Goal: Task Accomplishment & Management: Manage account settings

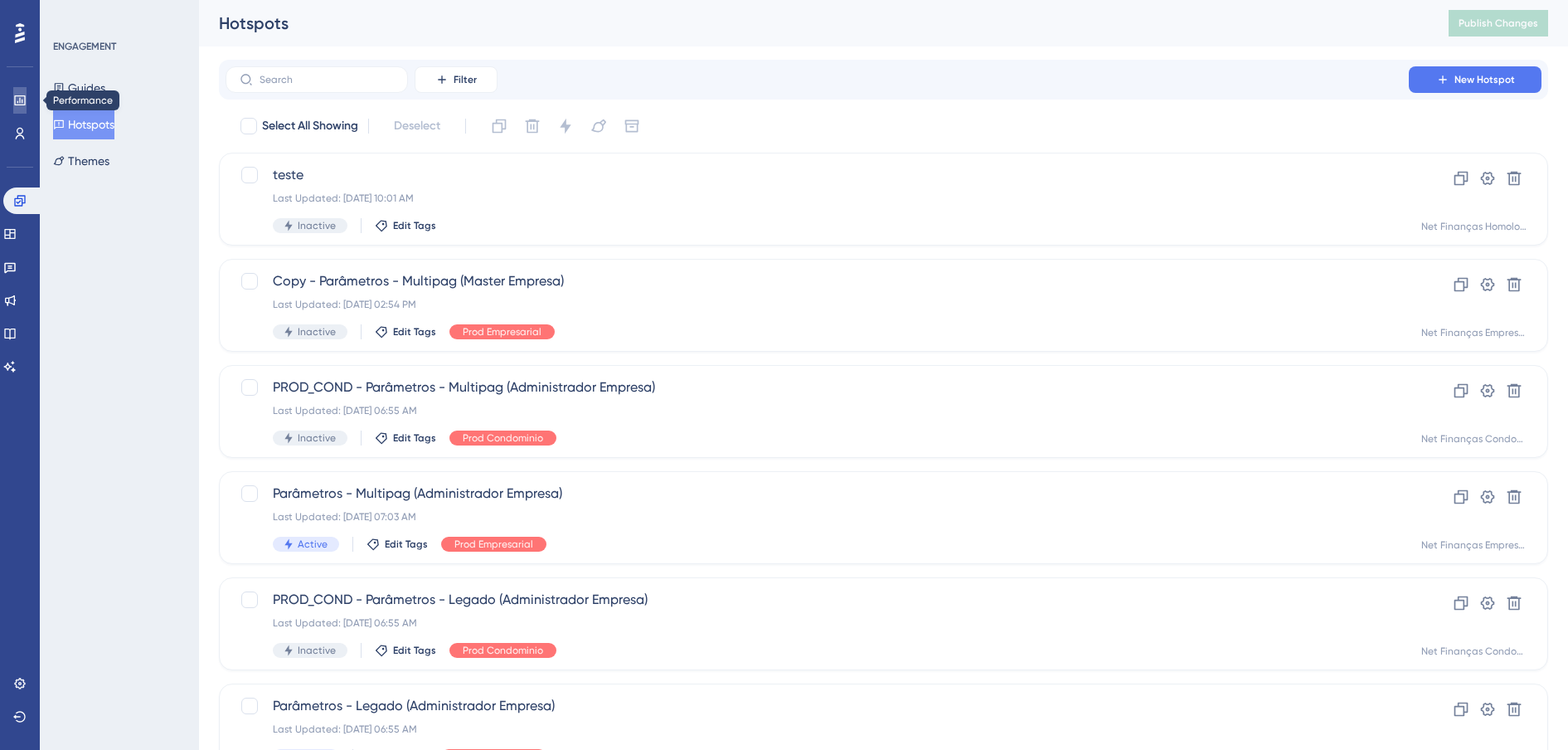
click at [13, 99] on link at bounding box center [20, 99] width 13 height 26
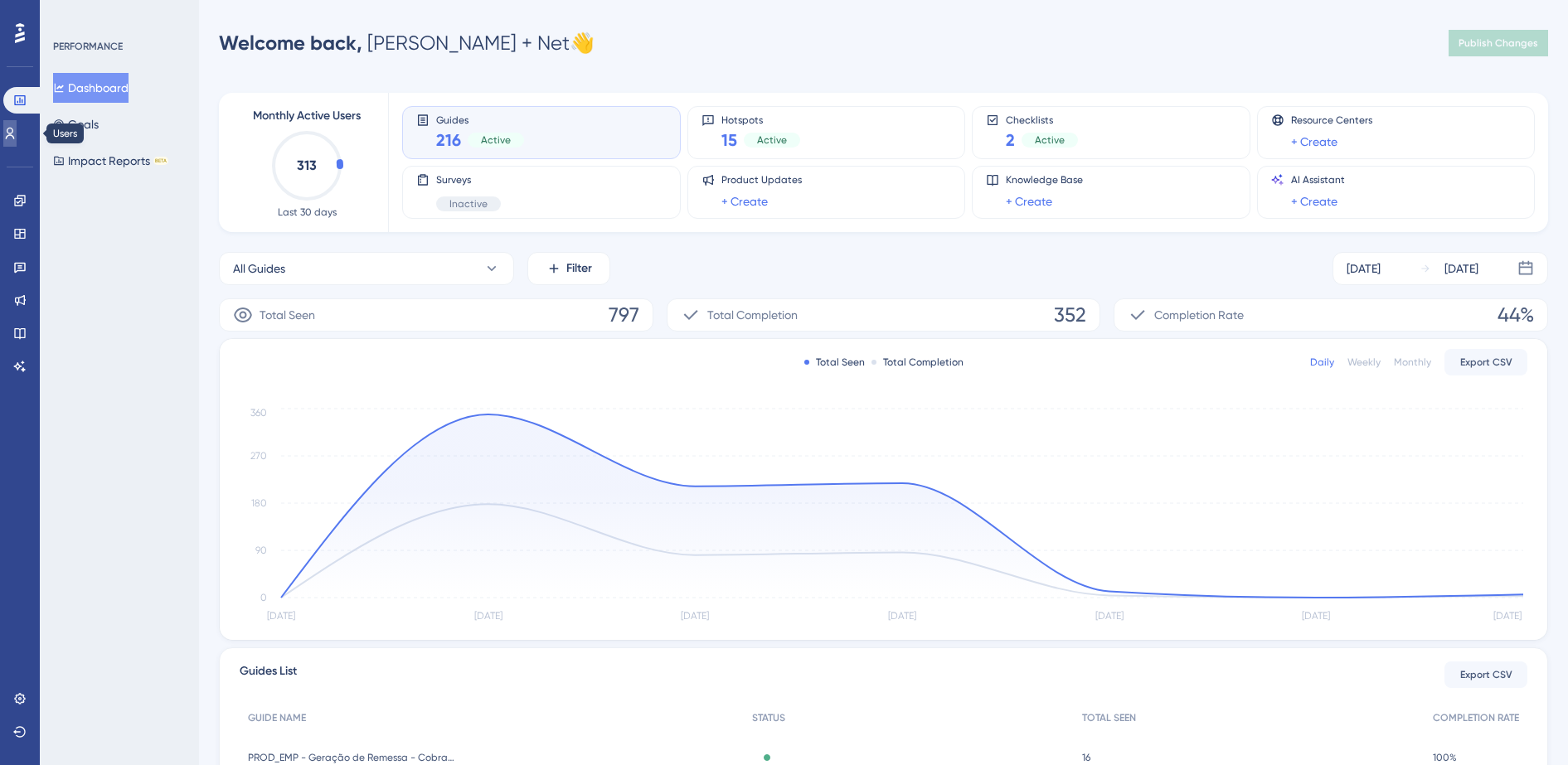
click at [17, 135] on icon at bounding box center [10, 134] width 13 height 13
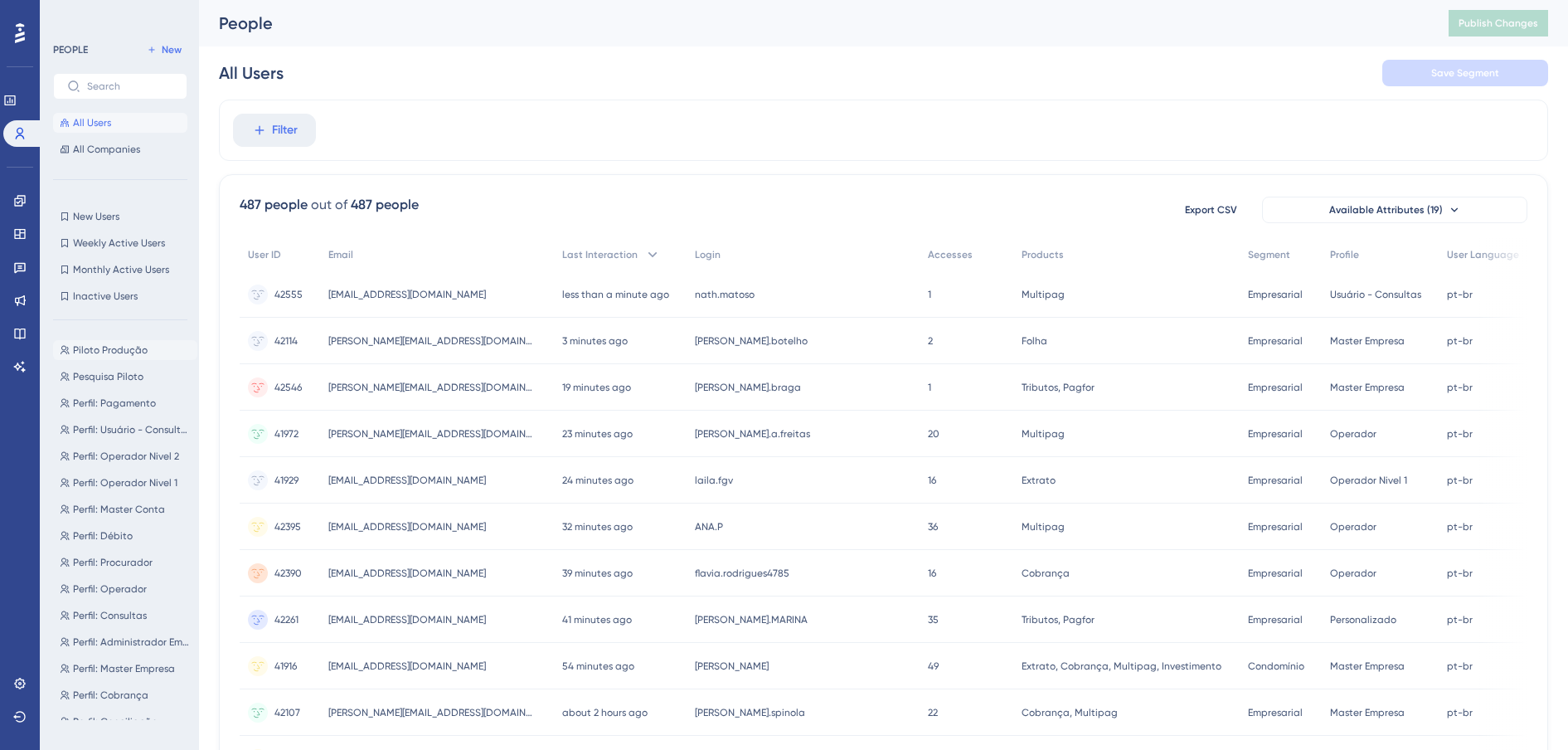
click at [113, 343] on span "Piloto Produção" at bounding box center [110, 350] width 75 height 13
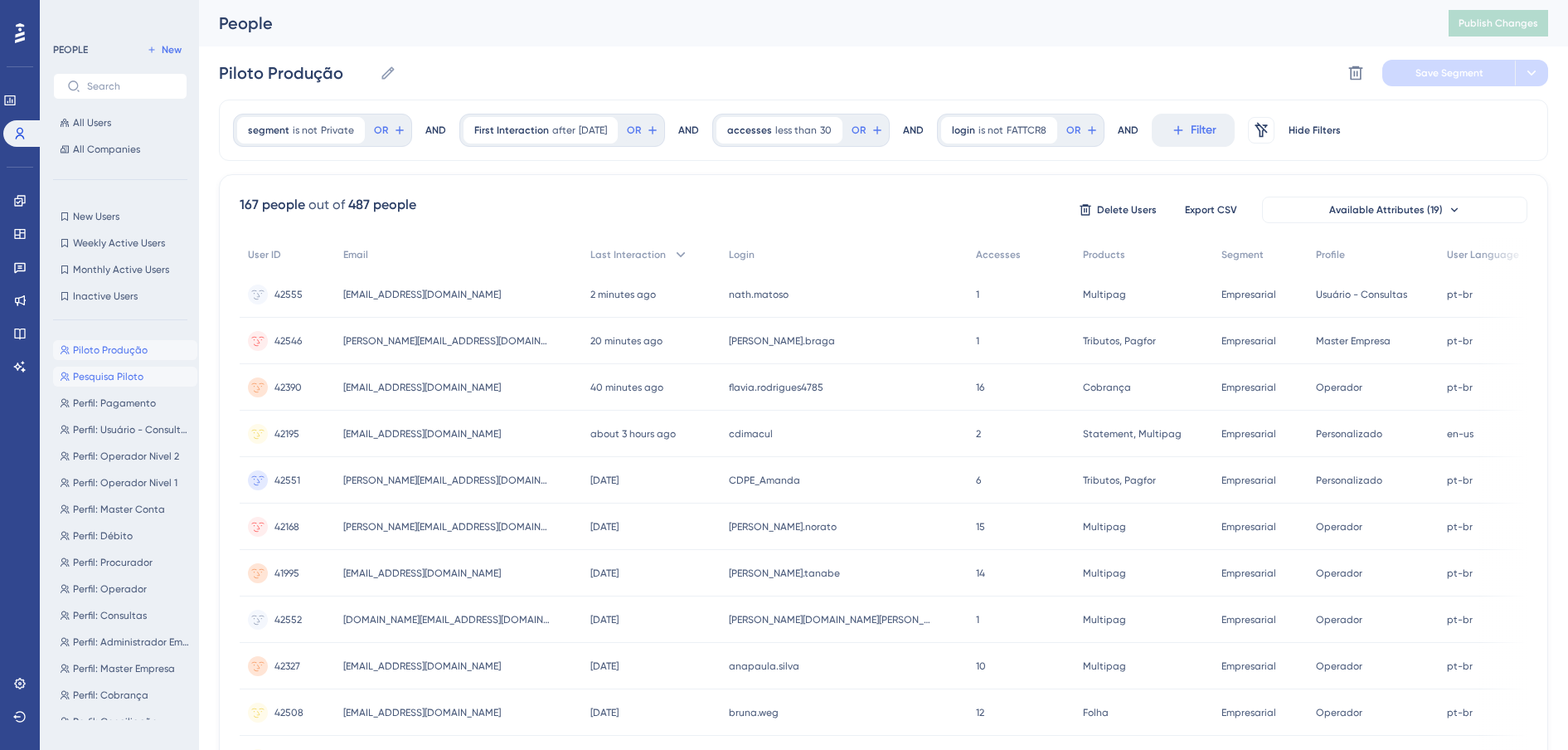
click at [109, 378] on span "Pesquisa Piloto" at bounding box center [109, 377] width 71 height 13
type input "Pesquisa Piloto"
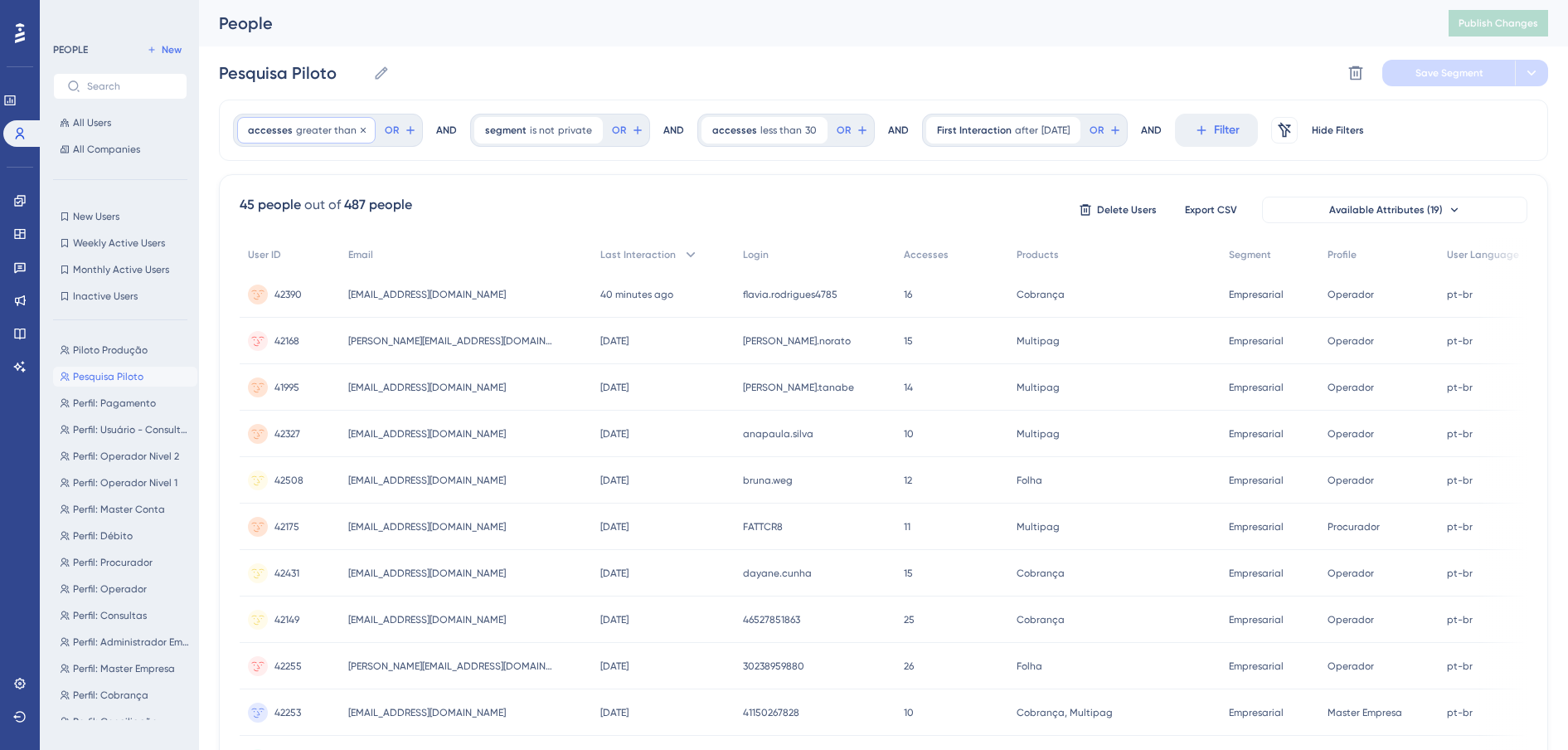
click at [341, 131] on span "greater than" at bounding box center [326, 131] width 61 height 13
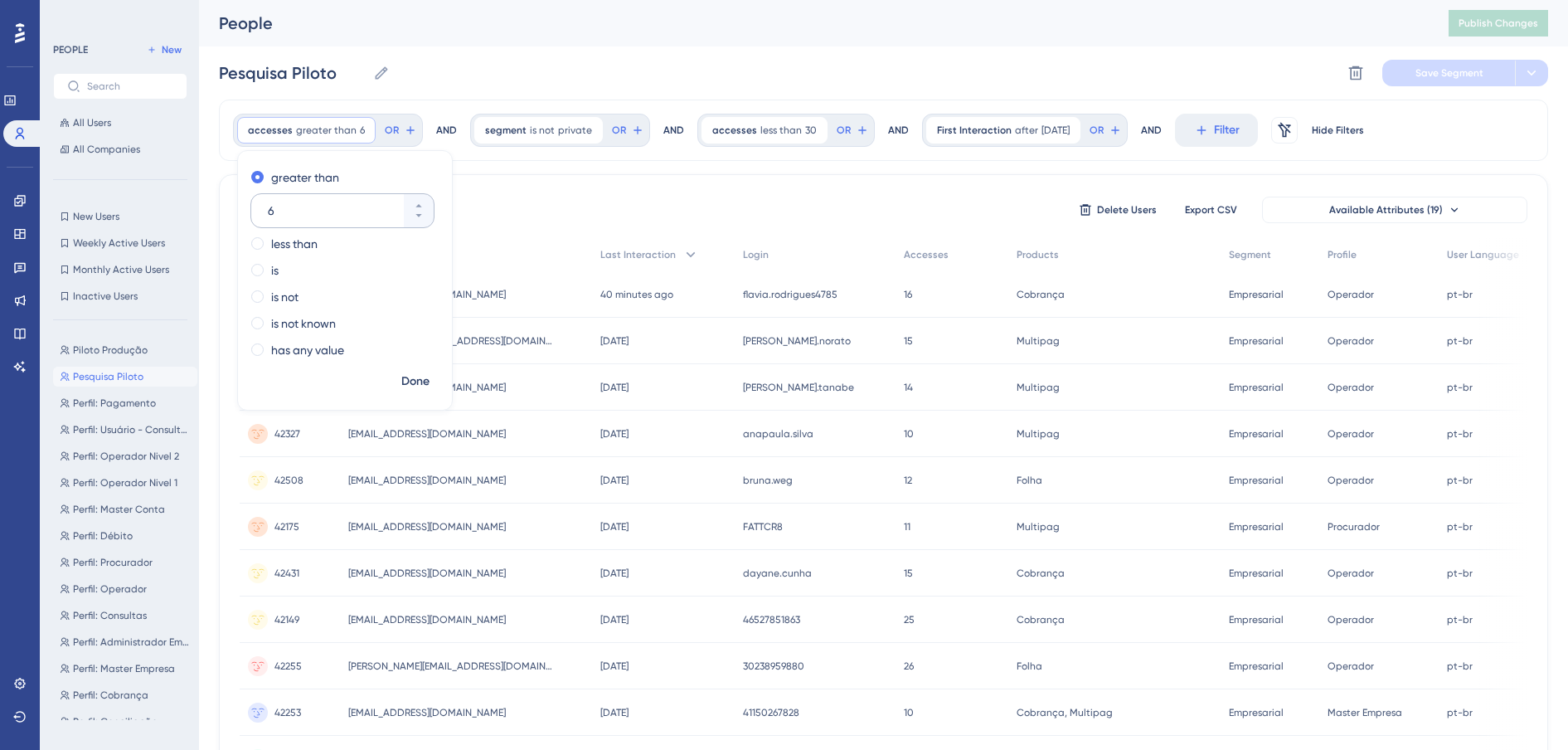
drag, startPoint x: 286, startPoint y: 212, endPoint x: 259, endPoint y: 208, distance: 27.3
click at [259, 208] on div "6" at bounding box center [327, 210] width 153 height 33
type input "7"
click at [416, 382] on span "Done" at bounding box center [415, 382] width 28 height 20
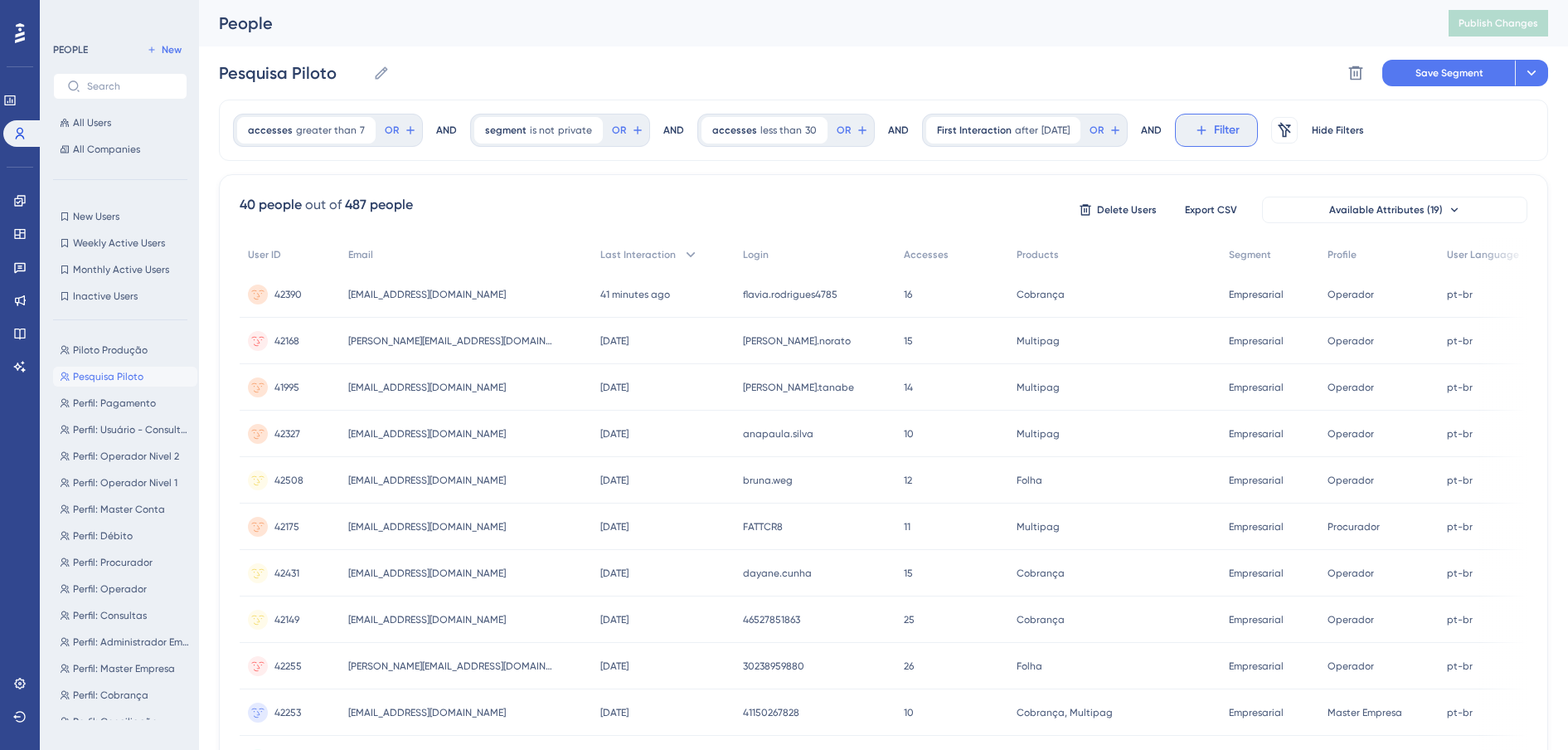
click at [1195, 136] on icon at bounding box center [1201, 131] width 15 height 15
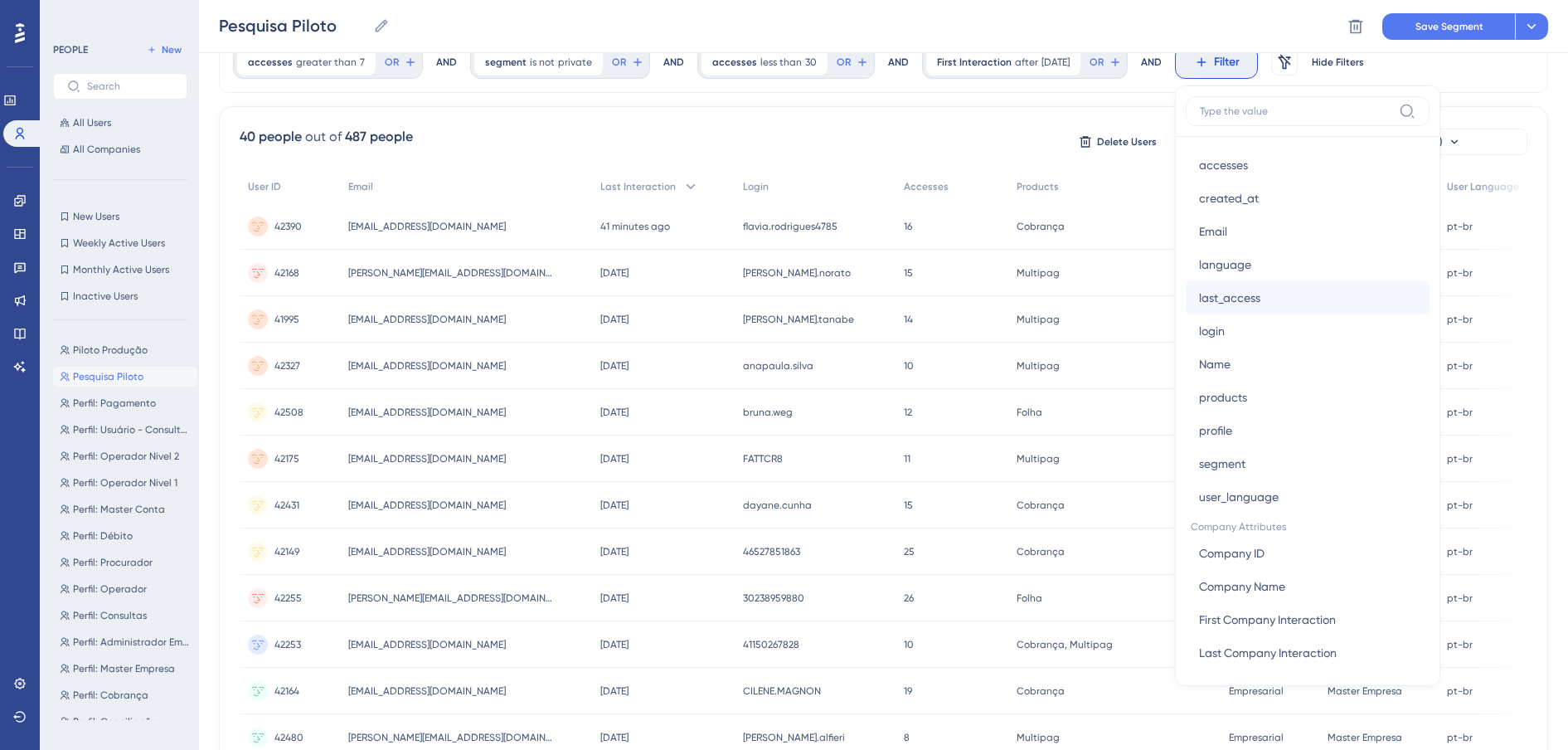
scroll to position [902, 0]
click at [1215, 328] on span "login" at bounding box center [1212, 327] width 26 height 20
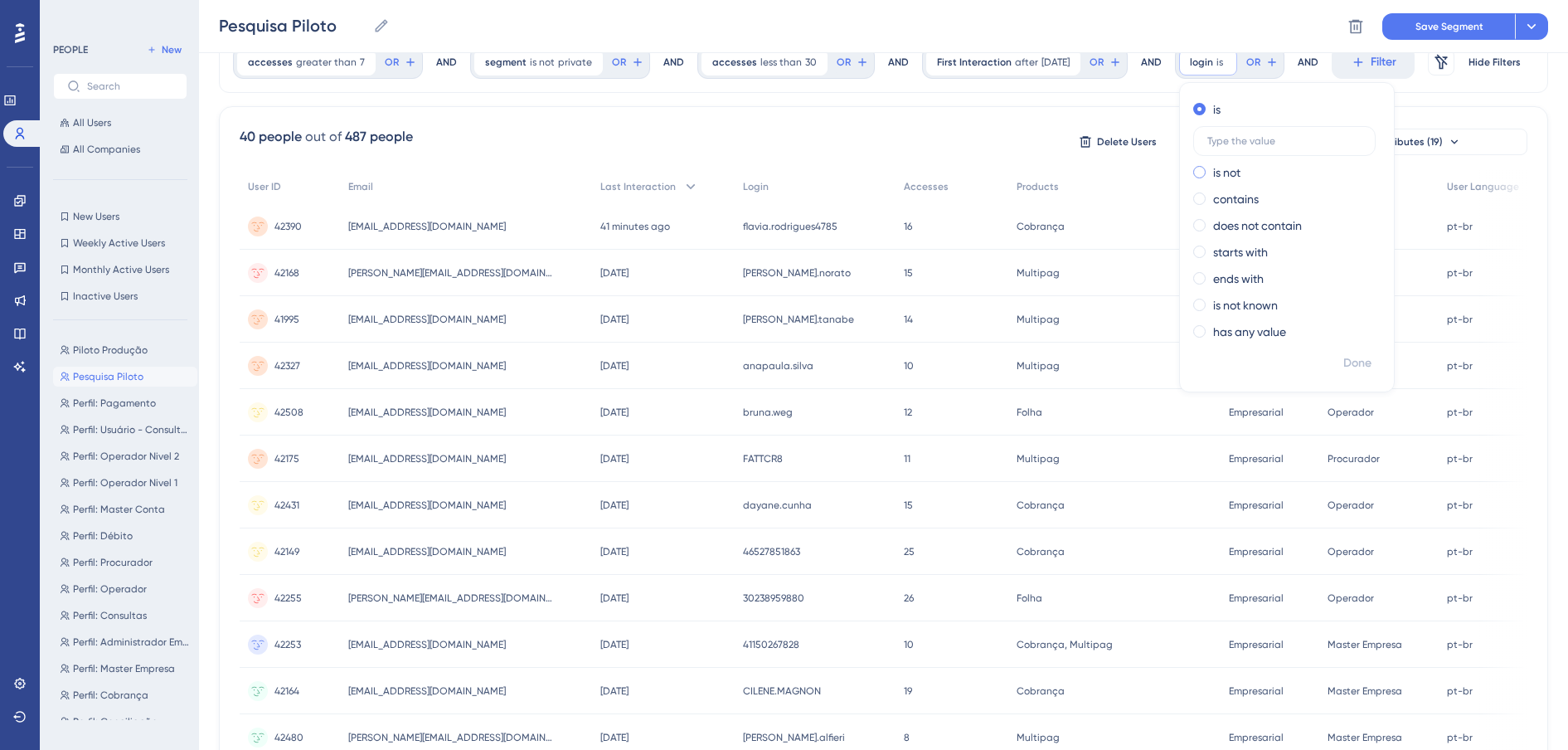
click at [1202, 171] on span at bounding box center [1199, 172] width 13 height 13
click at [1211, 169] on input "radio" at bounding box center [1211, 169] width 0 height 0
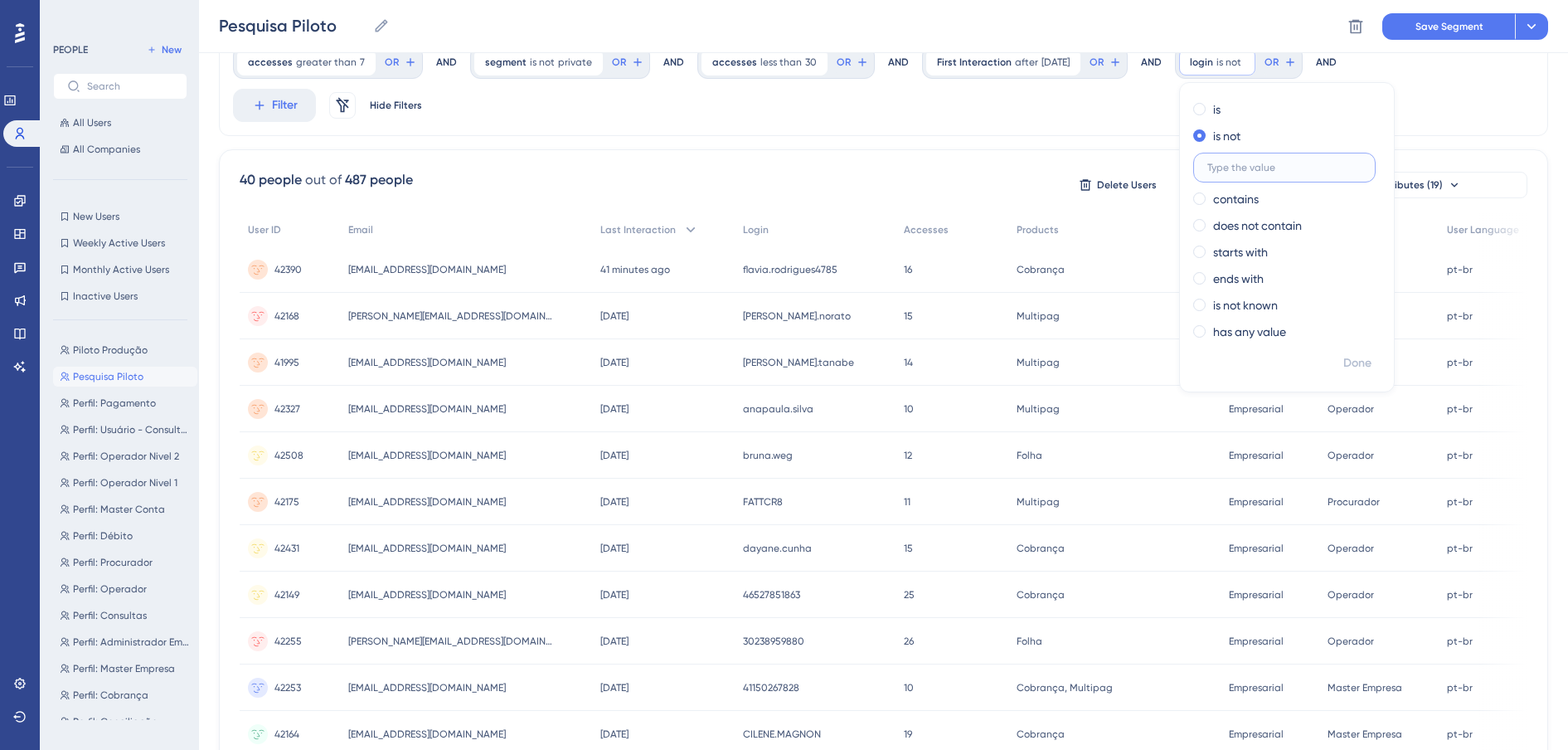
click at [1267, 171] on input "text" at bounding box center [1284, 168] width 154 height 12
type input "FATTCR8"
drag, startPoint x: 1246, startPoint y: 163, endPoint x: 1158, endPoint y: 163, distance: 88.0
click at [1158, 163] on div "accesses greater than 7 7 Remove OR AND segment is not private private Remove O…" at bounding box center [883, 640] width 1329 height 1218
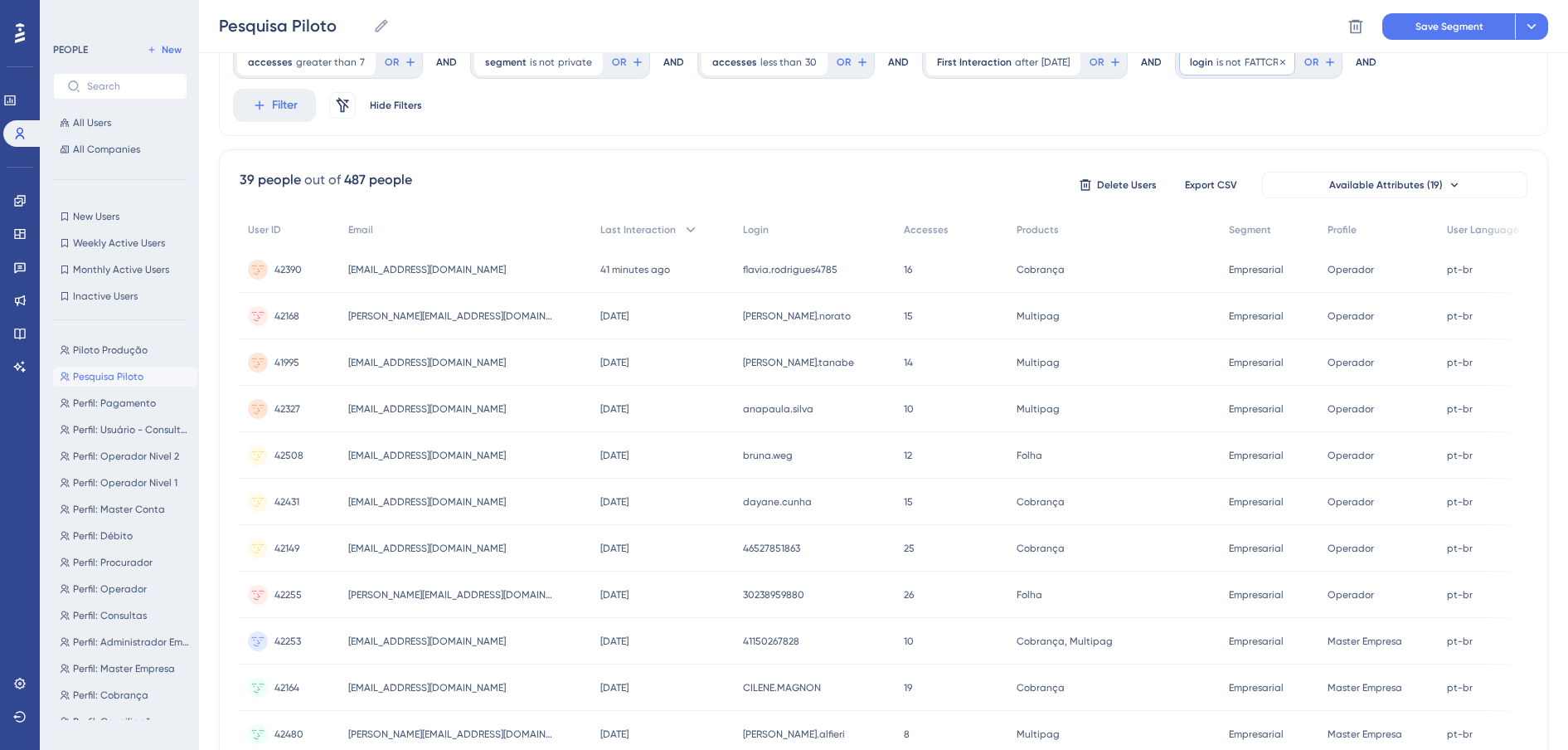
click at [1247, 72] on div "login is not FATTCR8 FATTCR8 Remove" at bounding box center [1237, 62] width 116 height 26
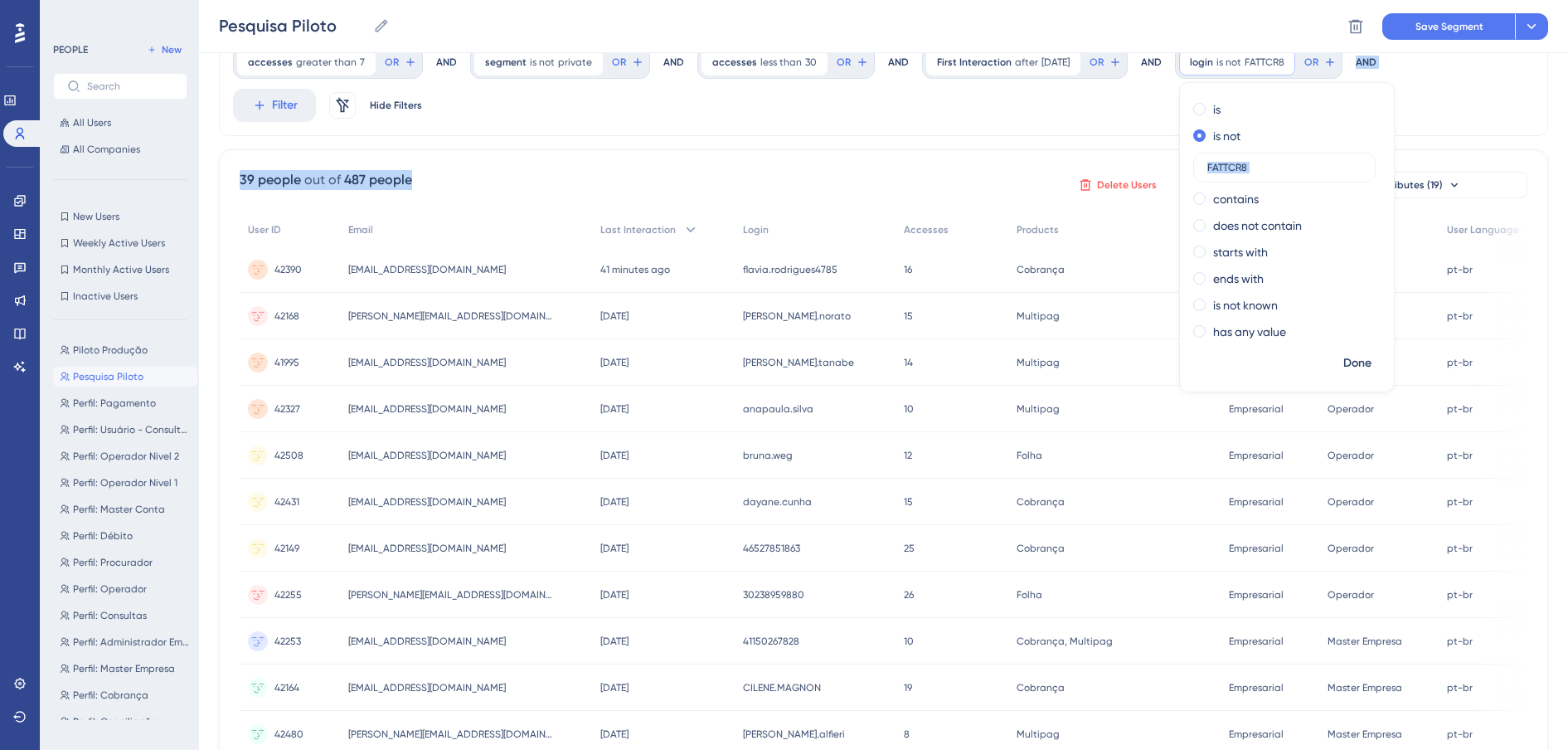
drag, startPoint x: 1255, startPoint y: 174, endPoint x: 1153, endPoint y: 176, distance: 102.0
click at [1153, 176] on div "accesses greater than 7 7 Remove OR AND segment is not private private Remove O…" at bounding box center [883, 640] width 1329 height 1218
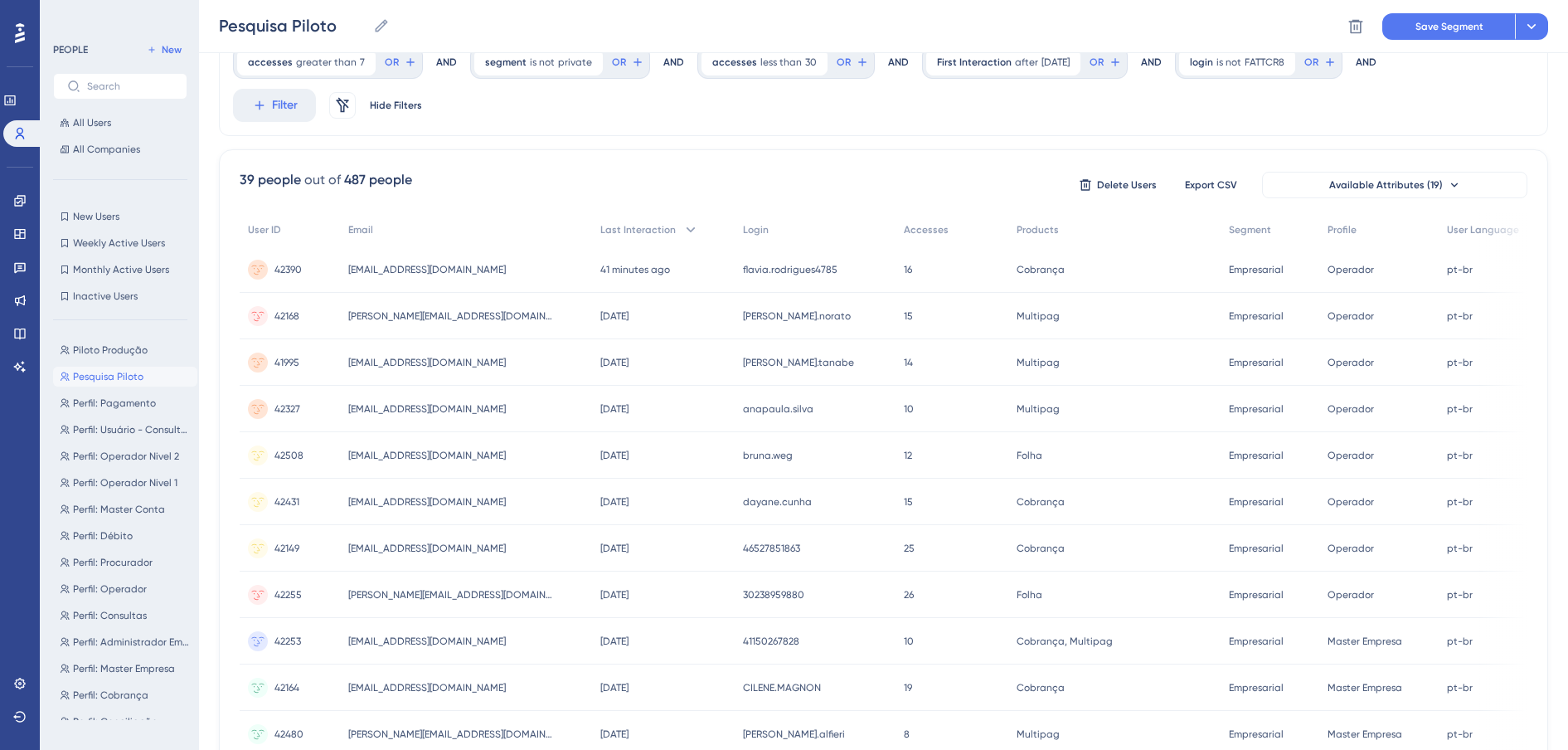
click at [884, 139] on div "accesses greater than 7 7 Remove OR AND segment is not private private Remove O…" at bounding box center [883, 640] width 1329 height 1218
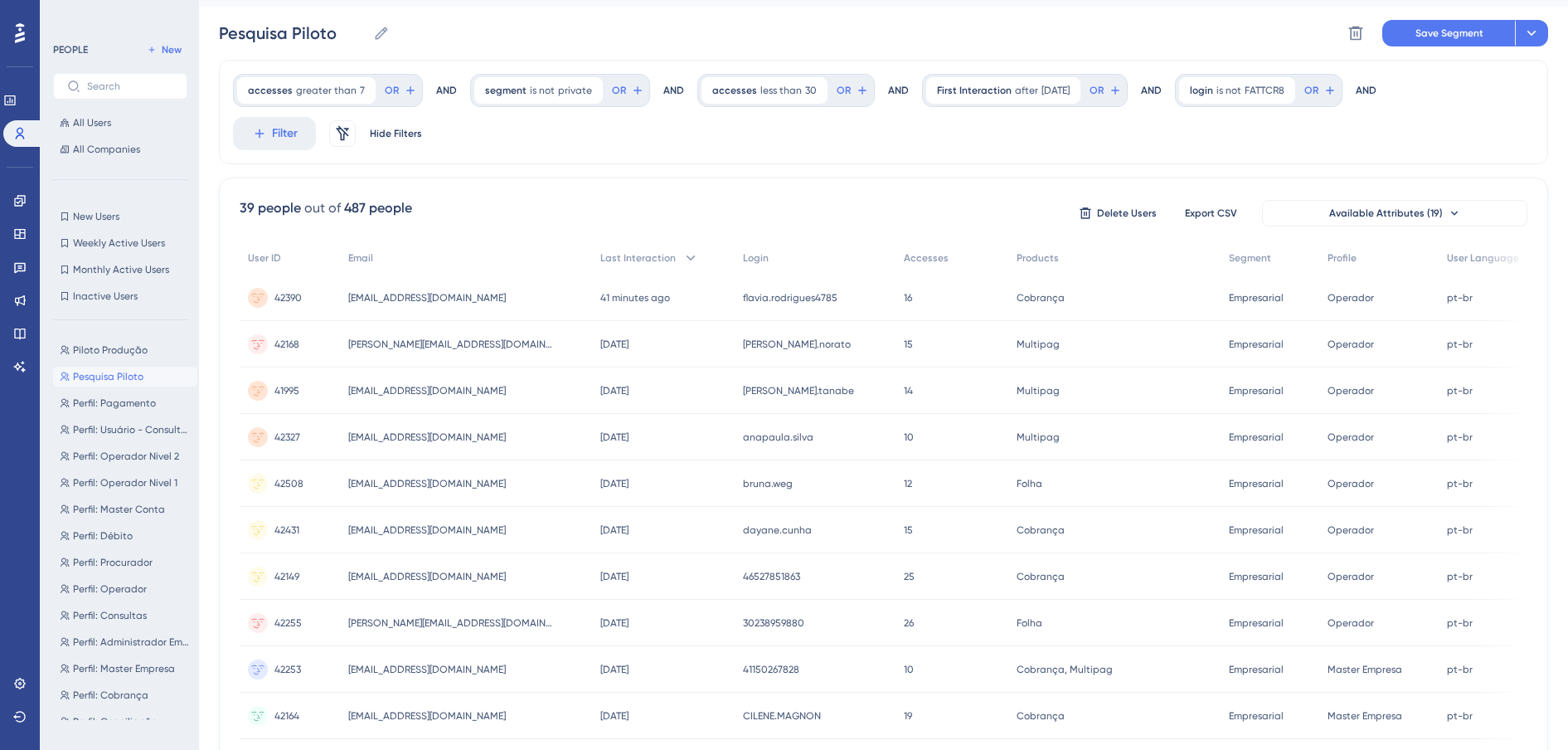
scroll to position [0, 0]
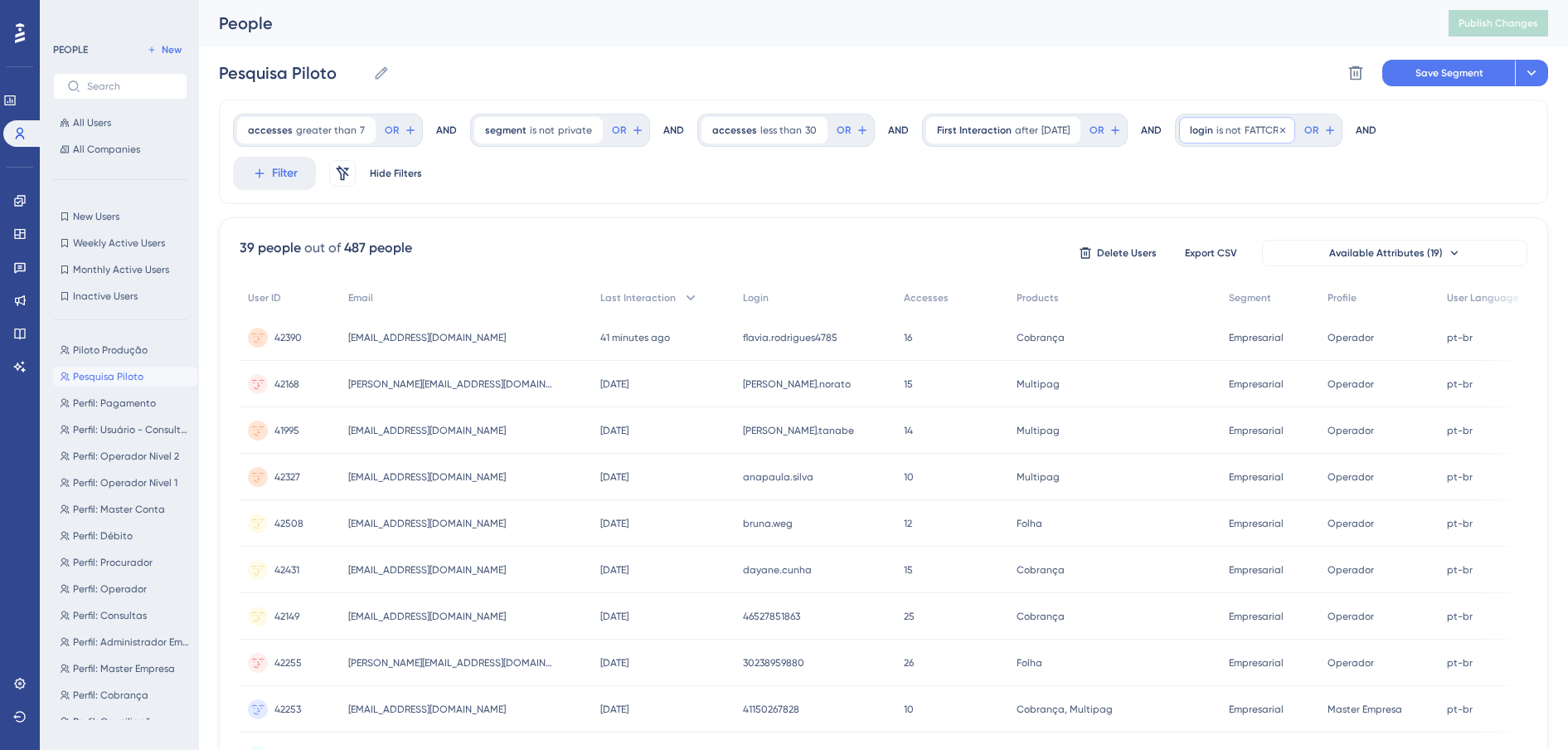
click at [1258, 124] on span "FATTCR8" at bounding box center [1264, 131] width 40 height 13
drag, startPoint x: 1255, startPoint y: 238, endPoint x: 1188, endPoint y: 242, distance: 67.1
click at [1188, 242] on div "is is not FATTCR8 contains does not contain starts with ends with is not known …" at bounding box center [1287, 290] width 214 height 252
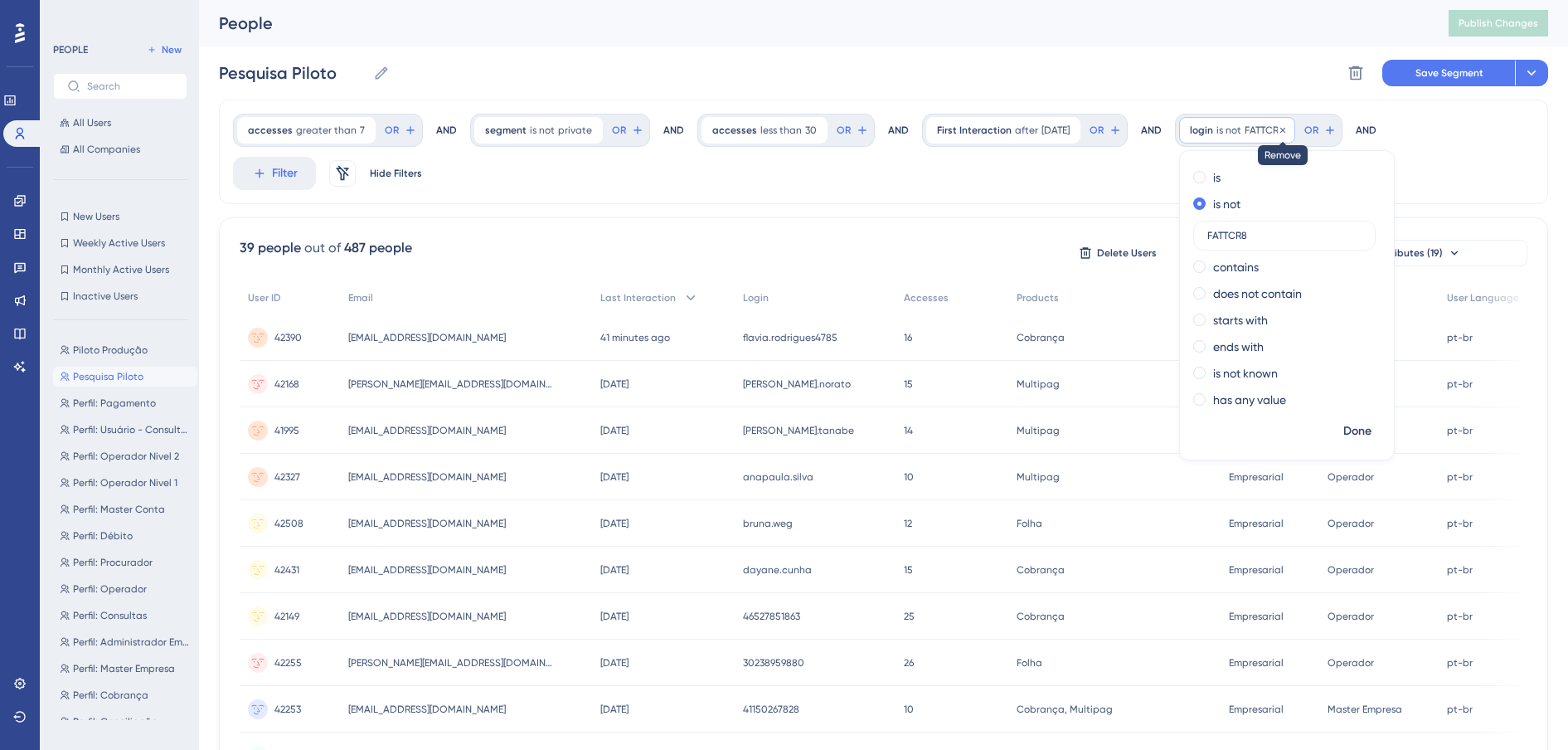
click at [1279, 133] on icon at bounding box center [1282, 131] width 10 height 10
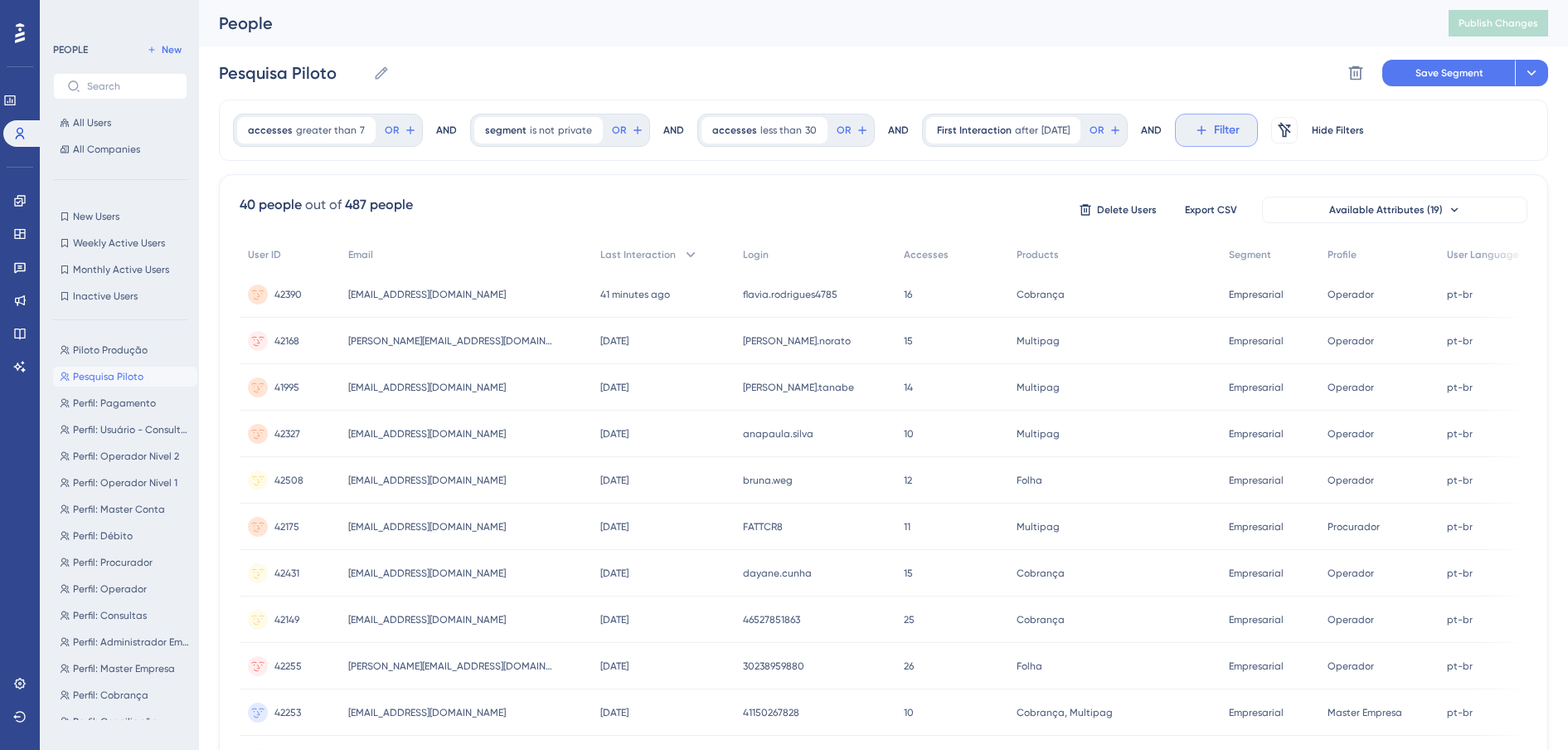
click at [1232, 138] on span "Filter" at bounding box center [1227, 131] width 26 height 20
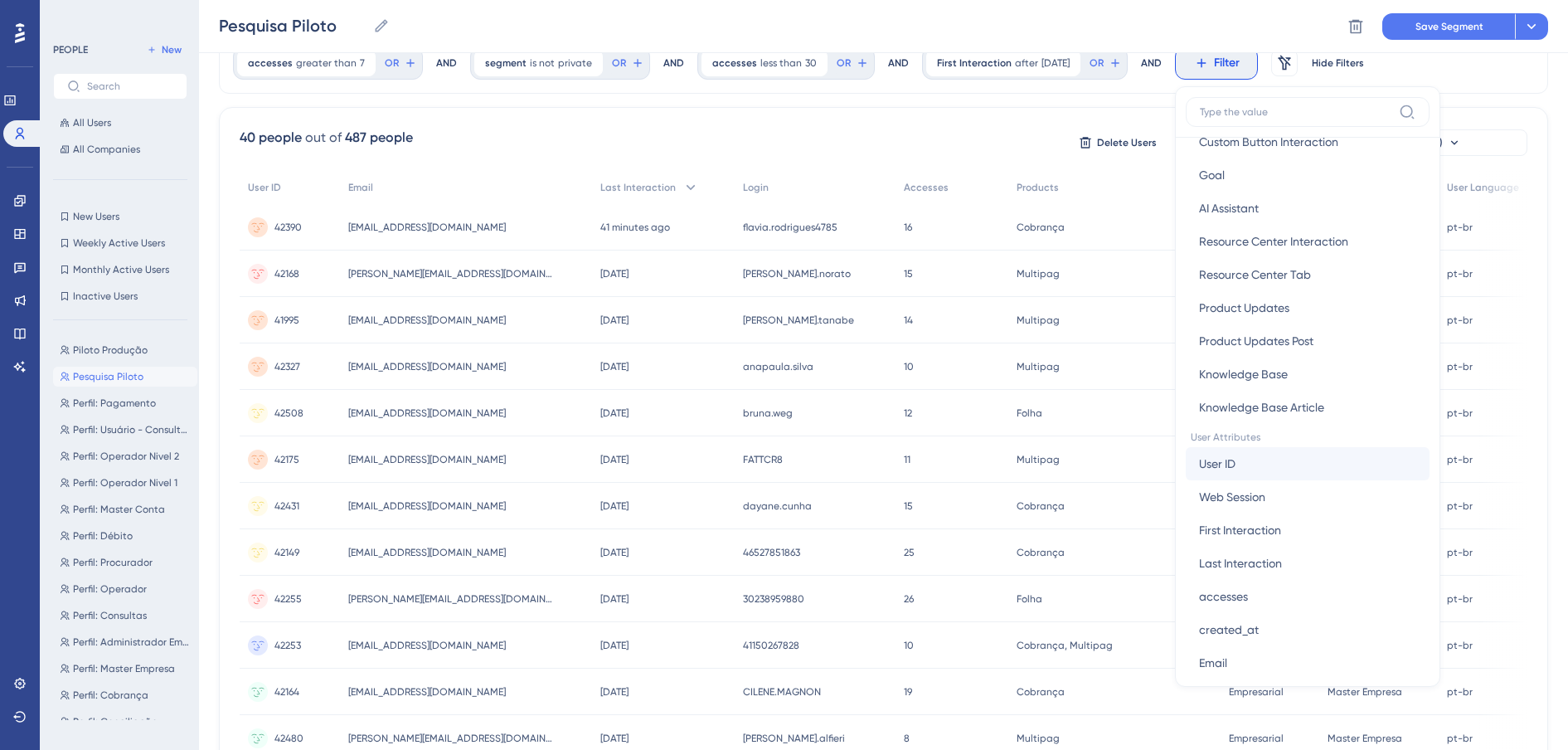
scroll to position [726, 0]
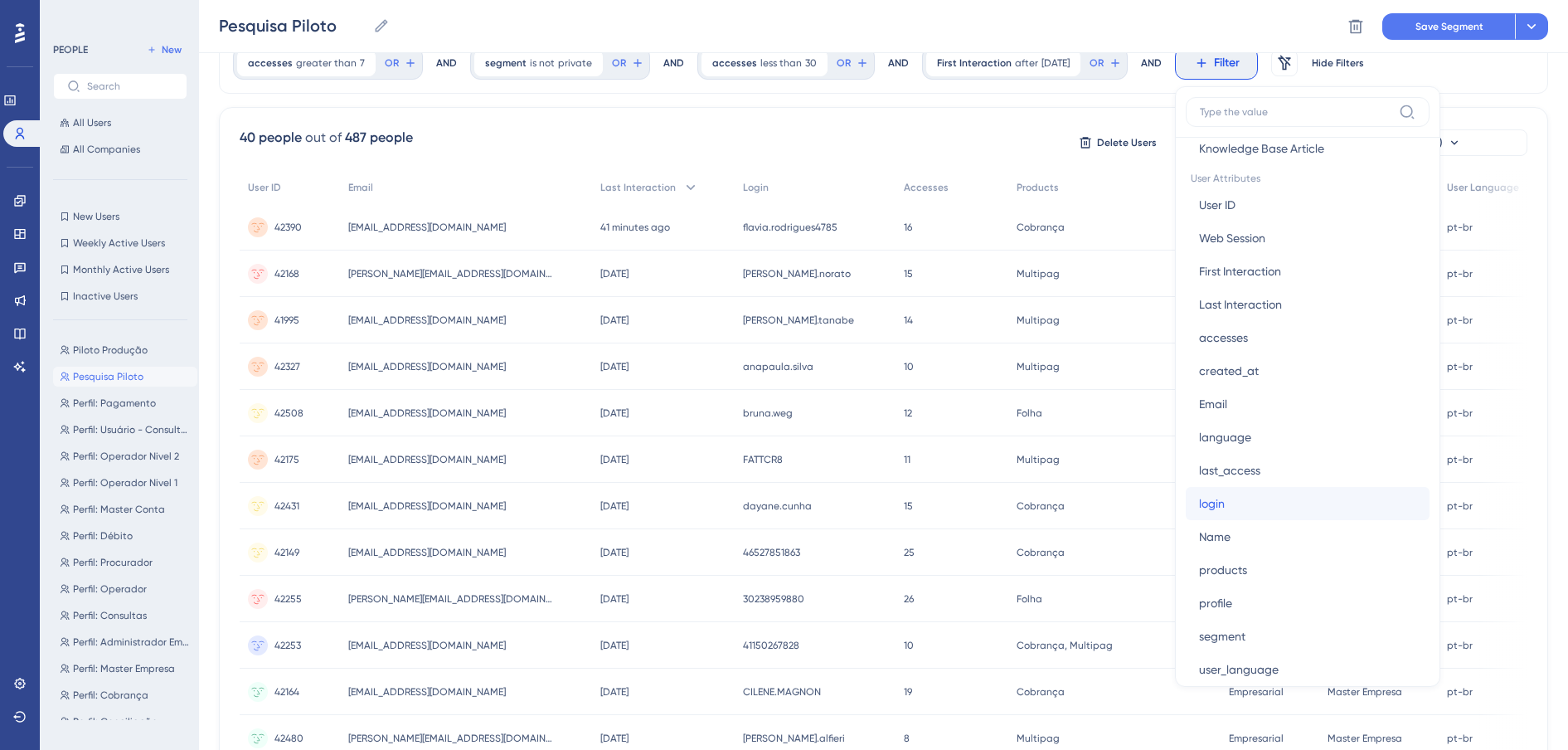
click at [1212, 507] on span "login" at bounding box center [1212, 503] width 26 height 20
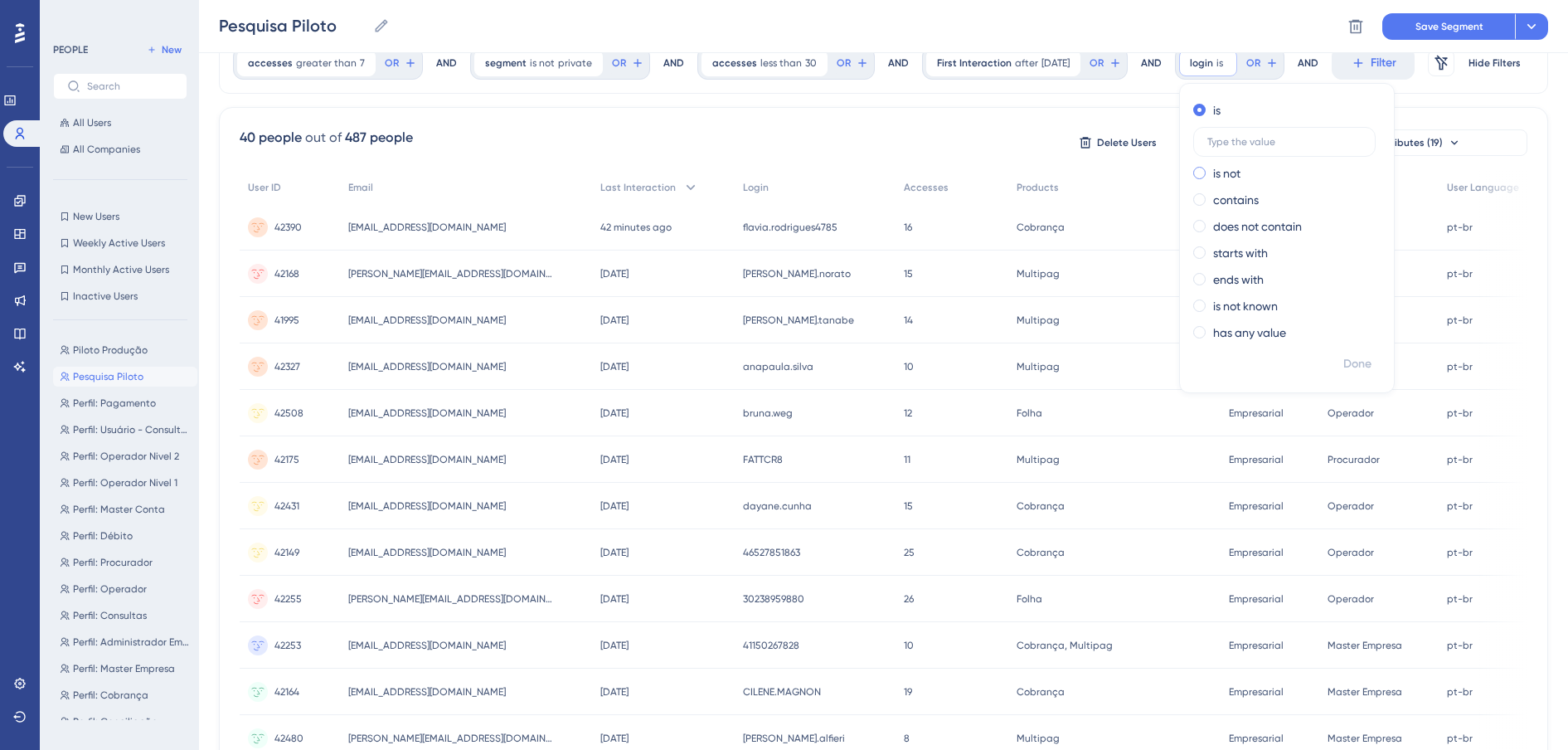
click at [1219, 167] on label "is not" at bounding box center [1227, 174] width 27 height 20
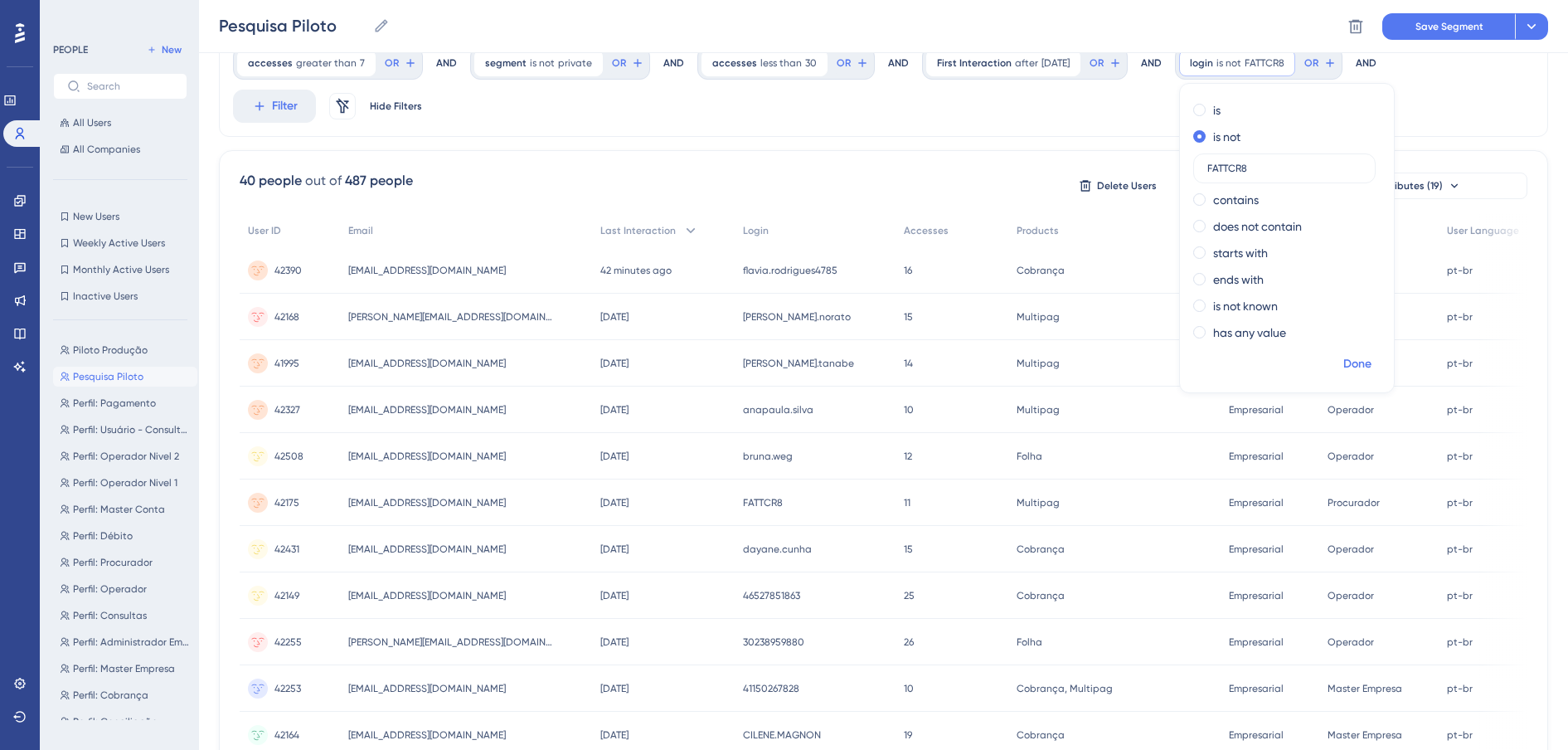
type input "FATTCR8"
click at [1364, 362] on span "Done" at bounding box center [1357, 364] width 28 height 20
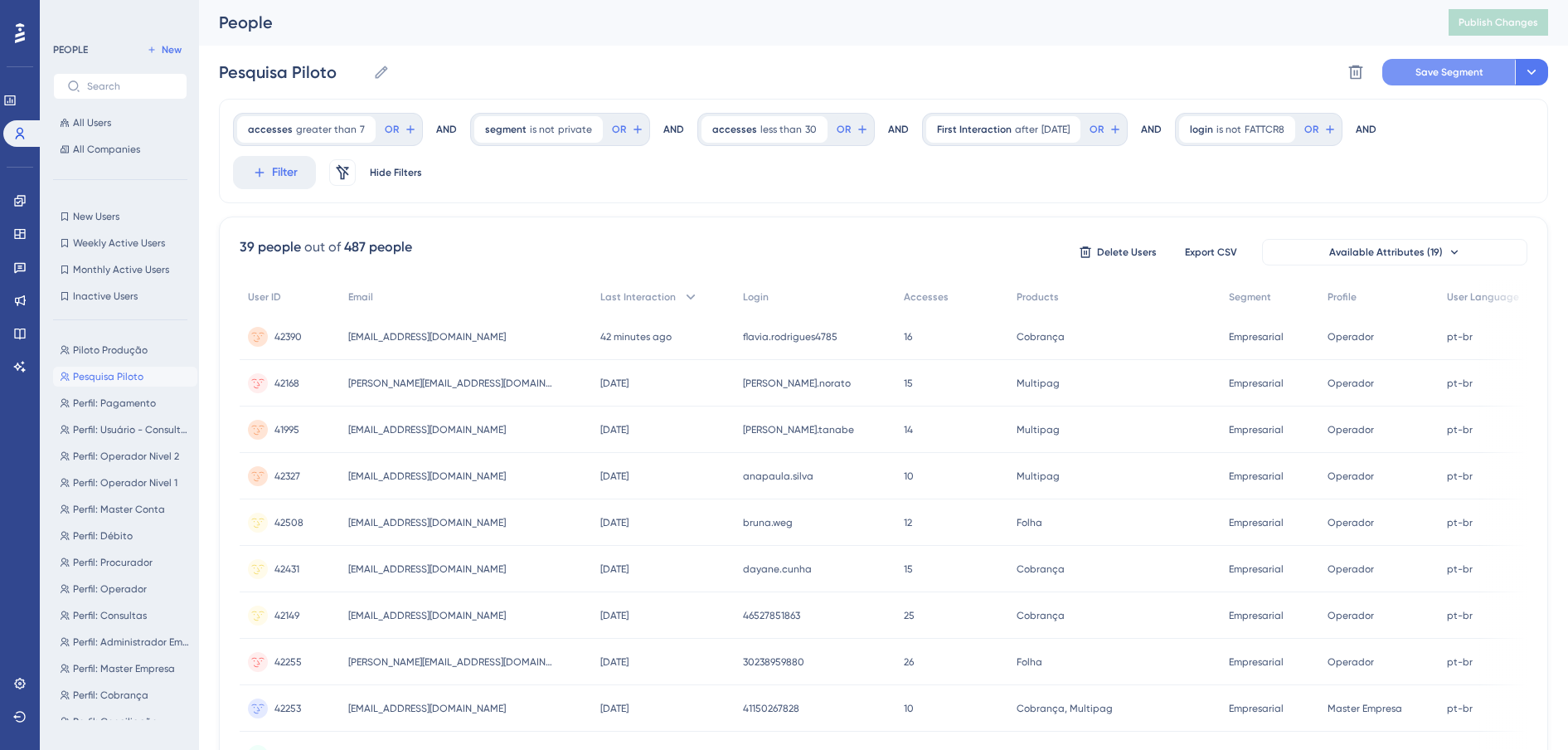
scroll to position [0, 0]
click at [1425, 61] on button "Save Segment" at bounding box center [1448, 72] width 132 height 26
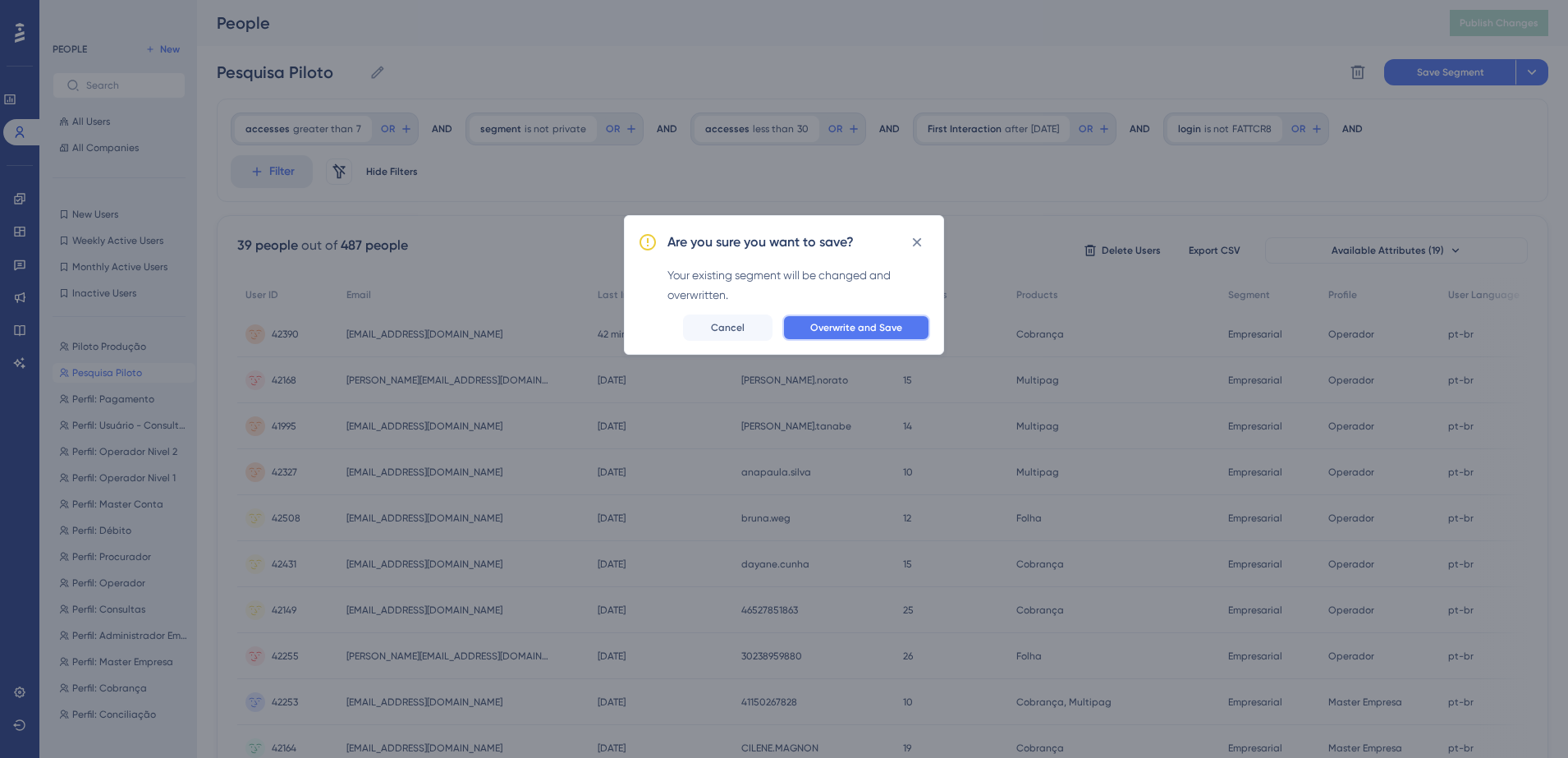
click at [858, 331] on span "Overwrite and Save" at bounding box center [856, 328] width 92 height 13
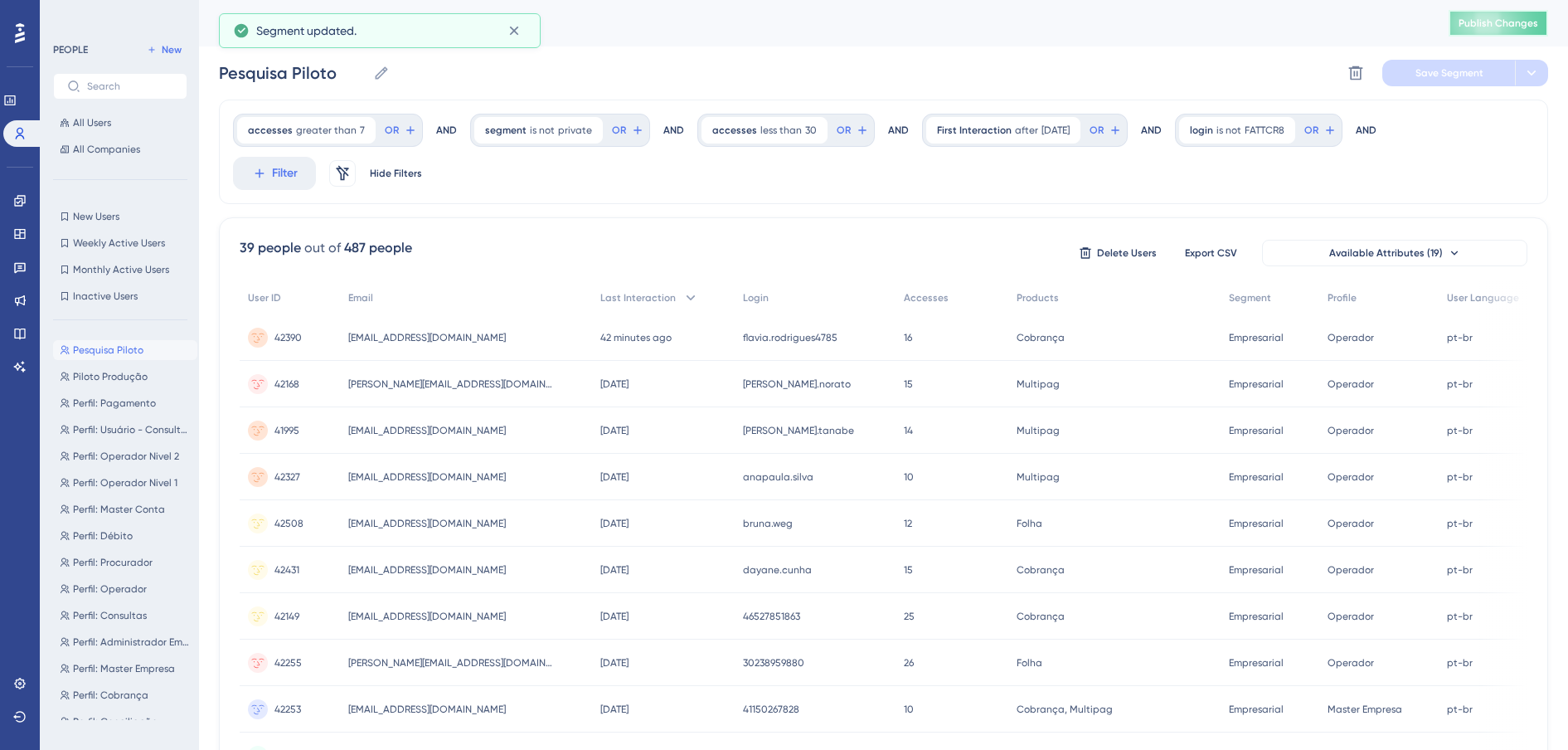
click at [1500, 20] on span "Publish Changes" at bounding box center [1498, 24] width 79 height 13
click at [14, 268] on icon at bounding box center [20, 267] width 13 height 13
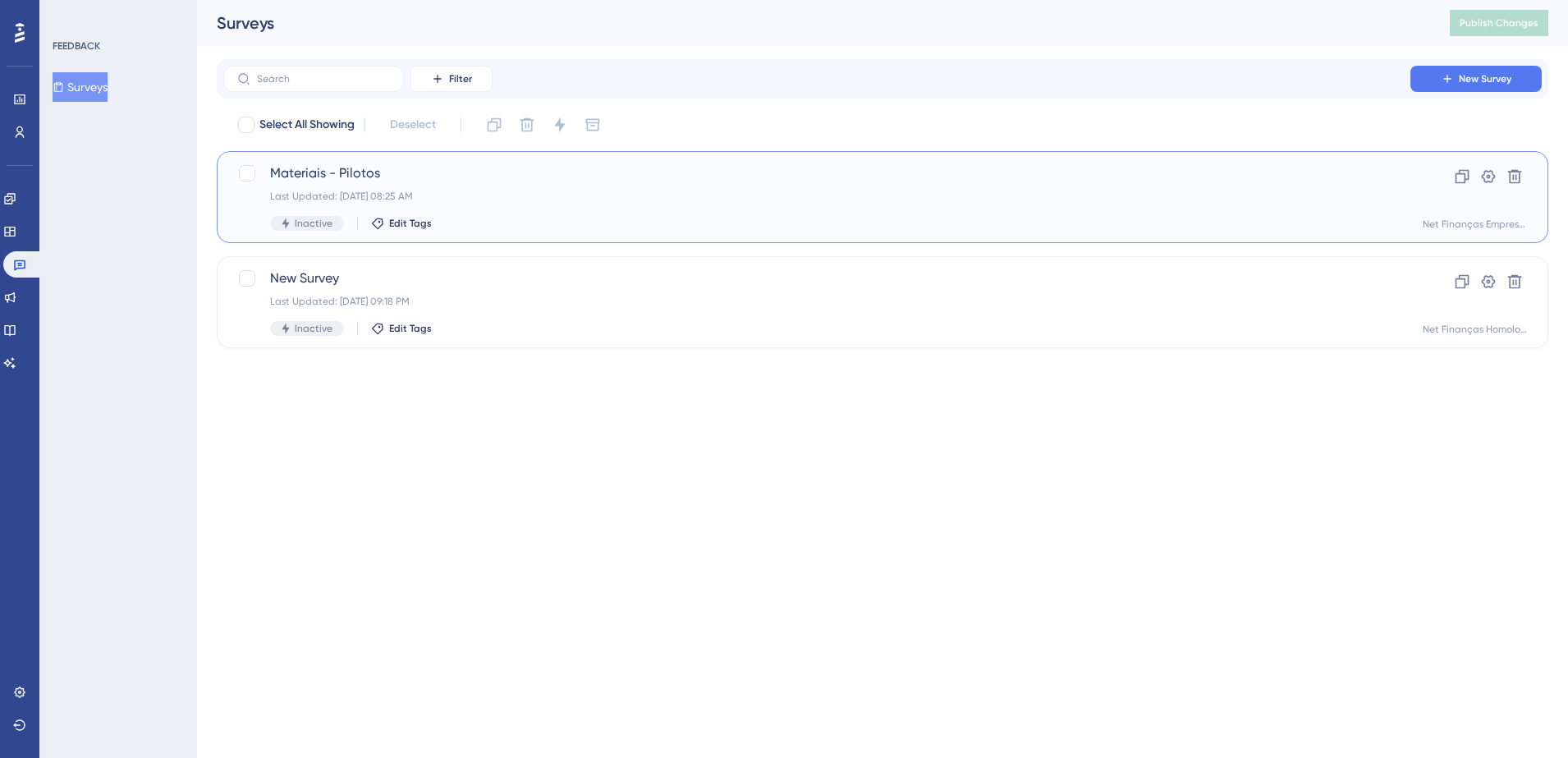
click at [345, 173] on span "Materiais - Pilotos" at bounding box center [817, 174] width 1094 height 20
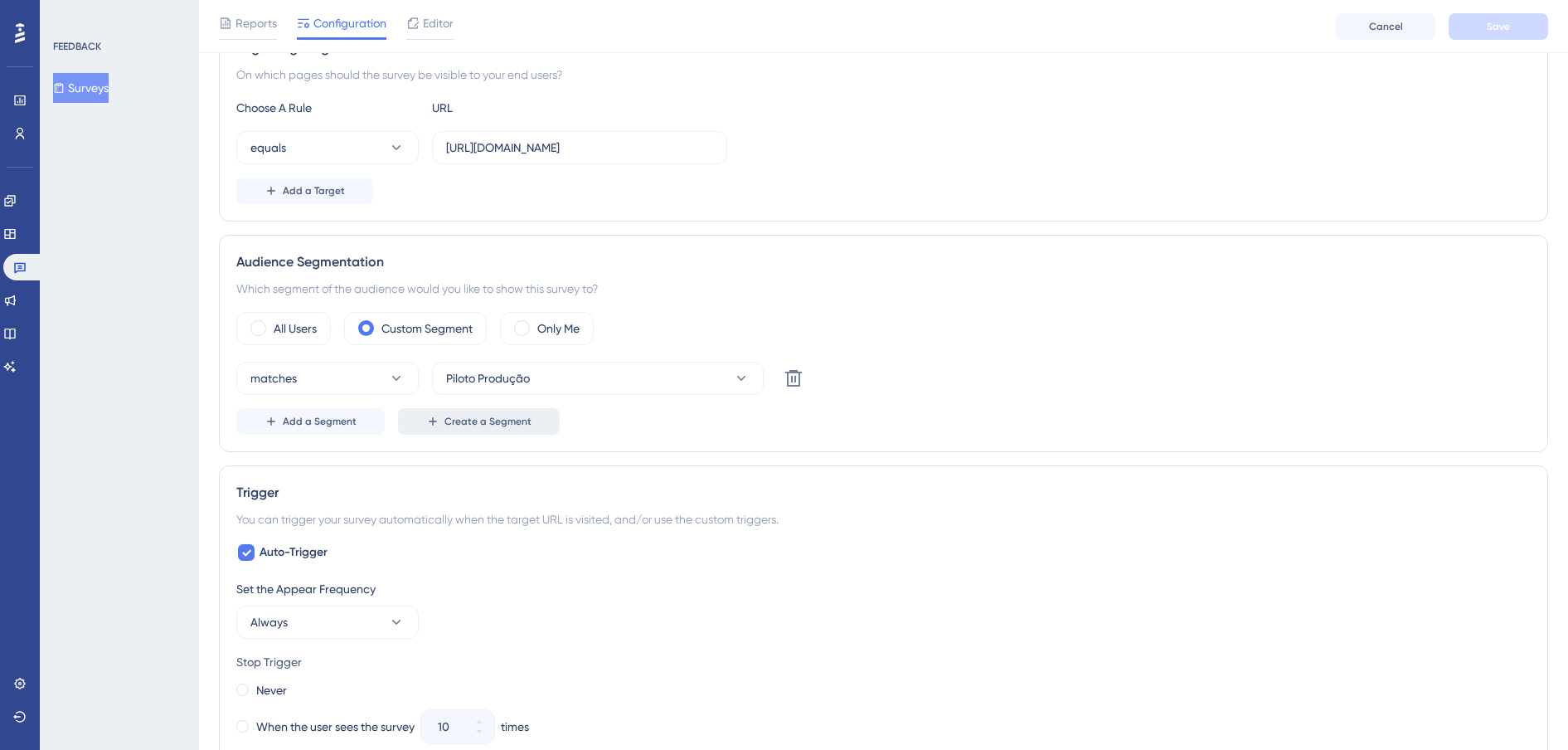
scroll to position [415, 0]
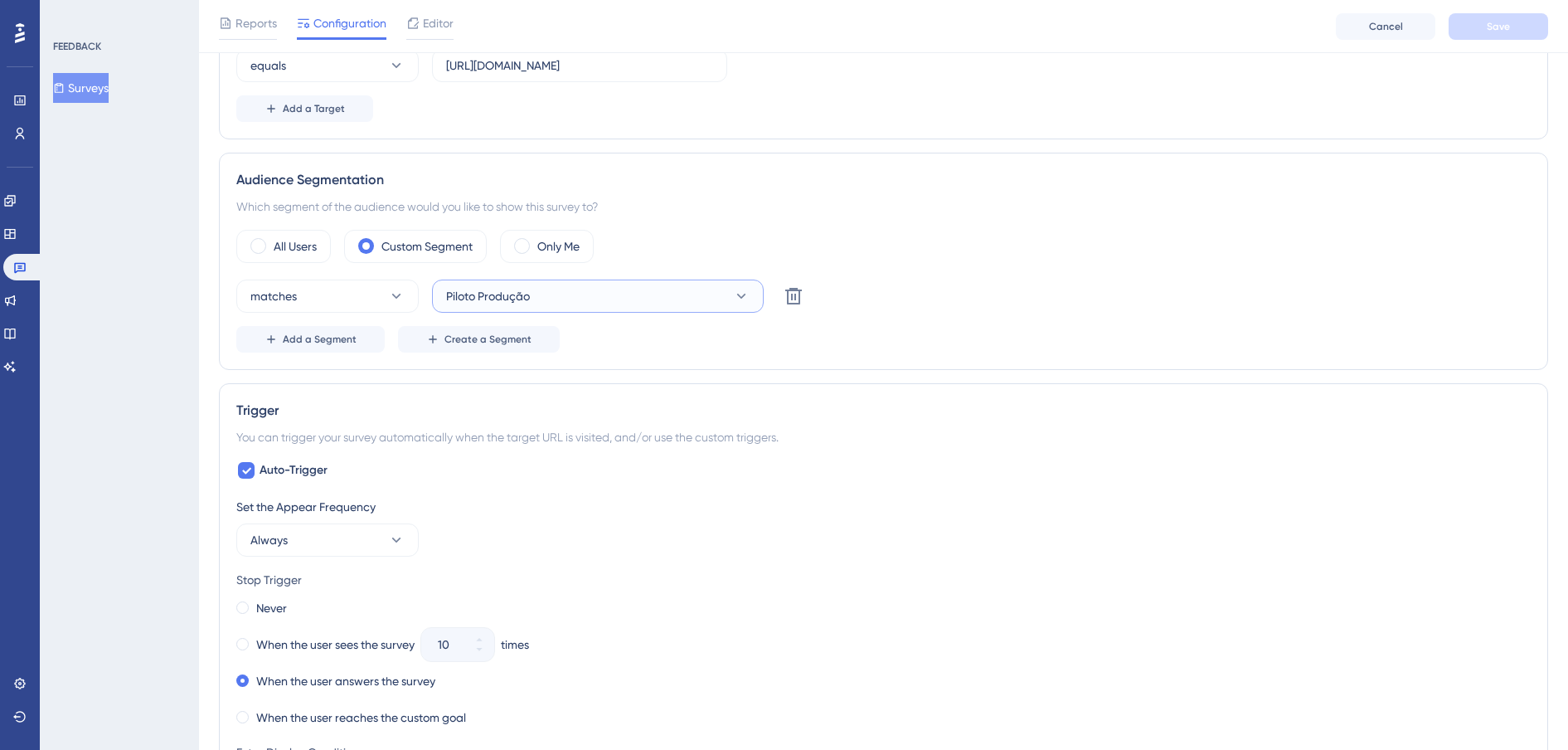
click at [515, 296] on span "Piloto Produção" at bounding box center [487, 296] width 83 height 20
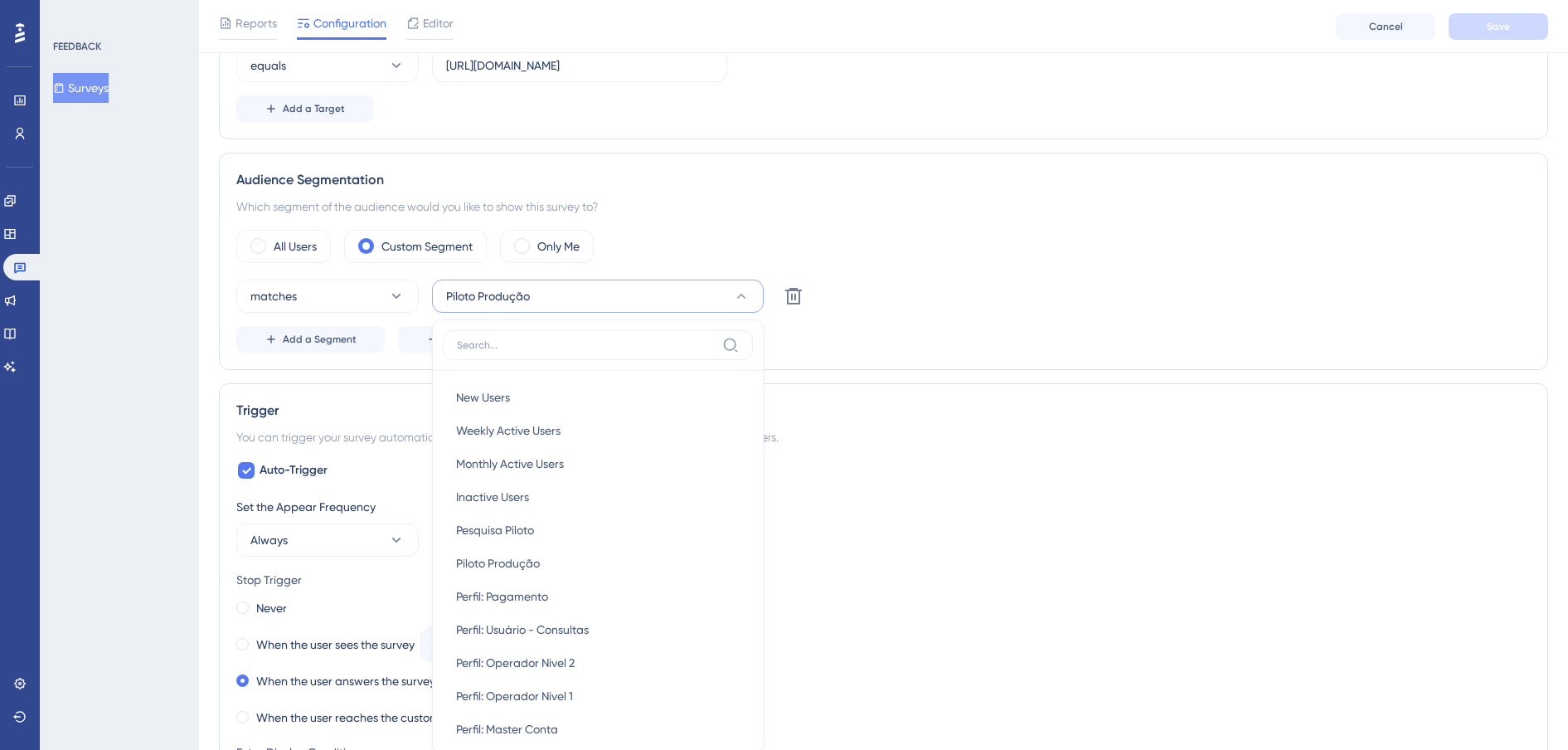
scroll to position [573, 0]
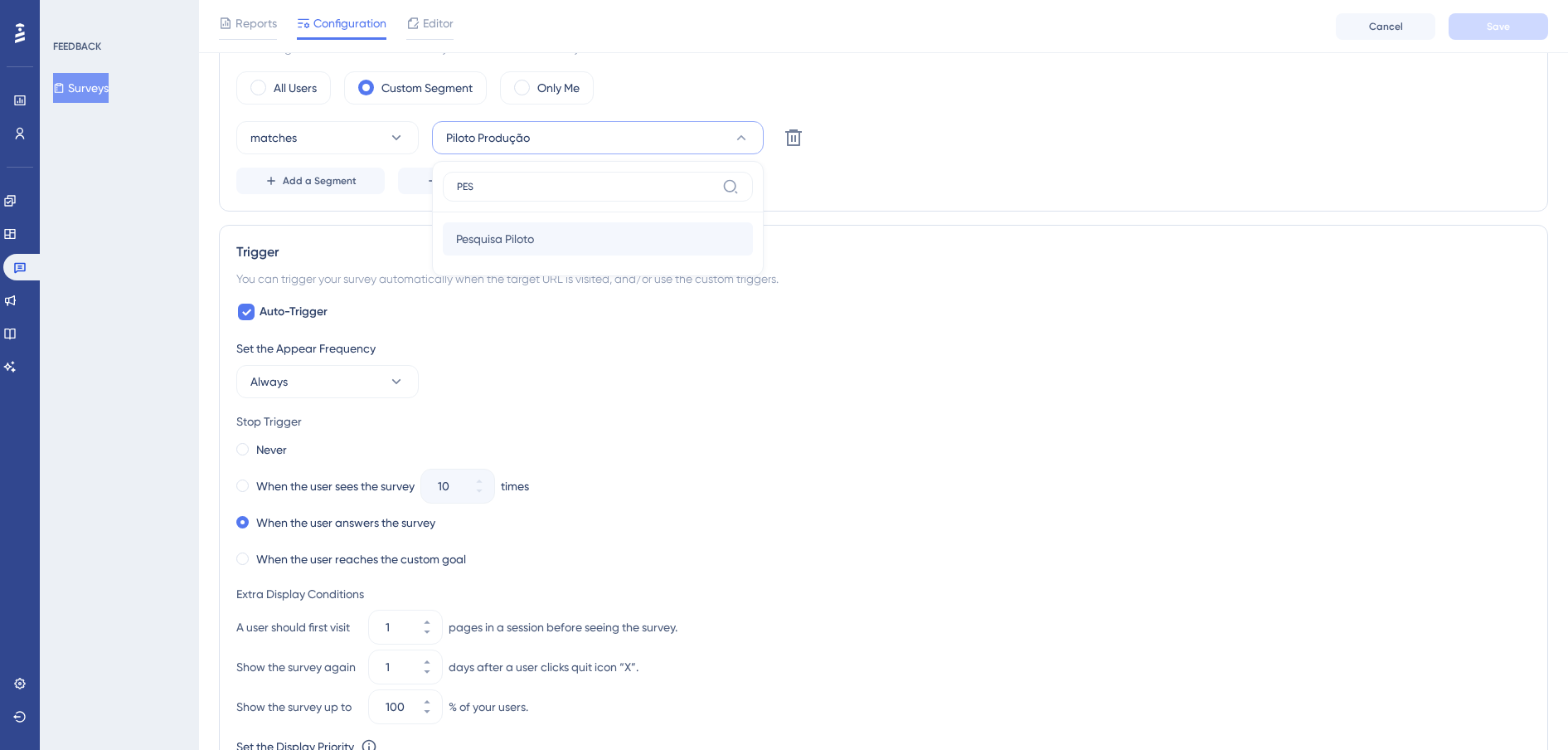
type input "PES"
click at [542, 238] on div "Pesquisa Piloto Pesquisa Piloto" at bounding box center [597, 238] width 284 height 33
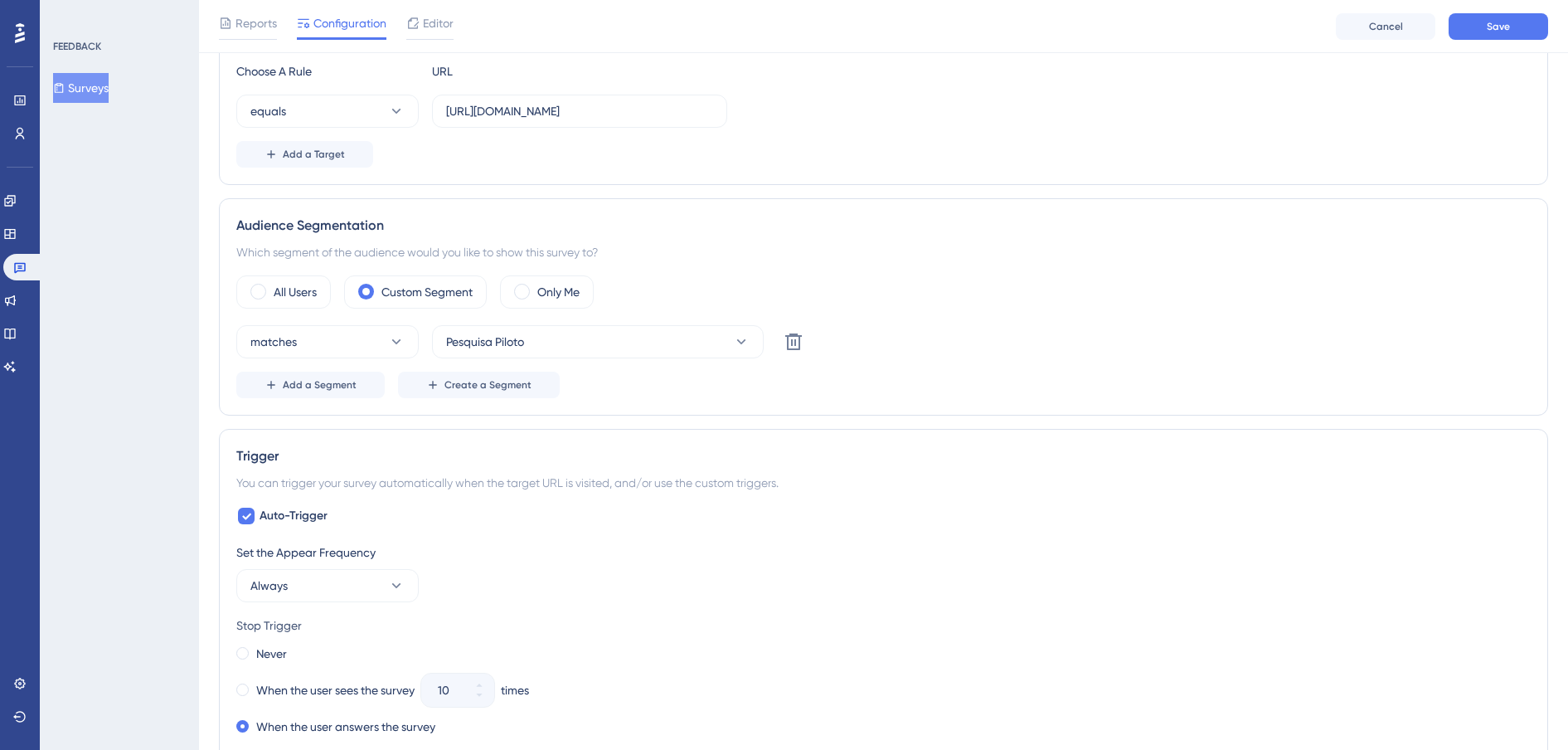
scroll to position [366, 0]
click at [1473, 31] on button "Save" at bounding box center [1498, 26] width 99 height 26
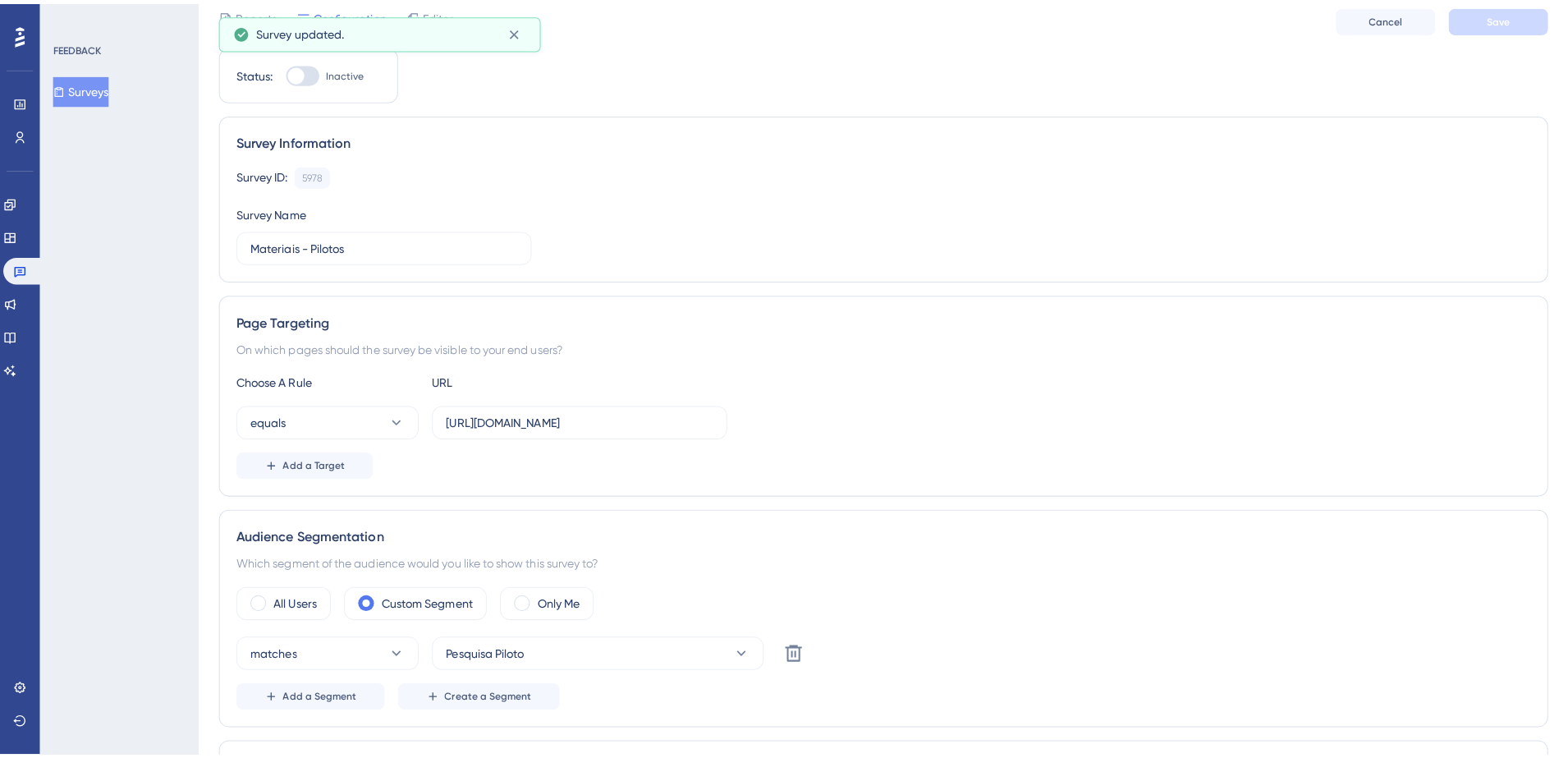
scroll to position [0, 0]
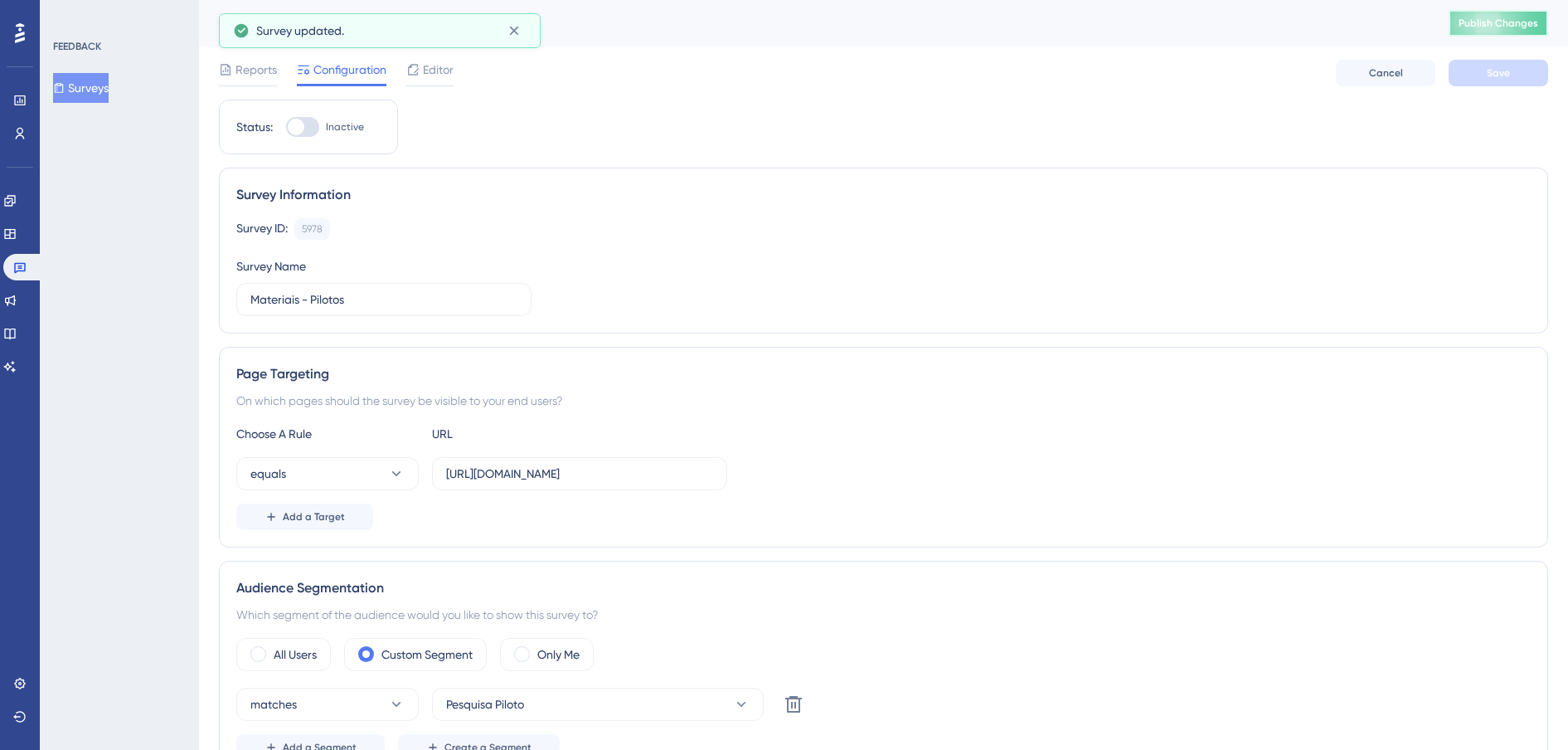
click at [1499, 33] on button "Publish Changes" at bounding box center [1498, 23] width 99 height 26
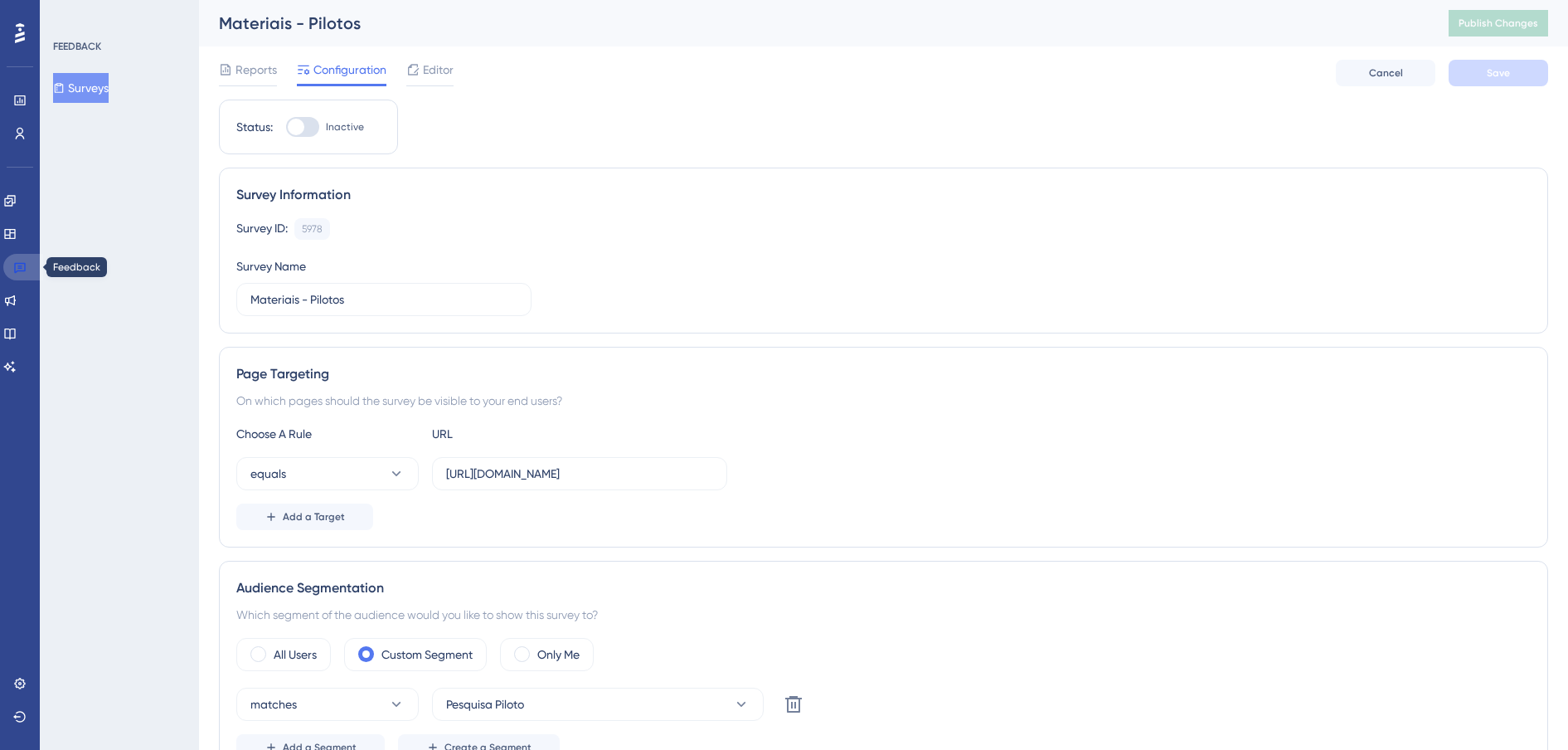
click at [13, 261] on link at bounding box center [23, 266] width 40 height 26
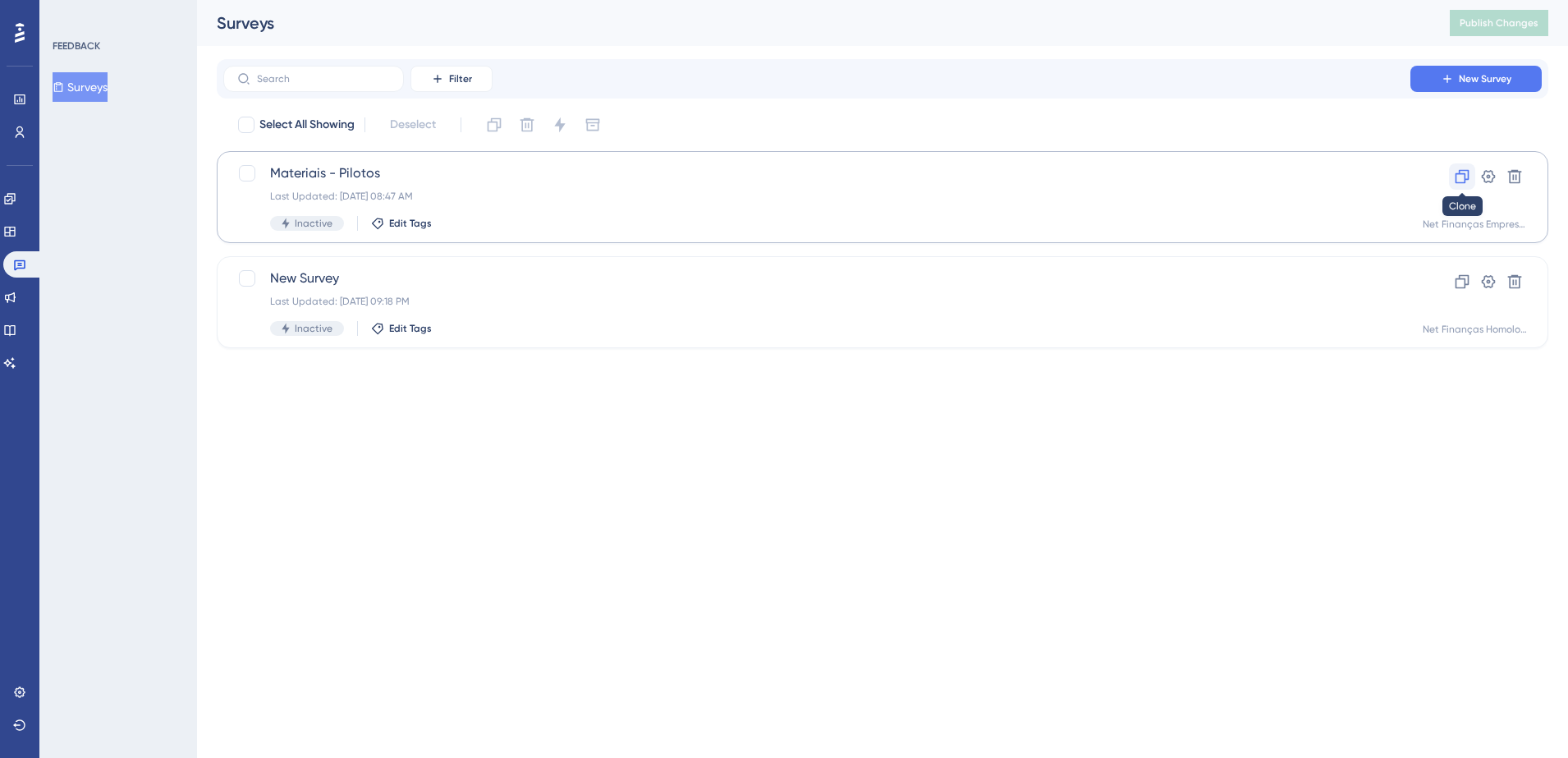
click at [1461, 179] on icon at bounding box center [1463, 177] width 17 height 17
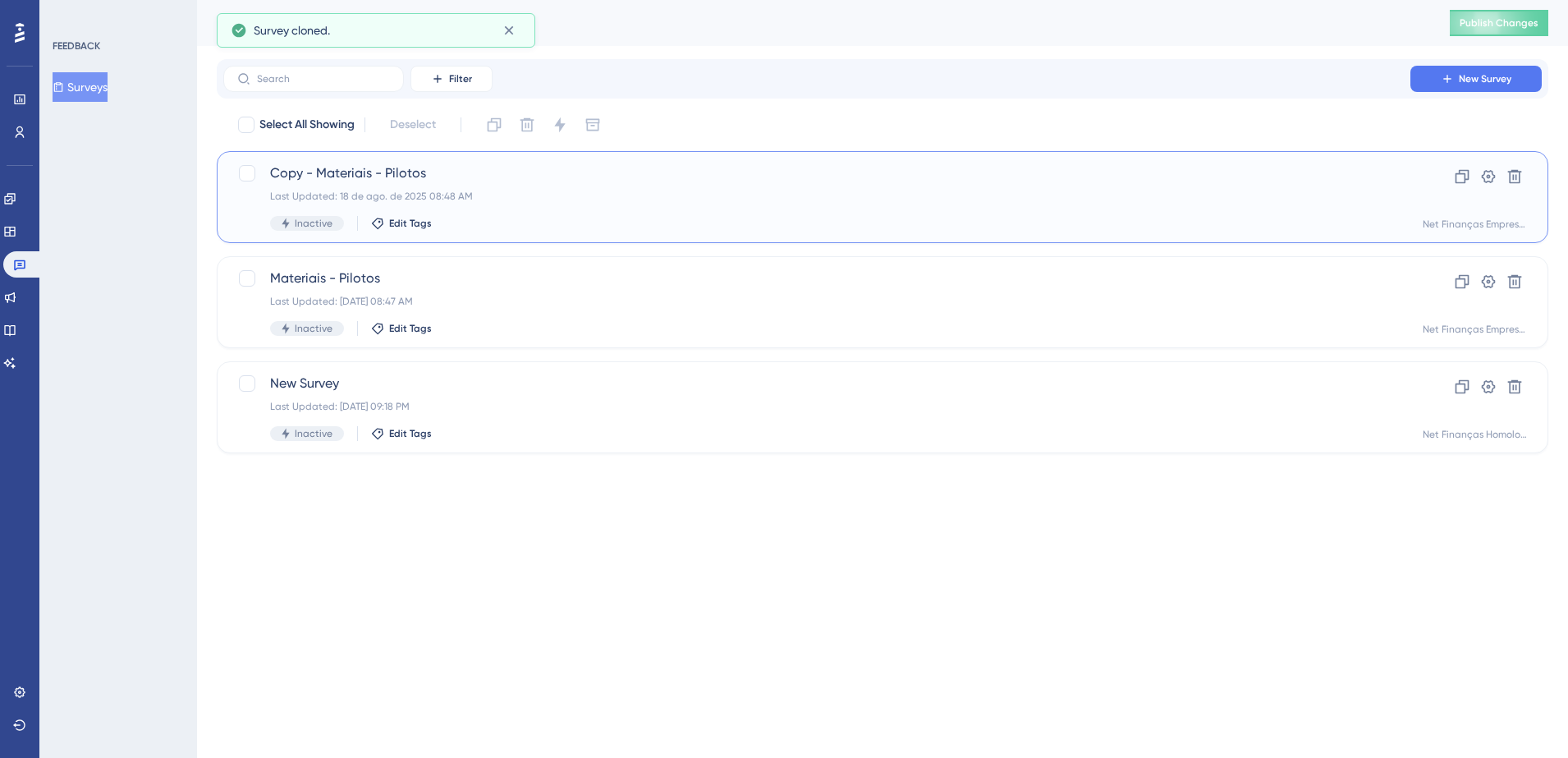
click at [371, 167] on span "Copy - Materiais - Pilotos" at bounding box center [817, 174] width 1094 height 20
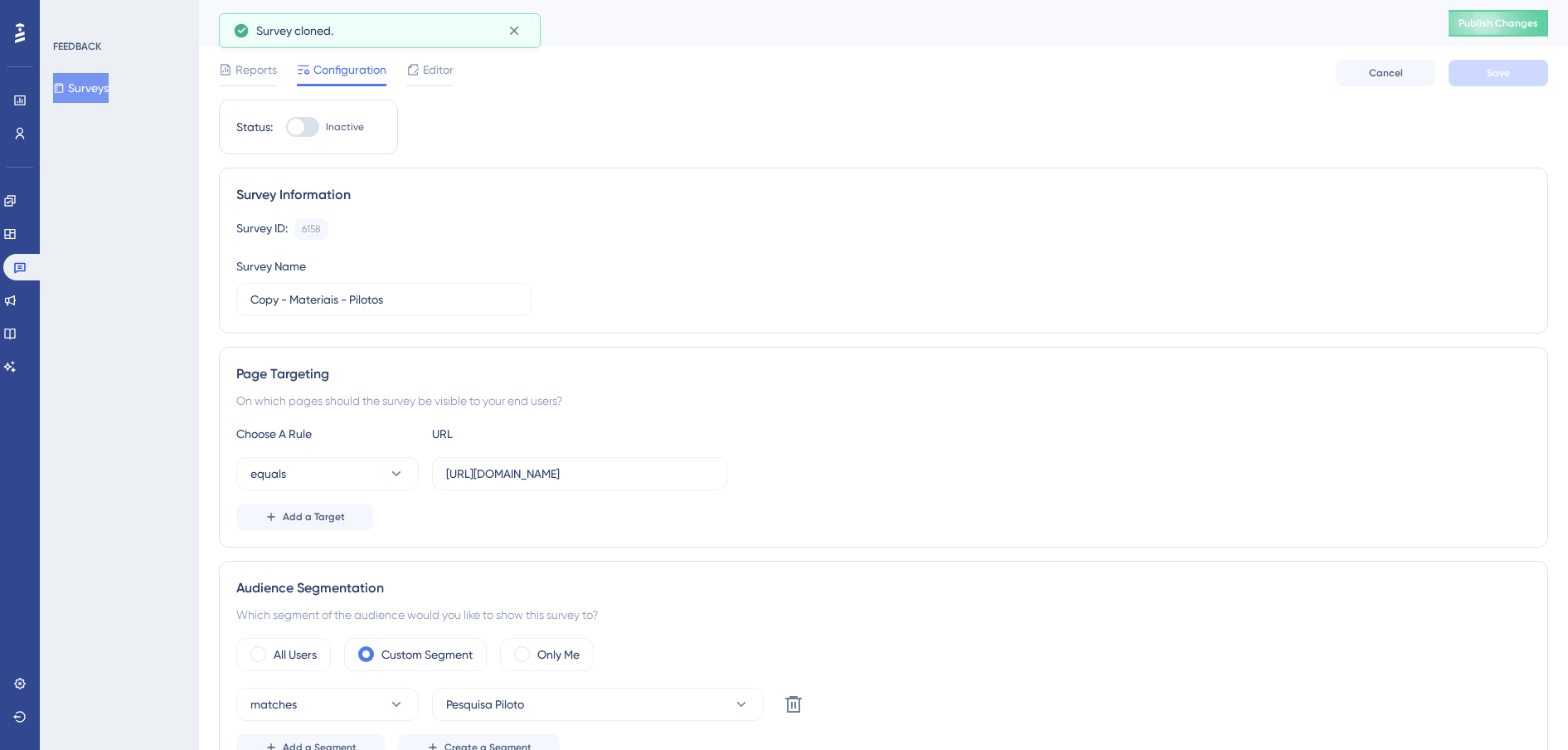
click at [433, 88] on div "Reports Configuration Editor Cancel Save" at bounding box center [883, 72] width 1329 height 53
click at [442, 76] on span "Editor" at bounding box center [438, 70] width 30 height 20
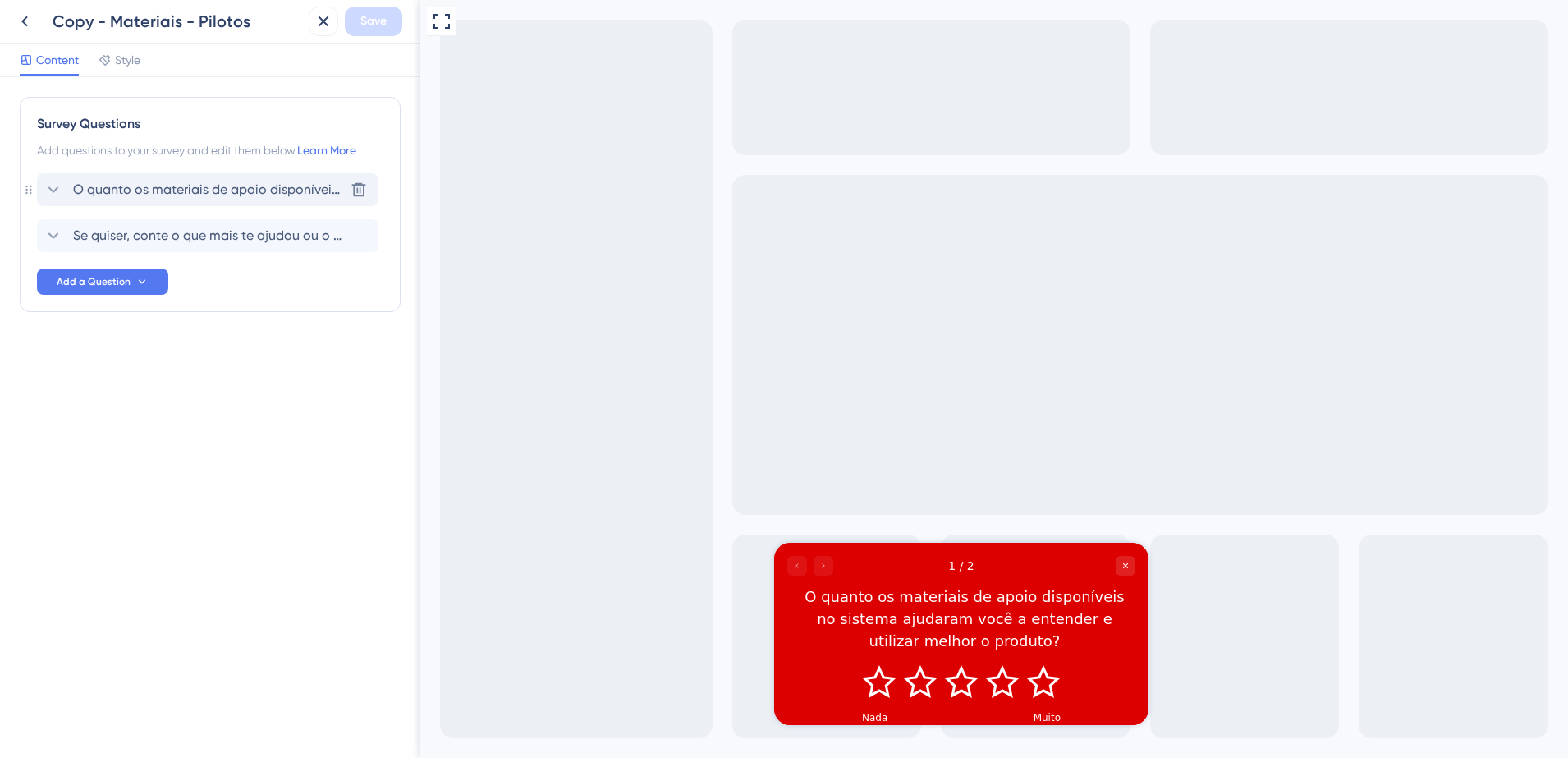
click at [201, 189] on span "O quanto os materiais de apoio disponíveis no sistema ajudaram você a entender …" at bounding box center [209, 190] width 271 height 20
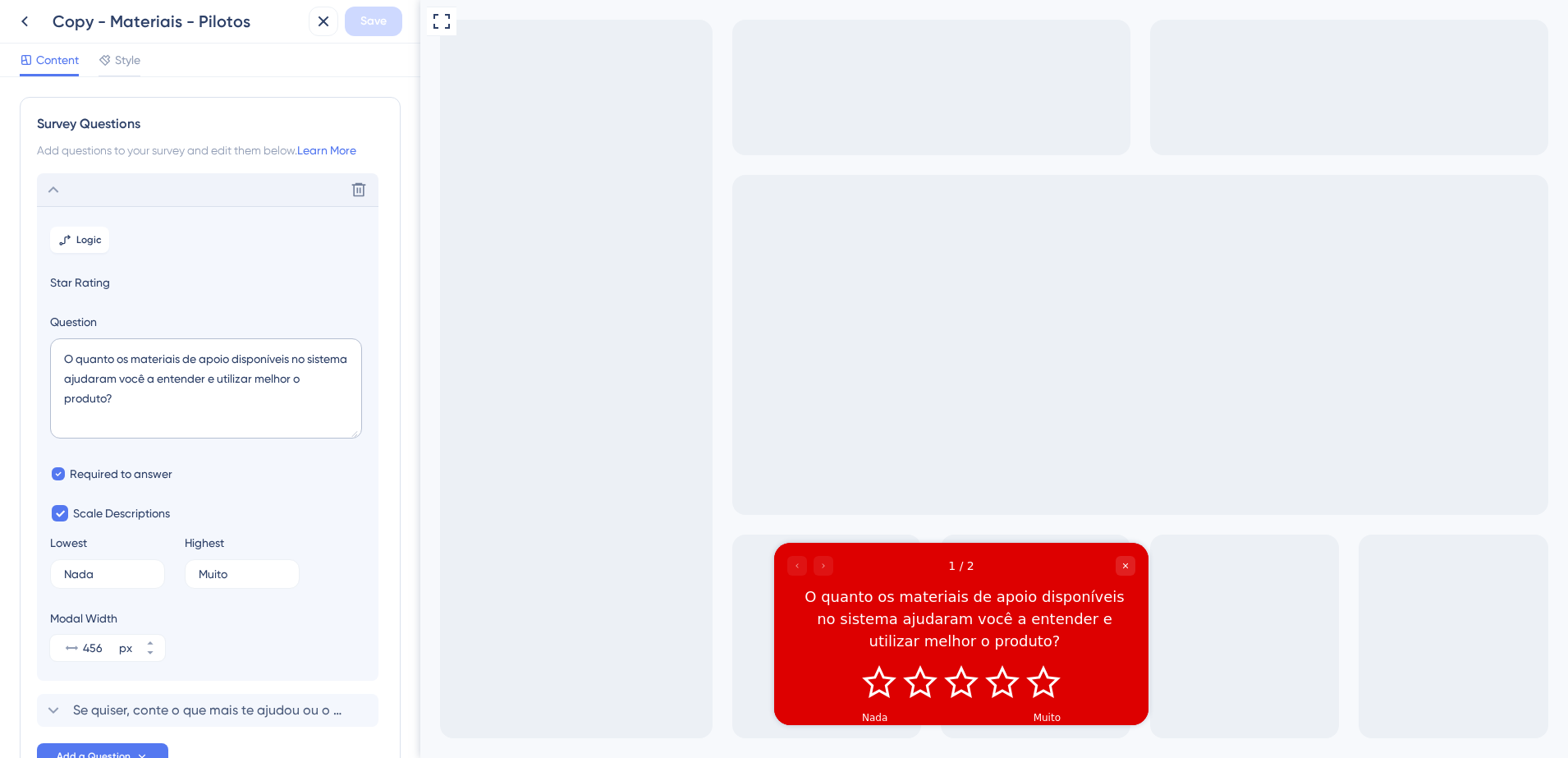
scroll to position [96, 0]
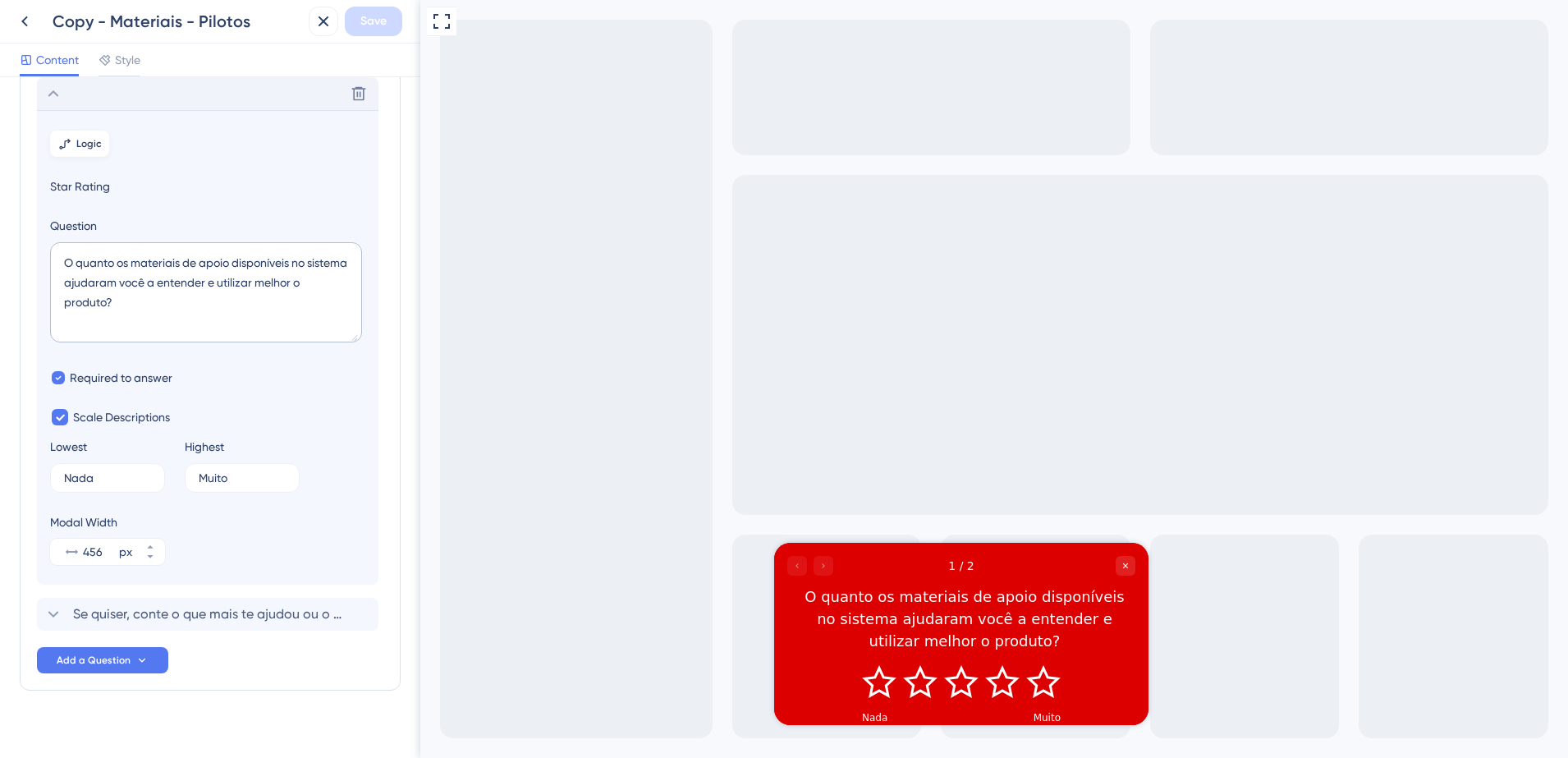
click at [88, 151] on button "Logic" at bounding box center [79, 143] width 59 height 26
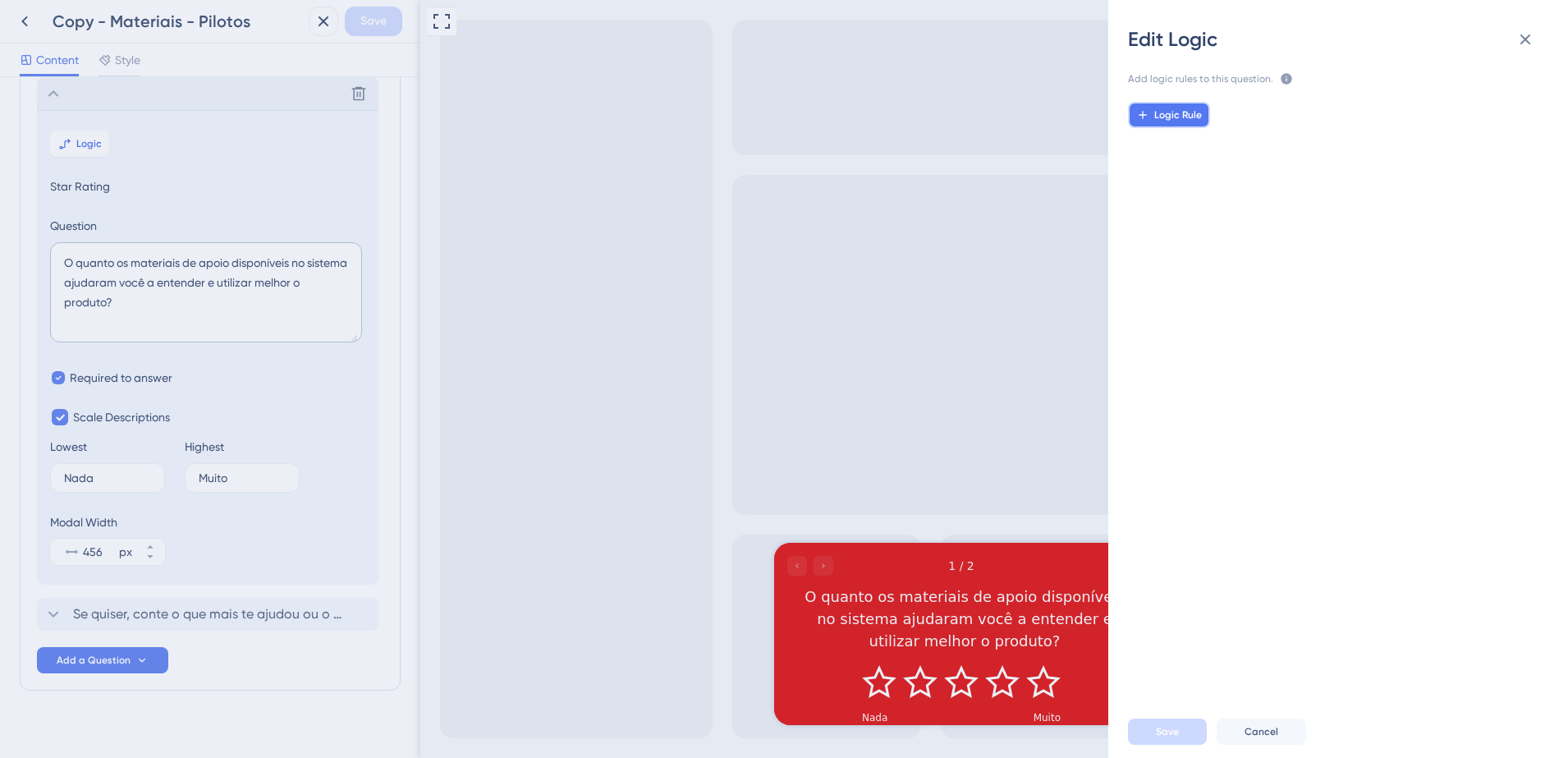
click at [1161, 118] on span "Logic Rule" at bounding box center [1178, 115] width 48 height 13
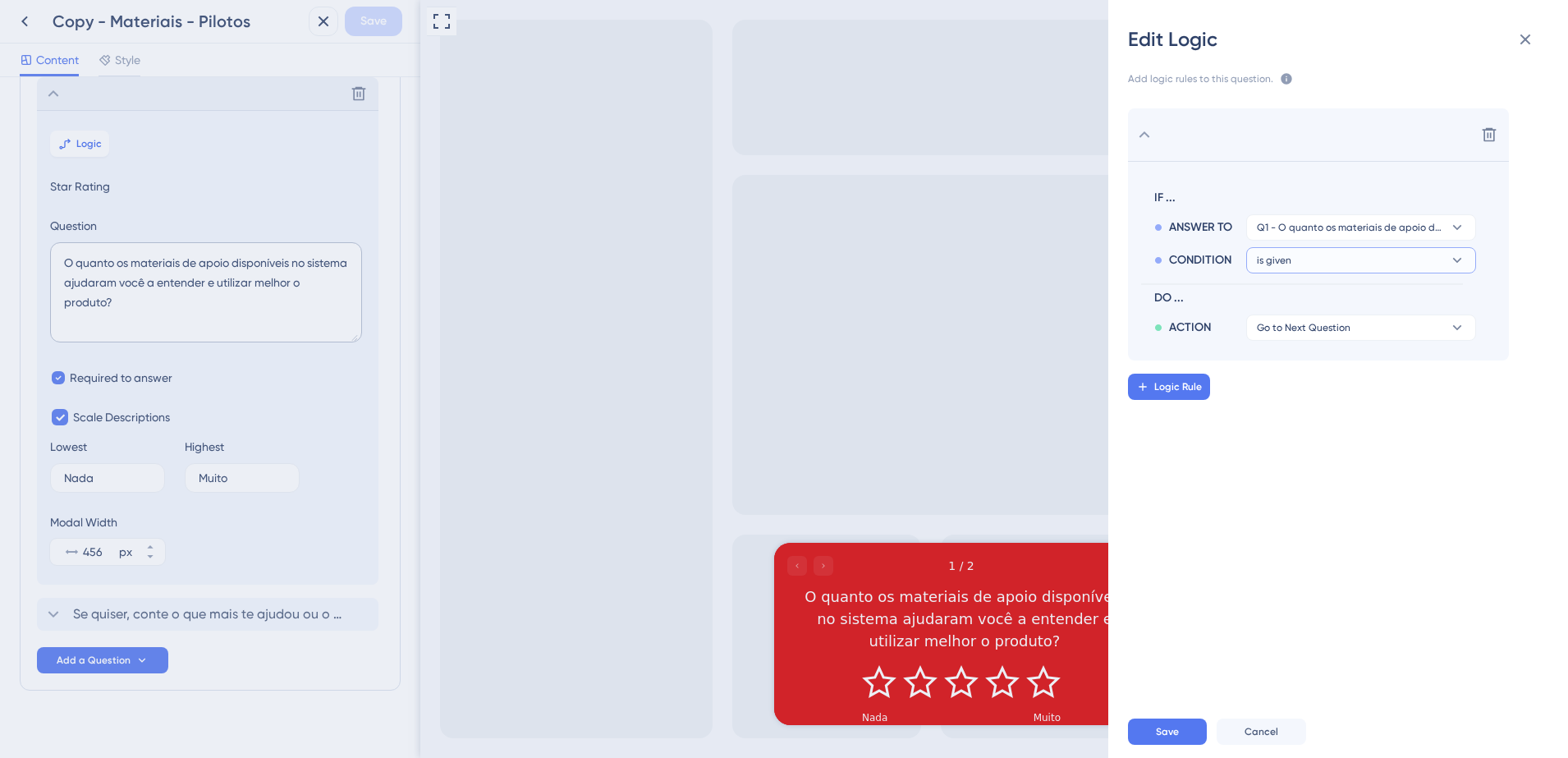
click at [1318, 240] on button "is given" at bounding box center [1362, 227] width 230 height 26
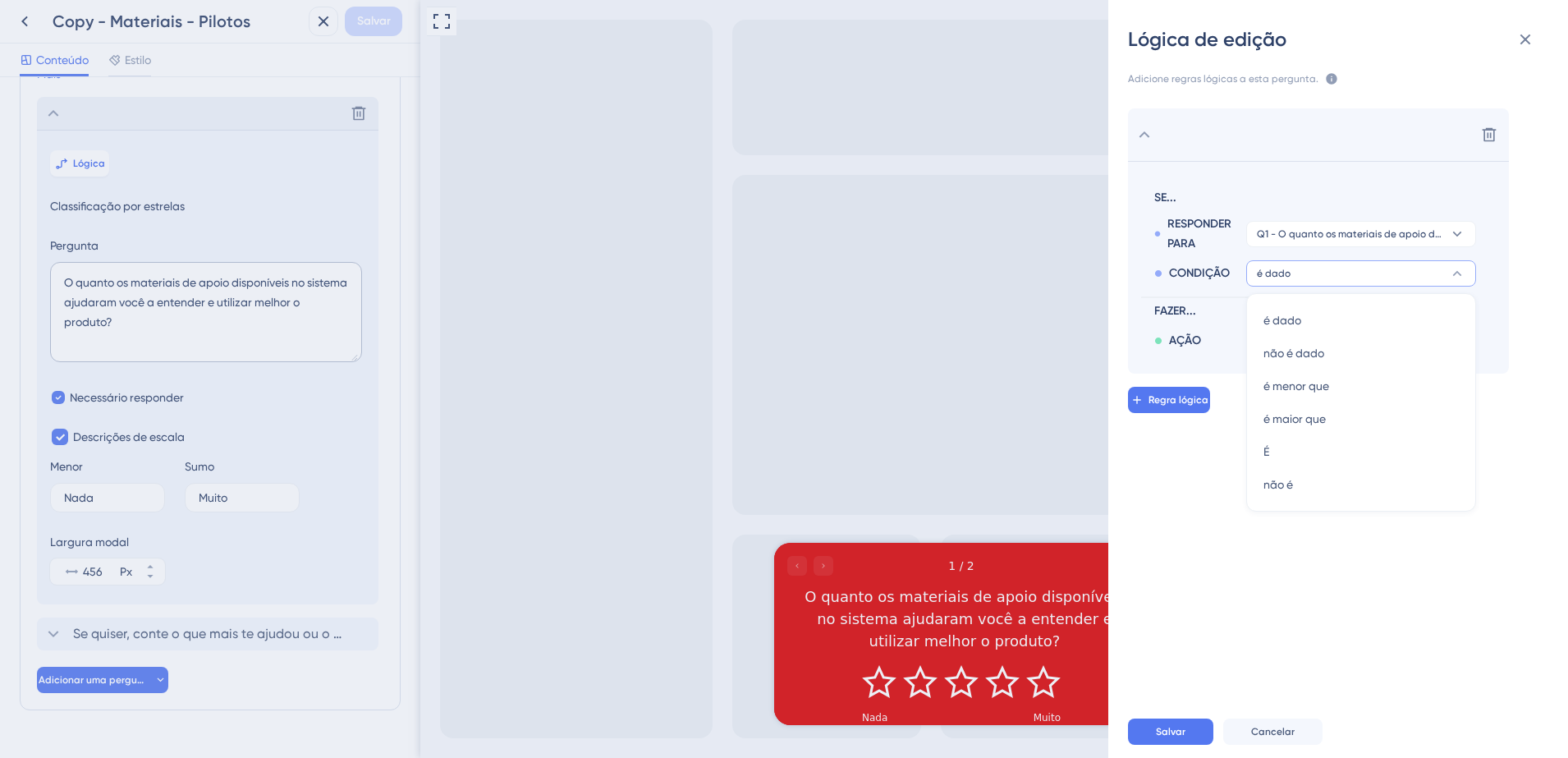
scroll to position [116, 0]
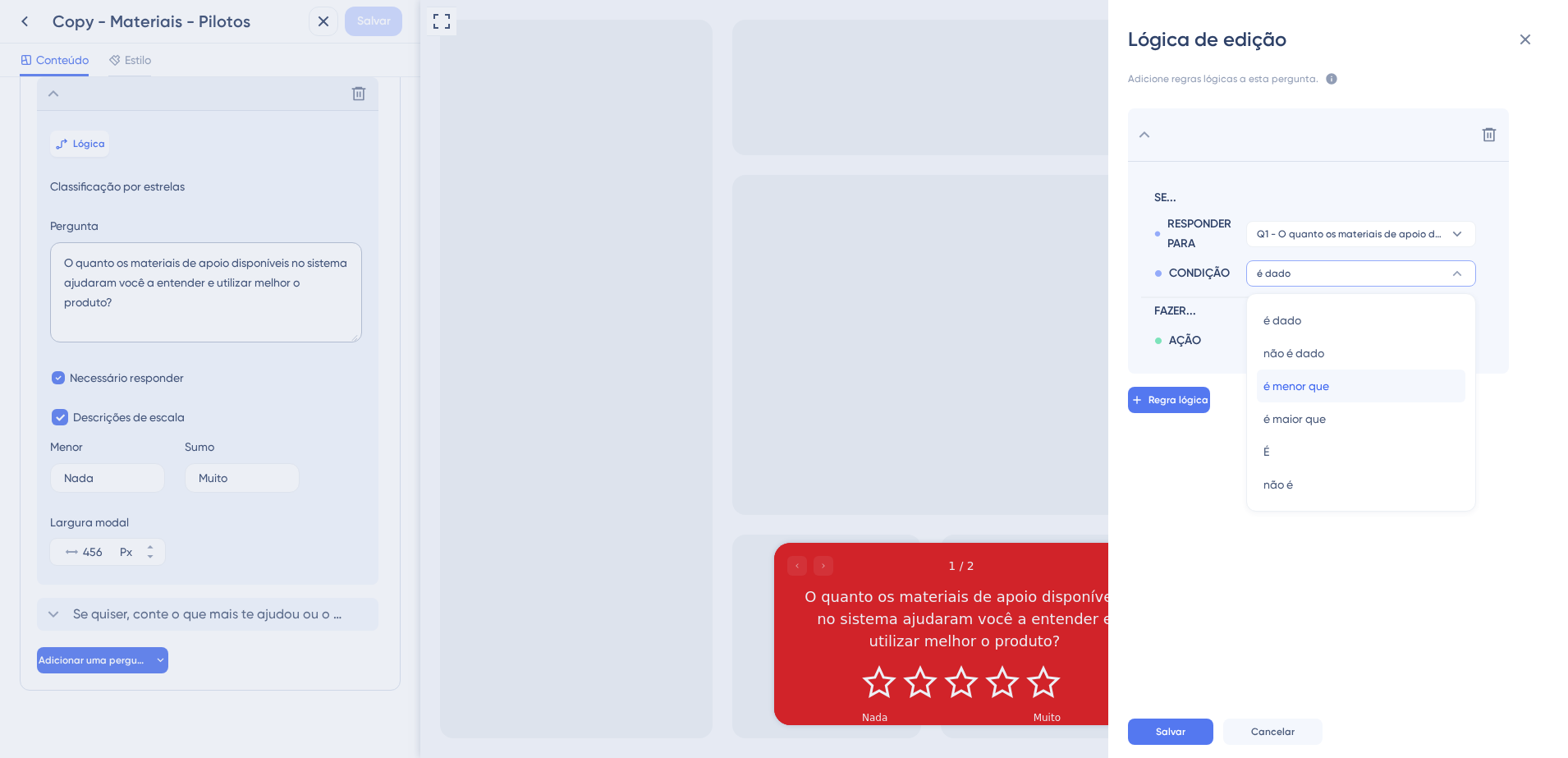
click at [1312, 391] on span "é menor que" at bounding box center [1296, 387] width 66 height 20
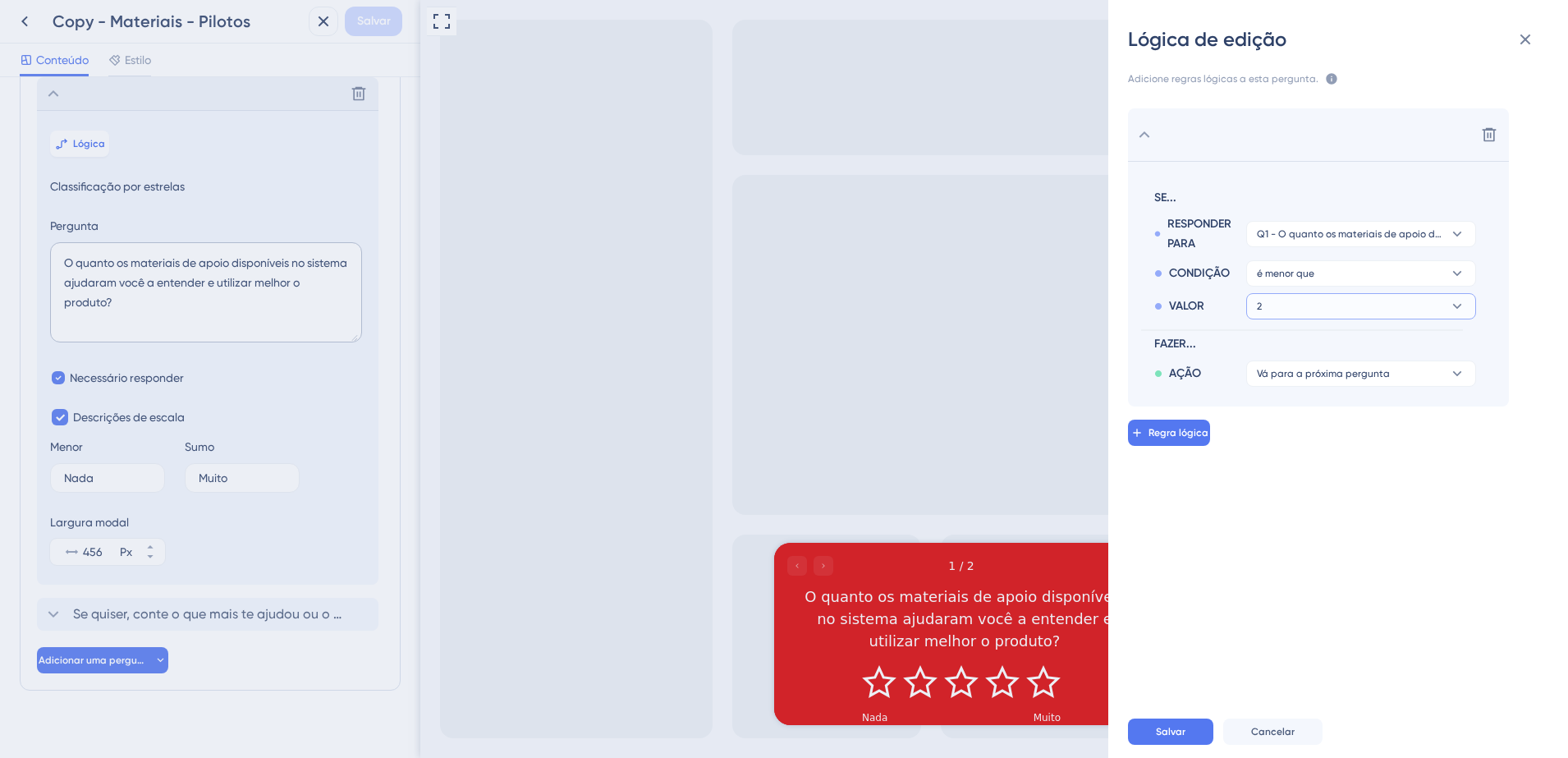
click at [1285, 247] on button "2" at bounding box center [1362, 234] width 230 height 26
click at [1275, 389] on div "3 3" at bounding box center [1361, 386] width 195 height 33
click at [1328, 247] on button "é menor que" at bounding box center [1362, 234] width 230 height 26
click at [1328, 419] on div "é maior que é maior que" at bounding box center [1361, 418] width 195 height 33
click at [1329, 383] on button "Vá para a próxima pergunta" at bounding box center [1362, 373] width 230 height 26
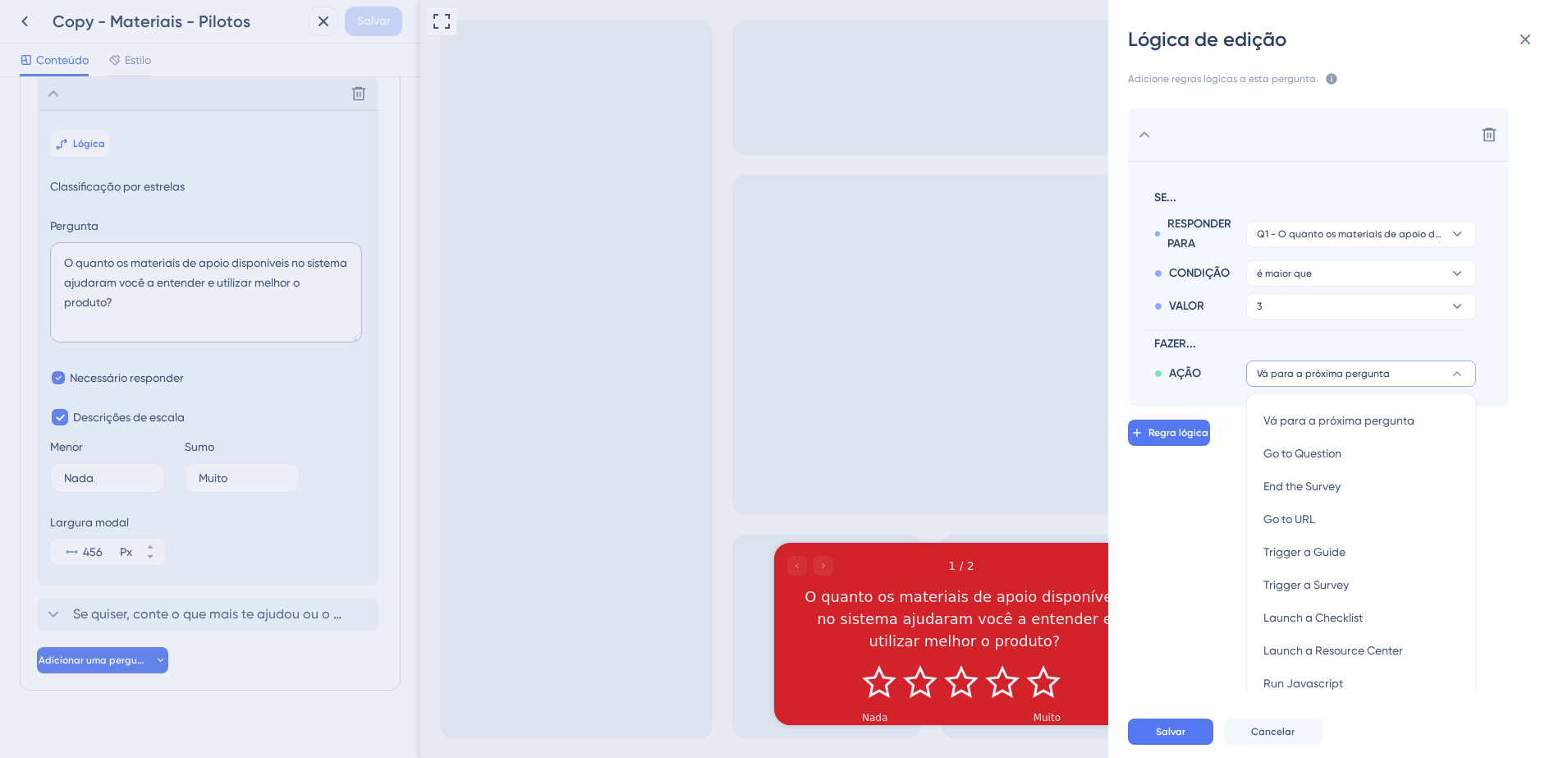
scroll to position [18, 0]
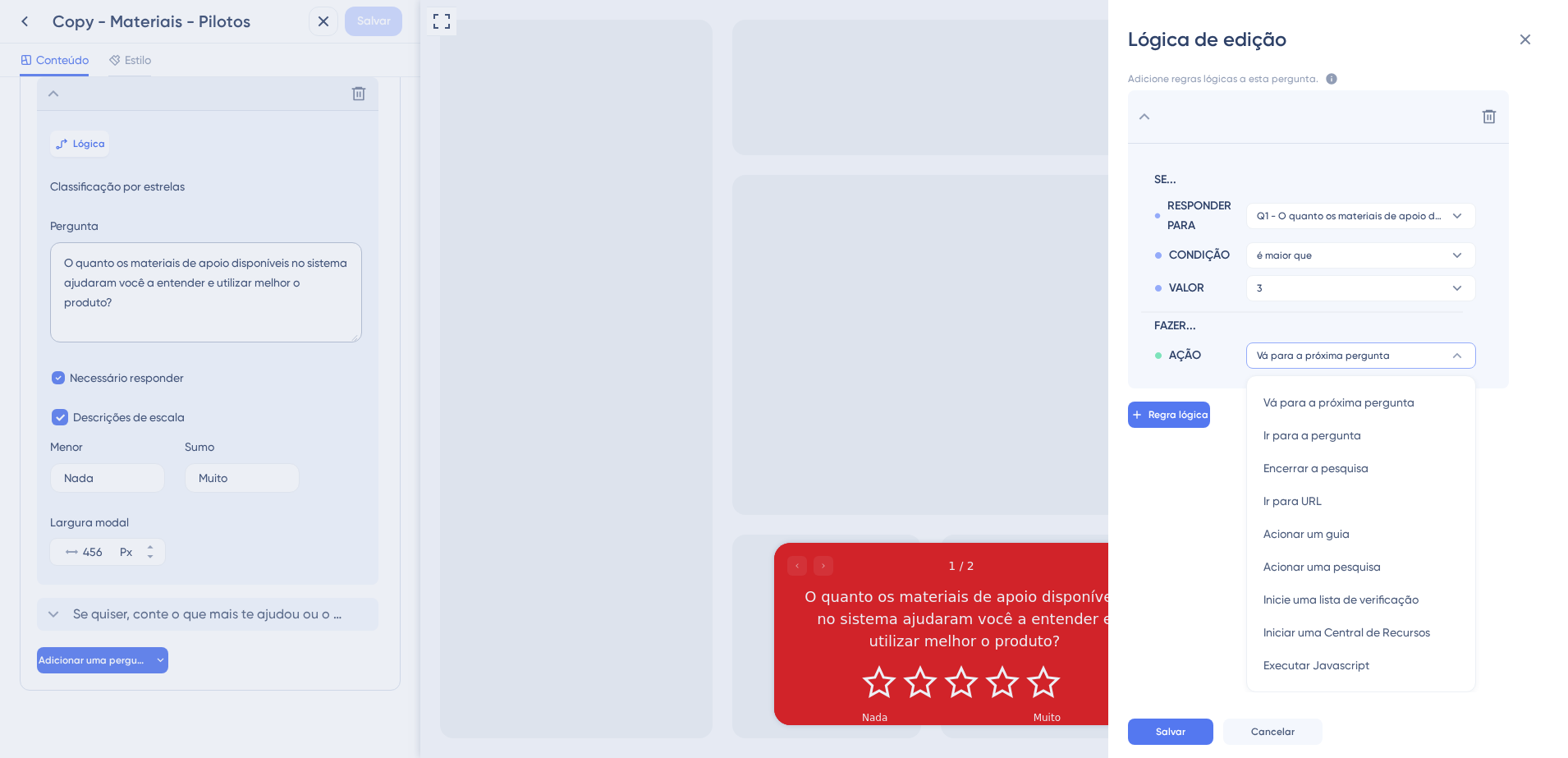
click at [1354, 362] on button "Vá para a próxima pergunta" at bounding box center [1362, 355] width 230 height 26
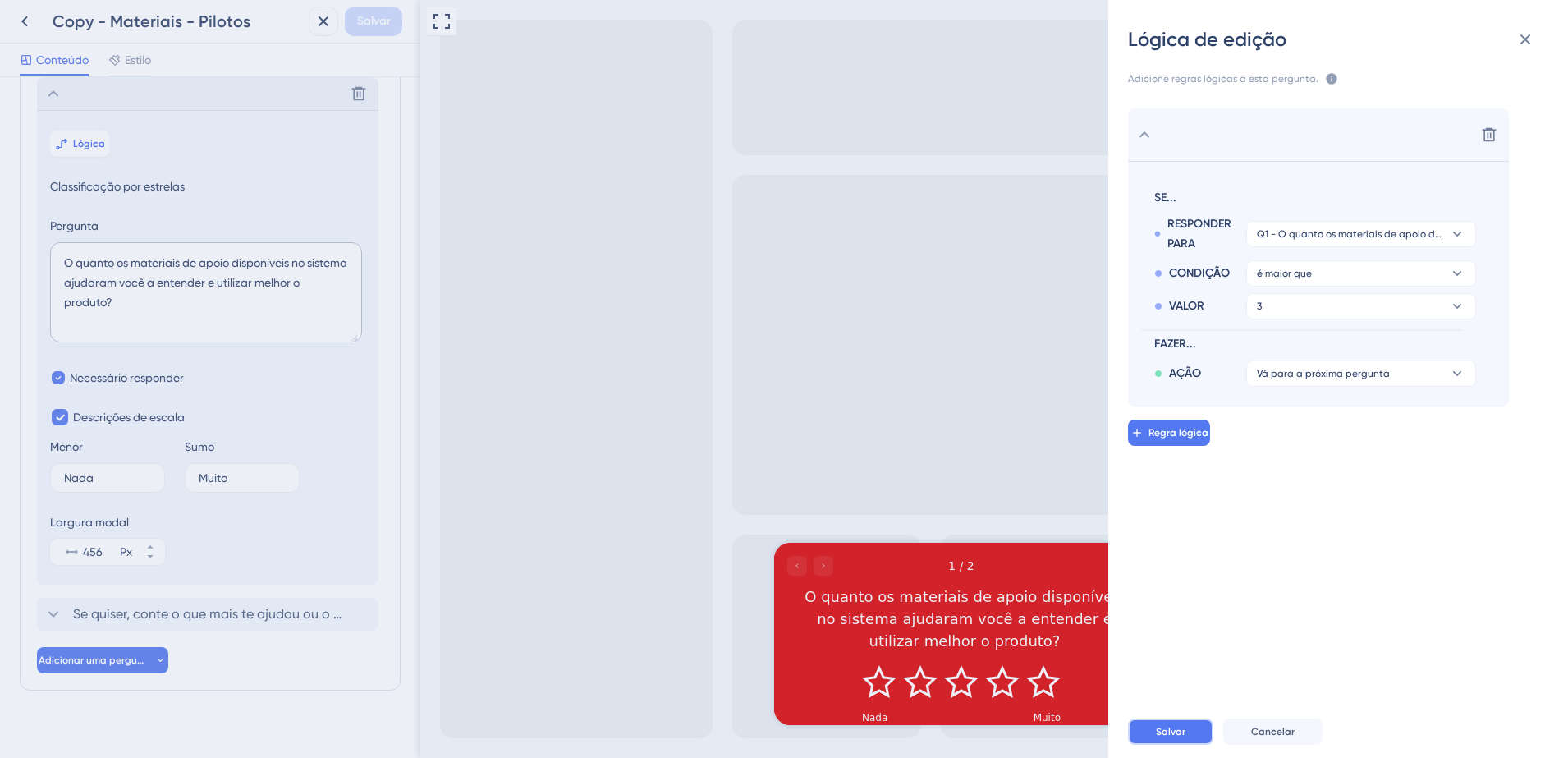
click at [1191, 726] on button "Salvar" at bounding box center [1171, 731] width 85 height 26
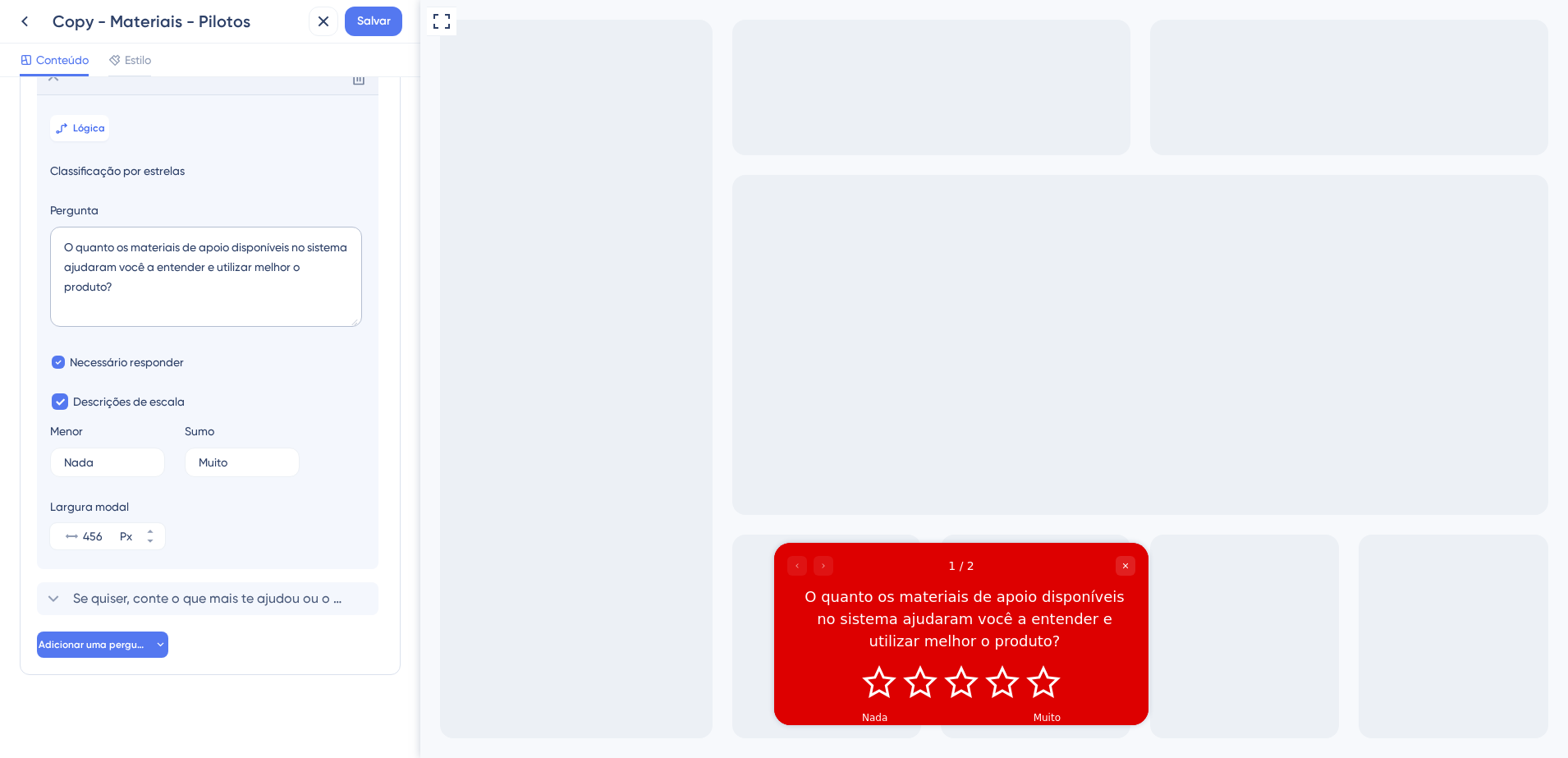
scroll to position [134, 0]
click at [144, 637] on span "Adicionar uma pergunta" at bounding box center [93, 643] width 111 height 13
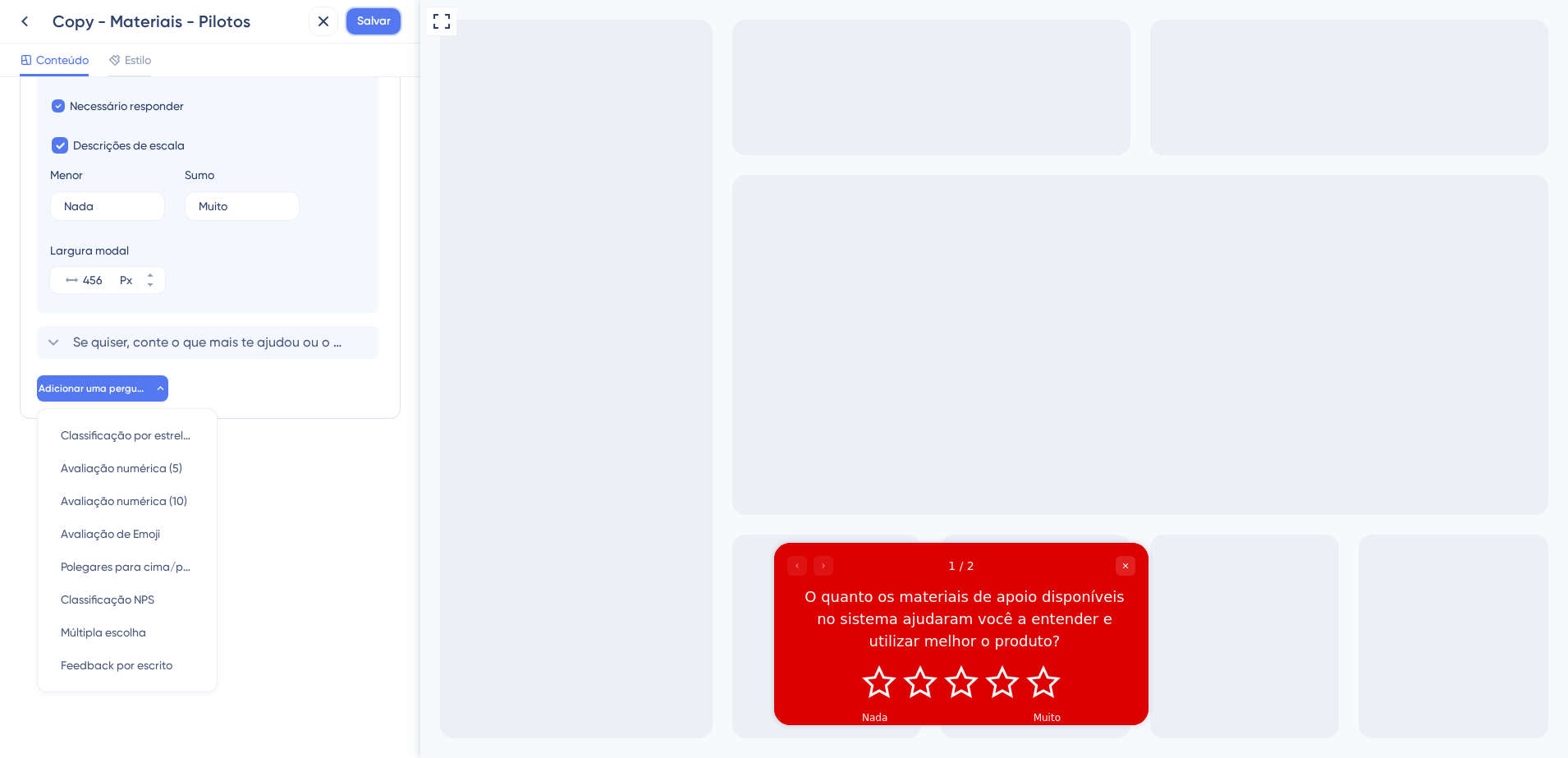
click at [380, 33] on button "Salvar" at bounding box center [373, 21] width 58 height 29
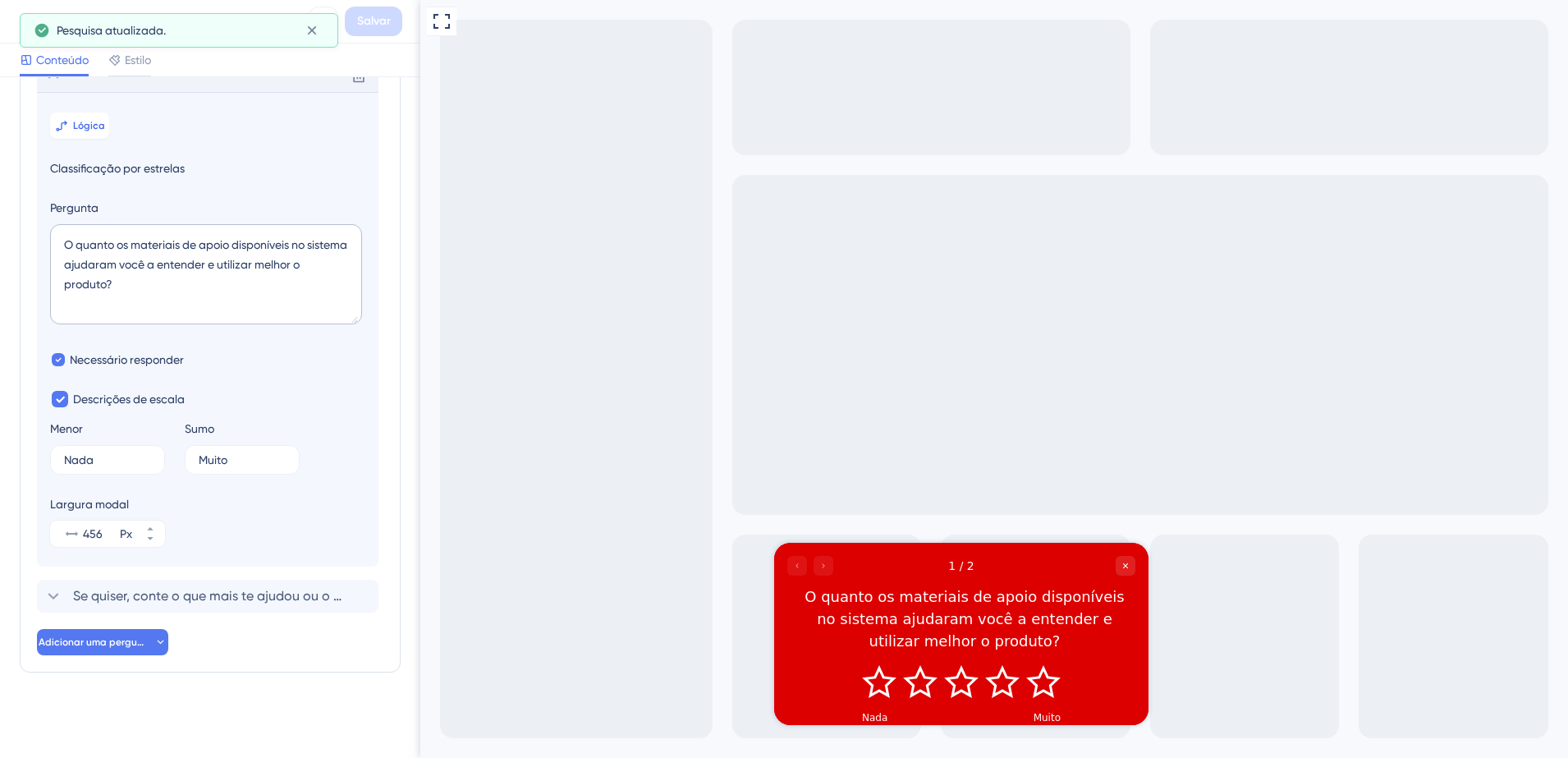
click at [31, 23] on div "Pesquisa atualizada." at bounding box center [179, 30] width 319 height 34
click at [7, 28] on div "Copy - Materiais - Pilotos Salvar" at bounding box center [210, 22] width 421 height 43
click at [315, 28] on icon at bounding box center [312, 31] width 17 height 17
click at [20, 21] on icon at bounding box center [25, 22] width 20 height 20
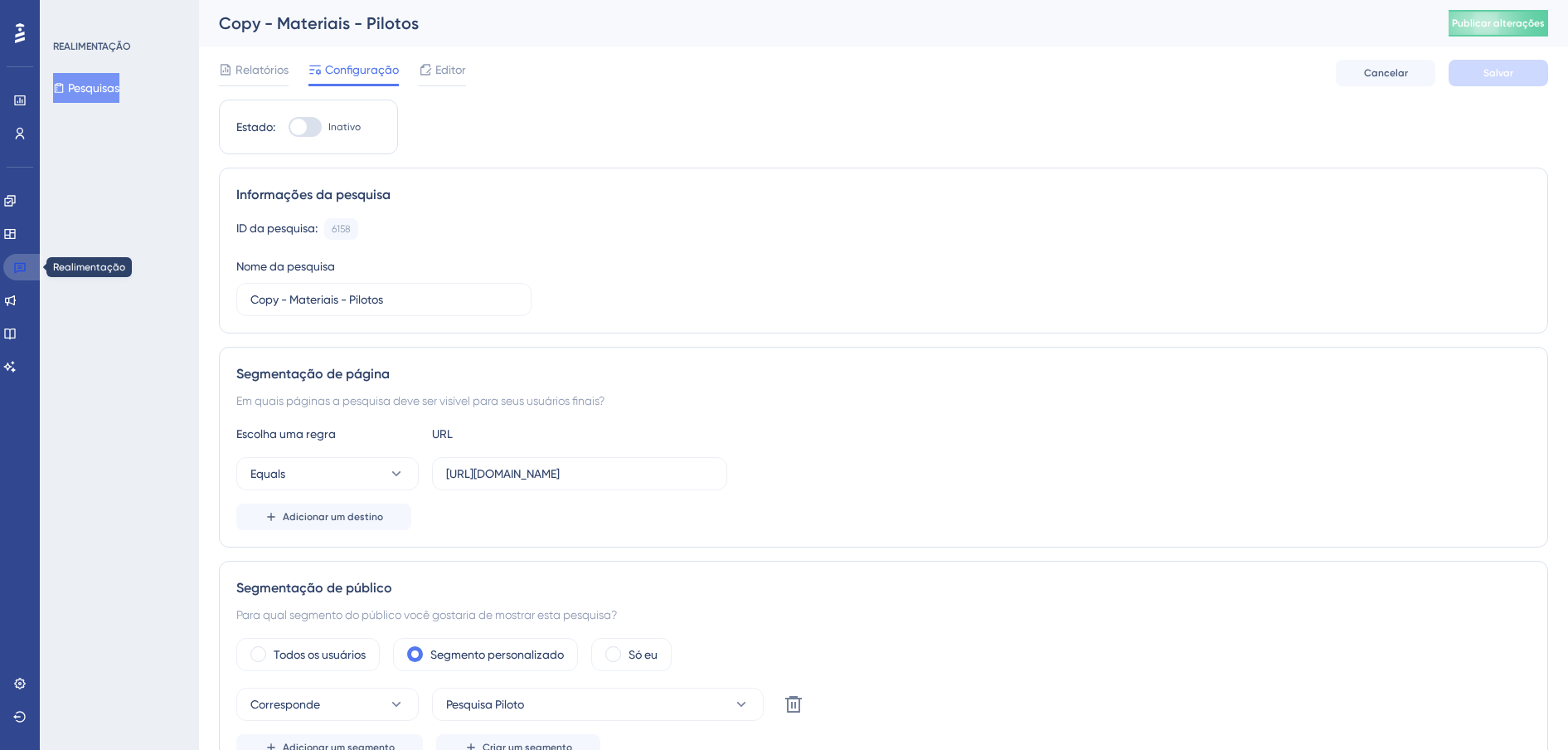
click at [26, 275] on link at bounding box center [23, 266] width 40 height 26
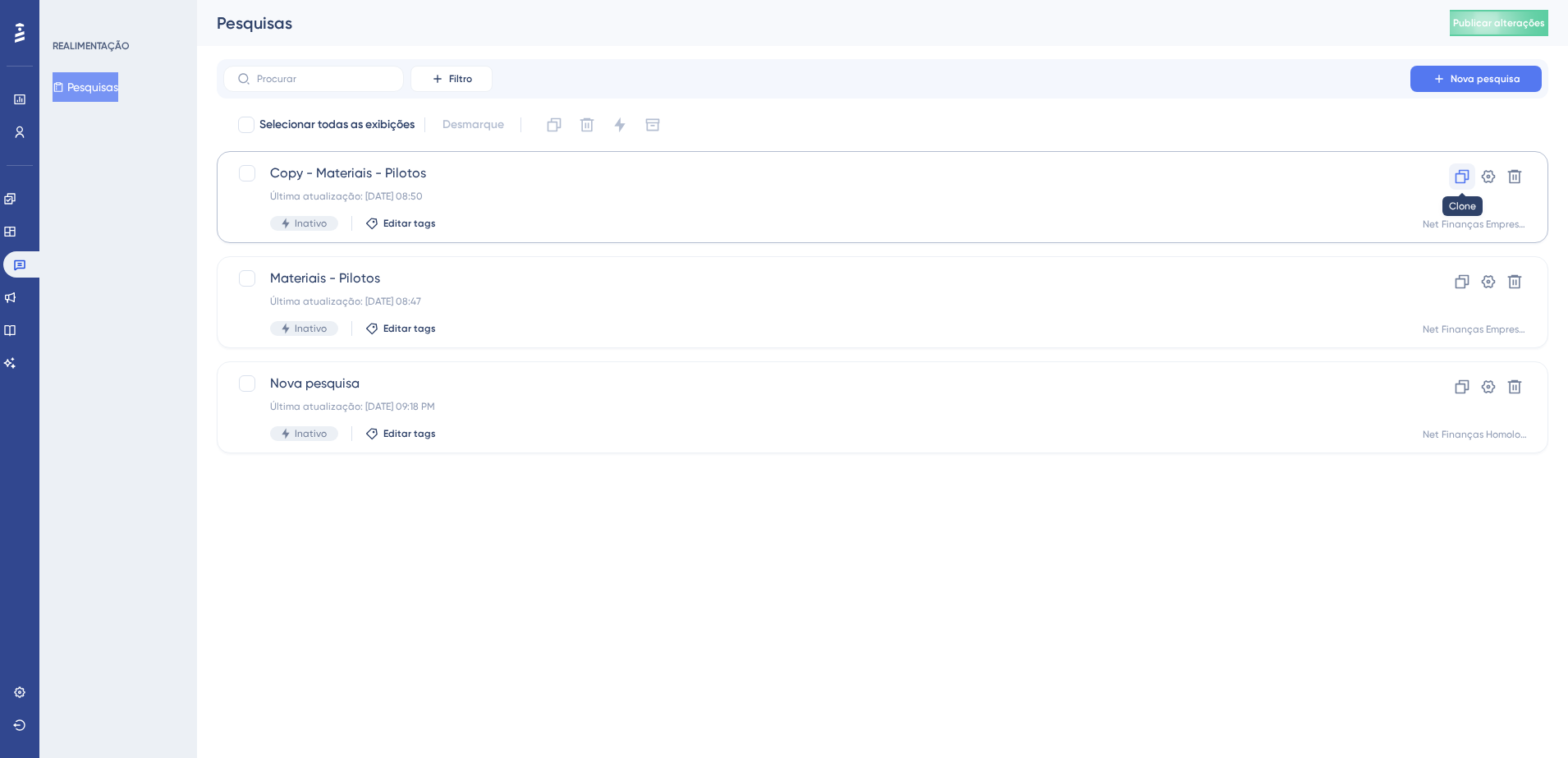
click at [1460, 172] on icon at bounding box center [1463, 177] width 14 height 14
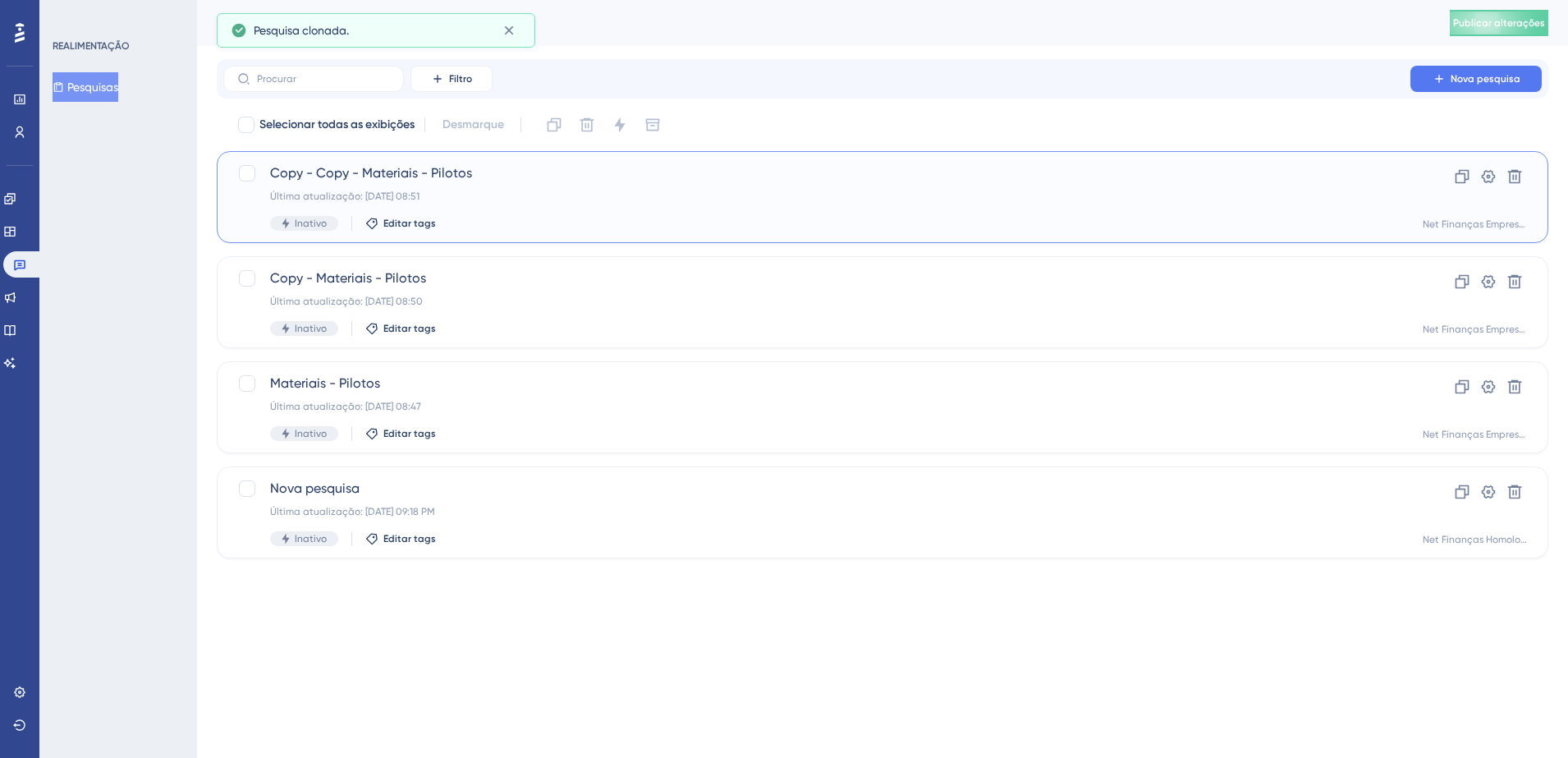
click at [417, 181] on span "Copy - Copy - Materiais - Pilotos" at bounding box center [817, 174] width 1094 height 20
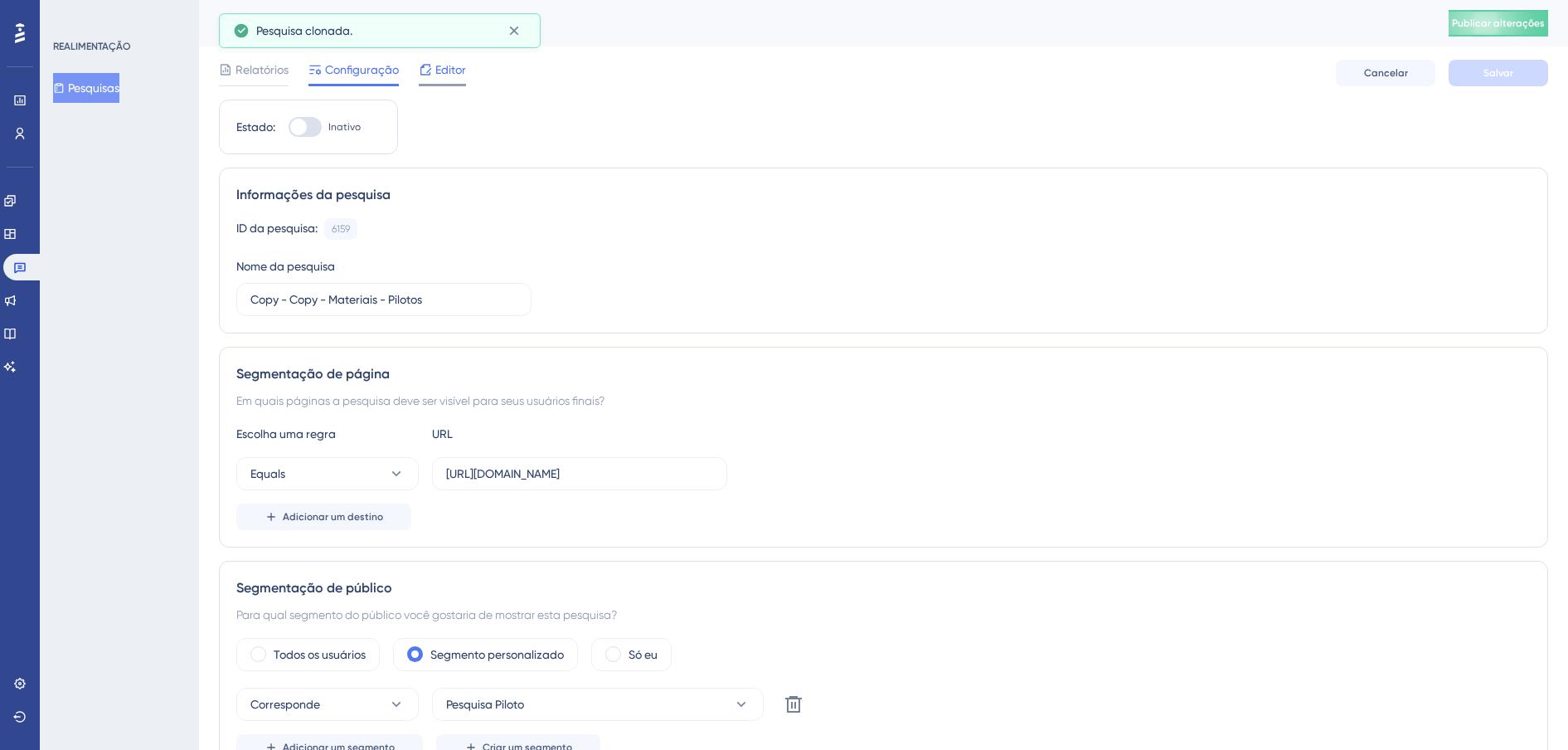
click at [429, 63] on icon at bounding box center [425, 70] width 13 height 13
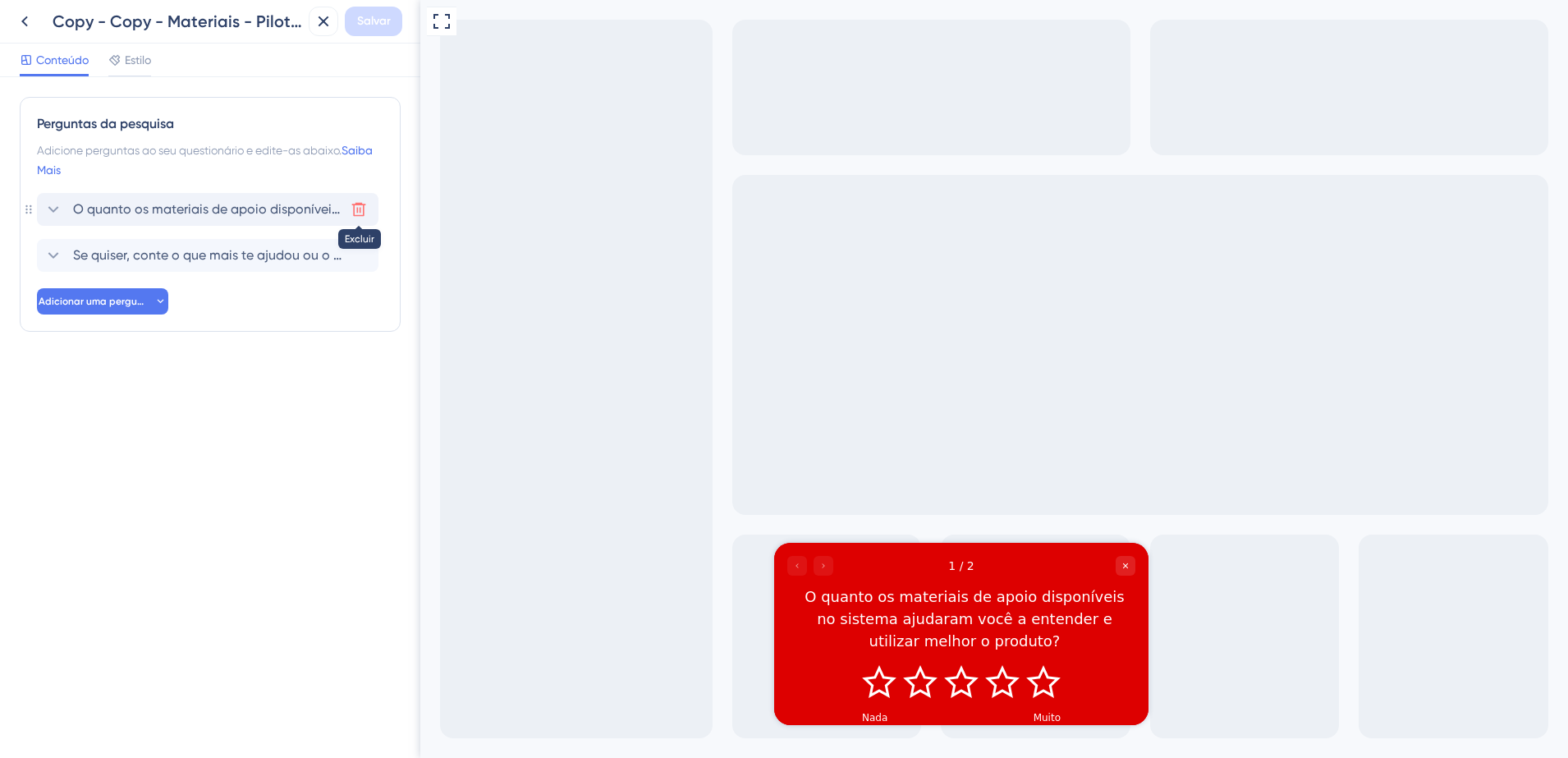
click at [362, 206] on icon at bounding box center [359, 210] width 17 height 17
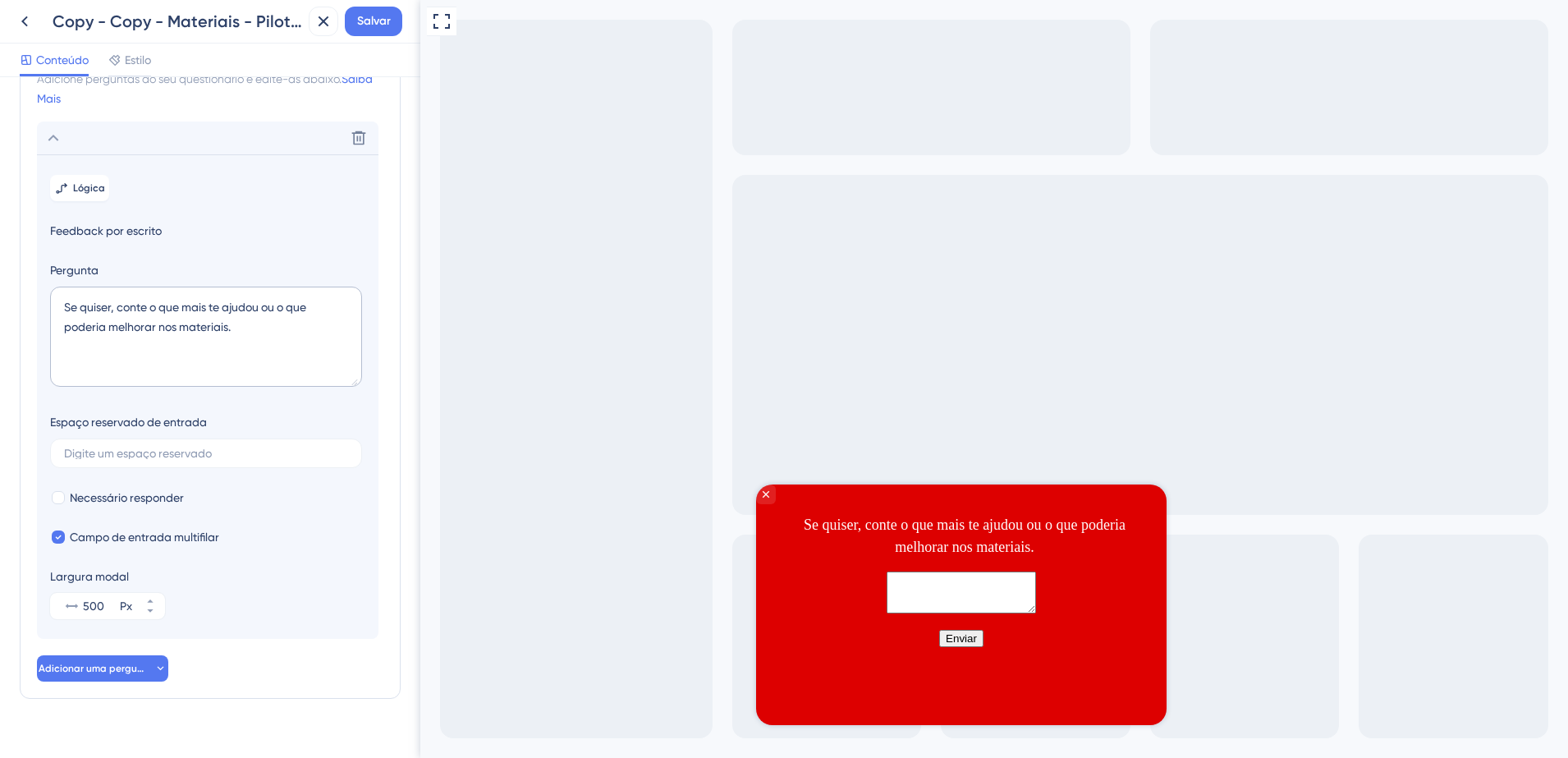
scroll to position [98, 0]
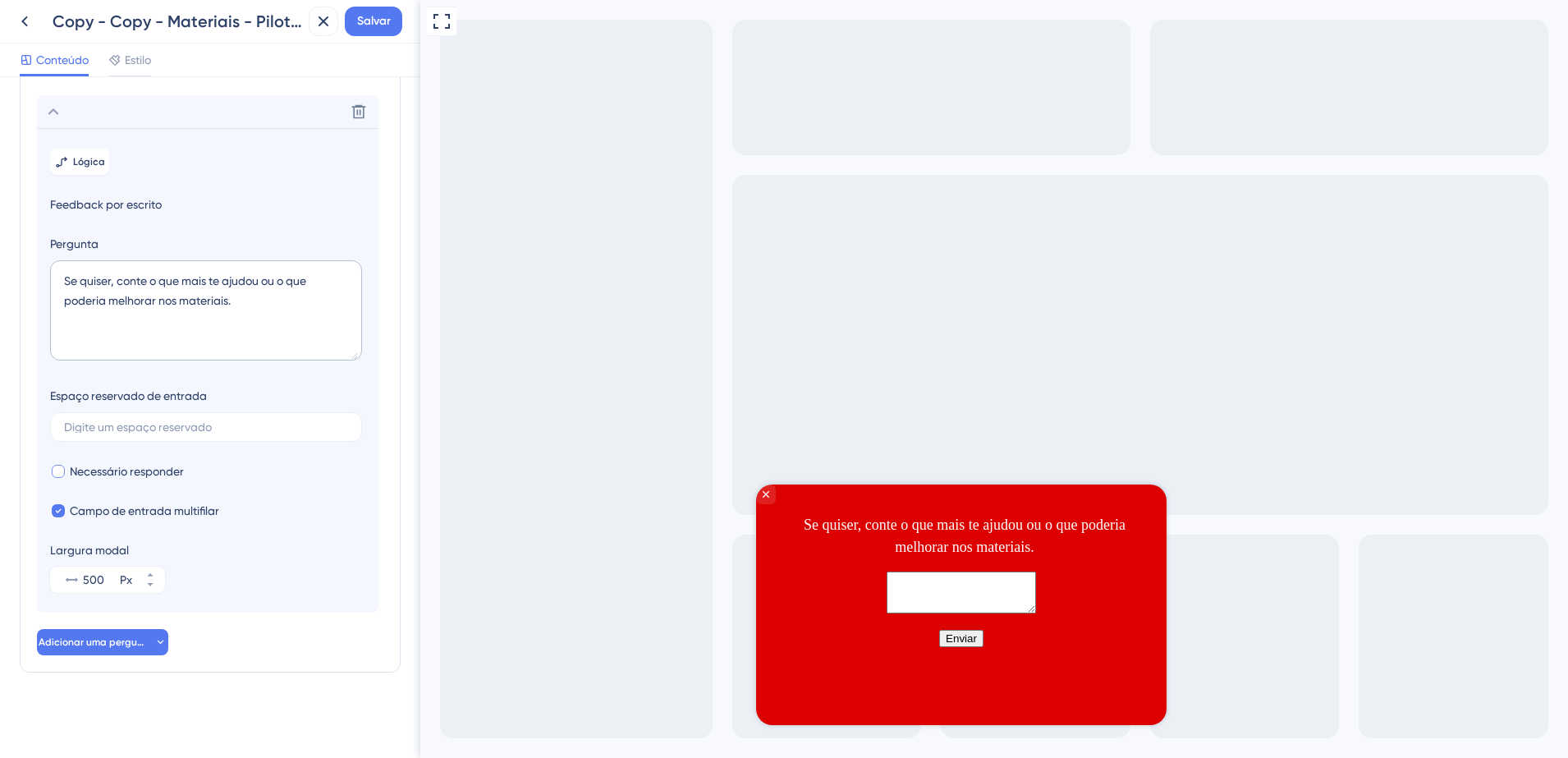
click at [76, 475] on span "Necessário responder" at bounding box center [127, 472] width 114 height 20
checkbox input "true"
click at [54, 113] on icon at bounding box center [53, 112] width 20 height 20
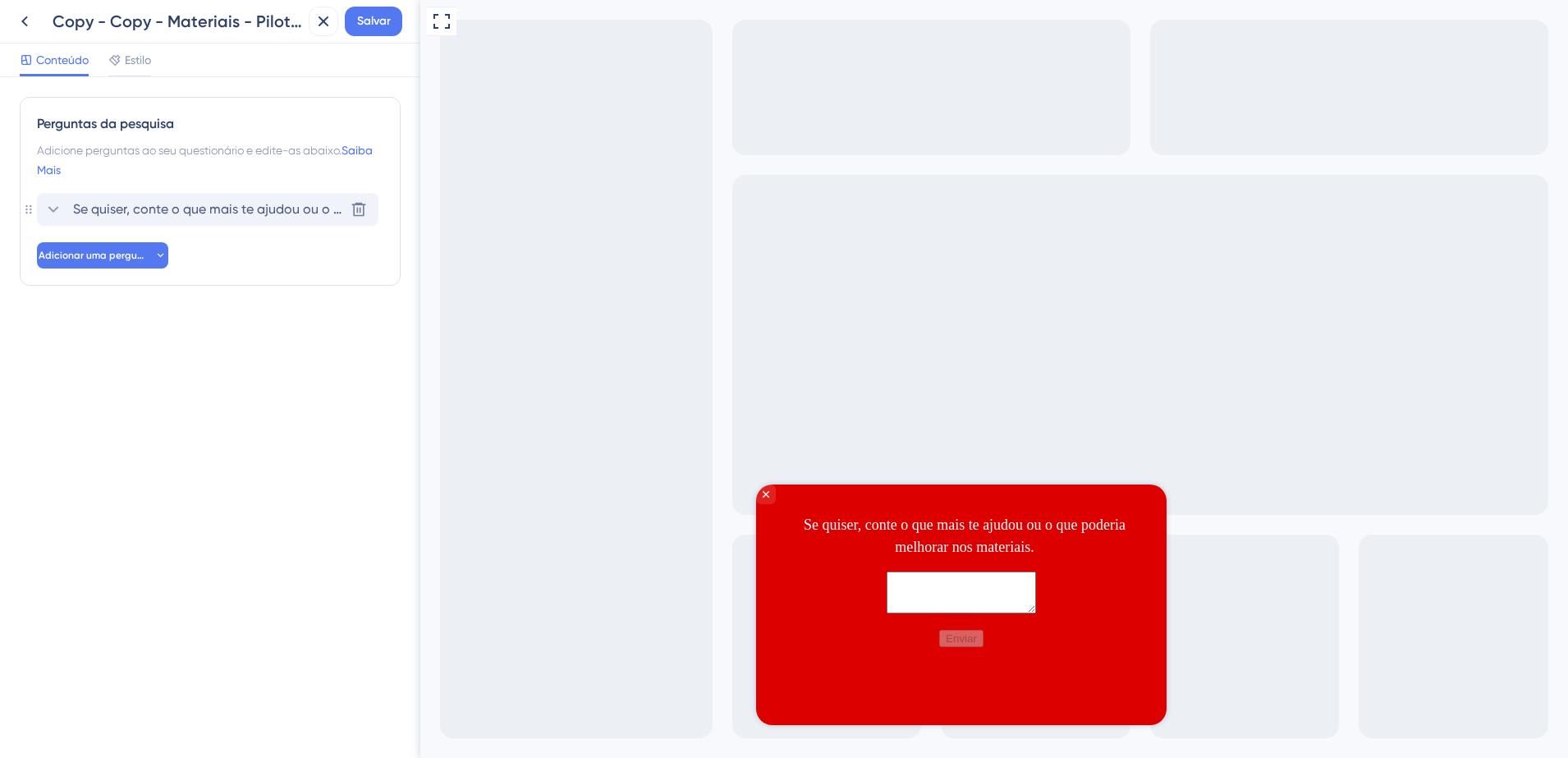
scroll to position [0, 0]
click at [373, 26] on span "Salvar" at bounding box center [374, 22] width 33 height 20
click at [306, 26] on button at bounding box center [311, 30] width 26 height 26
click at [245, 22] on div "Copy - Copy - Materiais - Pilotos" at bounding box center [177, 22] width 250 height 23
click at [34, 22] on button at bounding box center [24, 21] width 29 height 29
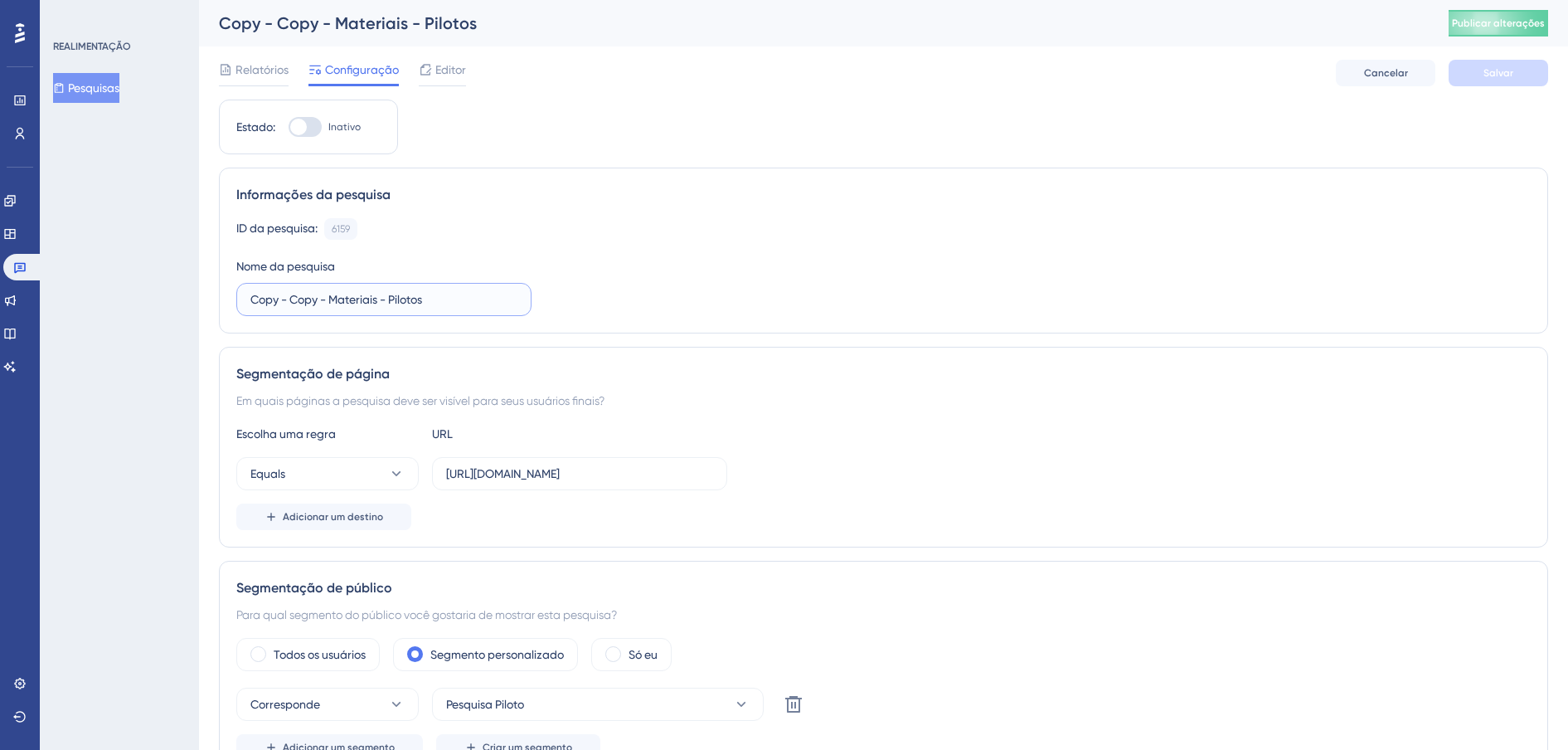
click at [404, 298] on input "Copy - Copy - Materiais - Pilotos" at bounding box center [383, 299] width 267 height 19
drag, startPoint x: 435, startPoint y: 303, endPoint x: 201, endPoint y: 303, distance: 234.0
type input "Descritivo da nota"
drag, startPoint x: 982, startPoint y: 112, endPoint x: 1512, endPoint y: 94, distance: 530.3
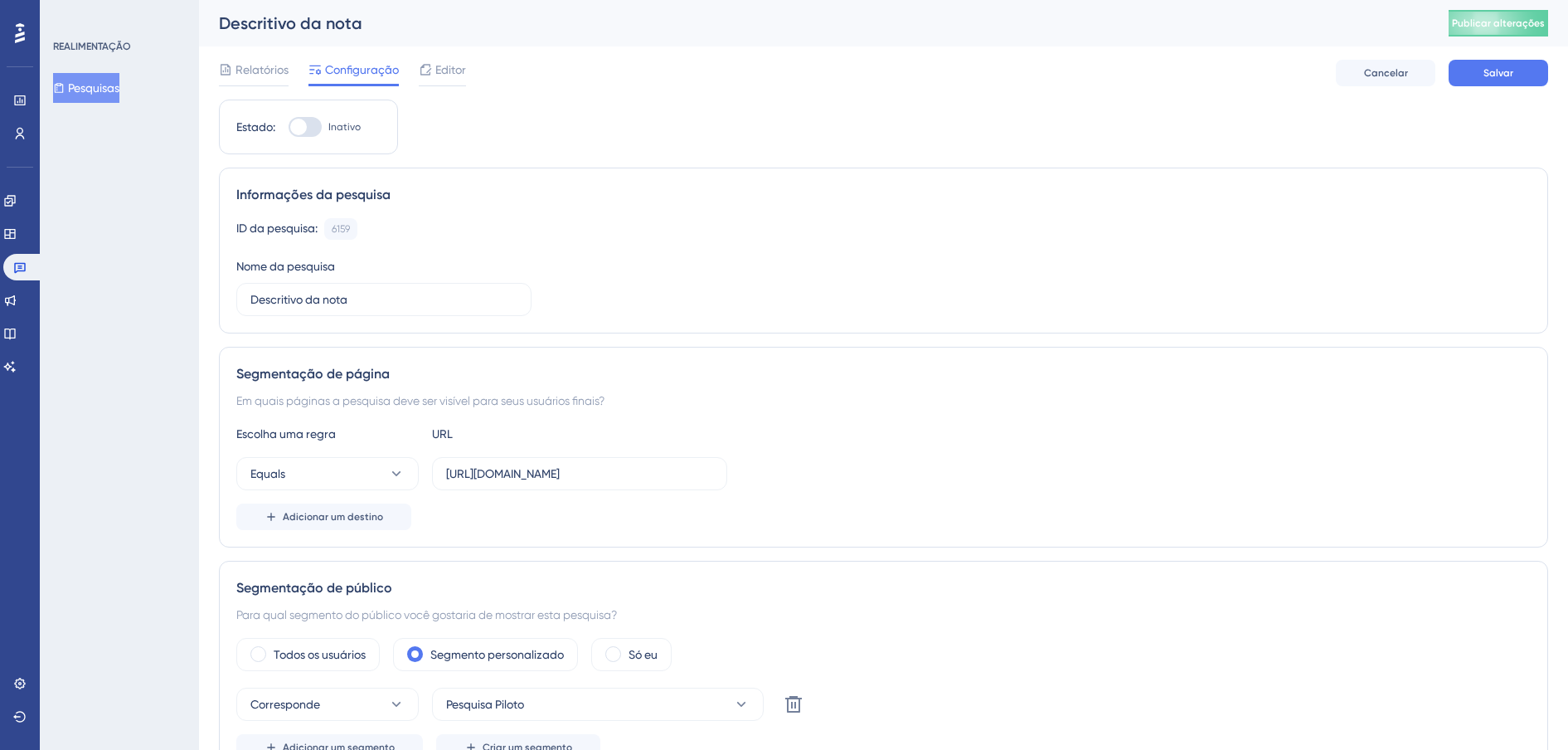
click at [1531, 75] on button "Salvar" at bounding box center [1498, 72] width 99 height 26
click at [436, 63] on span "Editor" at bounding box center [451, 70] width 30 height 20
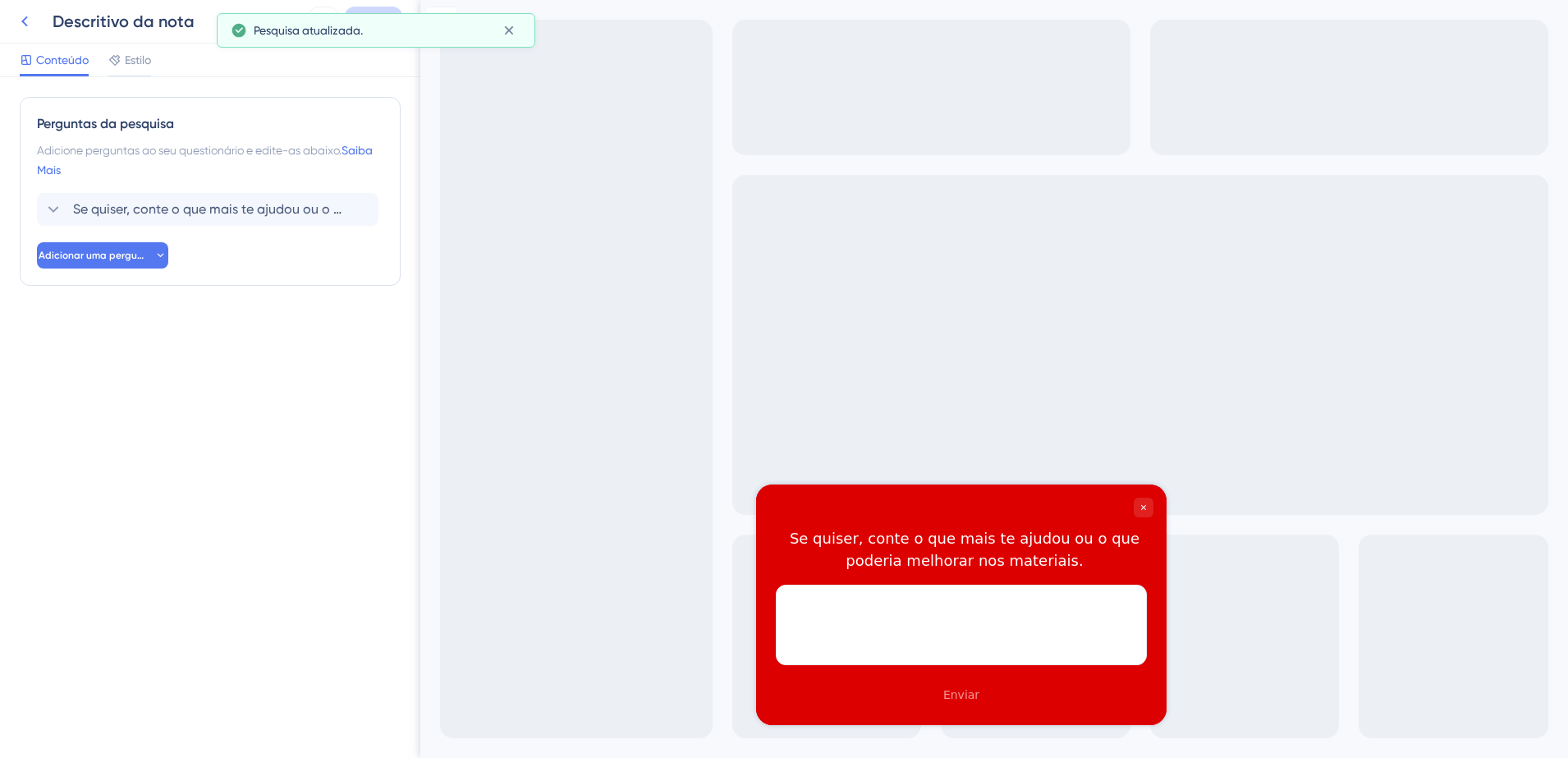
click at [26, 23] on icon at bounding box center [25, 22] width 20 height 20
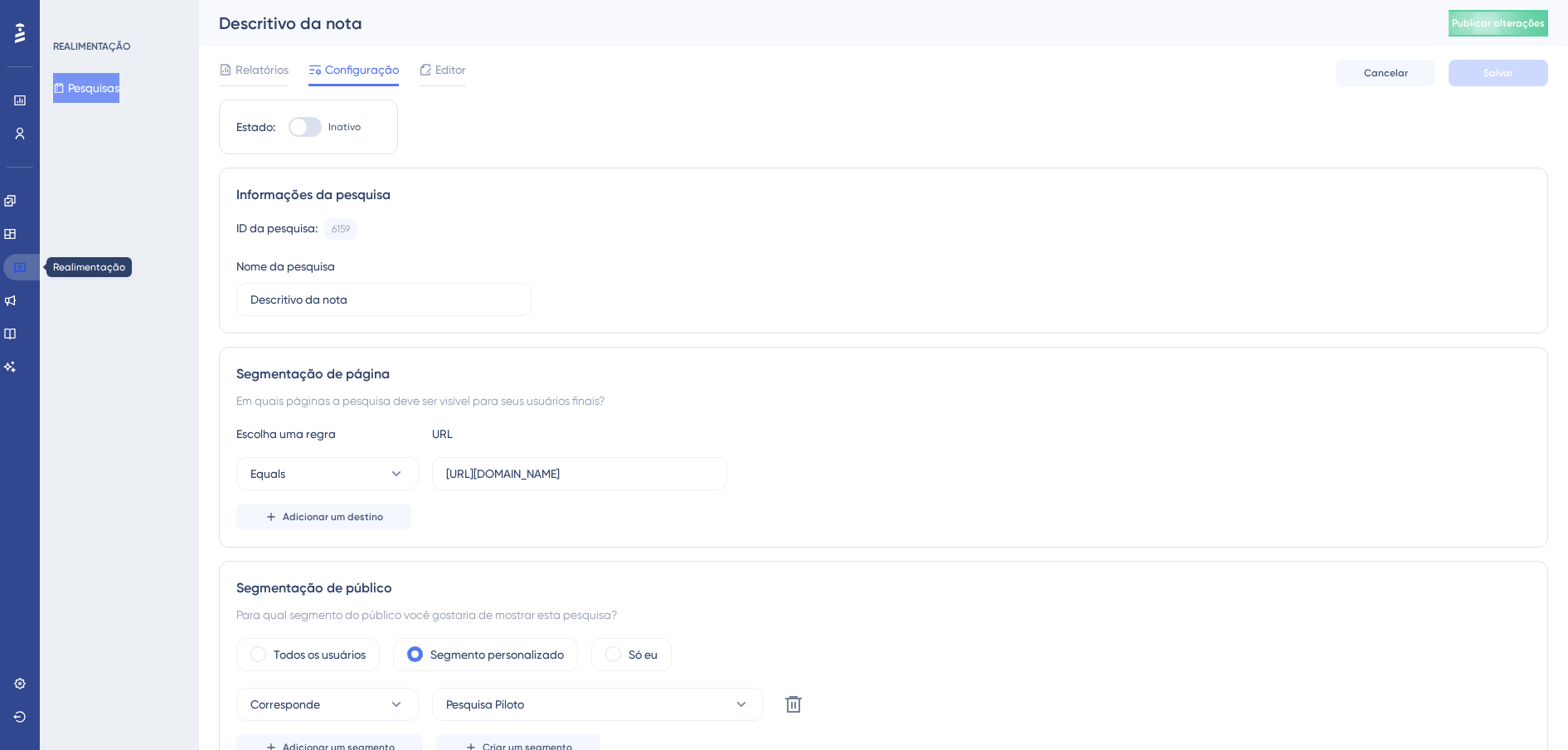
click at [14, 263] on icon at bounding box center [20, 267] width 13 height 13
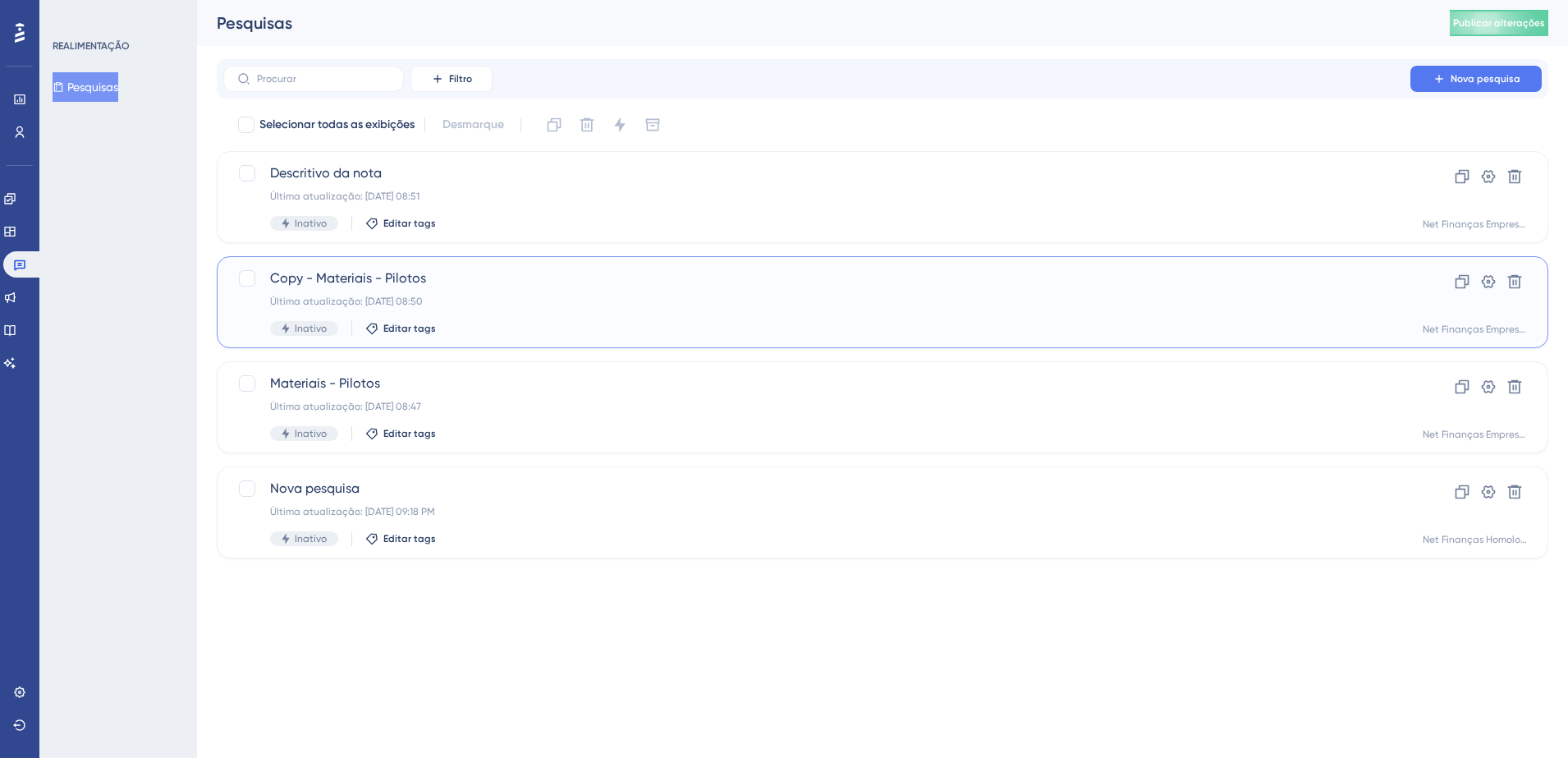
click at [452, 290] on div "Copy - Materiais - Pilotos Última atualização: [DATE] 08:50 Inativo Editar tags" at bounding box center [817, 302] width 1094 height 68
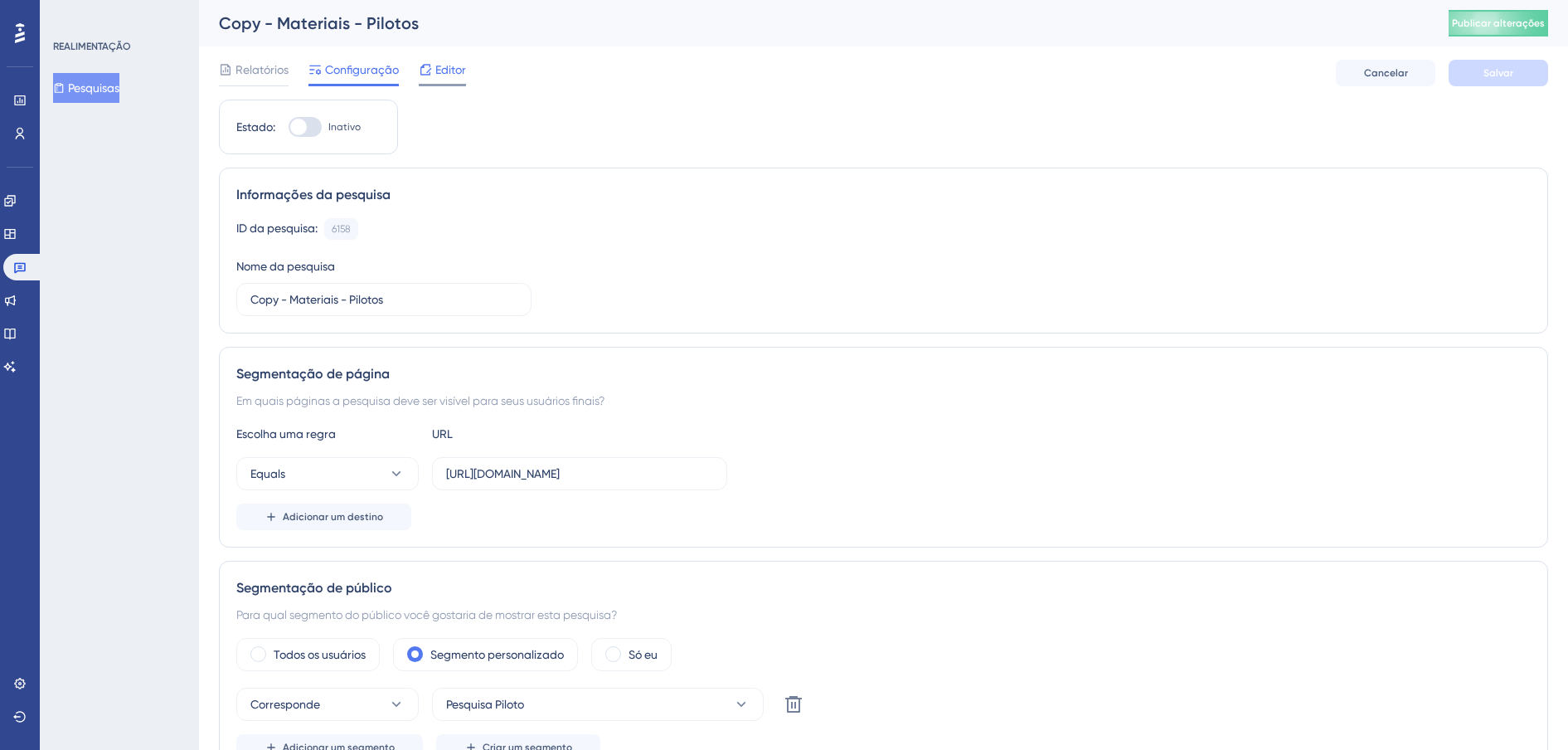
click at [431, 77] on div at bounding box center [425, 70] width 13 height 20
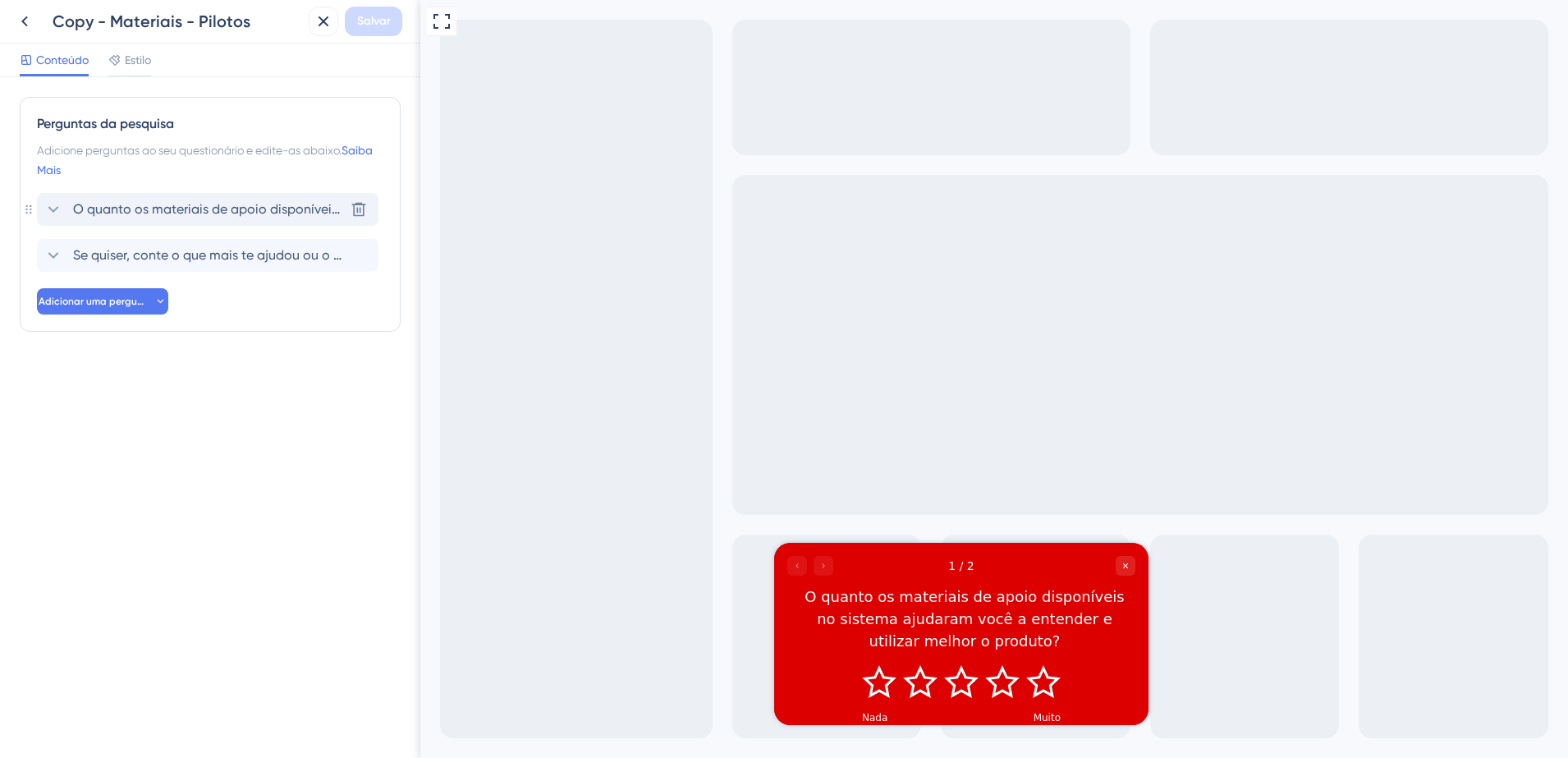
click at [200, 198] on div "O quanto os materiais de apoio disponíveis no sistema ajudaram você a entender …" at bounding box center [207, 209] width 341 height 33
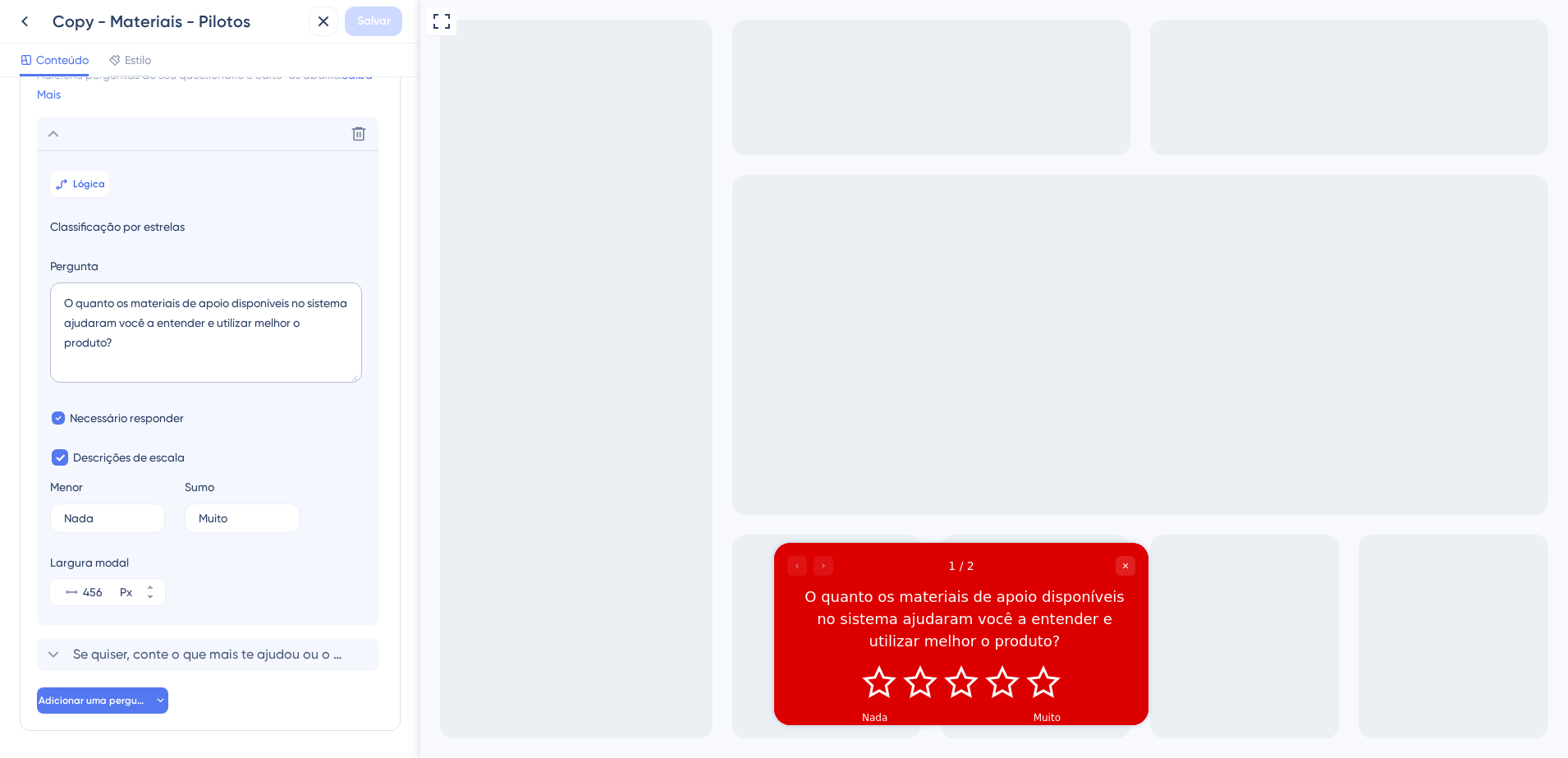
scroll to position [116, 0]
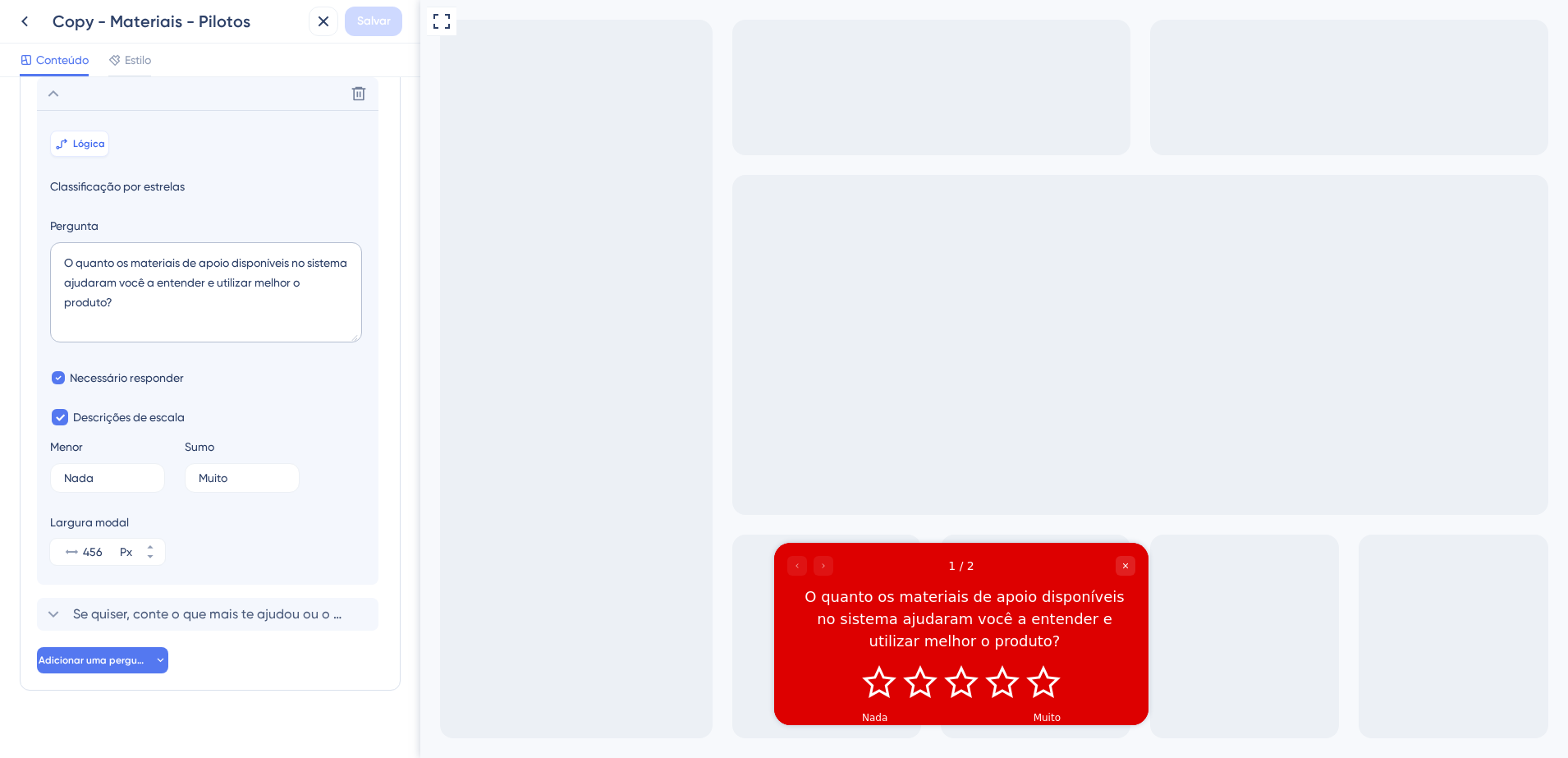
click at [88, 150] on button "Lógica" at bounding box center [79, 143] width 59 height 26
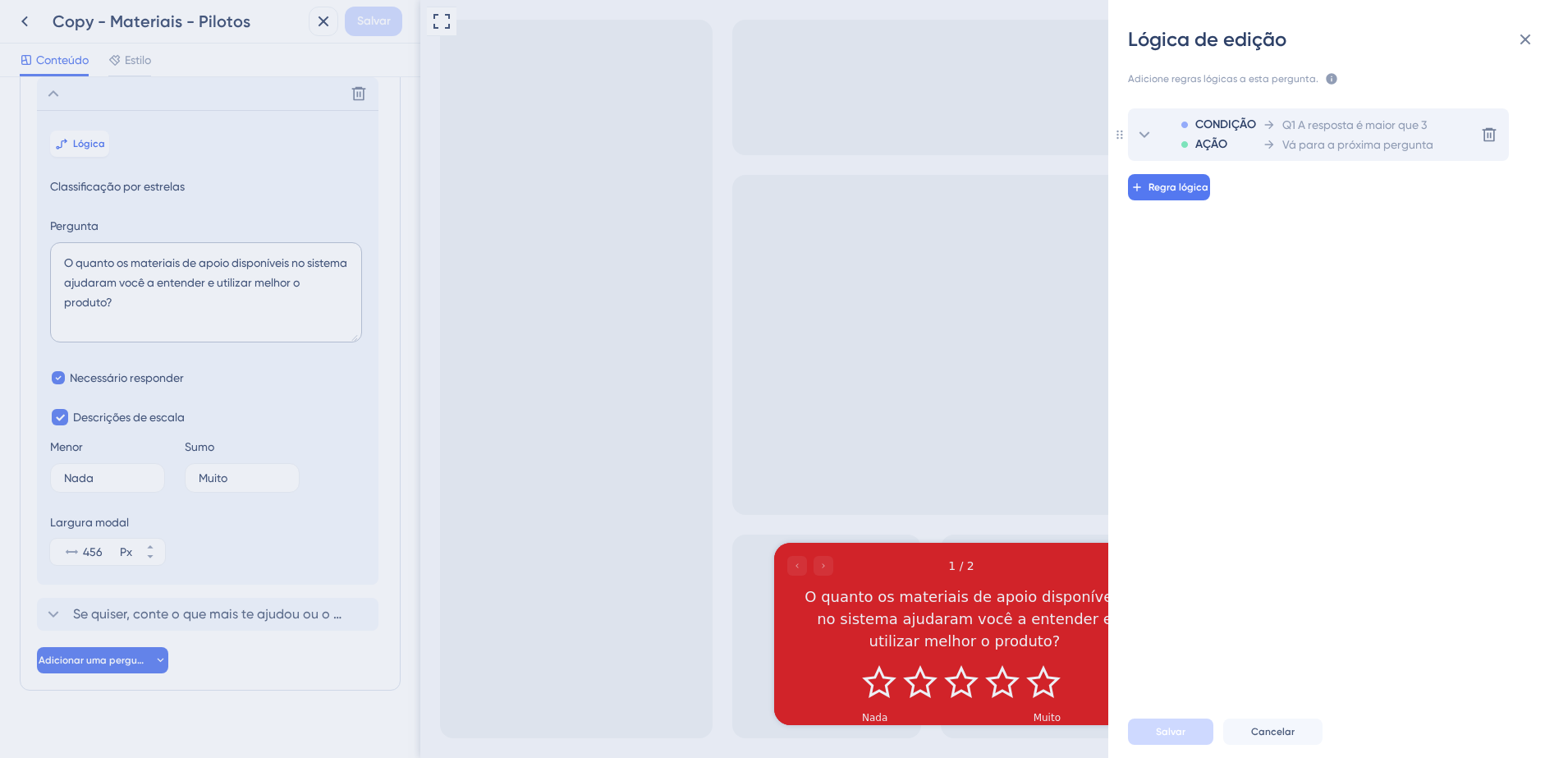
click at [1284, 122] on span "Q1 A resposta é maior que 3" at bounding box center [1354, 125] width 144 height 20
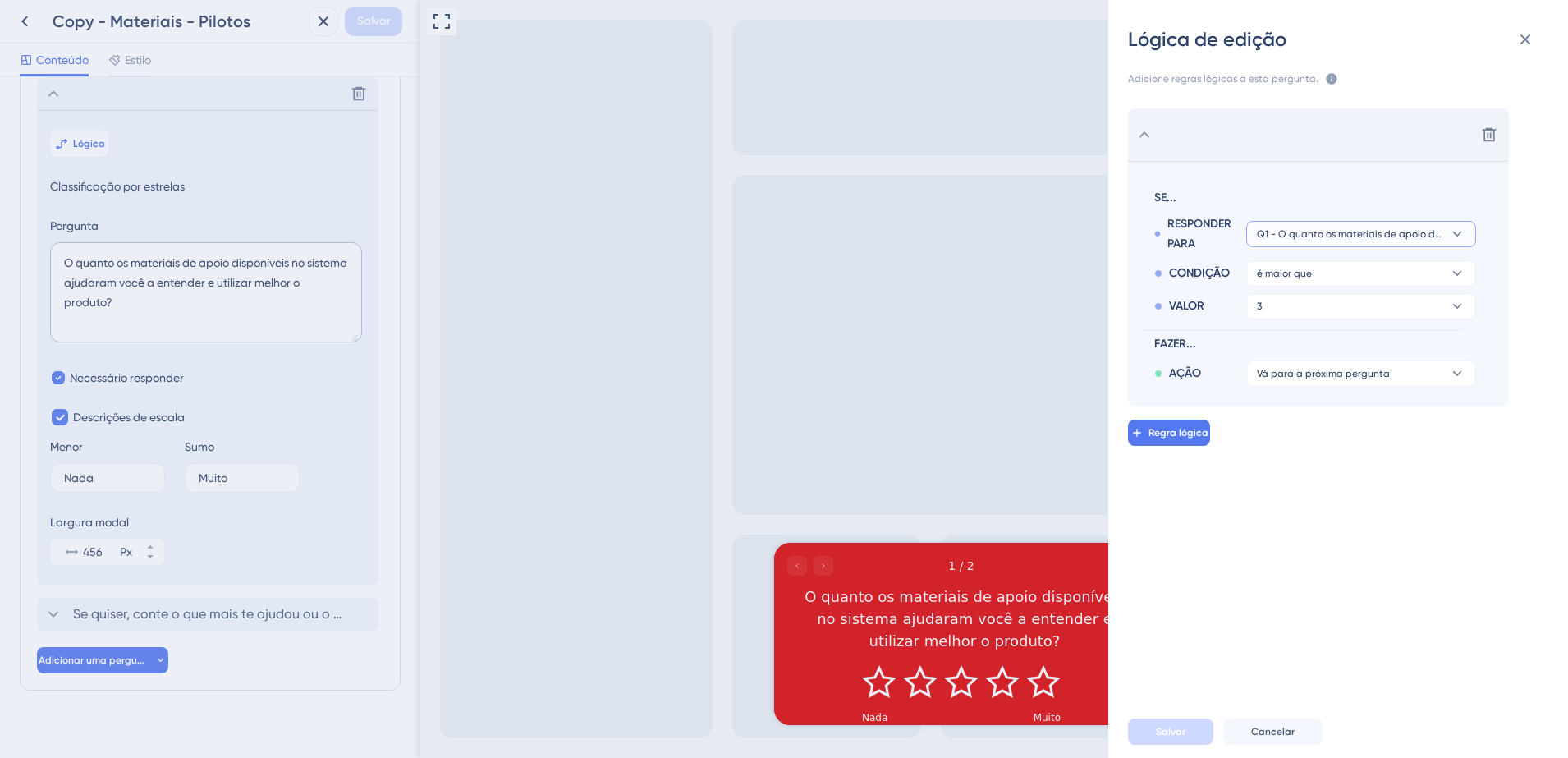
click at [1416, 231] on span "Q1 - O quanto os materiais de apoio disponíveis no sistema ajudaram você a ente…" at bounding box center [1350, 235] width 185 height 13
click at [1329, 247] on button "é maior que" at bounding box center [1362, 234] width 230 height 26
click at [1329, 265] on button "é maior que" at bounding box center [1362, 273] width 230 height 26
click at [1328, 372] on span "Vá para a próxima pergunta" at bounding box center [1323, 374] width 133 height 13
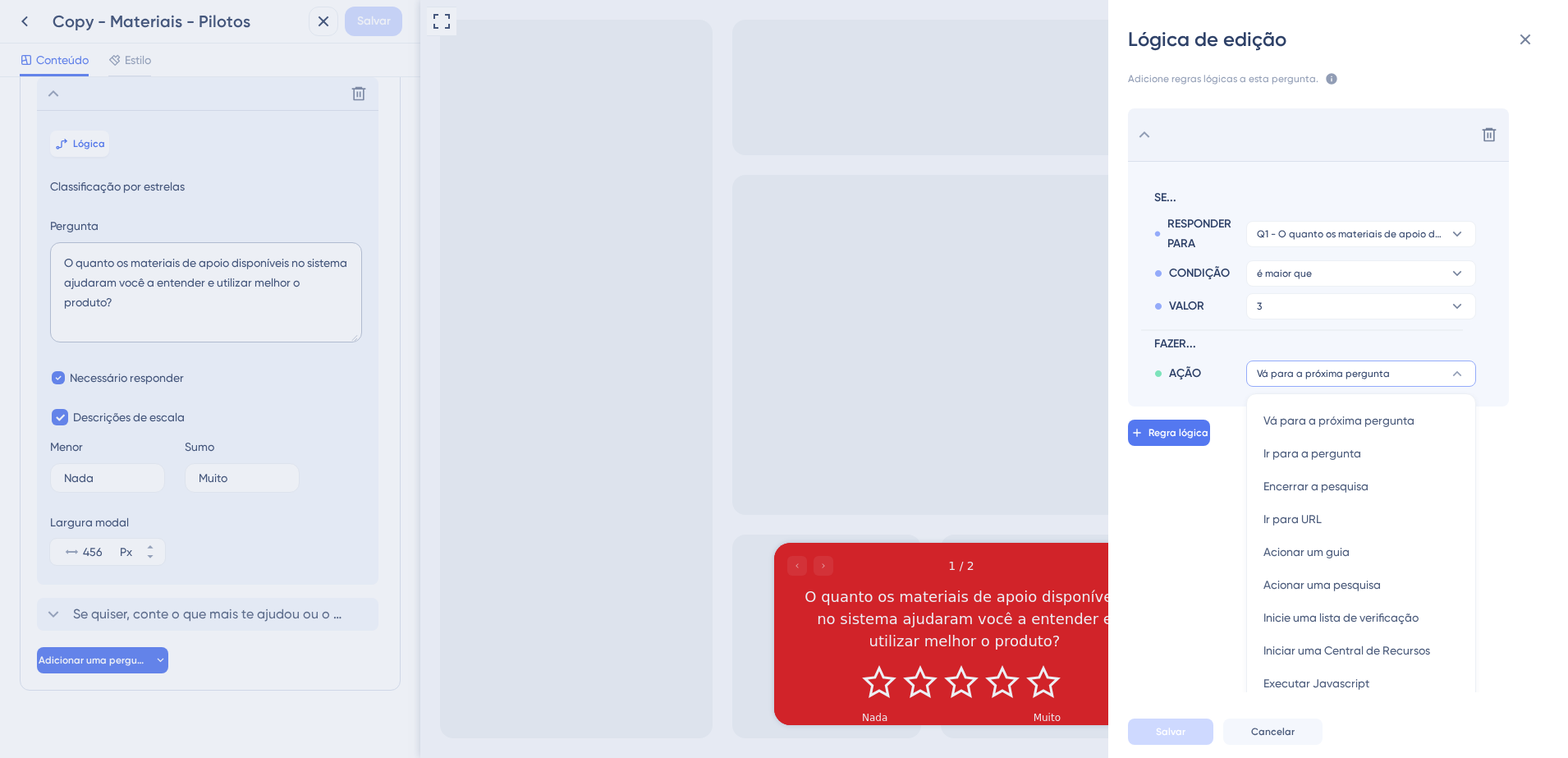
scroll to position [18, 0]
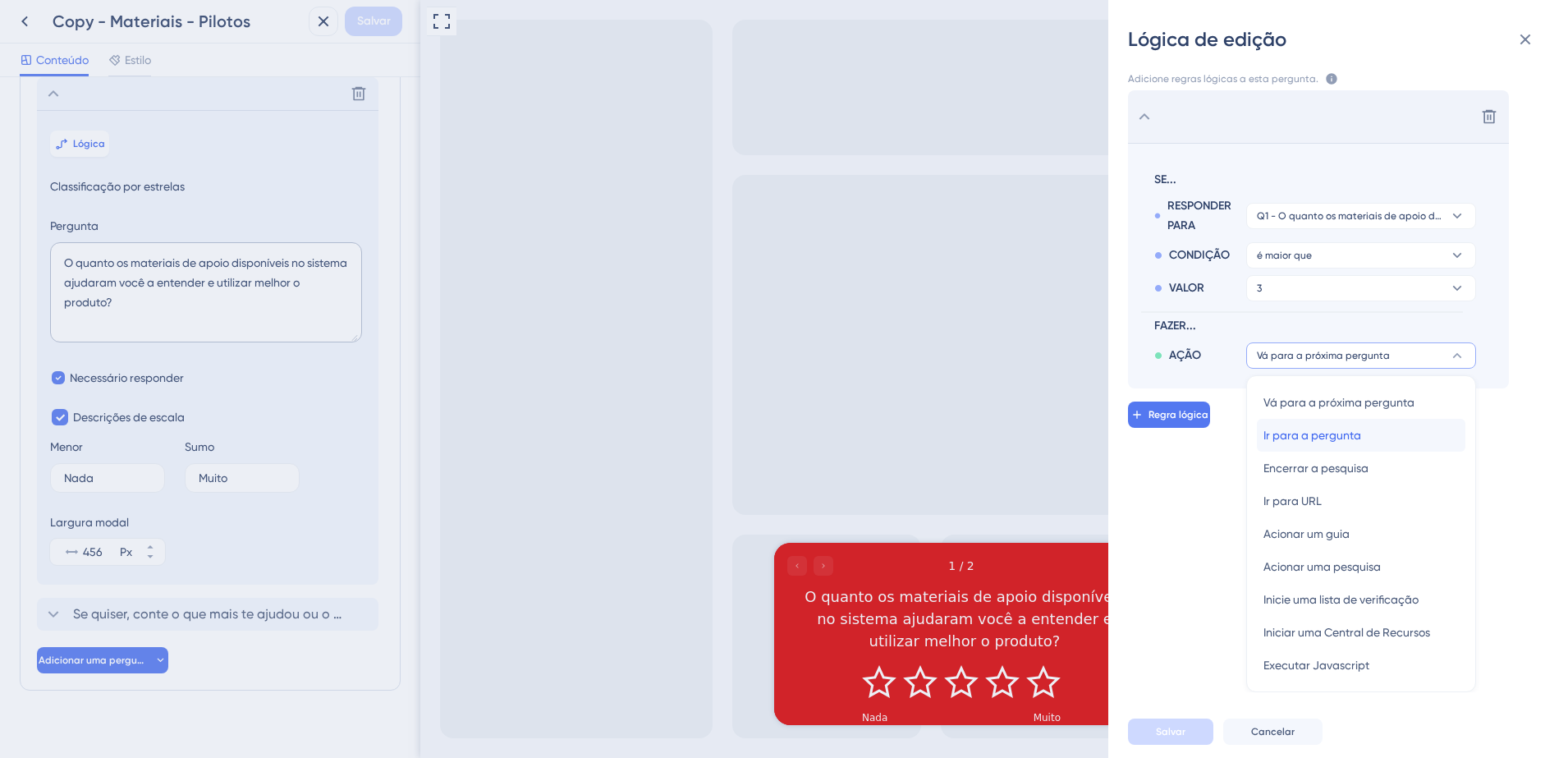
click at [1323, 437] on span "Ir para a pergunta" at bounding box center [1312, 436] width 98 height 20
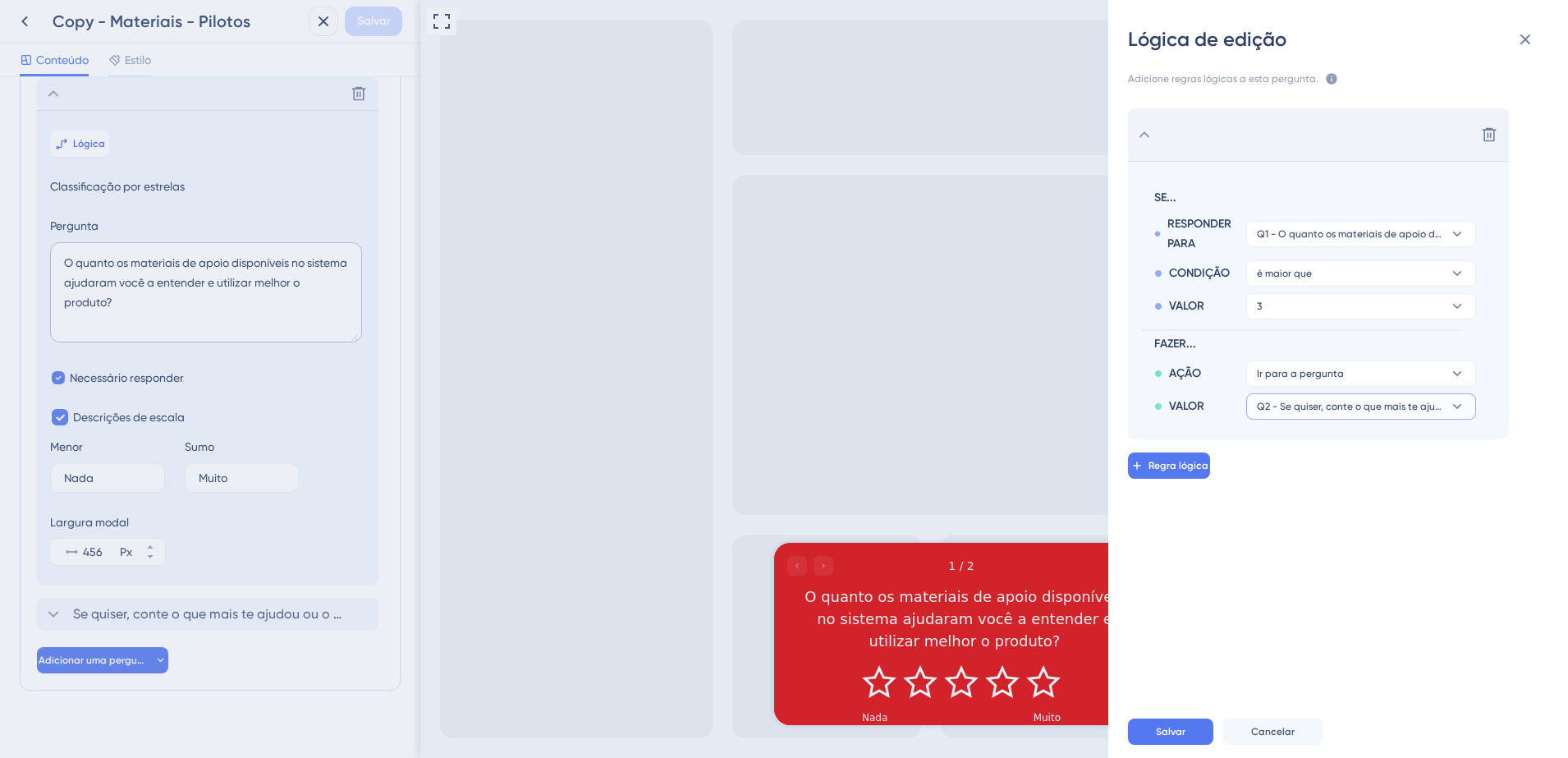
click at [1339, 381] on span "Q2 - Se quiser, conte o que mais te ajudou ou o que poderia melhorar nos materi…" at bounding box center [1301, 374] width 87 height 13
click at [1339, 407] on span "Q2 - Se quiser, conte o que mais te ajudou ou o que poderia melhorar nos materi…" at bounding box center [1350, 407] width 185 height 13
click at [1329, 381] on button "Ir para a pergunta" at bounding box center [1362, 373] width 230 height 26
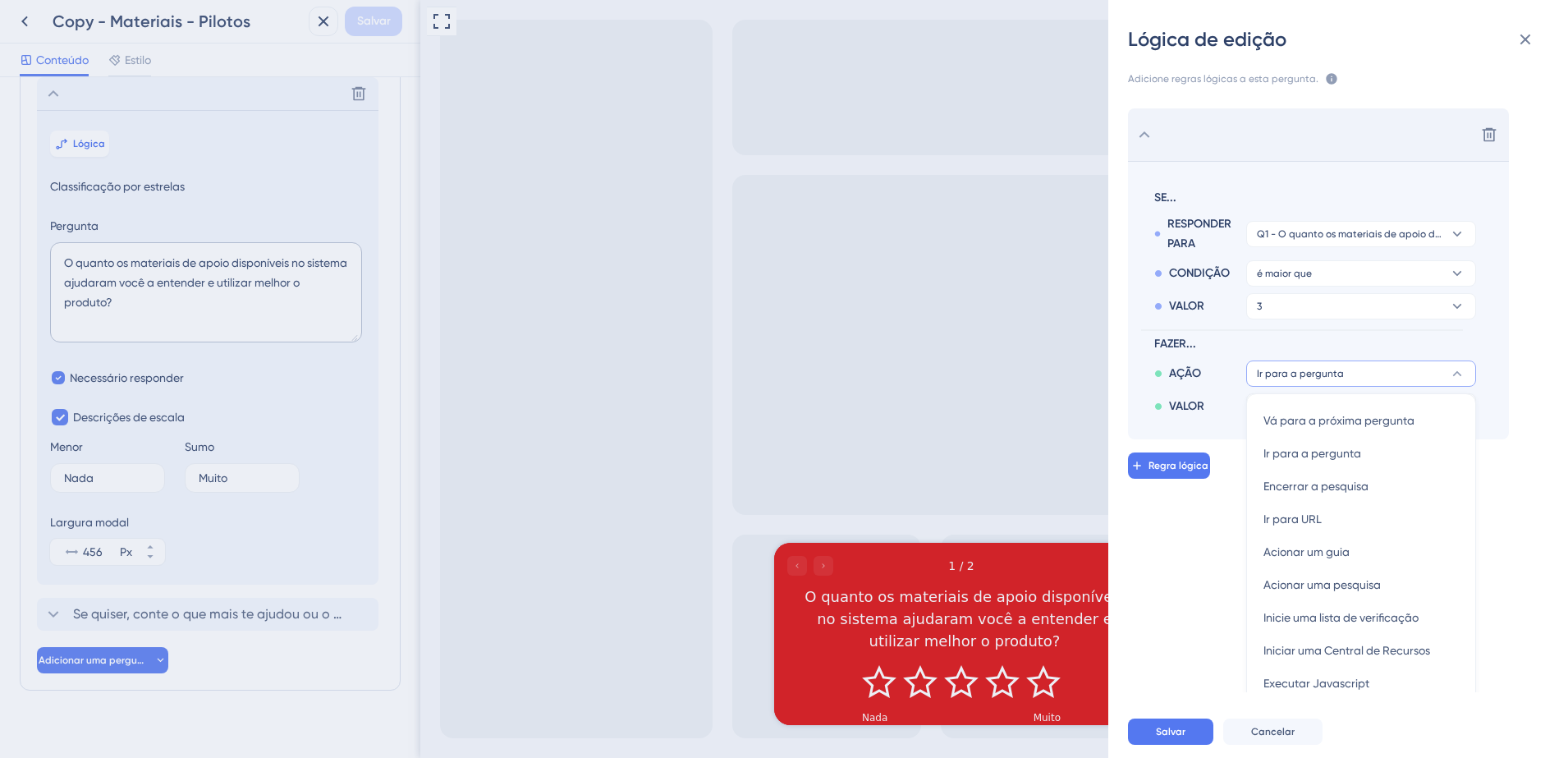
scroll to position [18, 0]
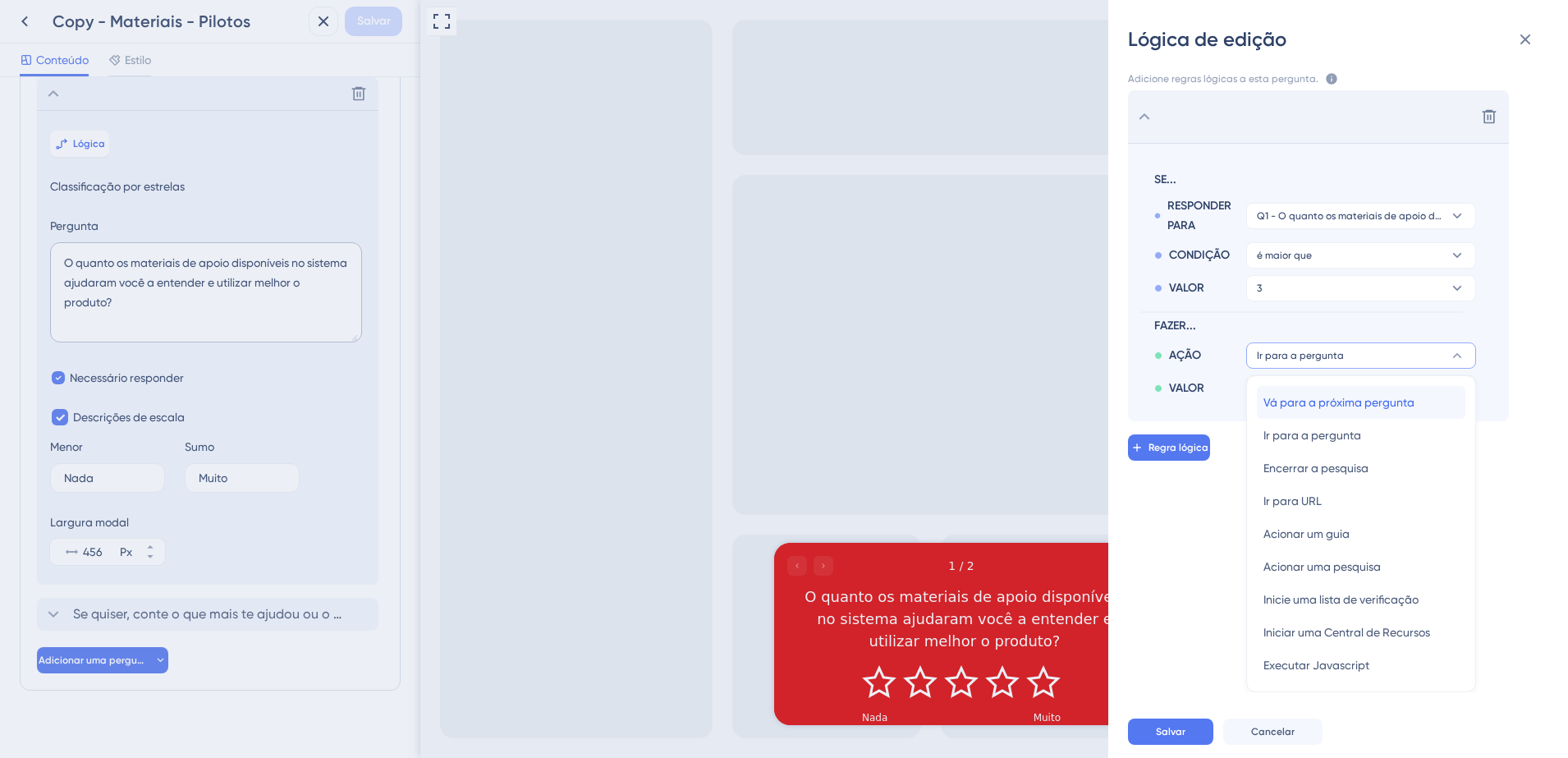
click at [1334, 403] on span "Vá para a próxima pergunta" at bounding box center [1339, 402] width 151 height 20
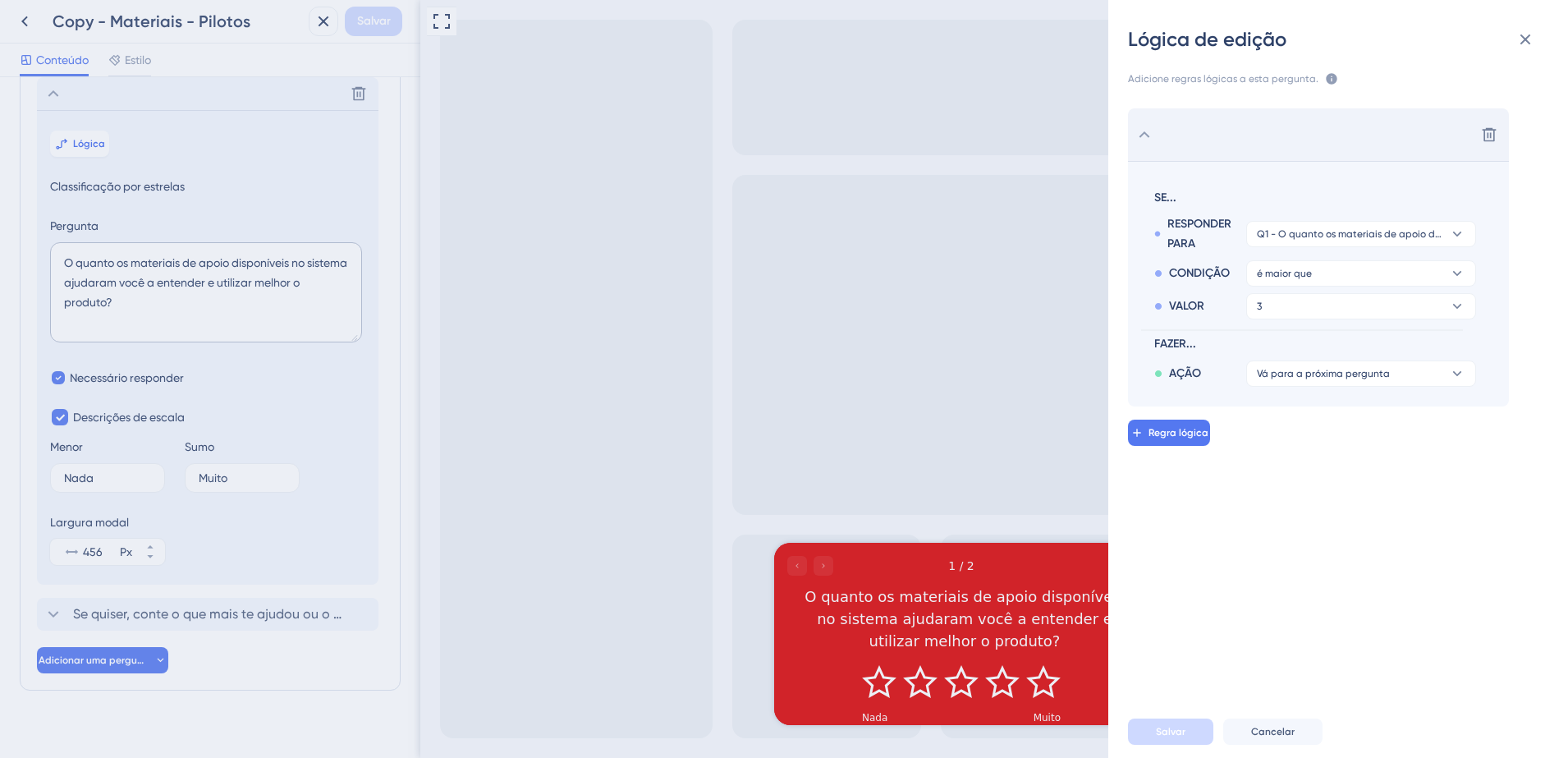
scroll to position [0, 0]
click at [23, 24] on div "Lógica de edição Adicione regras lógicas a esta pergunta. As regras serão aplic…" at bounding box center [784, 379] width 1568 height 758
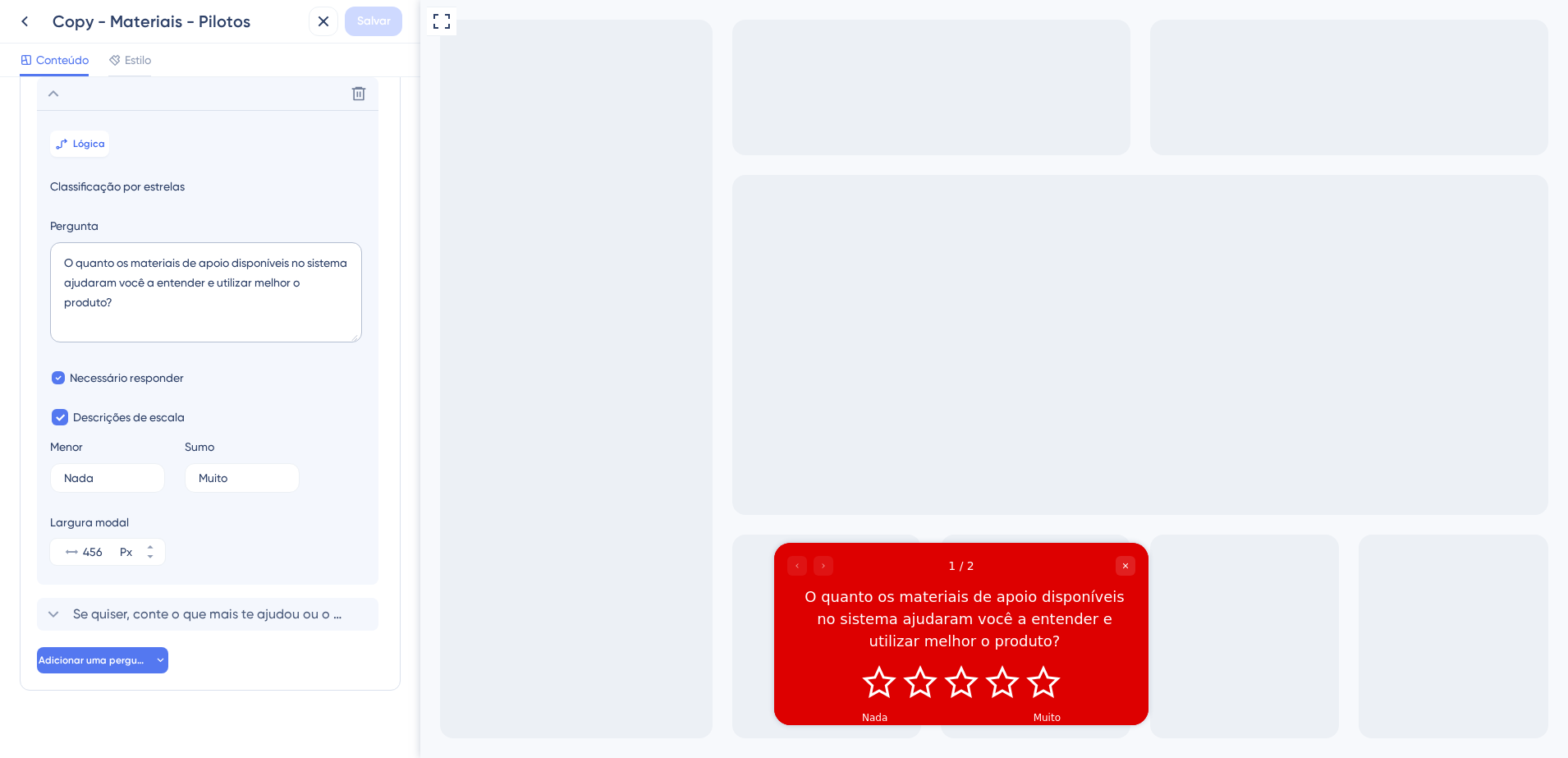
click at [23, 24] on icon at bounding box center [25, 22] width 20 height 20
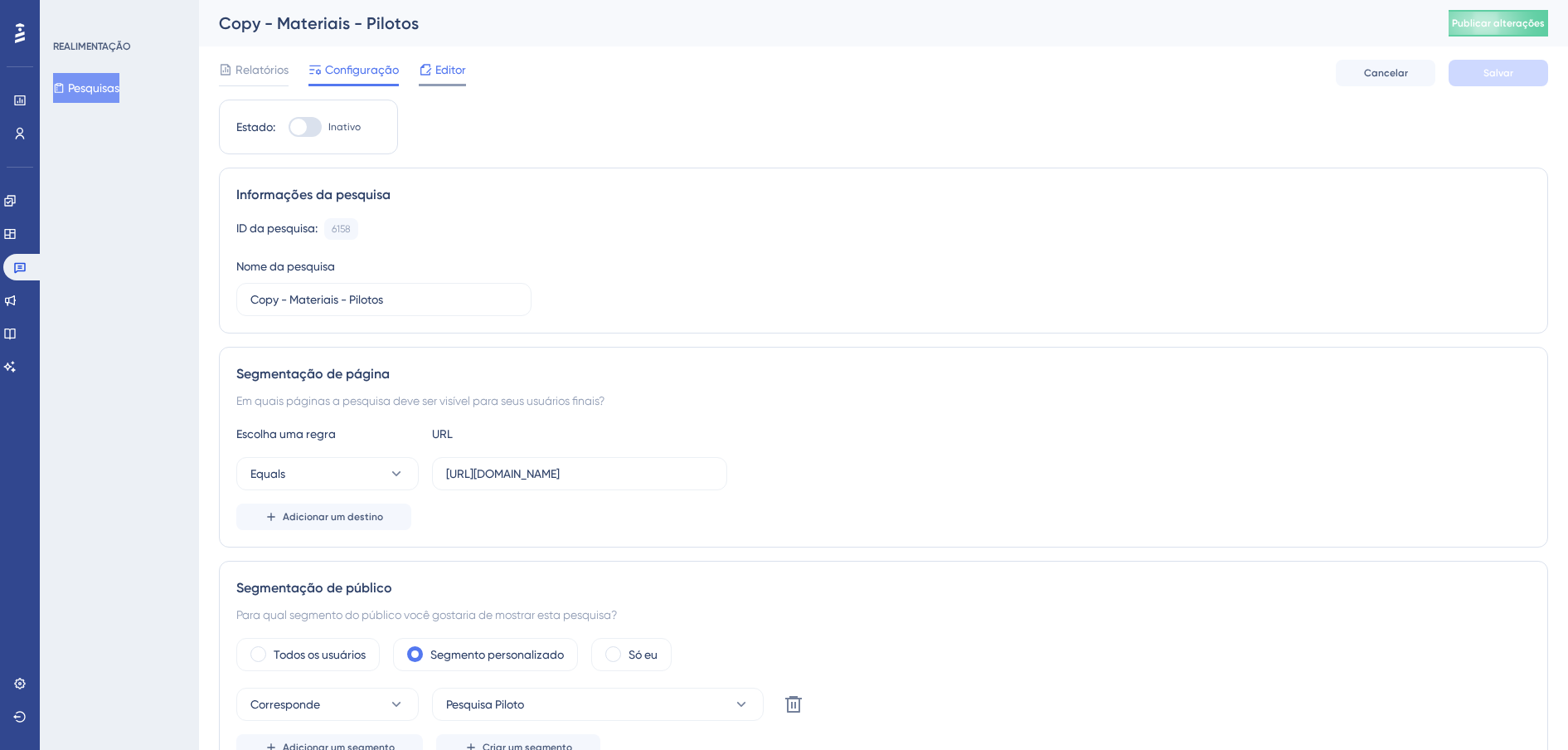
click at [459, 72] on span "Editor" at bounding box center [451, 70] width 30 height 20
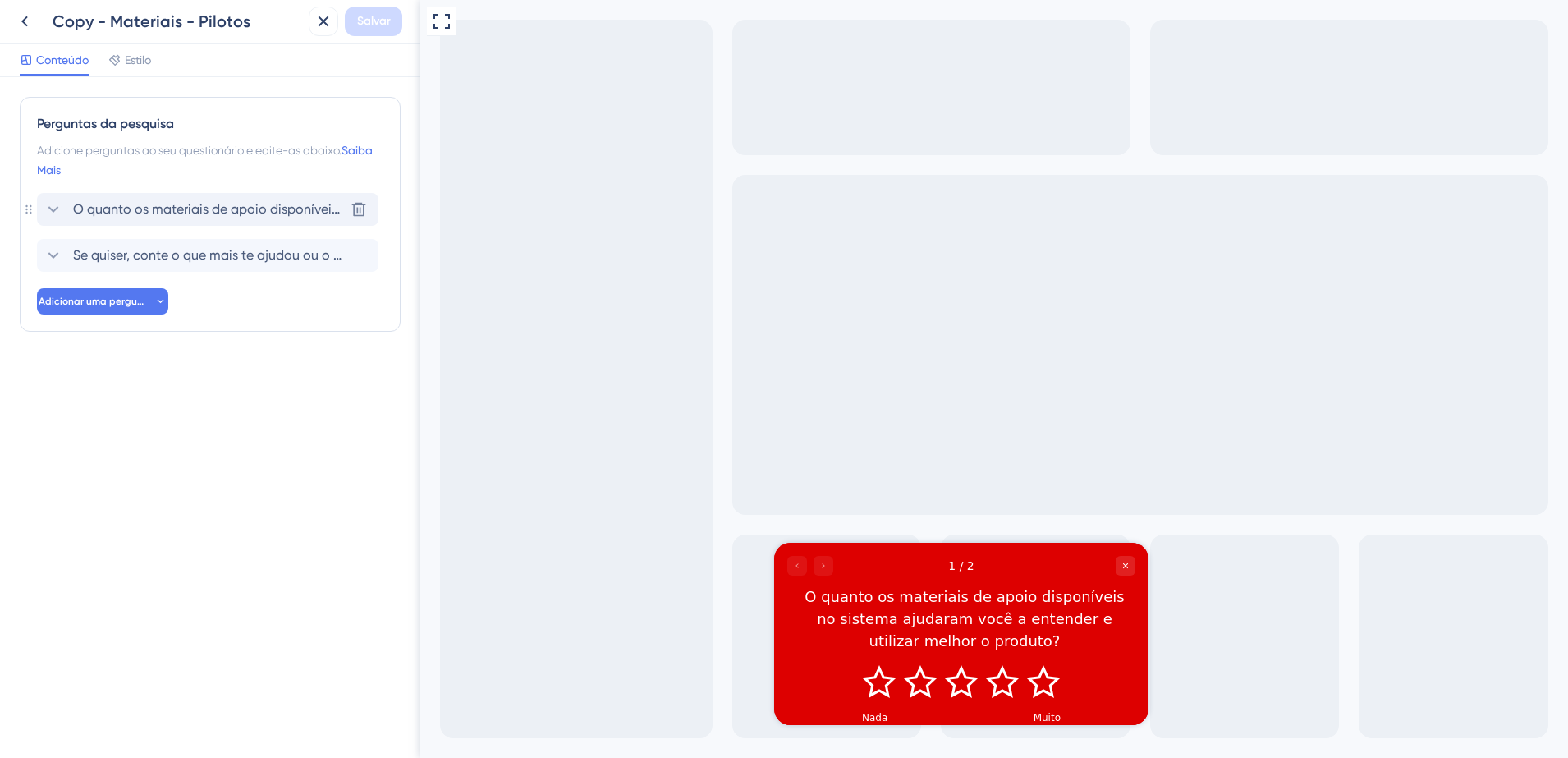
click at [270, 210] on span "O quanto os materiais de apoio disponíveis no sistema ajudaram você a entender …" at bounding box center [209, 210] width 271 height 20
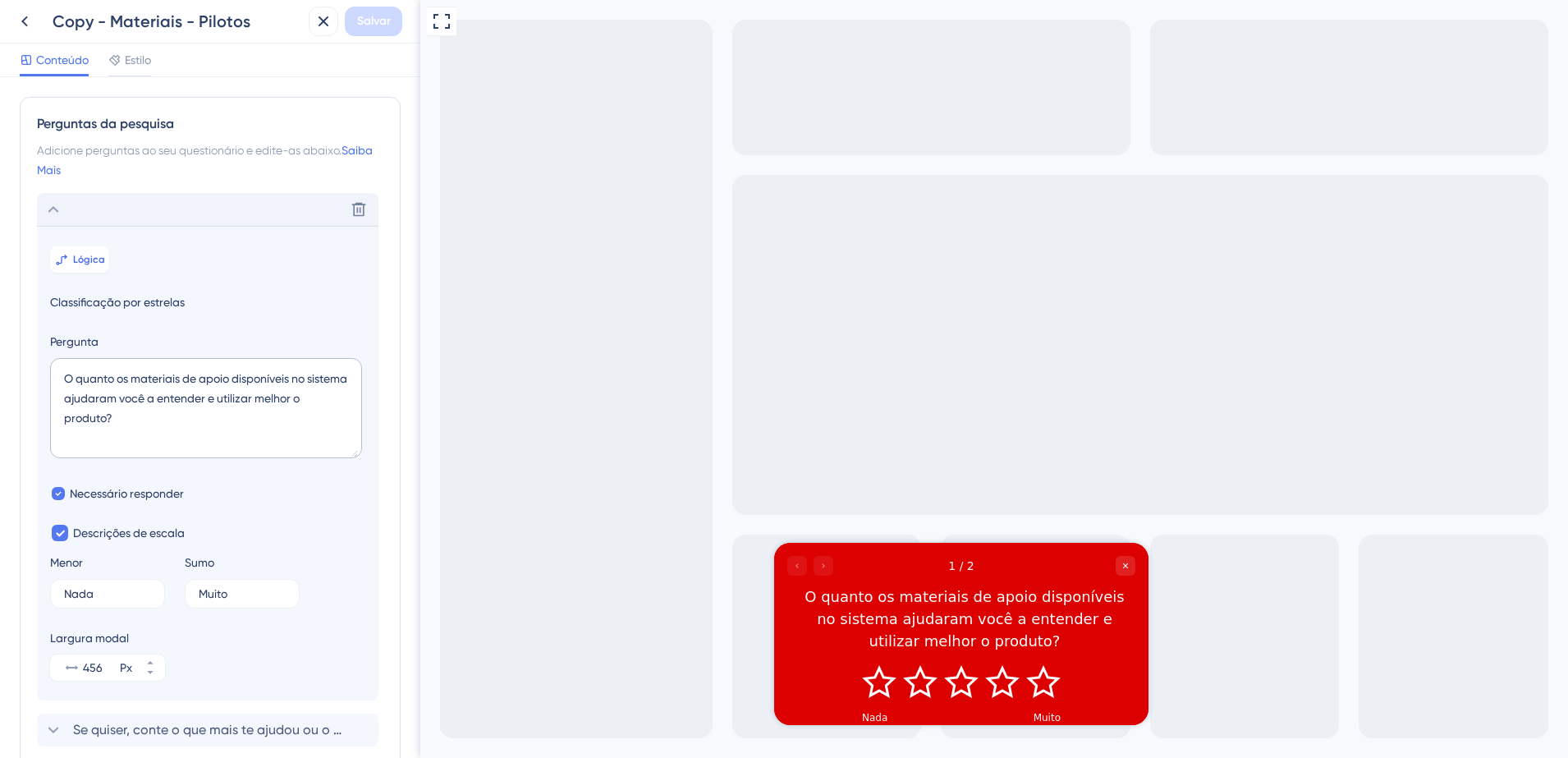
scroll to position [116, 0]
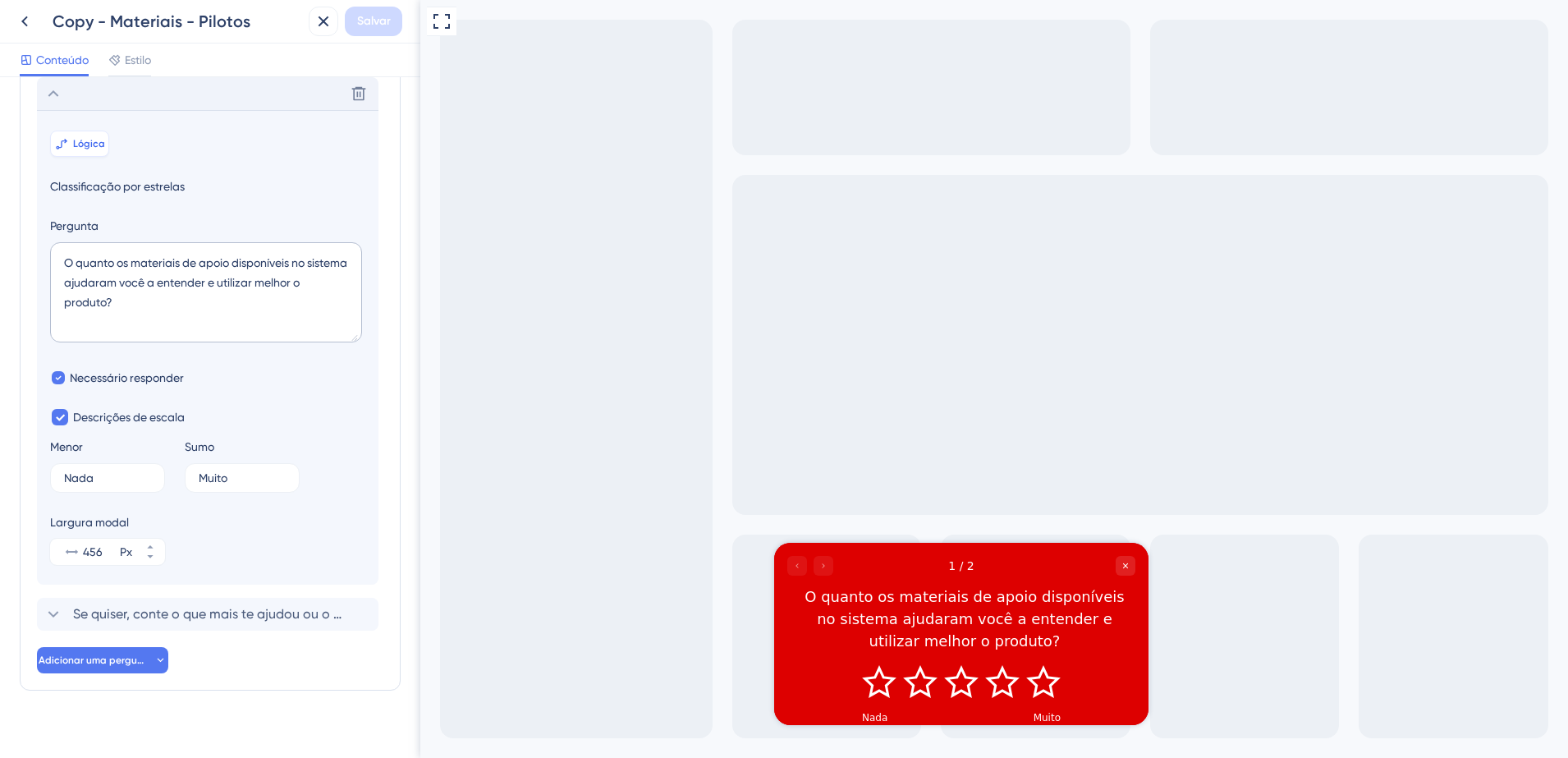
click at [74, 134] on button "Lógica" at bounding box center [79, 143] width 59 height 26
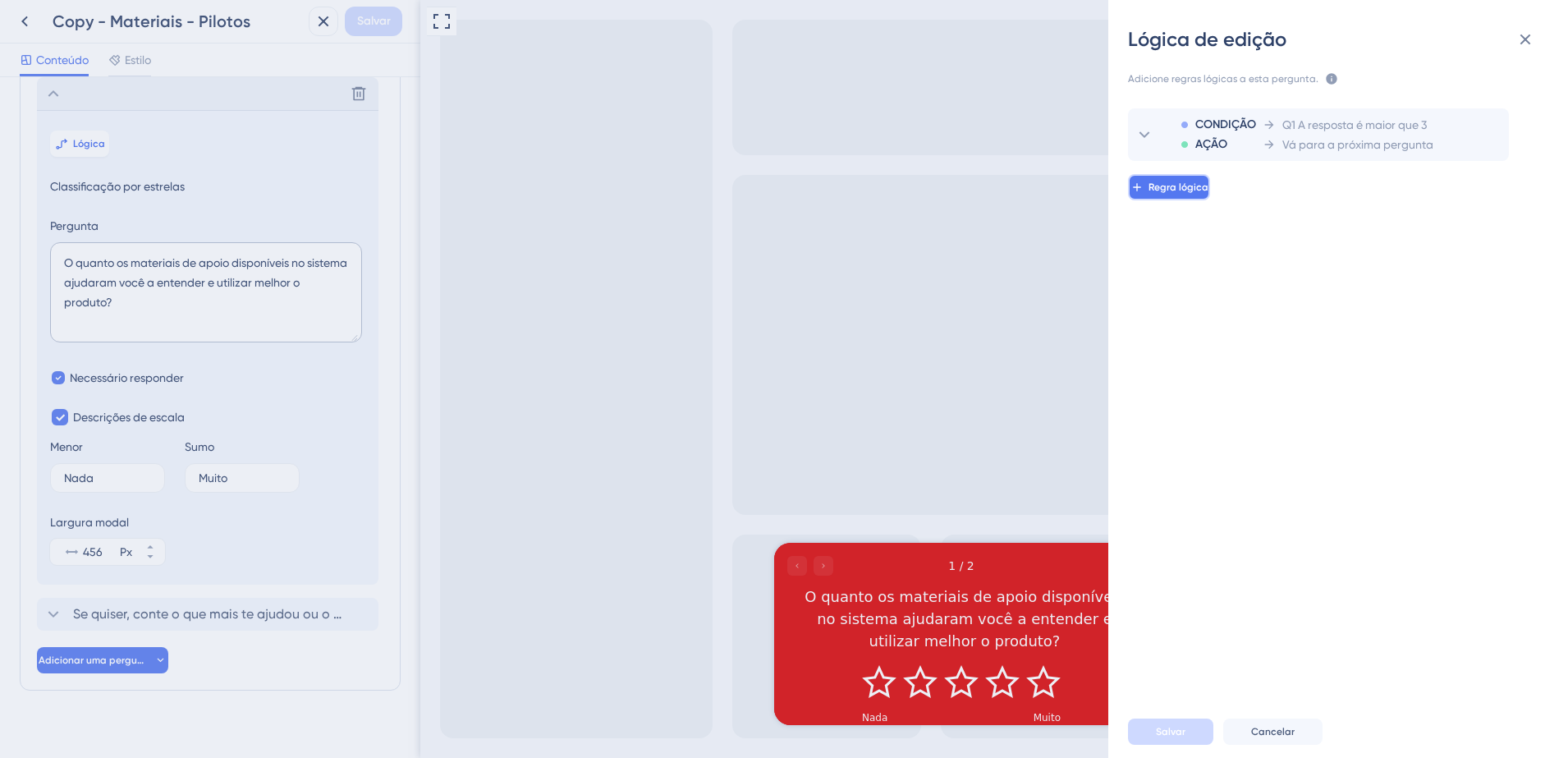
click at [1179, 190] on span "Regra lógica" at bounding box center [1179, 187] width 60 height 13
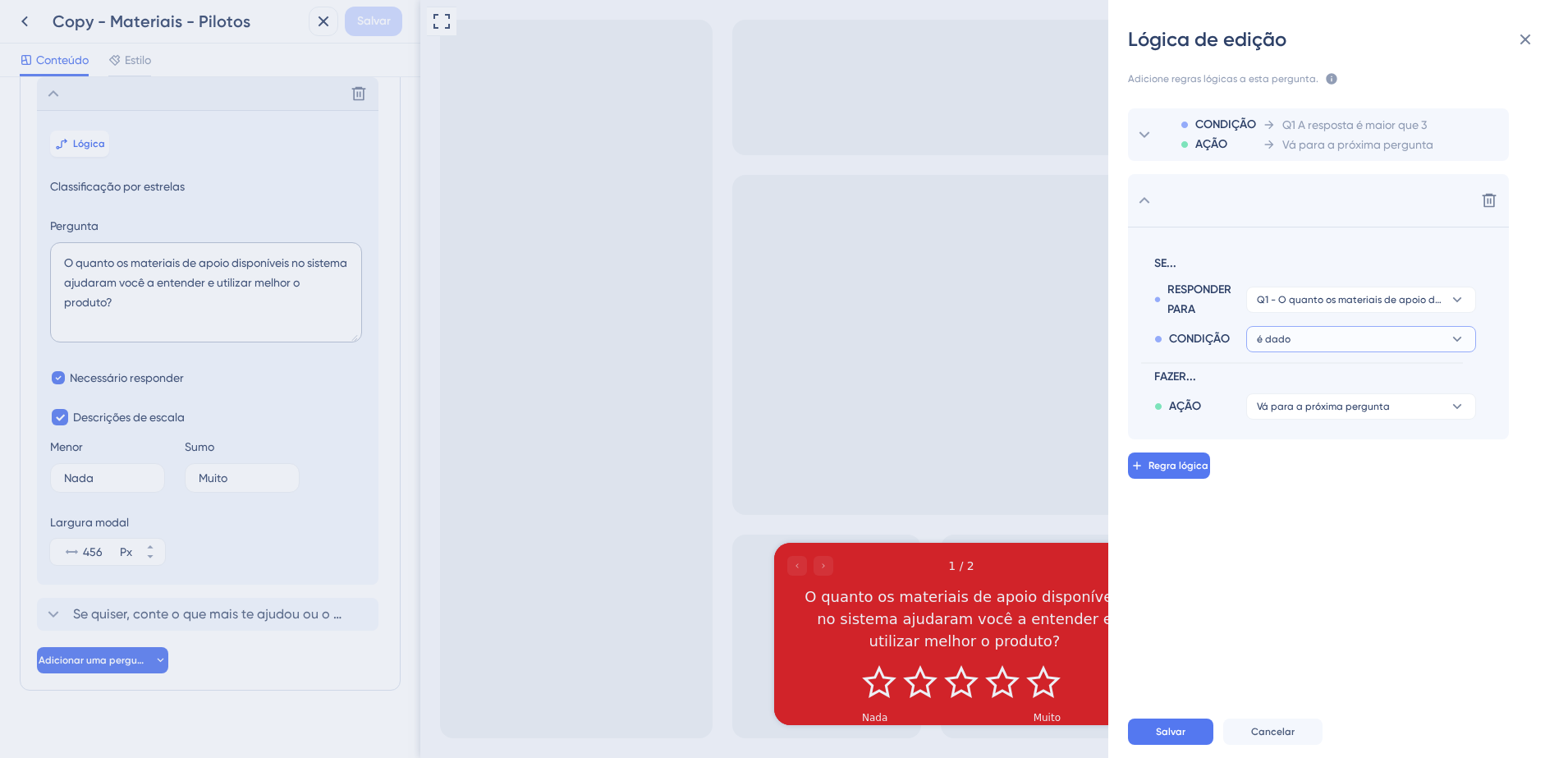
click at [1339, 313] on button "é dado" at bounding box center [1362, 299] width 230 height 26
click at [1312, 450] on span "é menor que" at bounding box center [1296, 452] width 66 height 20
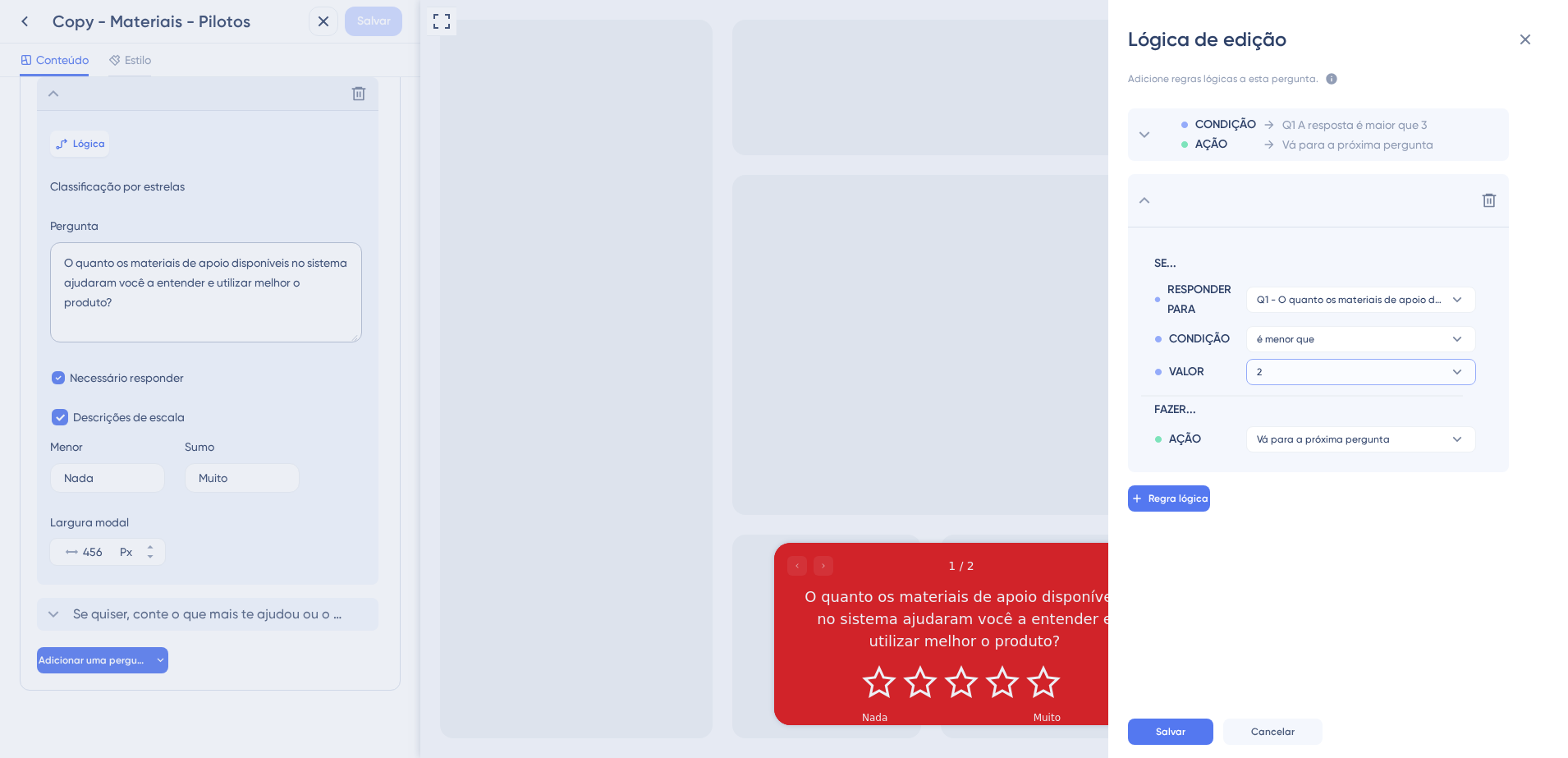
click at [1327, 313] on button "2" at bounding box center [1362, 299] width 230 height 26
click at [1281, 478] on div "4 4" at bounding box center [1361, 484] width 195 height 33
click at [1401, 442] on button "Vá para a próxima pergunta" at bounding box center [1362, 439] width 230 height 26
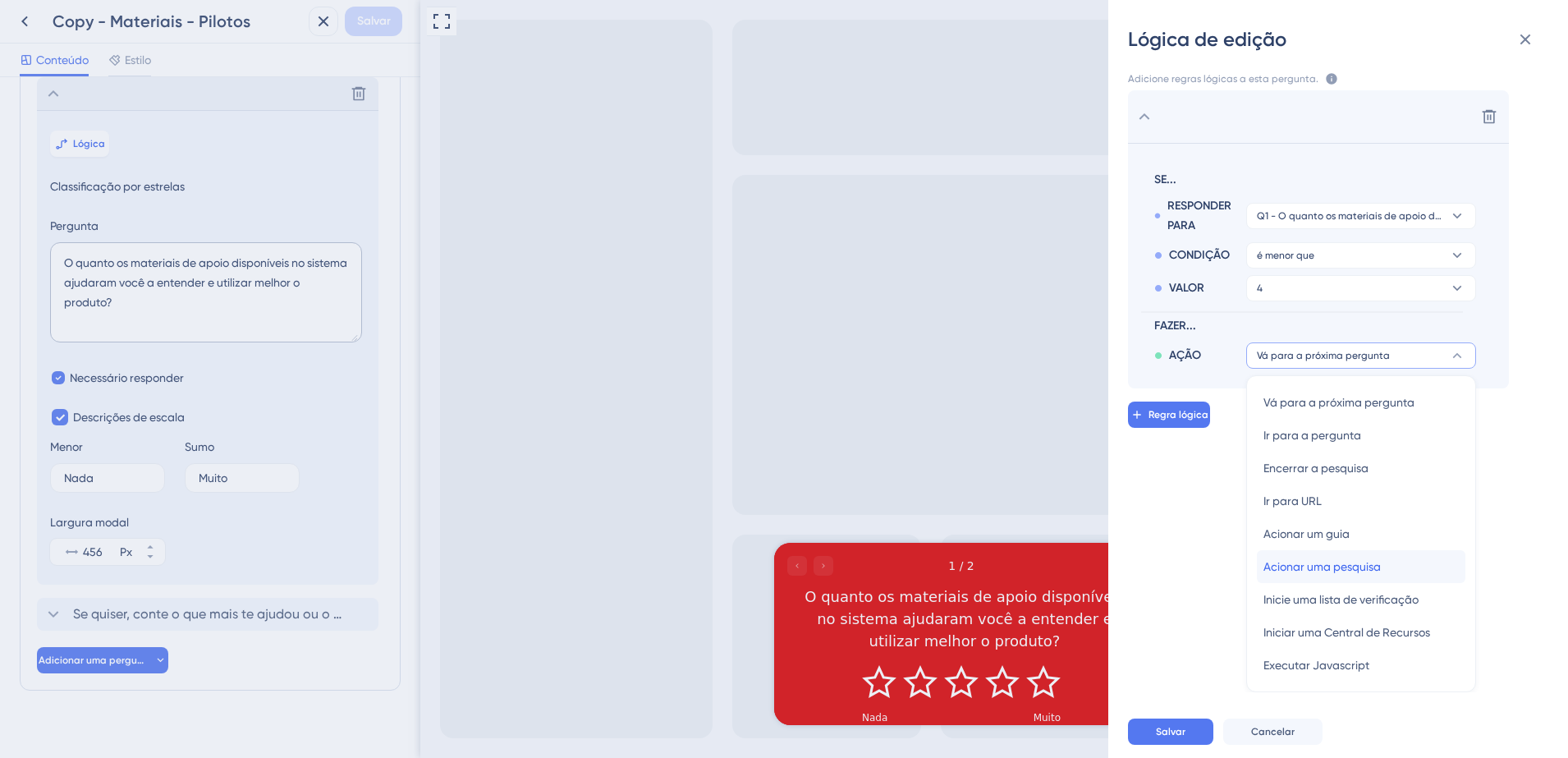
click at [1339, 571] on span "Acionar uma pesquisa" at bounding box center [1322, 567] width 118 height 20
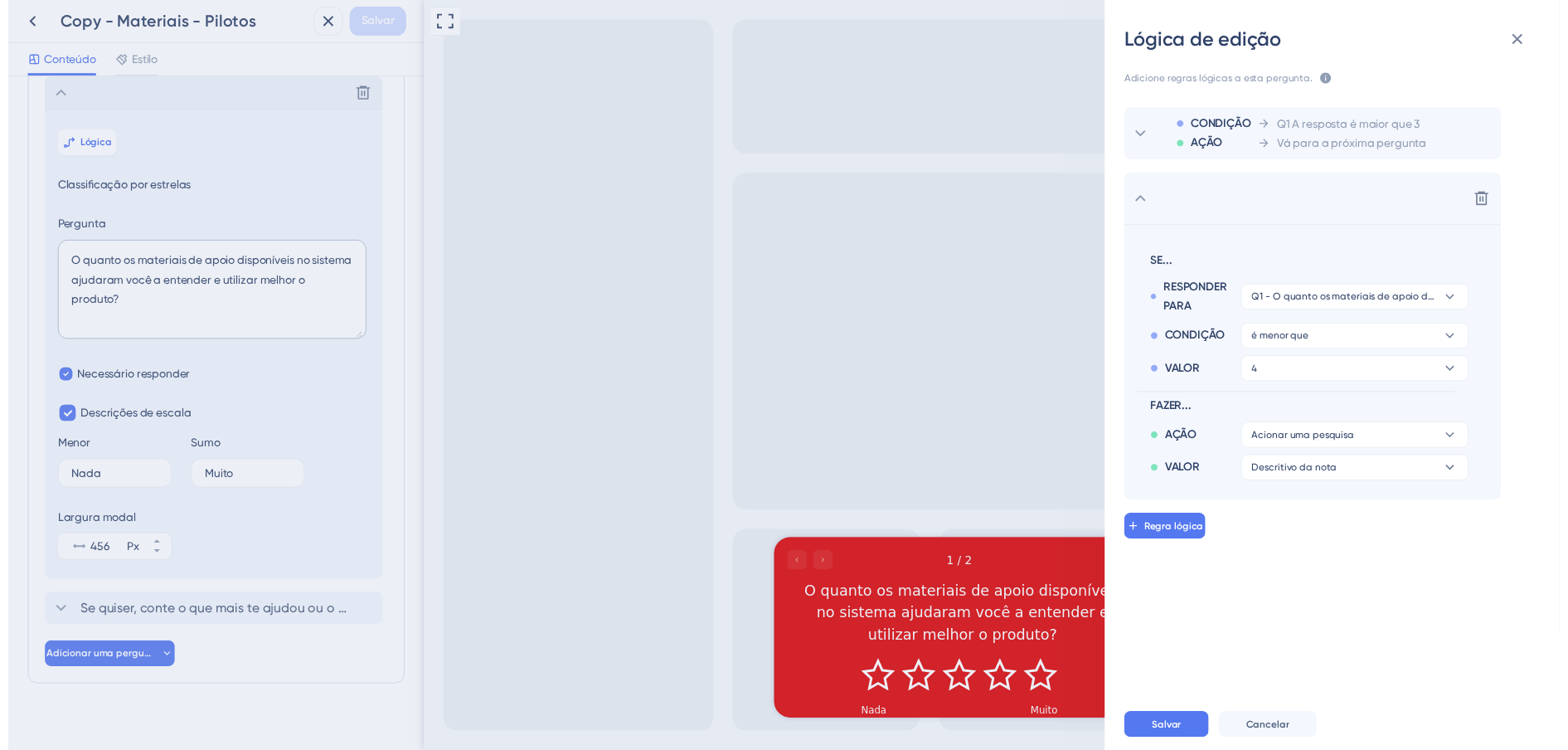
scroll to position [0, 0]
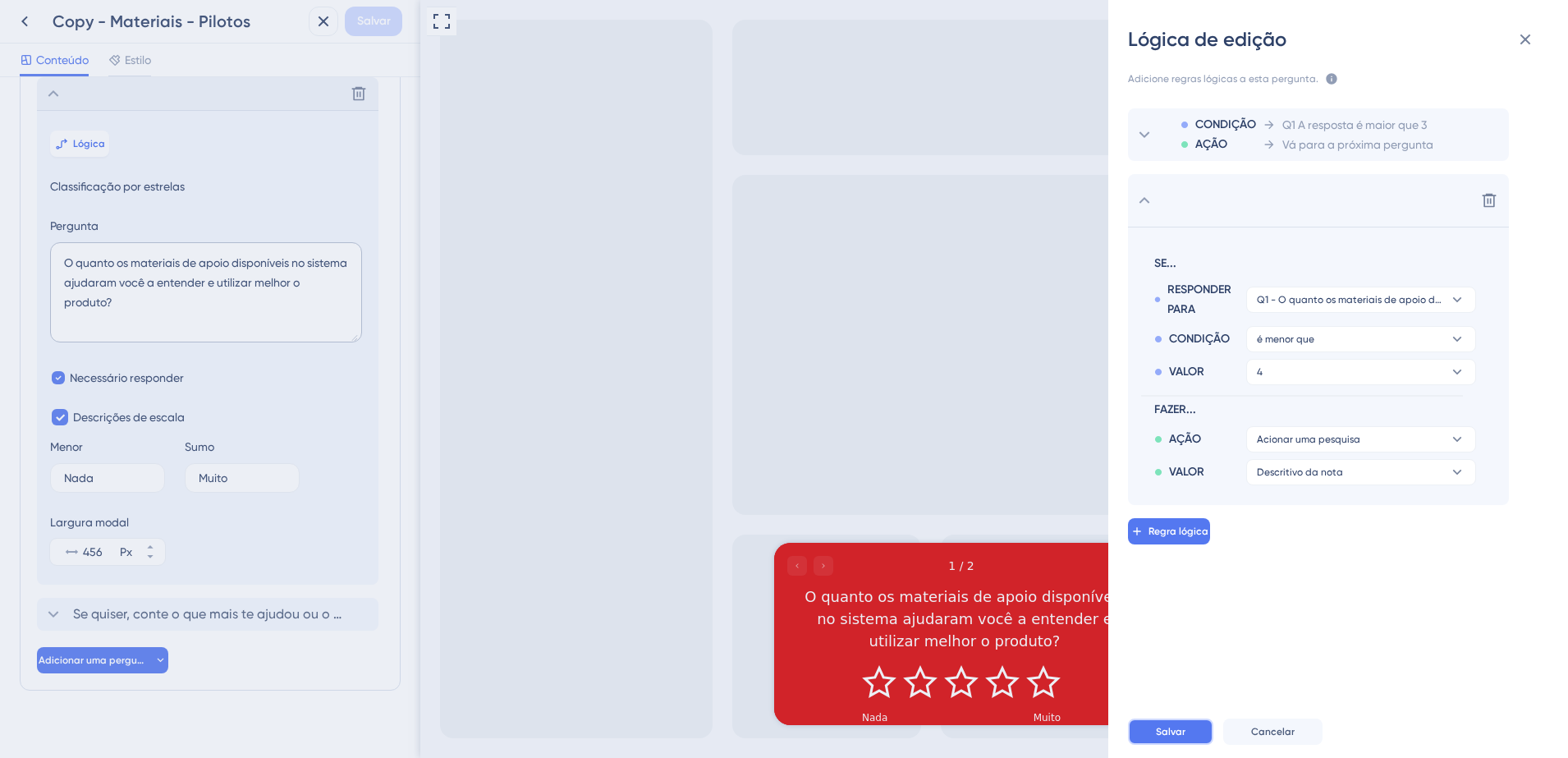
click at [1176, 737] on span "Salvar" at bounding box center [1171, 732] width 29 height 13
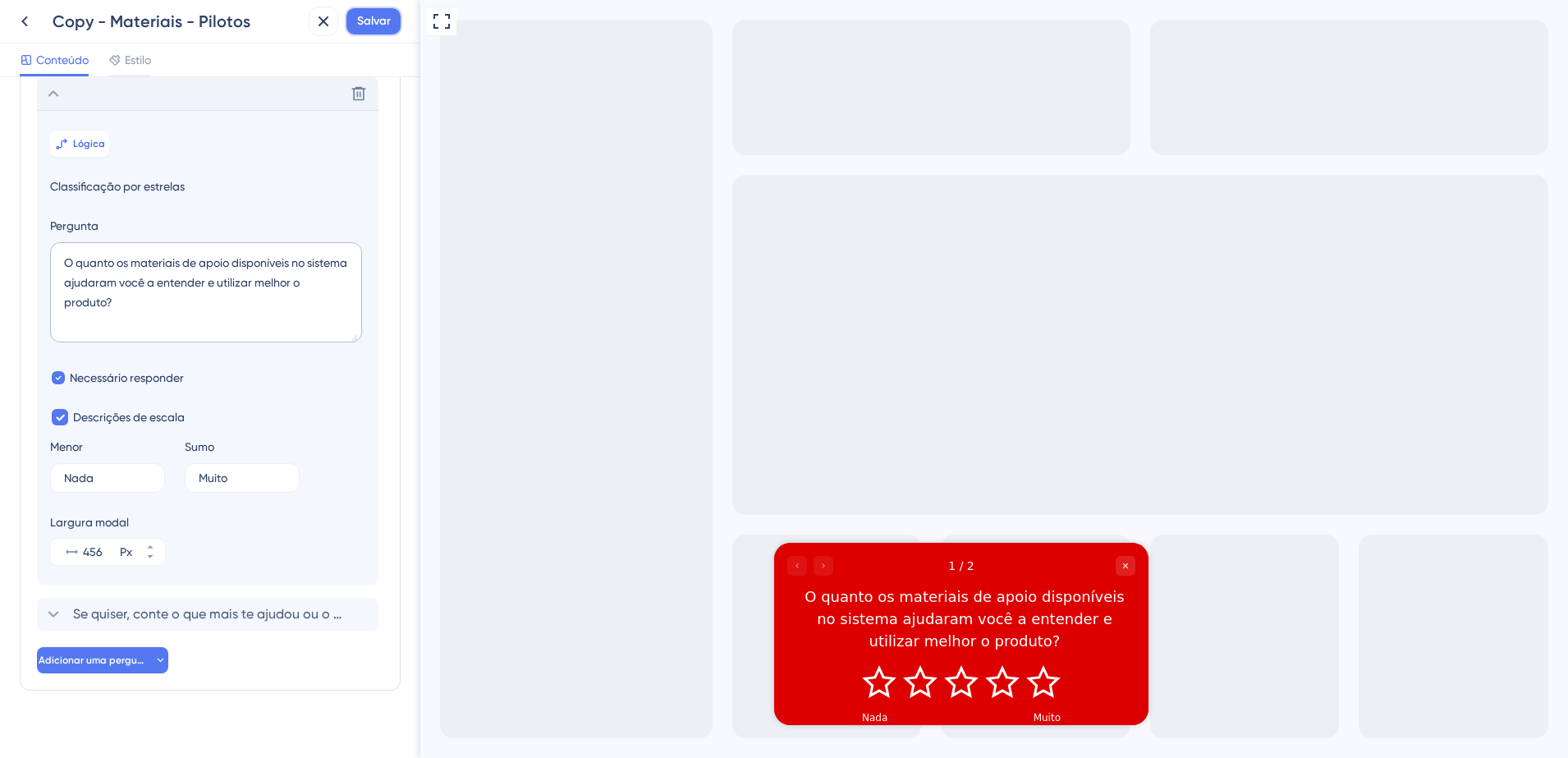
click at [385, 18] on span "Salvar" at bounding box center [374, 22] width 33 height 20
click at [28, 31] on button at bounding box center [24, 21] width 29 height 29
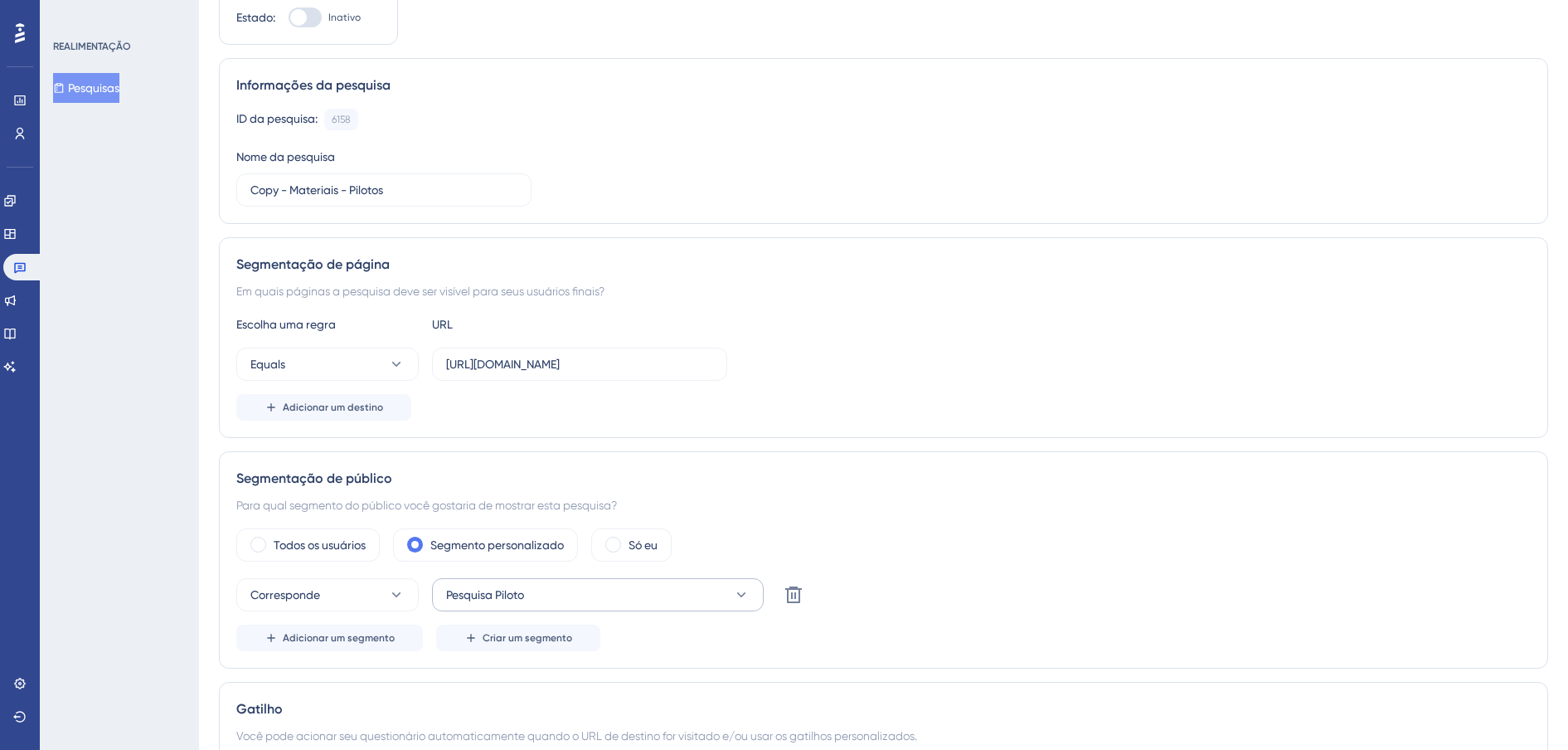
scroll to position [207, 0]
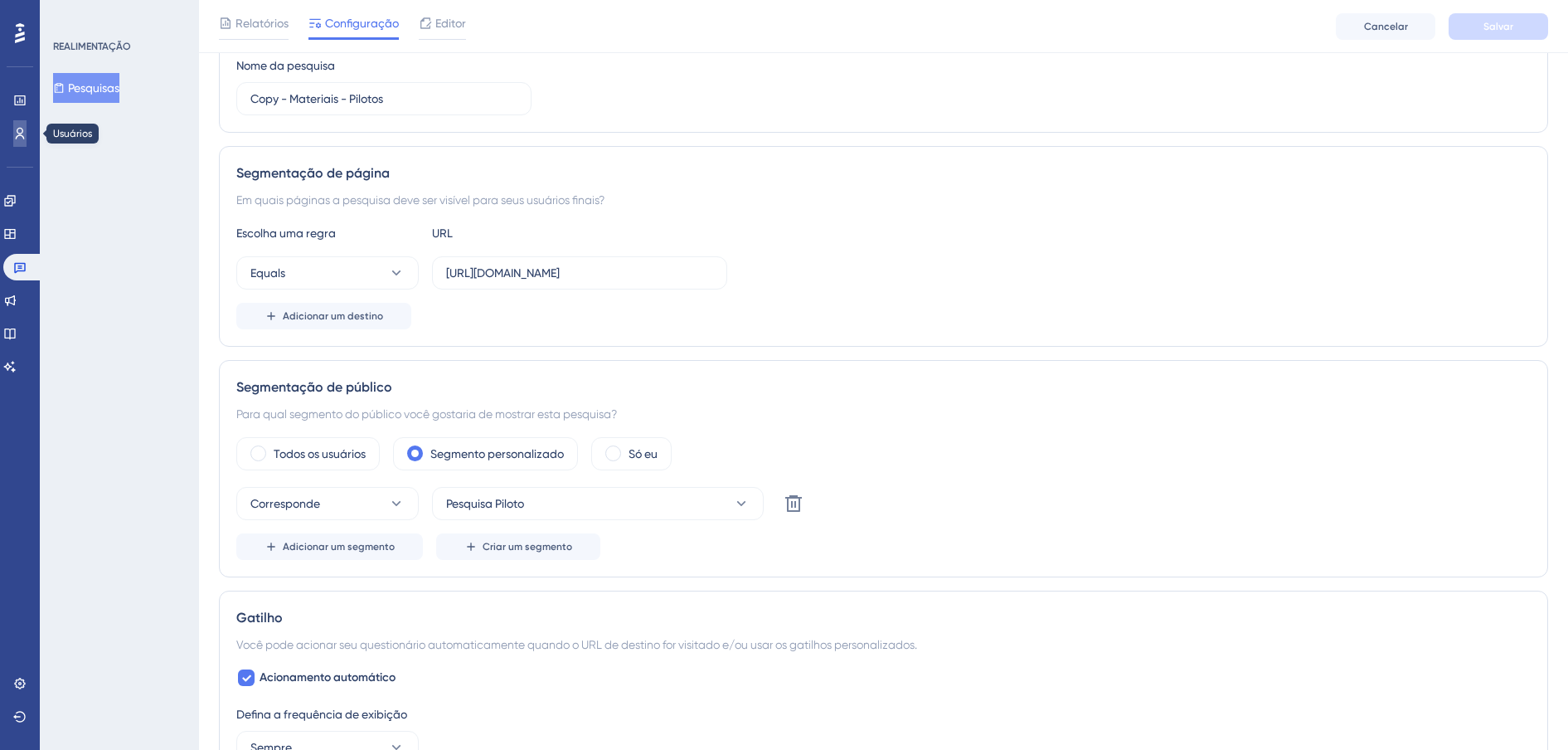
click at [24, 137] on icon at bounding box center [20, 134] width 13 height 13
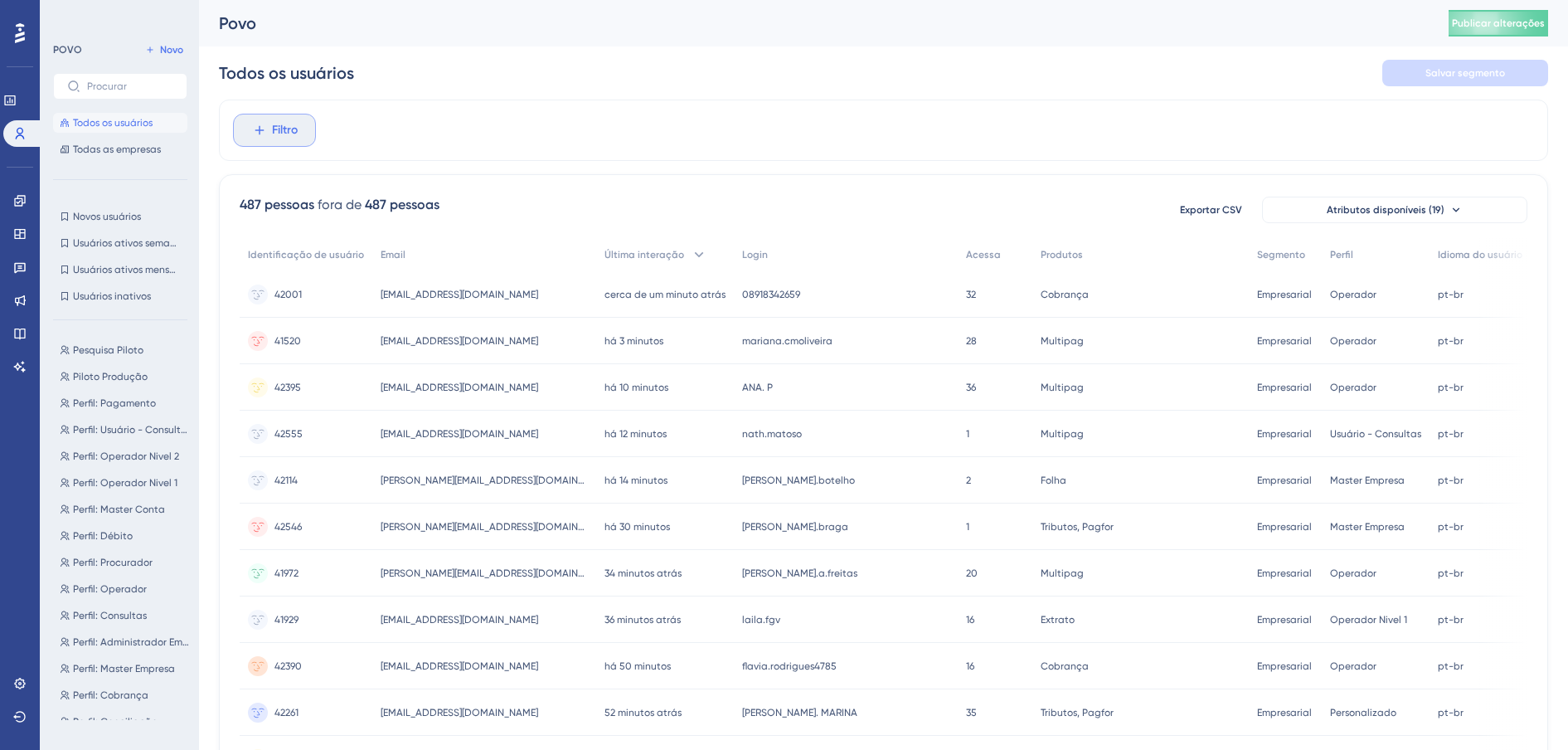
click at [297, 133] on button "Filtro" at bounding box center [275, 130] width 83 height 33
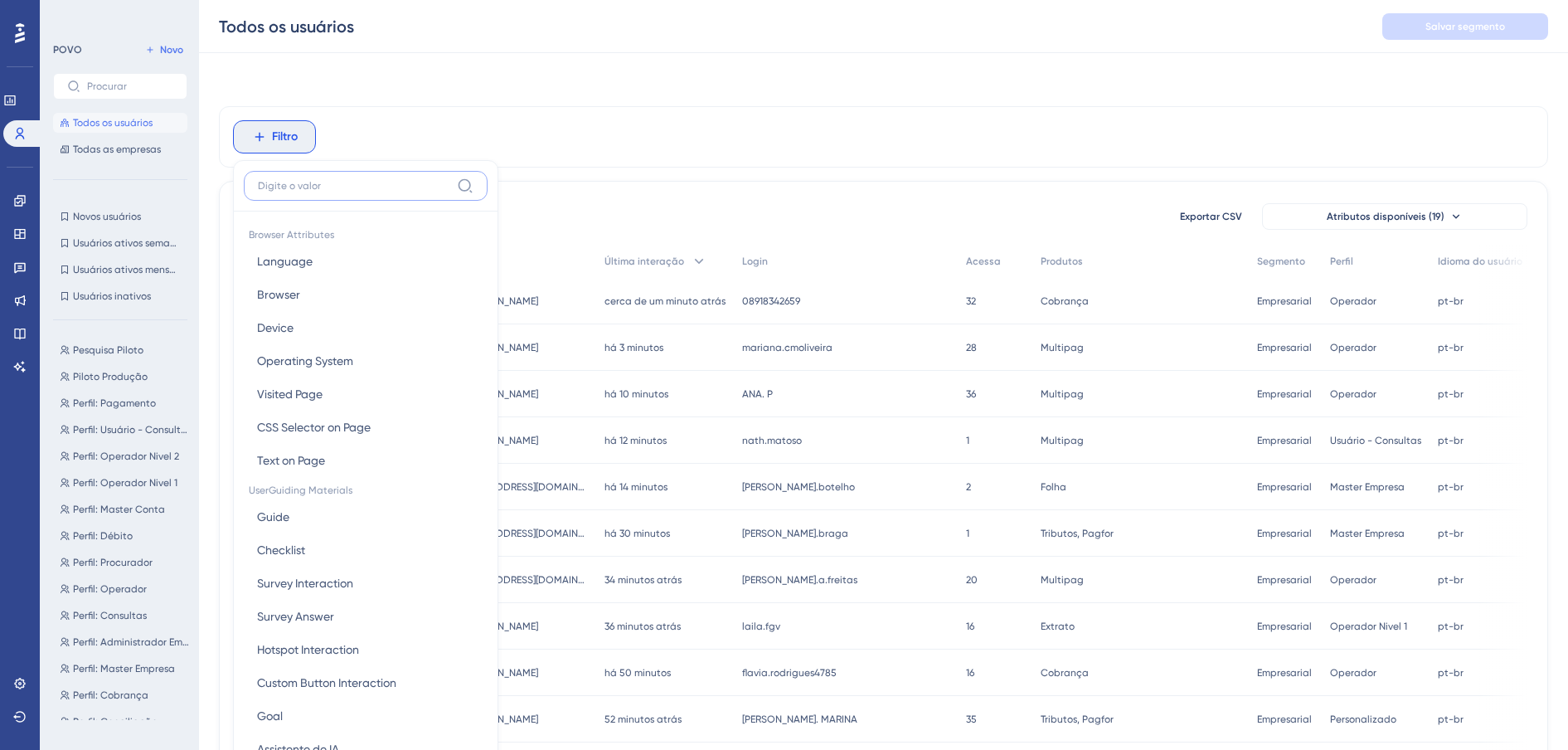
scroll to position [74, 0]
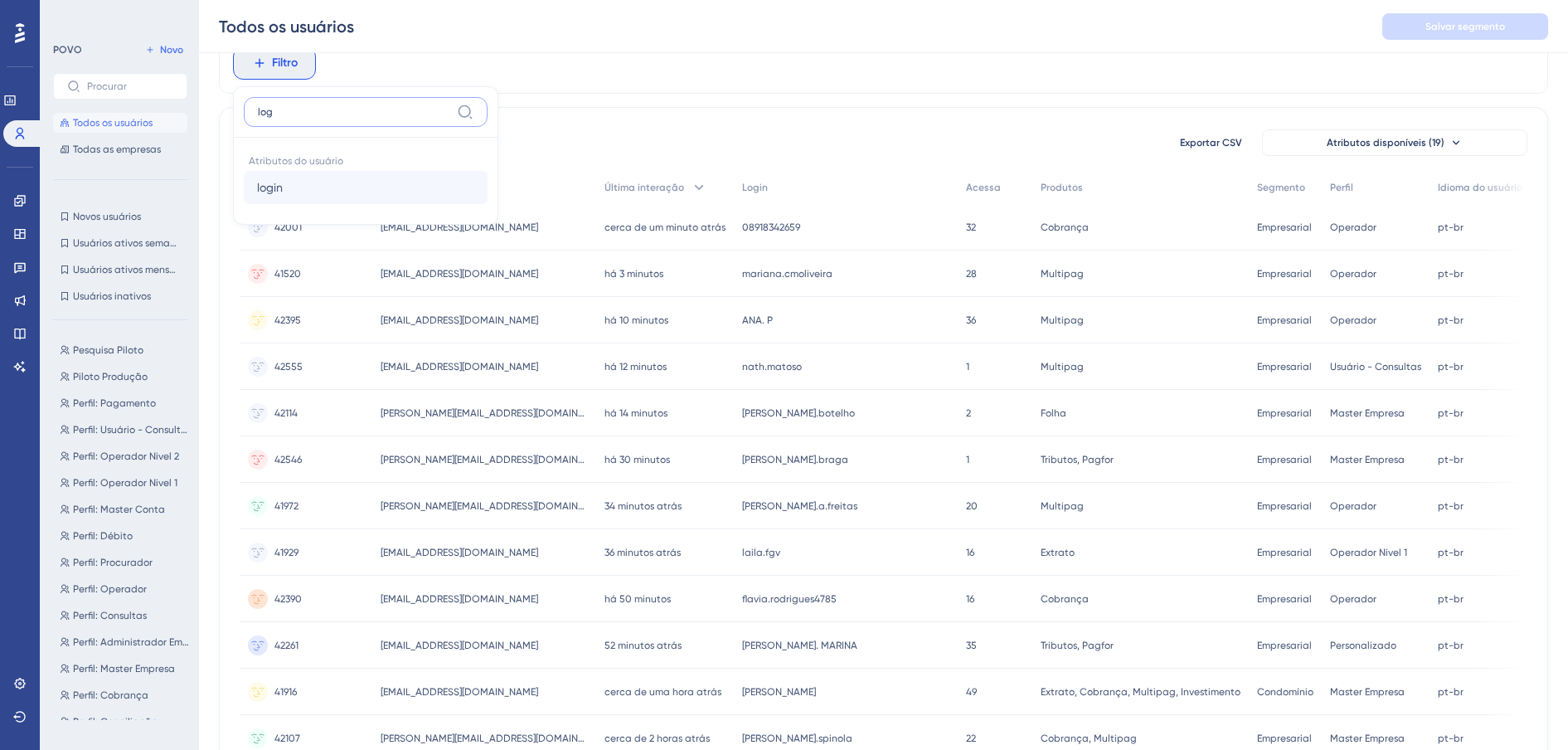
type input "log"
click at [282, 188] on span "login" at bounding box center [270, 188] width 26 height 20
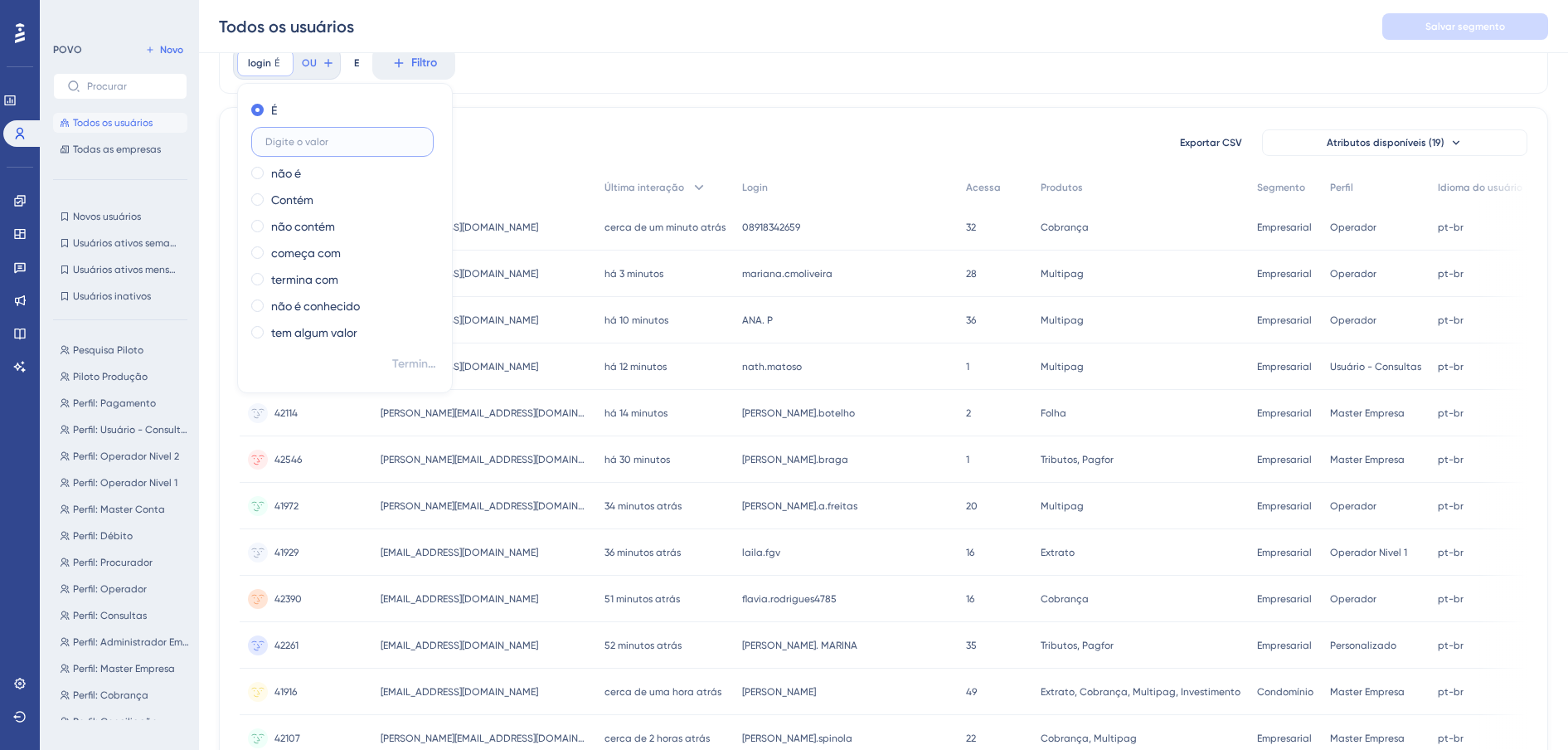
paste input "horizontal"
type input "horizontal"
click at [415, 361] on span "Terminado" at bounding box center [415, 364] width 46 height 20
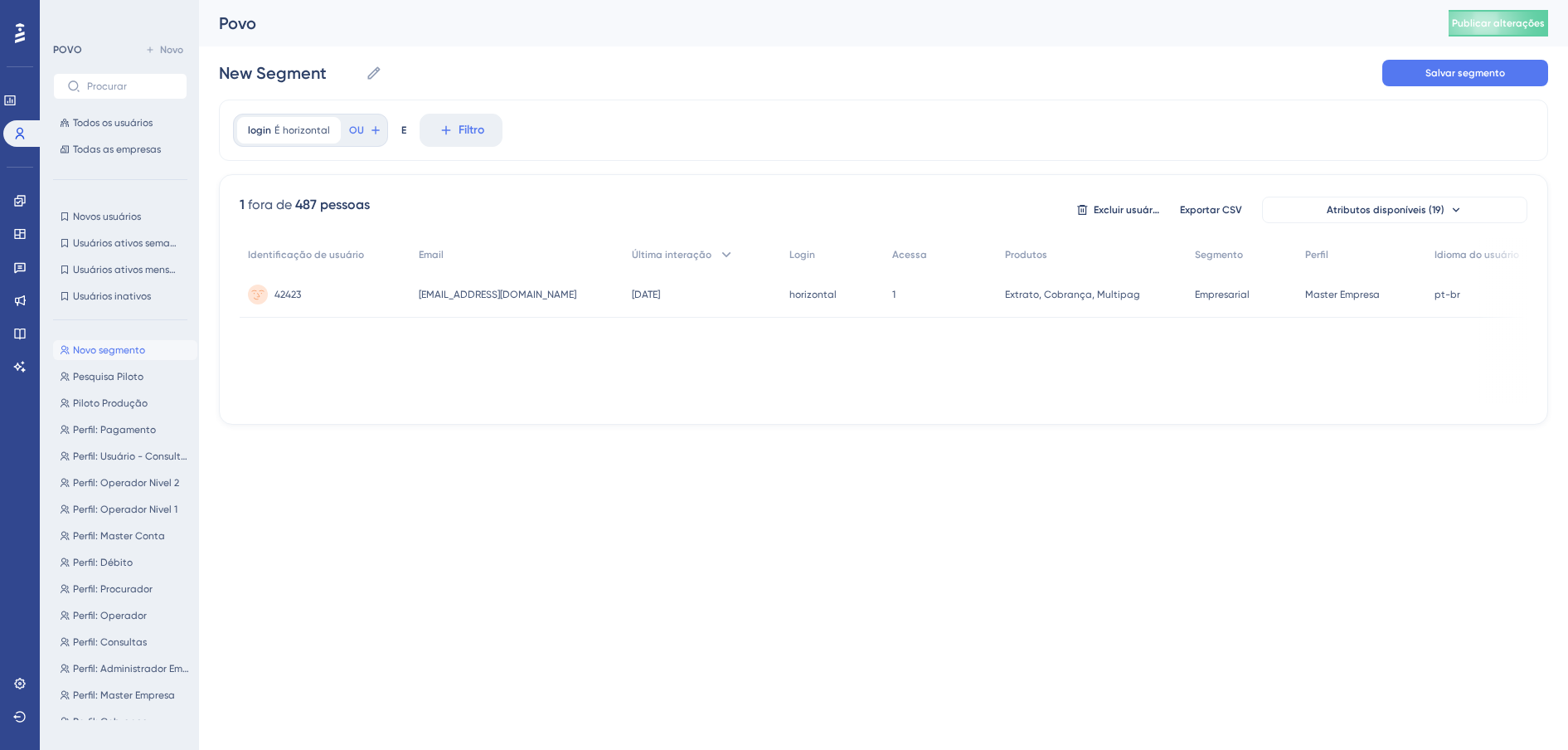
scroll to position [0, 0]
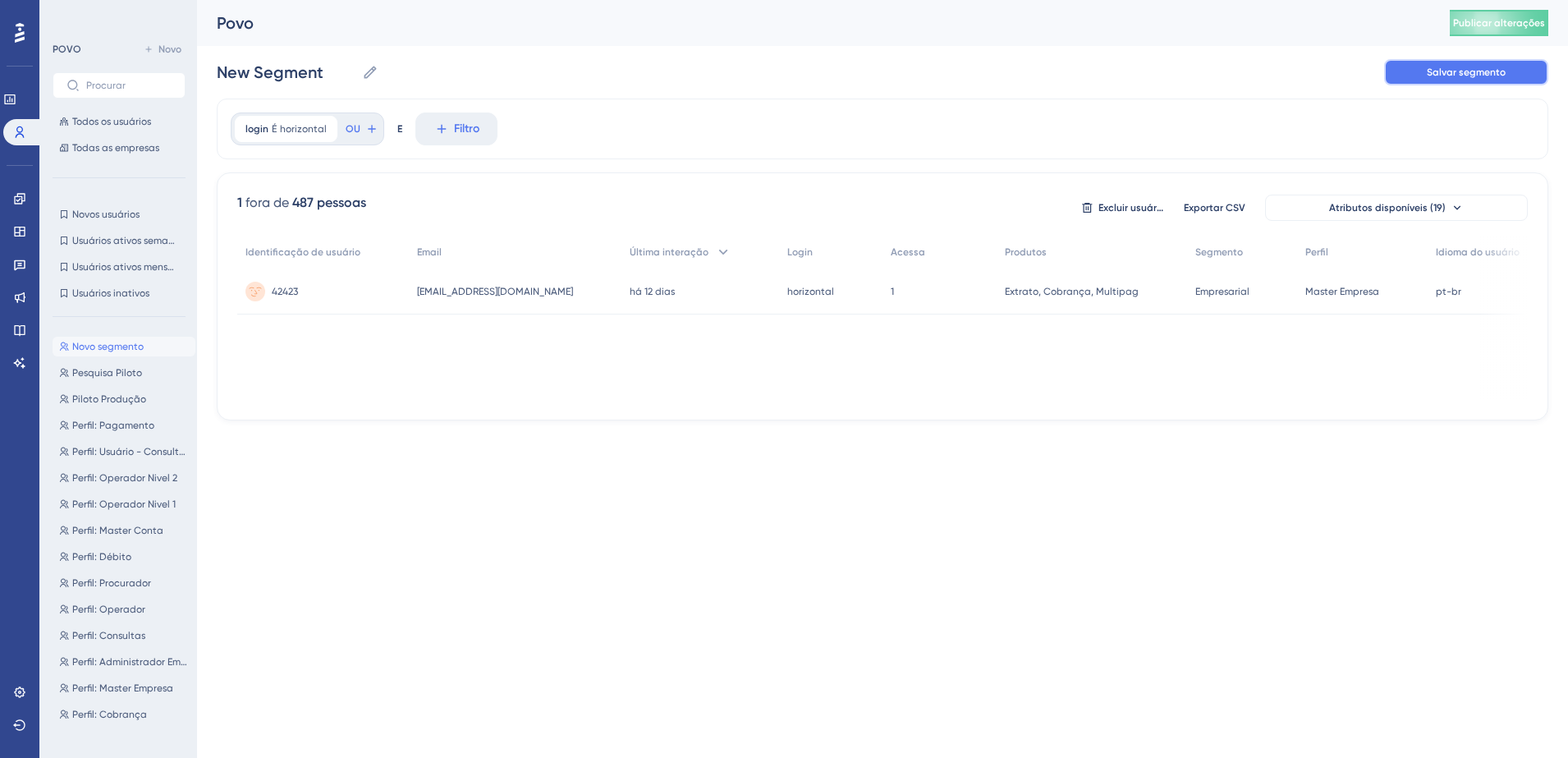
click at [1409, 79] on button "Salvar segmento" at bounding box center [1466, 72] width 164 height 26
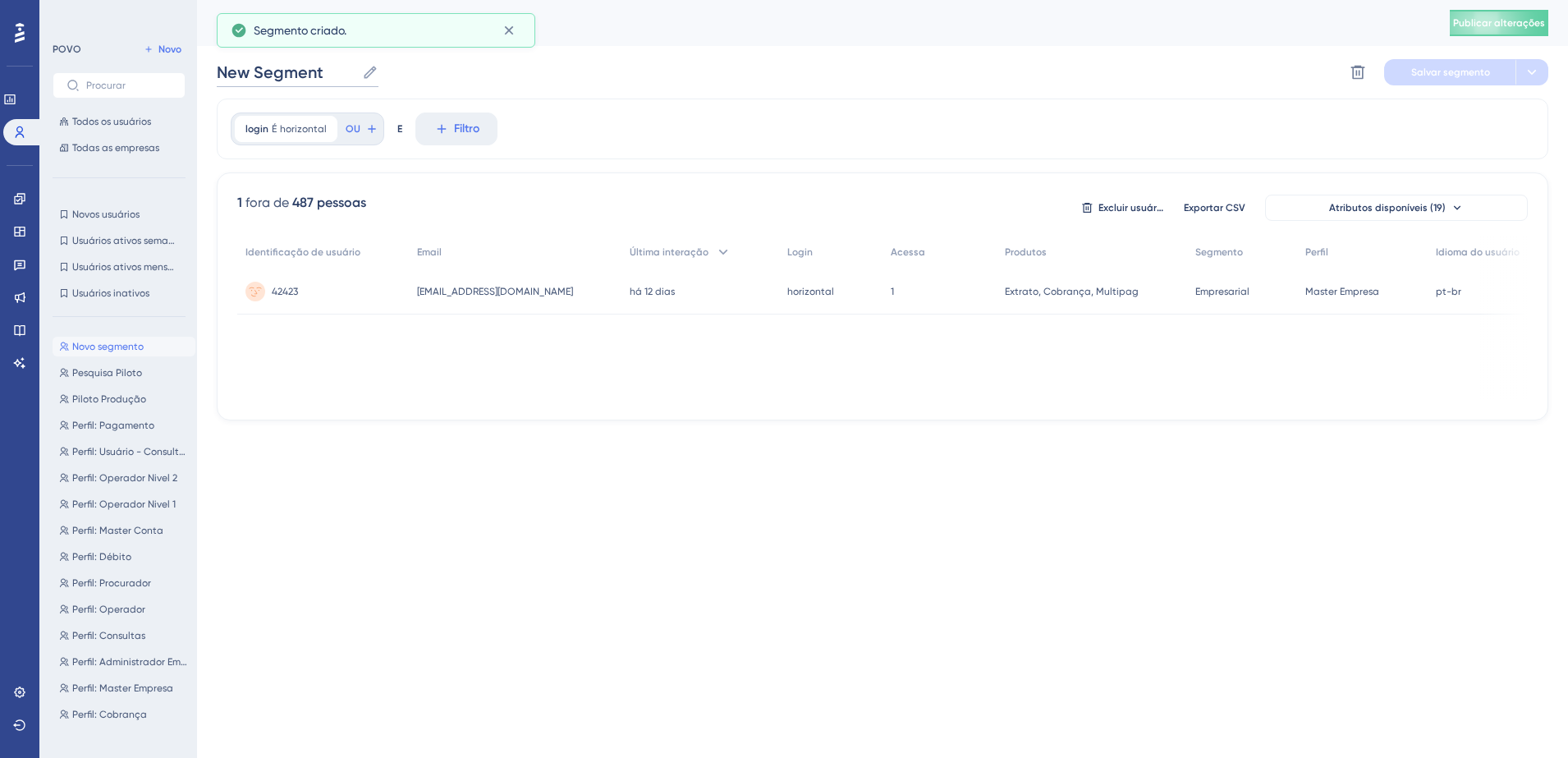
click at [319, 69] on input "New Segment" at bounding box center [286, 73] width 139 height 23
drag, startPoint x: 332, startPoint y: 69, endPoint x: 184, endPoint y: 73, distance: 148.1
click at [197, 73] on div "Desempenho Usuários Noivado Widgets Realimentação Atualizações de produtos Base…" at bounding box center [882, 223] width 1371 height 447
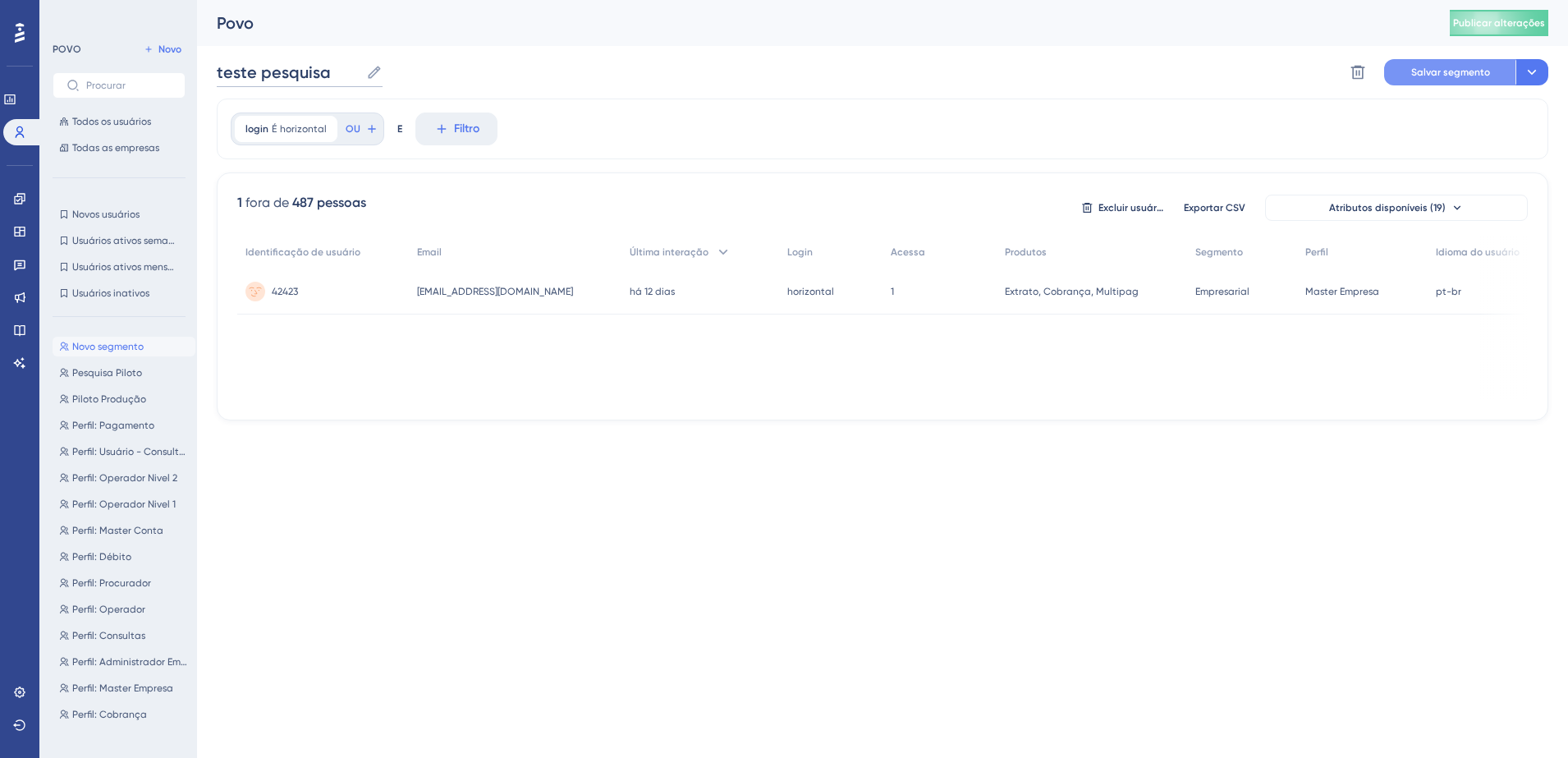
type input "teste pesquisa"
click at [1474, 80] on button "Salvar segmento" at bounding box center [1450, 72] width 131 height 26
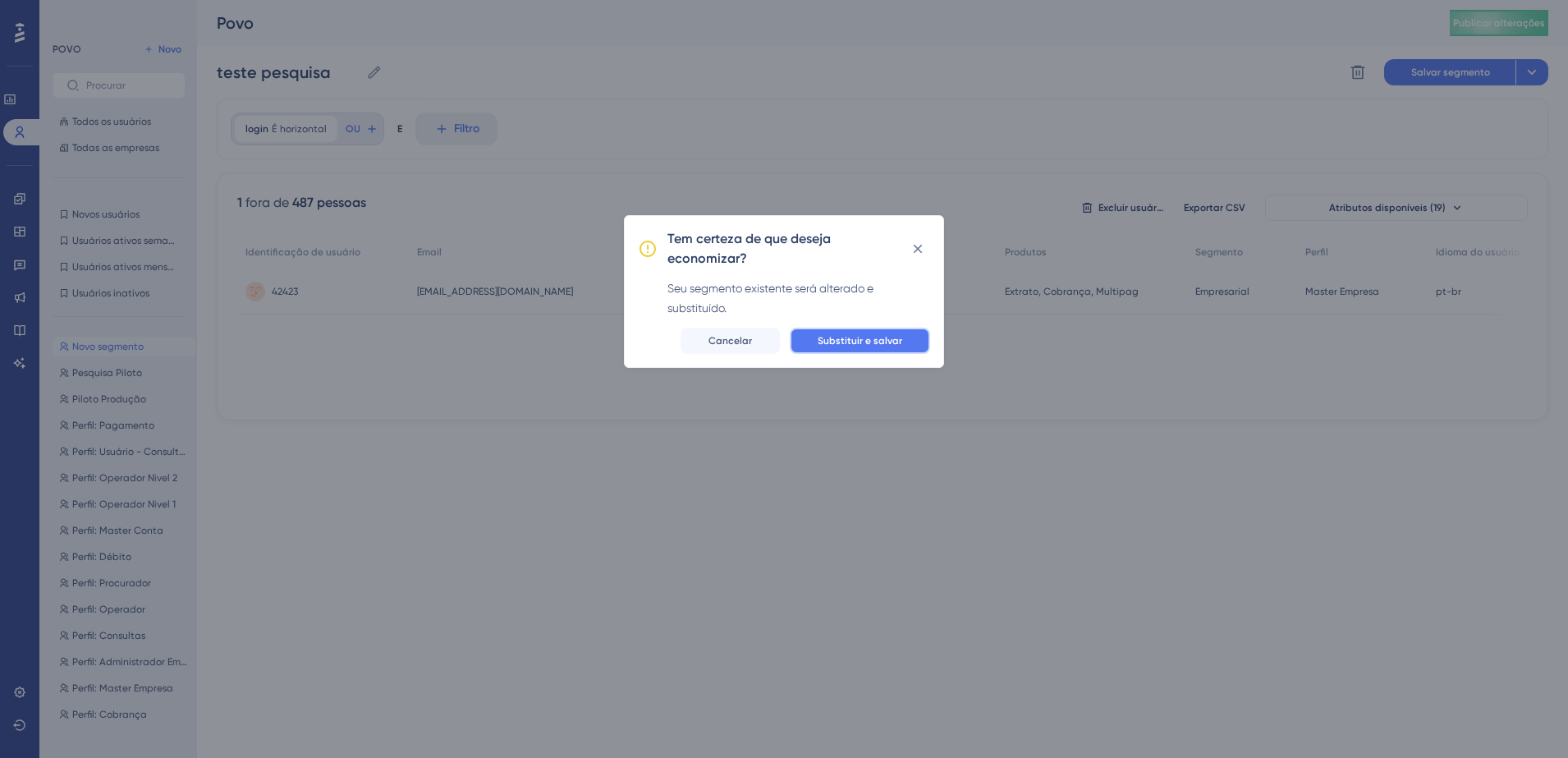
click at [881, 330] on button "Substituir e salvar" at bounding box center [860, 341] width 140 height 26
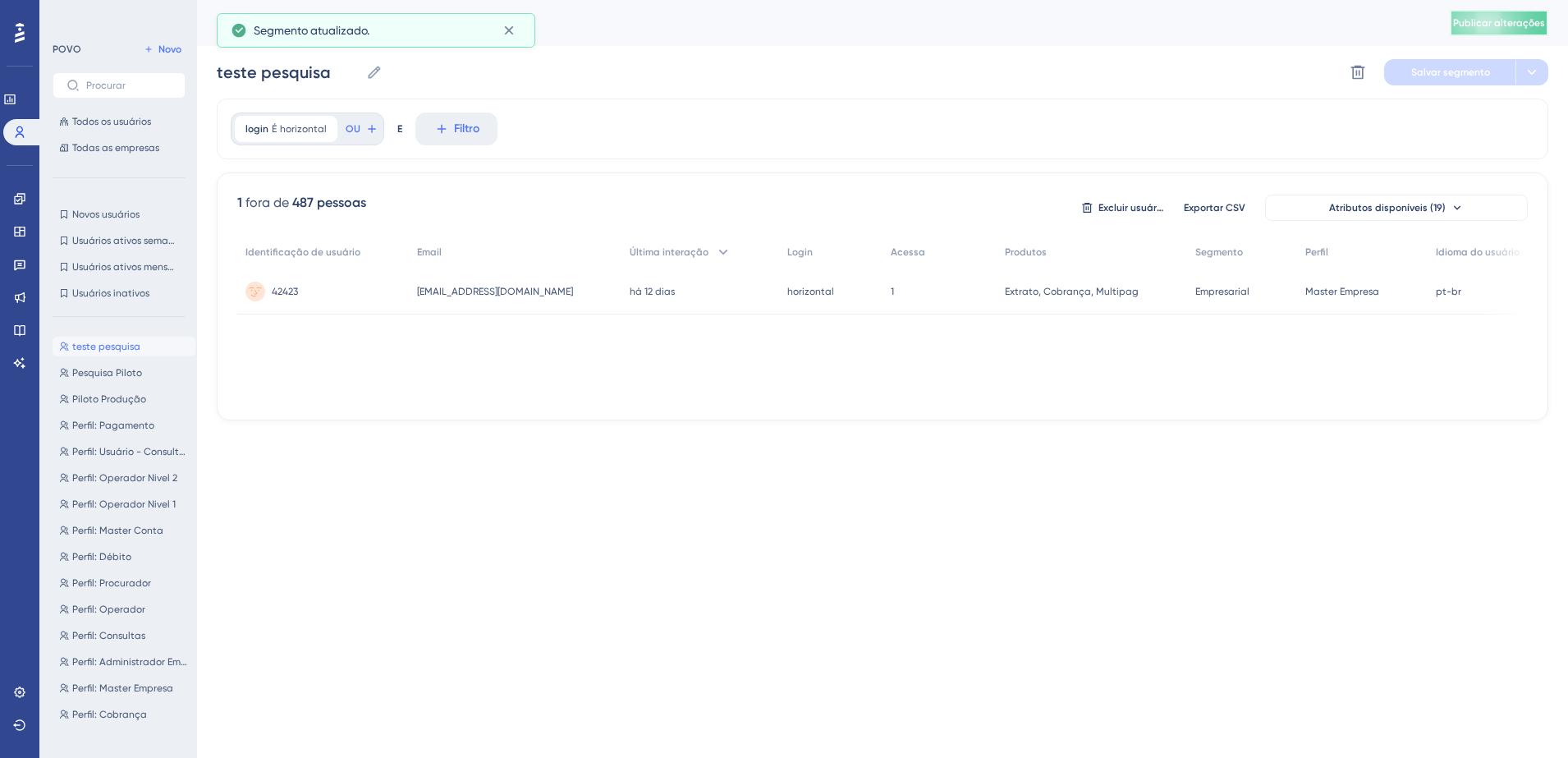
click at [1487, 30] on button "Publicar alterações" at bounding box center [1500, 23] width 98 height 26
click at [13, 260] on link at bounding box center [20, 264] width 13 height 26
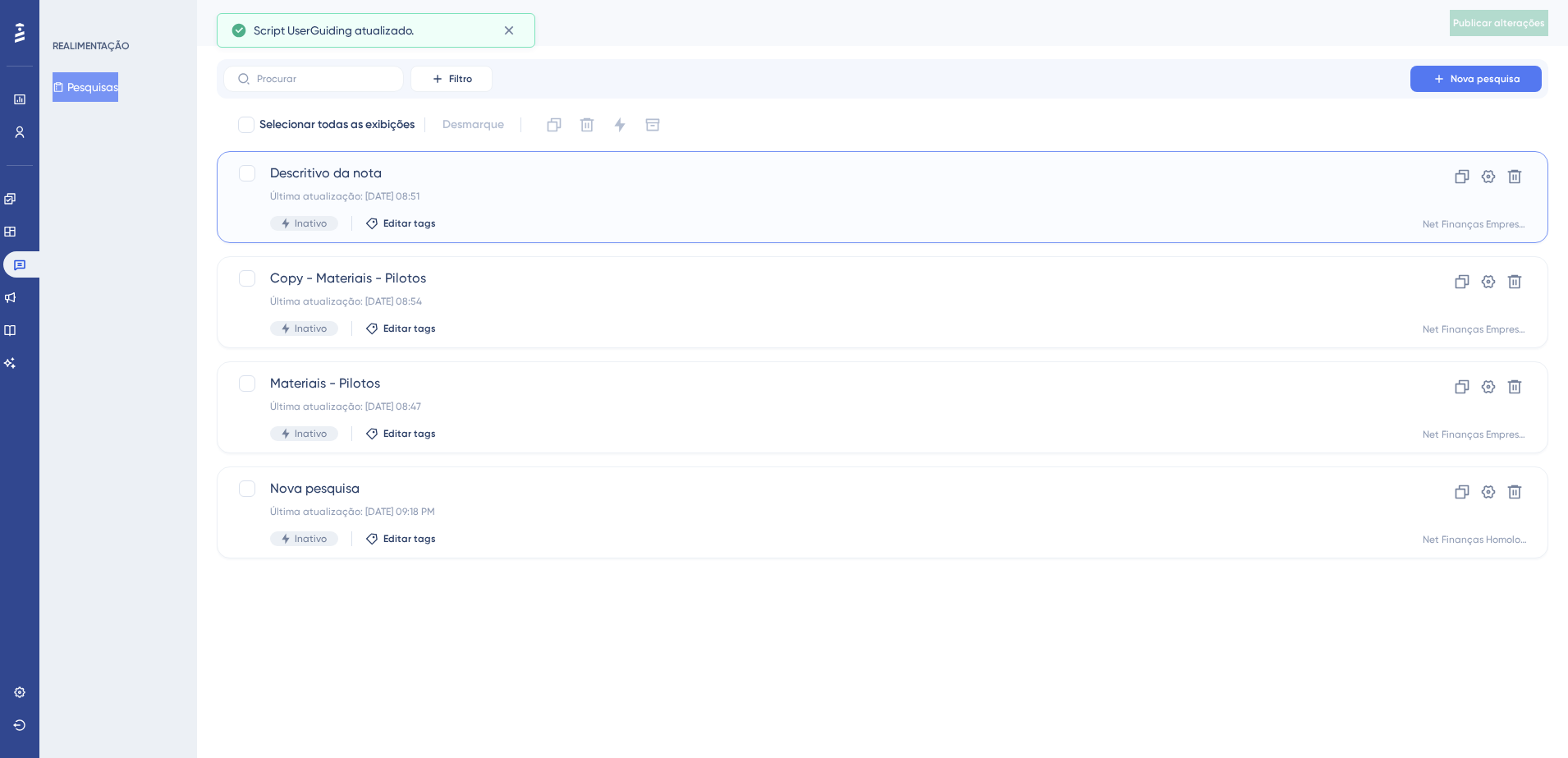
click at [371, 170] on span "Descritivo da nota" at bounding box center [817, 174] width 1094 height 20
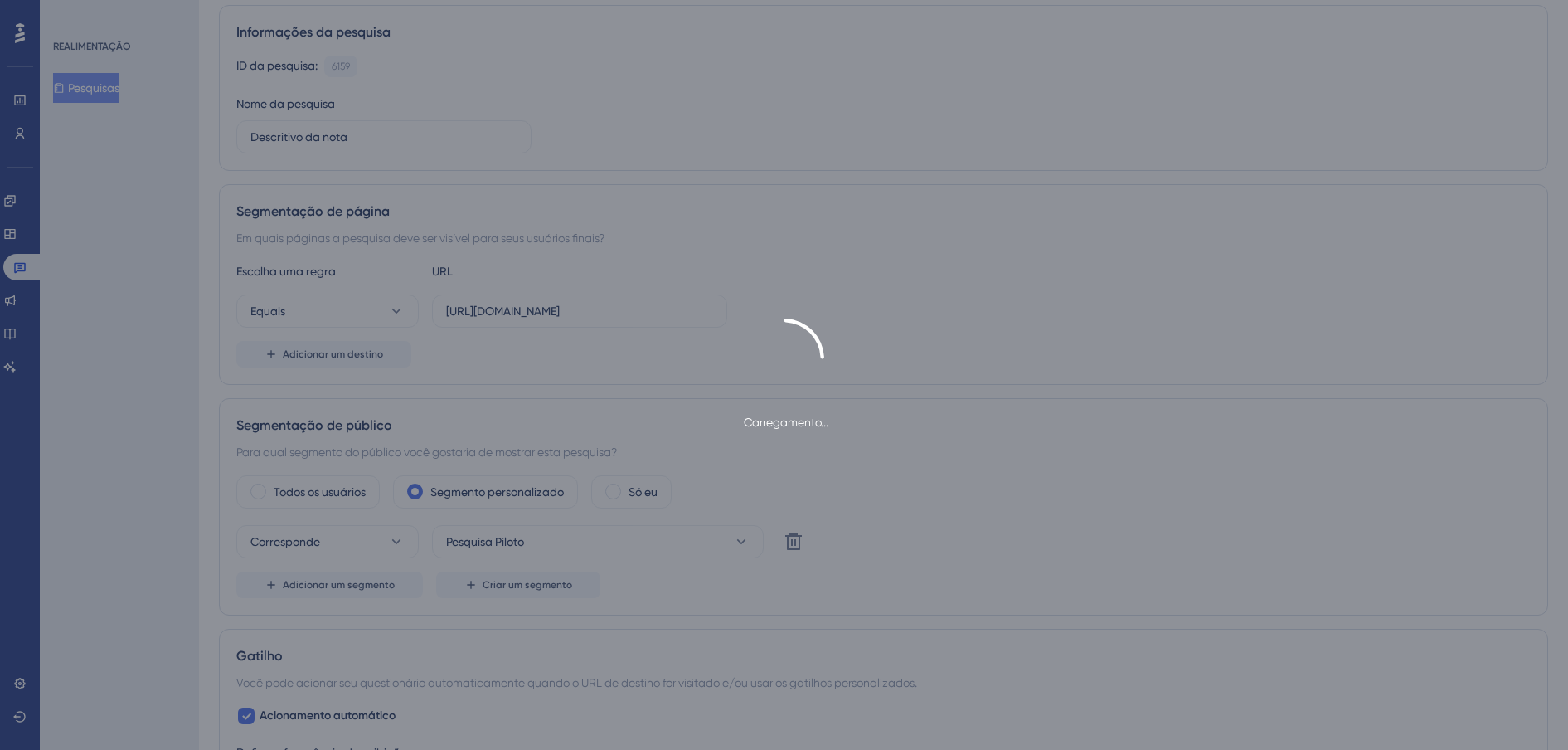
scroll to position [311, 0]
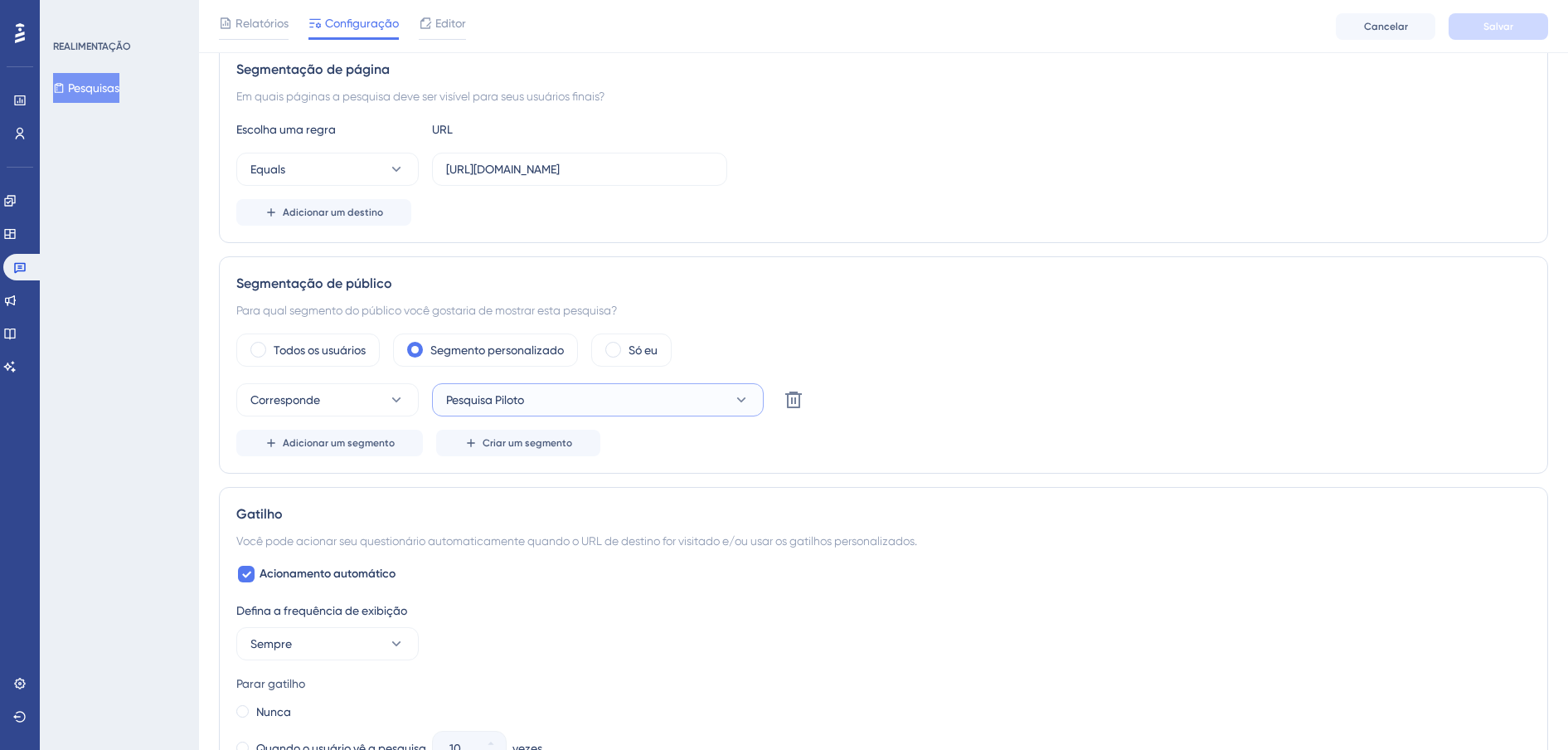
click at [539, 404] on button "Pesquisa Piloto" at bounding box center [598, 399] width 332 height 33
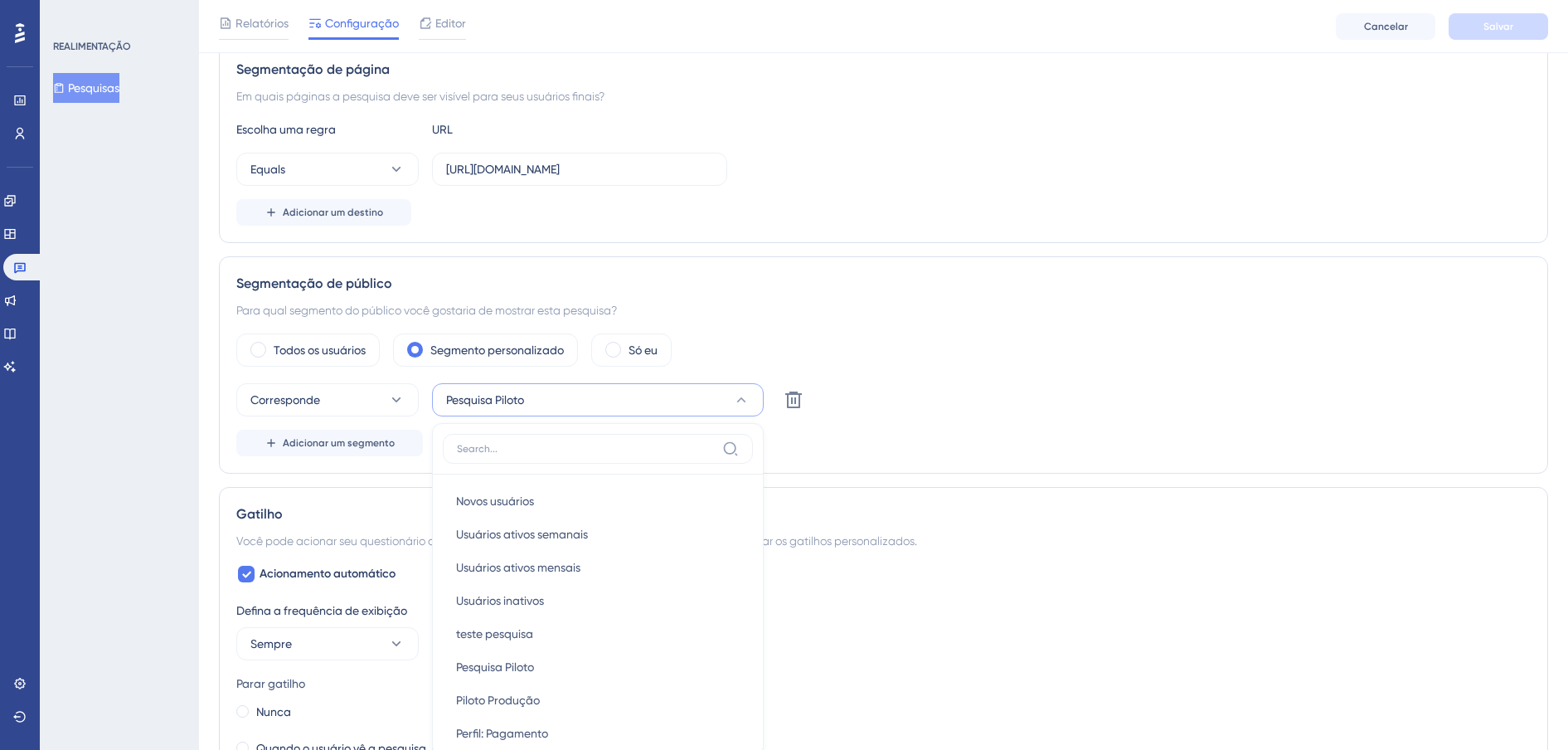
scroll to position [513, 0]
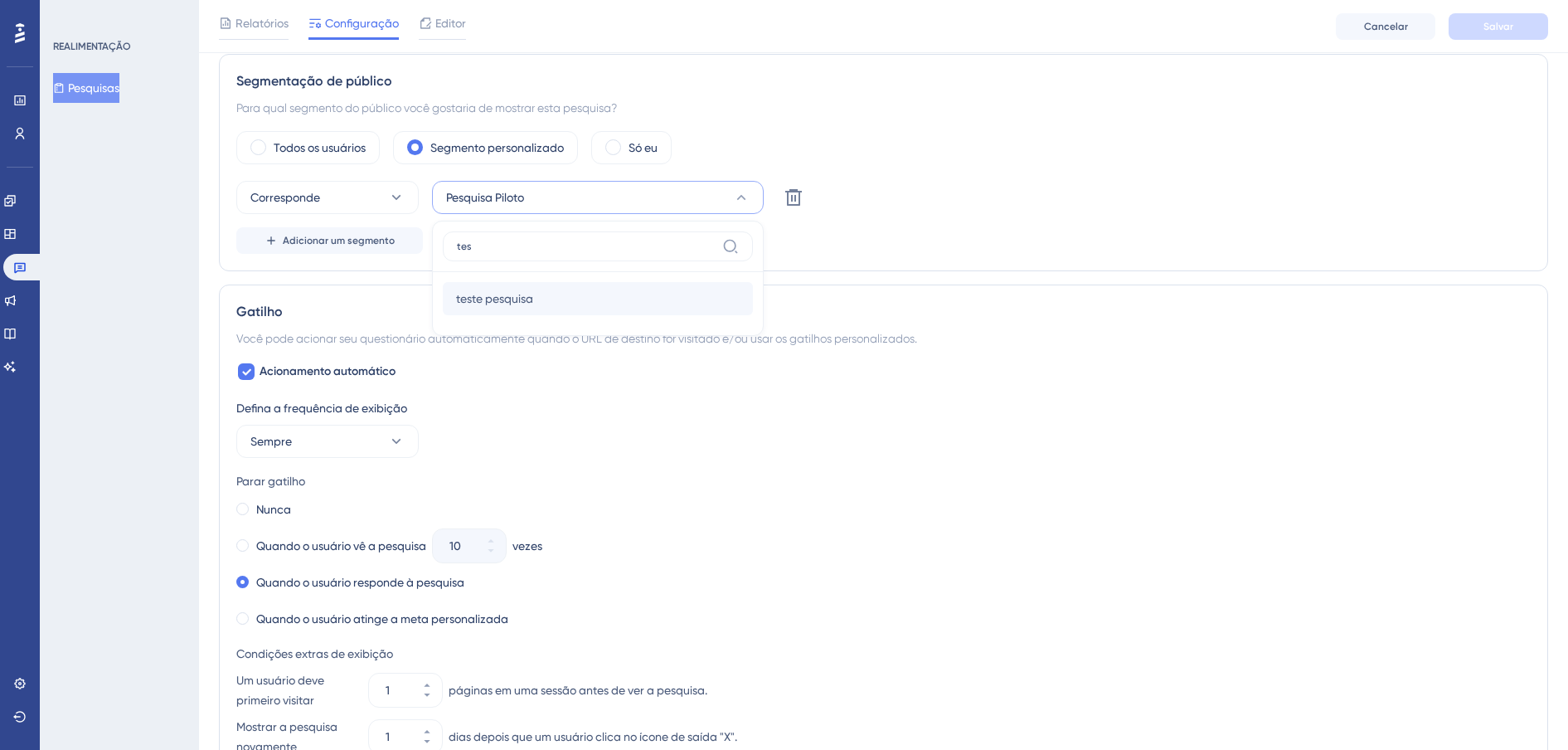
type input "tes"
click at [515, 303] on span "teste pesquisa" at bounding box center [495, 298] width 78 height 20
click at [1480, 40] on div "Relatórios Configuração Editor [PERSON_NAME]" at bounding box center [883, 26] width 1369 height 53
click at [1474, 26] on button "Salvar" at bounding box center [1498, 26] width 99 height 26
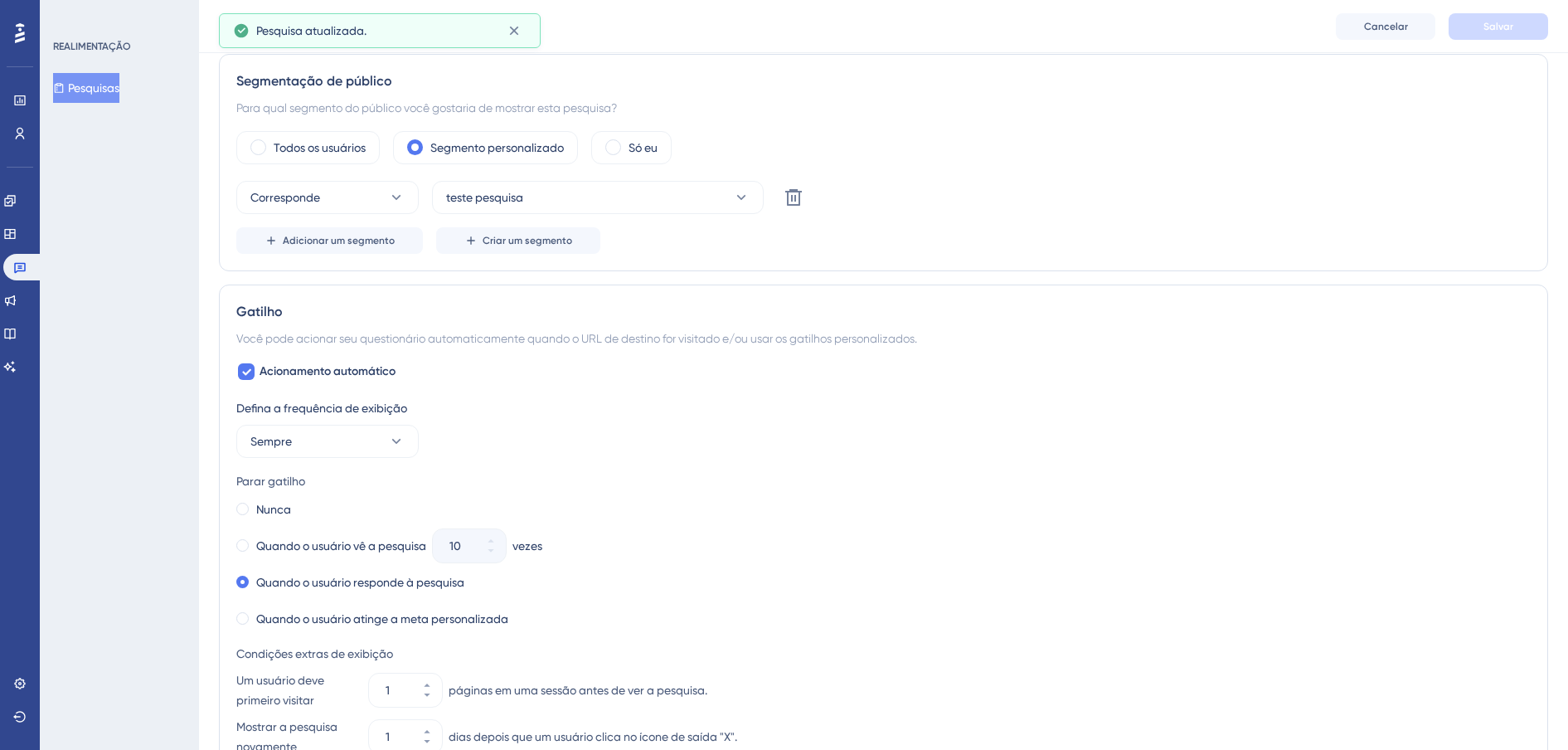
click at [65, 82] on icon at bounding box center [59, 88] width 12 height 12
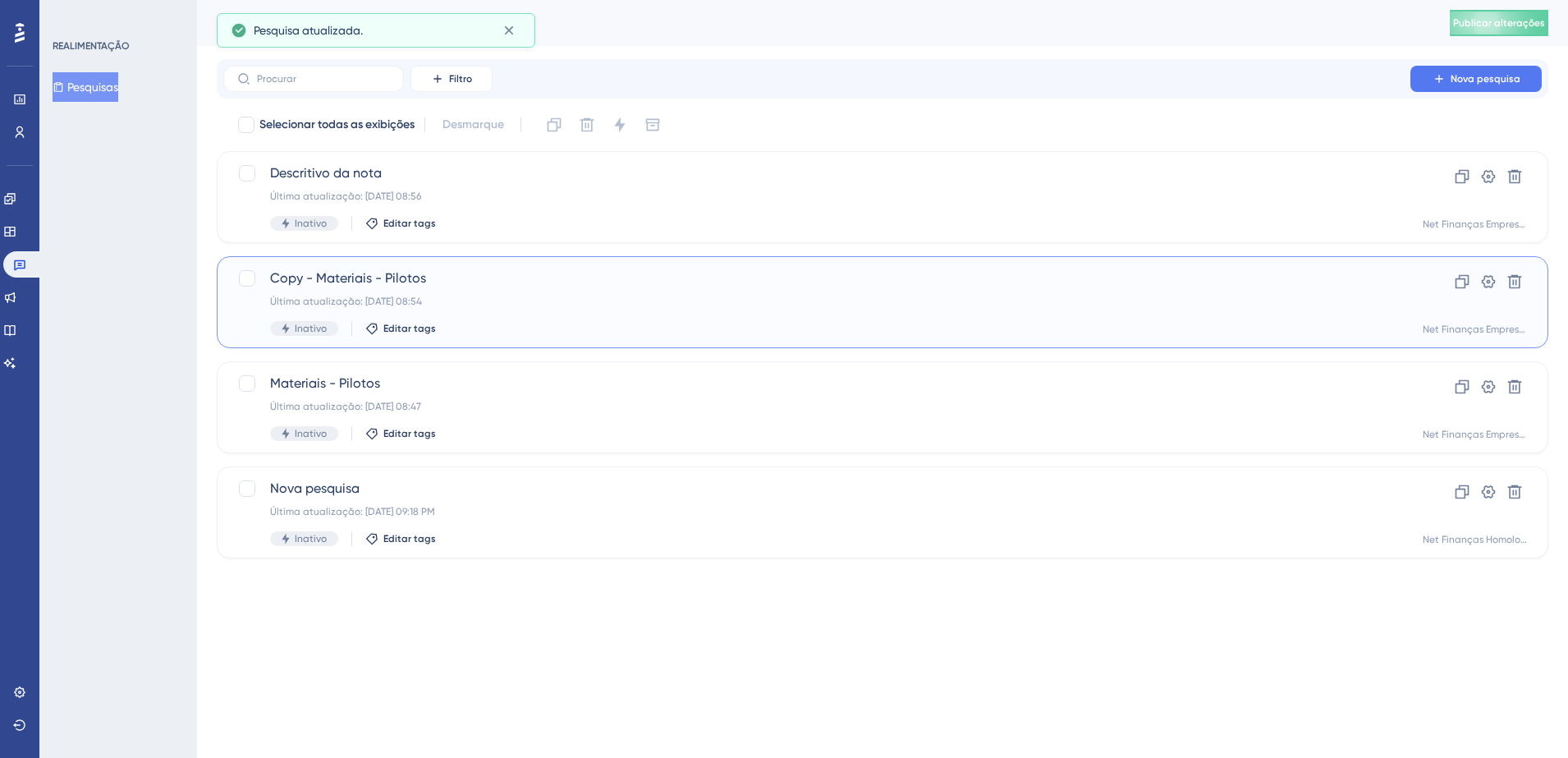
click at [380, 279] on span "Copy - Materiais - Pilotos" at bounding box center [817, 279] width 1094 height 20
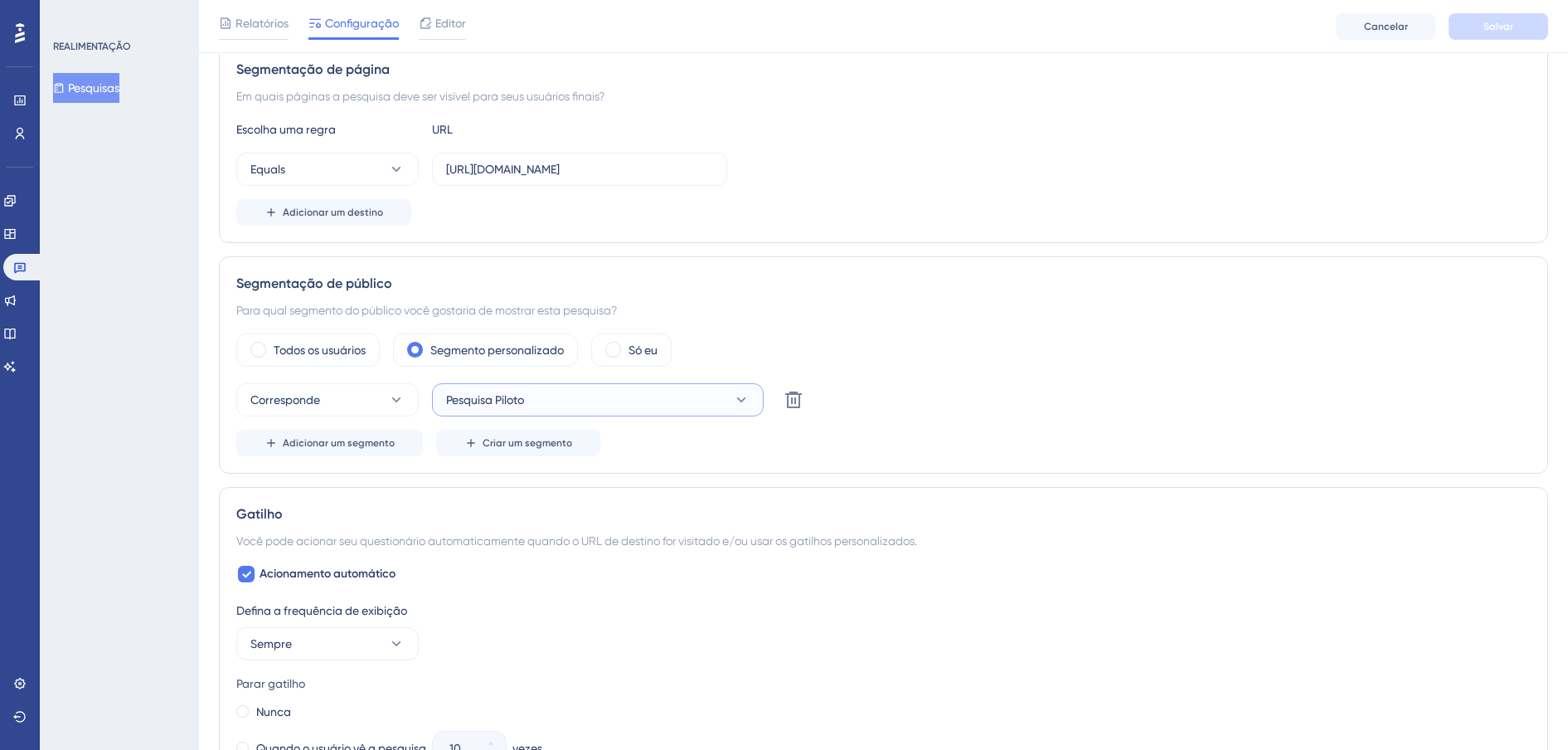
click at [520, 401] on span "Pesquisa Piloto" at bounding box center [484, 399] width 78 height 20
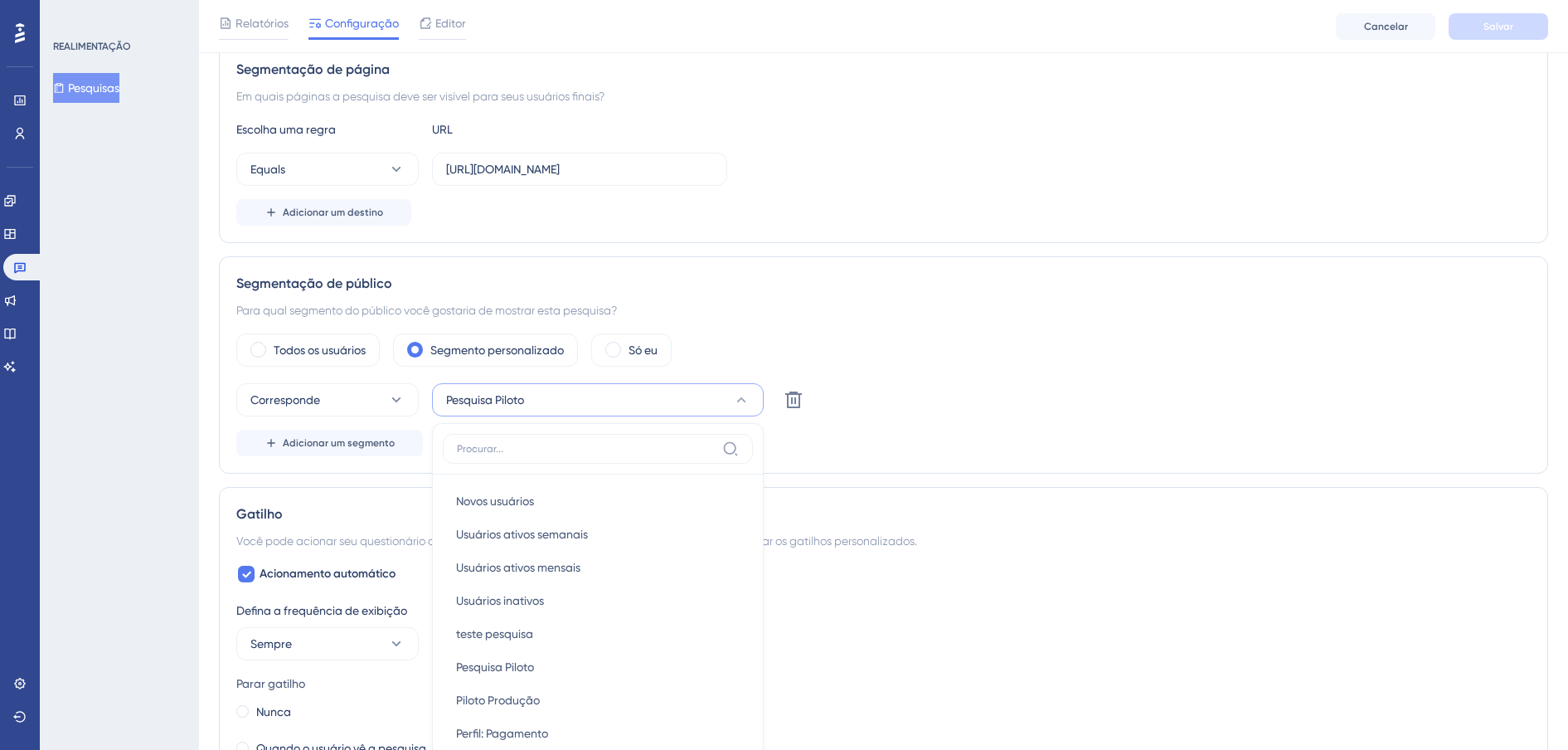
scroll to position [513, 0]
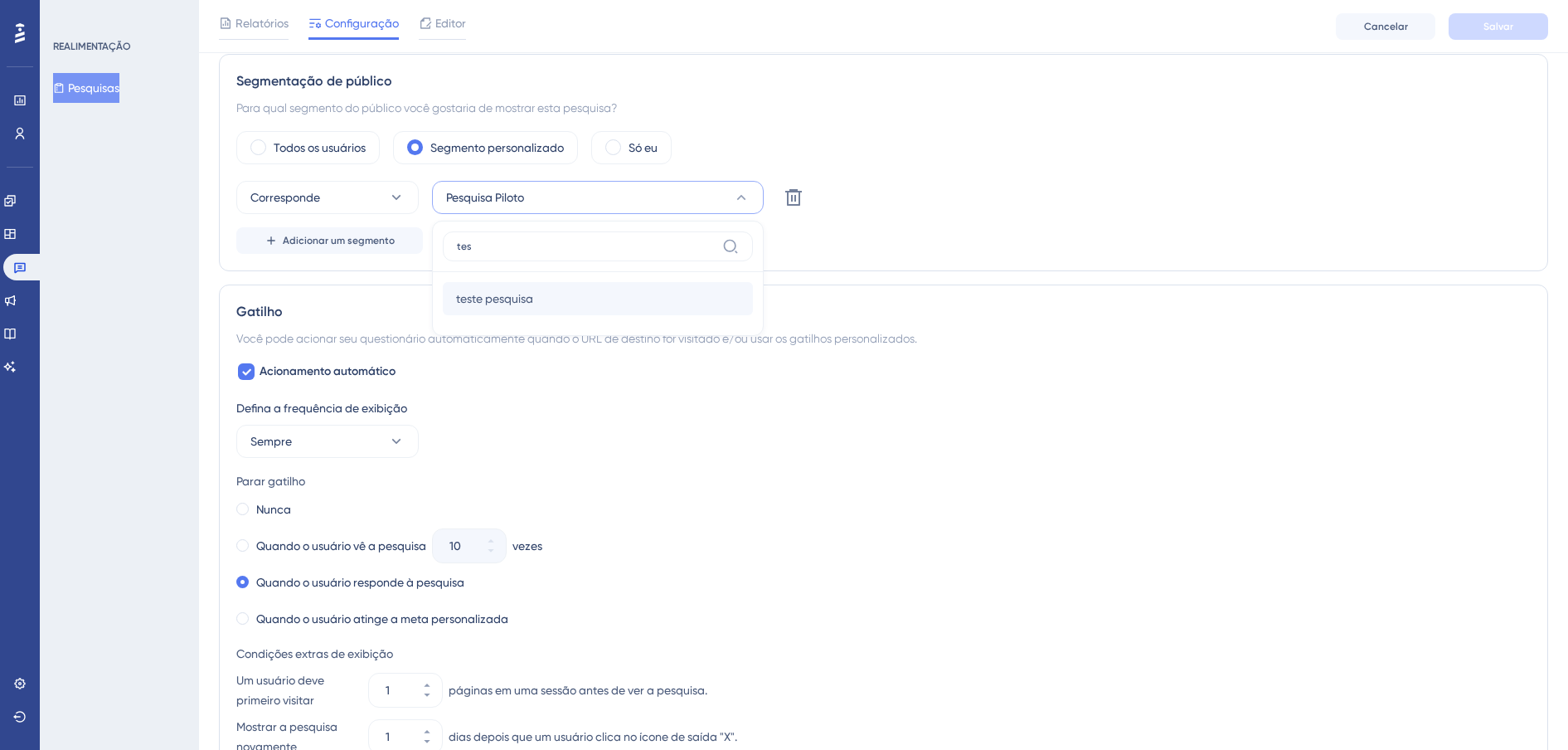
type input "tes"
click at [522, 302] on span "teste pesquisa" at bounding box center [495, 298] width 78 height 20
click at [1454, 35] on button "Salvar" at bounding box center [1498, 26] width 99 height 26
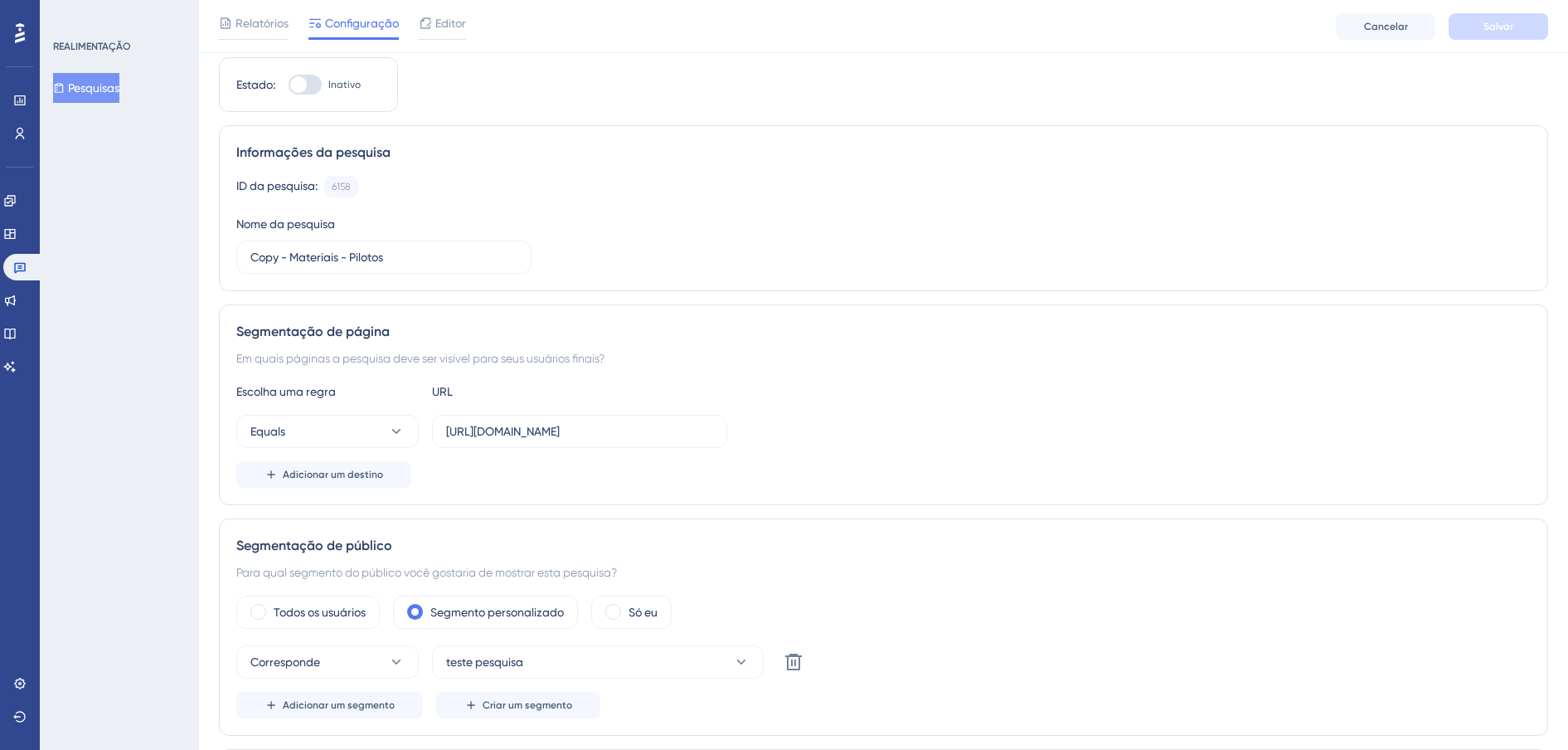
scroll to position [0, 0]
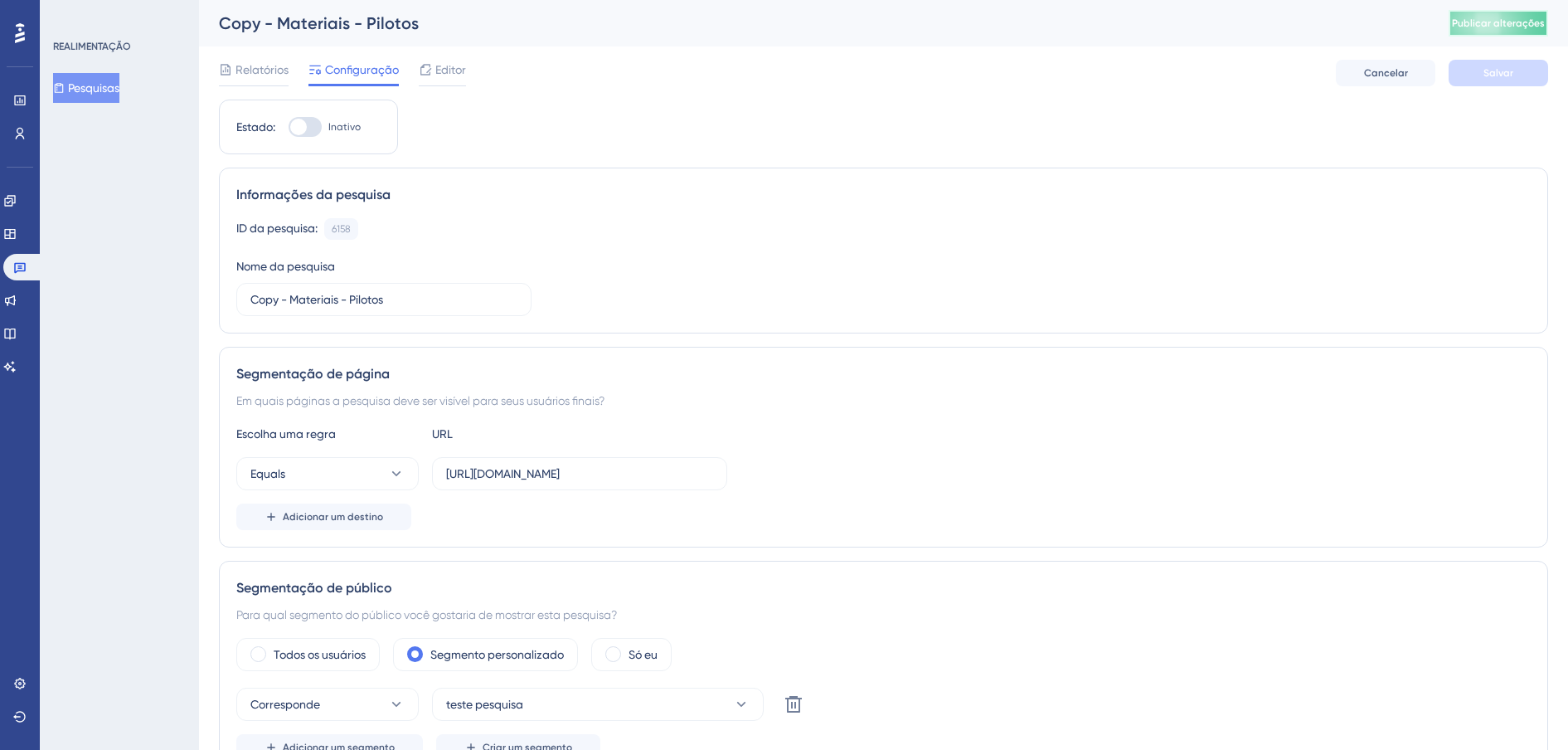
click at [1498, 29] on span "Publicar alterações" at bounding box center [1498, 24] width 93 height 13
click at [313, 131] on div at bounding box center [304, 127] width 33 height 20
click at [288, 128] on input "Inativo" at bounding box center [287, 127] width 1 height 1
checkbox input "true"
click at [1485, 78] on span "Salvar" at bounding box center [1497, 73] width 29 height 13
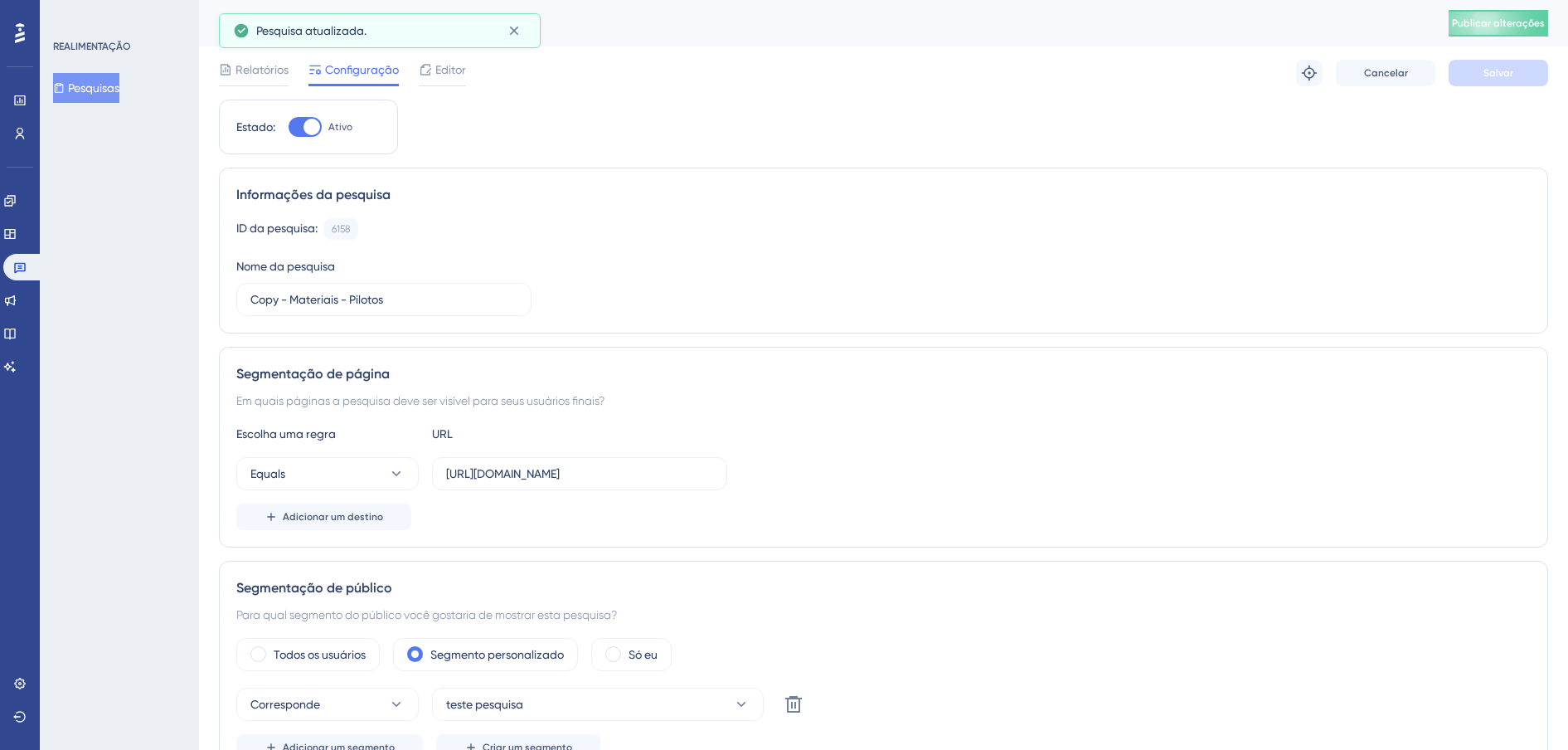
click at [65, 89] on icon at bounding box center [59, 88] width 12 height 12
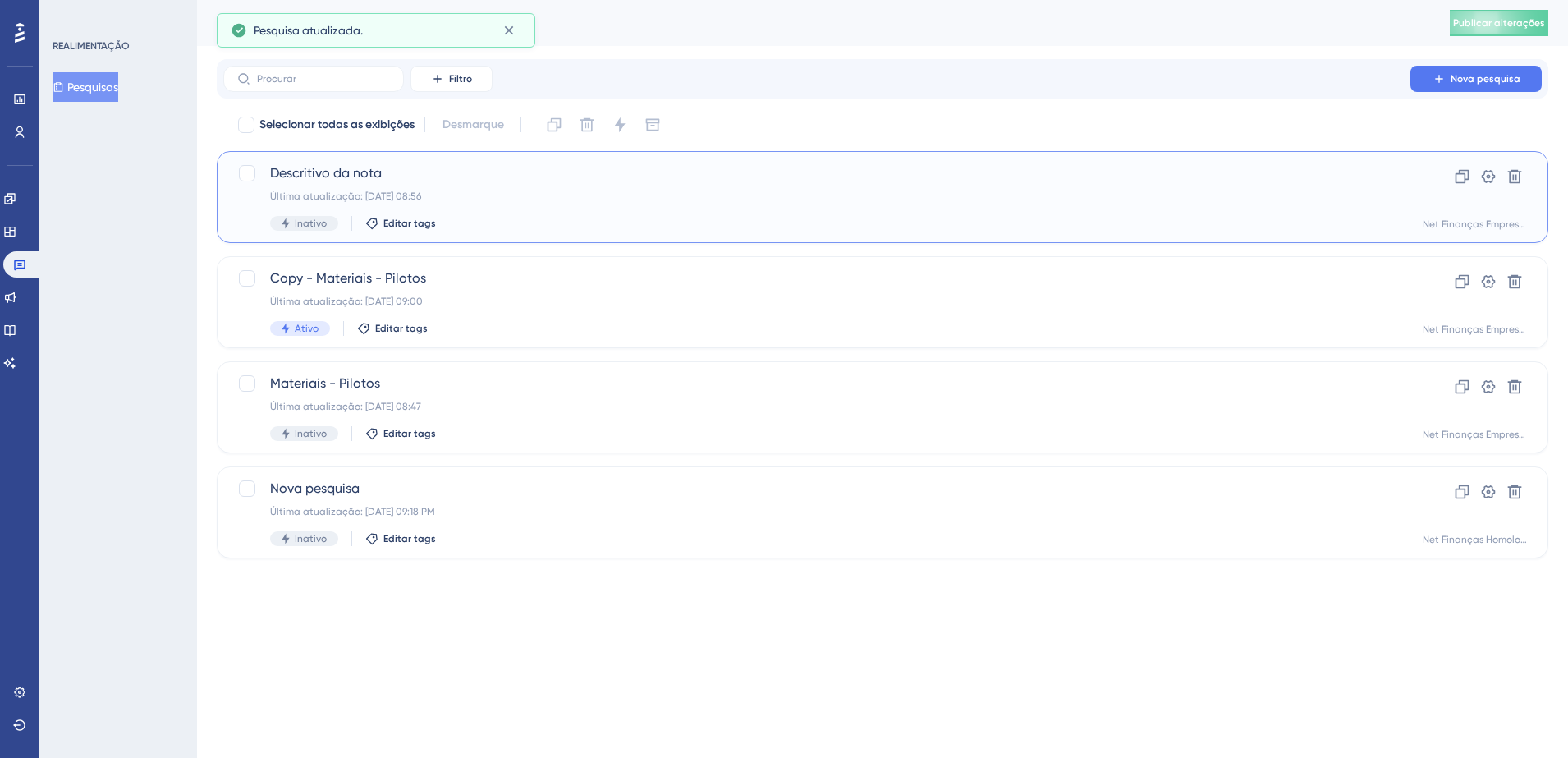
click at [398, 174] on span "Descritivo da nota" at bounding box center [817, 174] width 1094 height 20
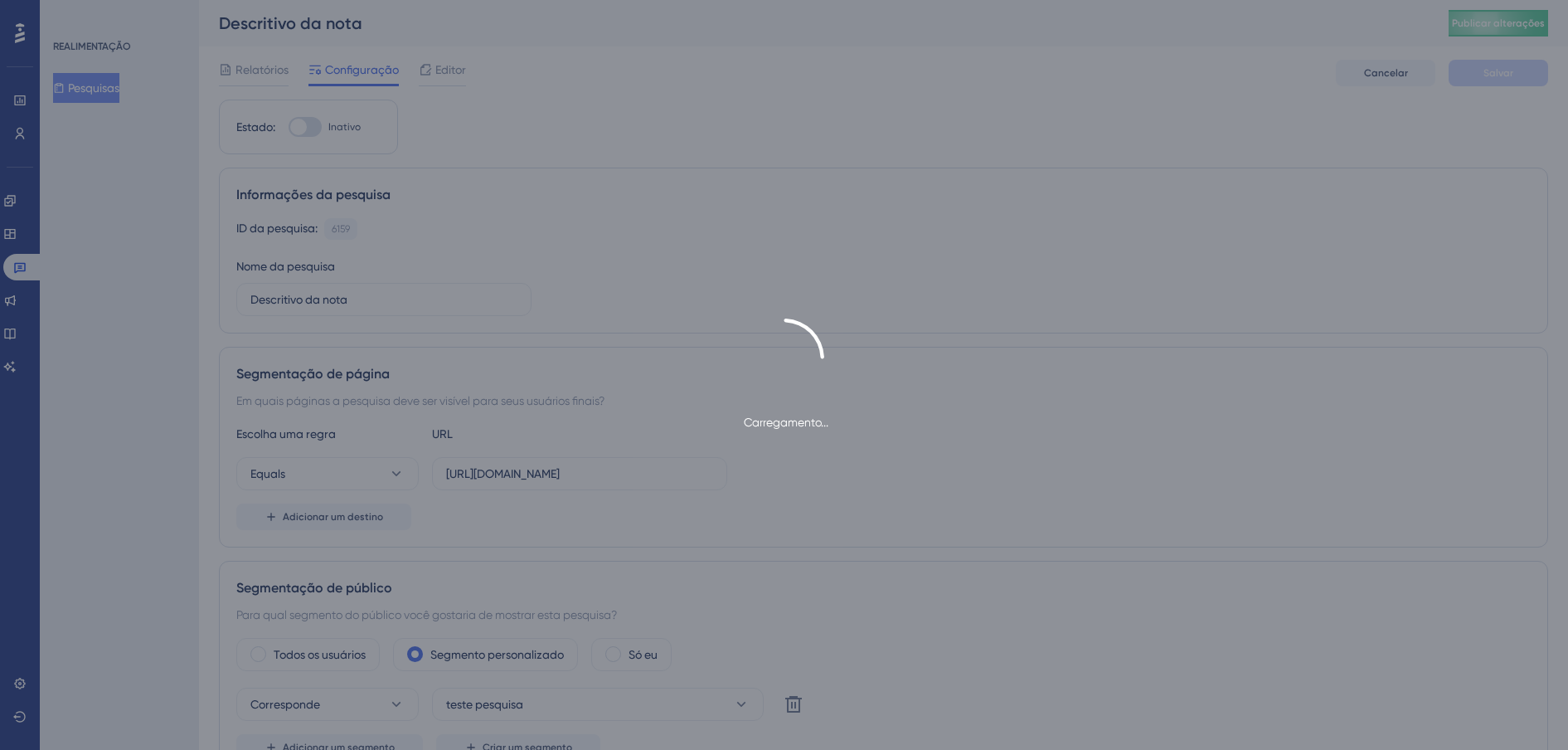
click at [292, 126] on div "Carregamento..." at bounding box center [784, 375] width 1568 height 750
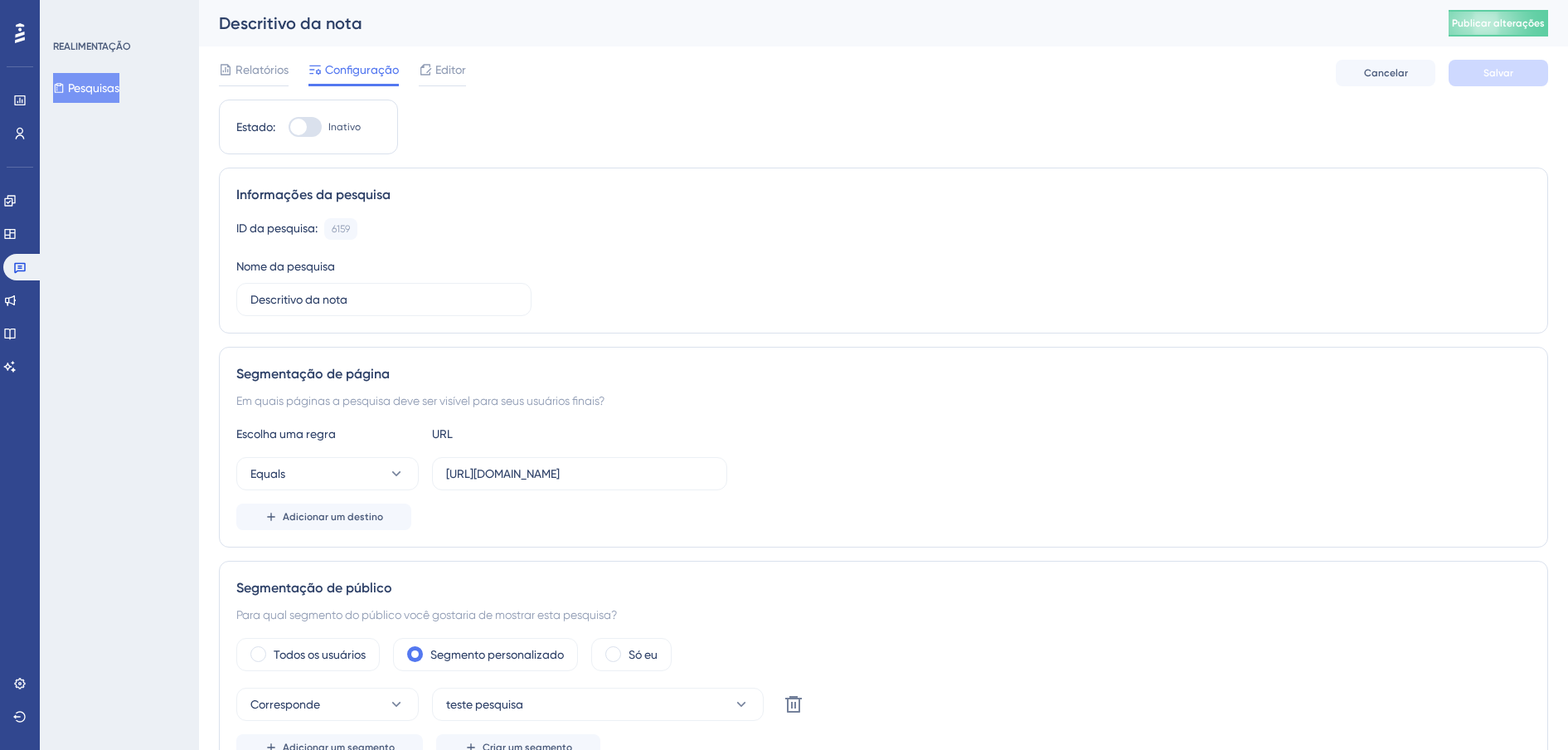
click at [305, 129] on div at bounding box center [298, 127] width 17 height 17
click at [288, 128] on input "Inativo" at bounding box center [287, 127] width 1 height 1
checkbox input "true"
click at [1512, 70] on button "Salvar" at bounding box center [1498, 72] width 99 height 26
click at [1527, 35] on button "Publicar alterações" at bounding box center [1498, 23] width 99 height 26
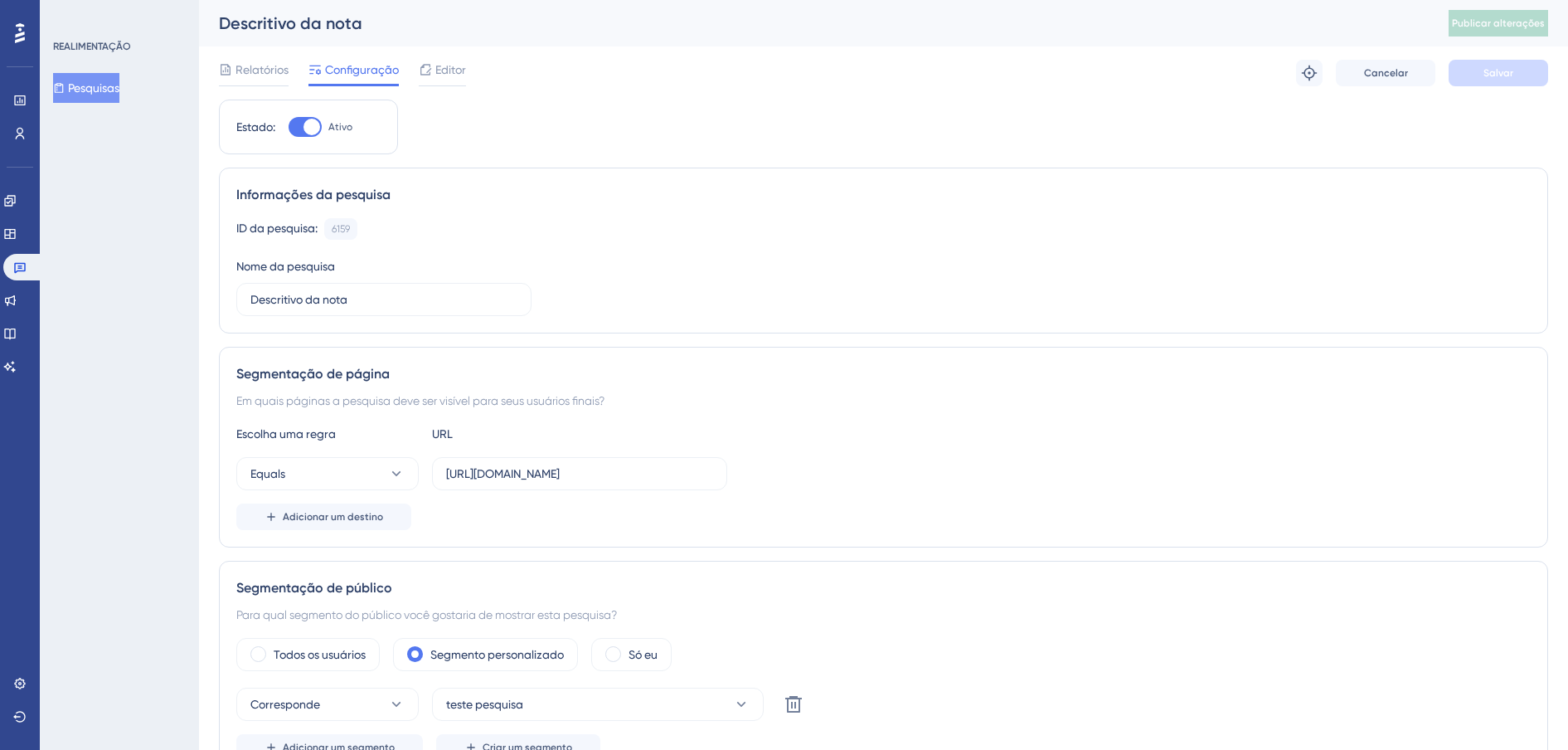
click at [104, 90] on font "Pesquisas" at bounding box center [94, 88] width 51 height 20
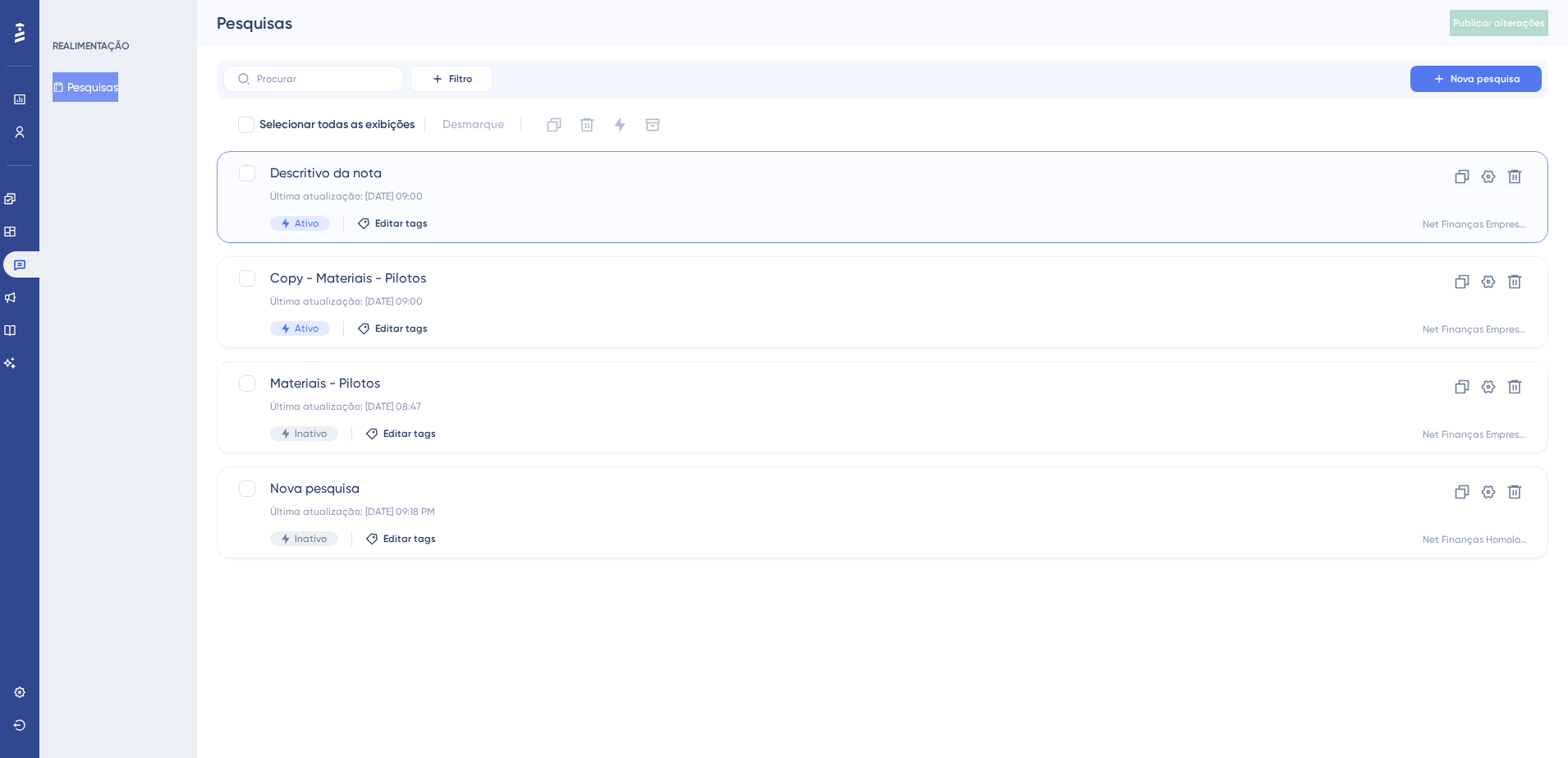
click at [371, 178] on span "Descritivo da nota" at bounding box center [817, 174] width 1094 height 20
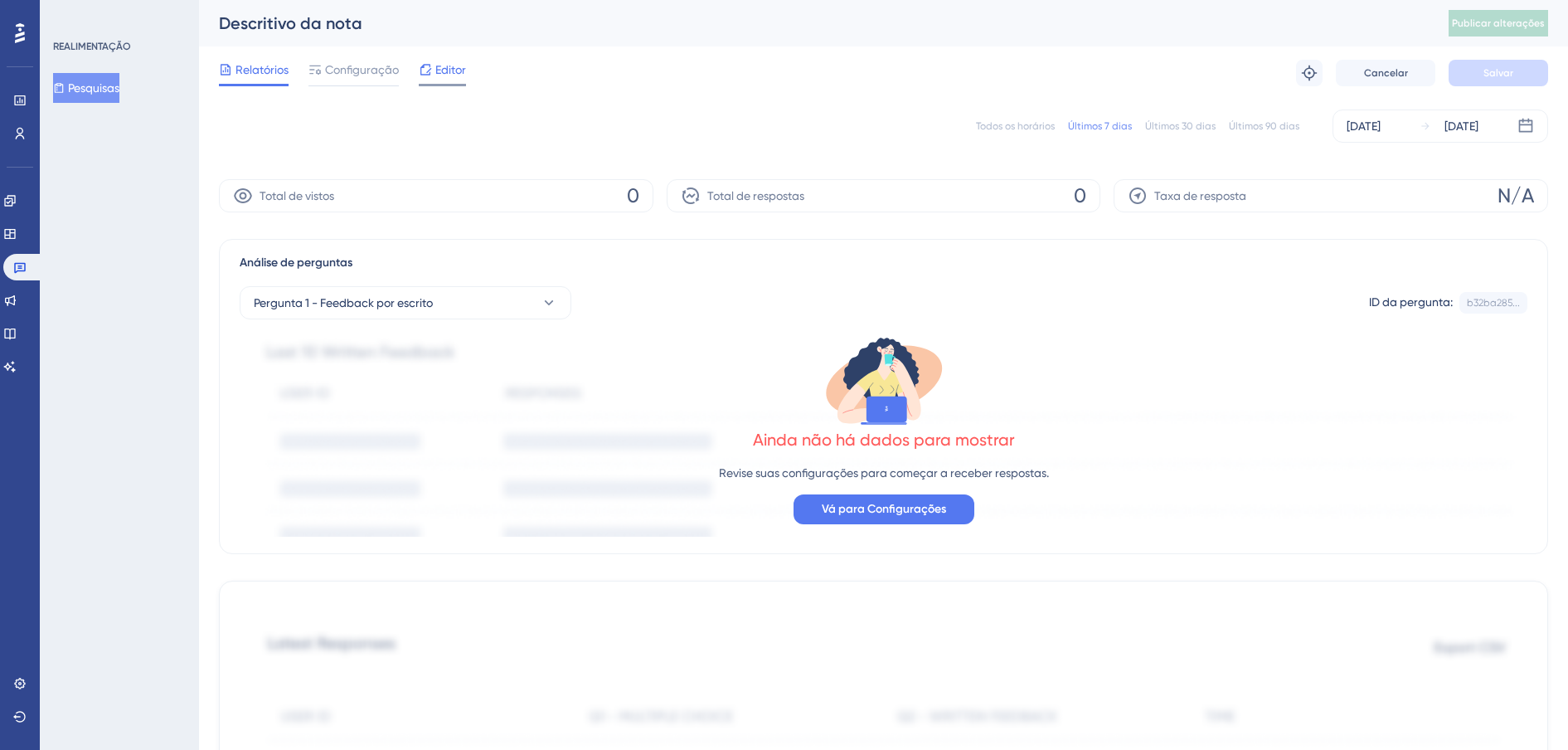
click at [436, 61] on span "Editor" at bounding box center [451, 70] width 30 height 20
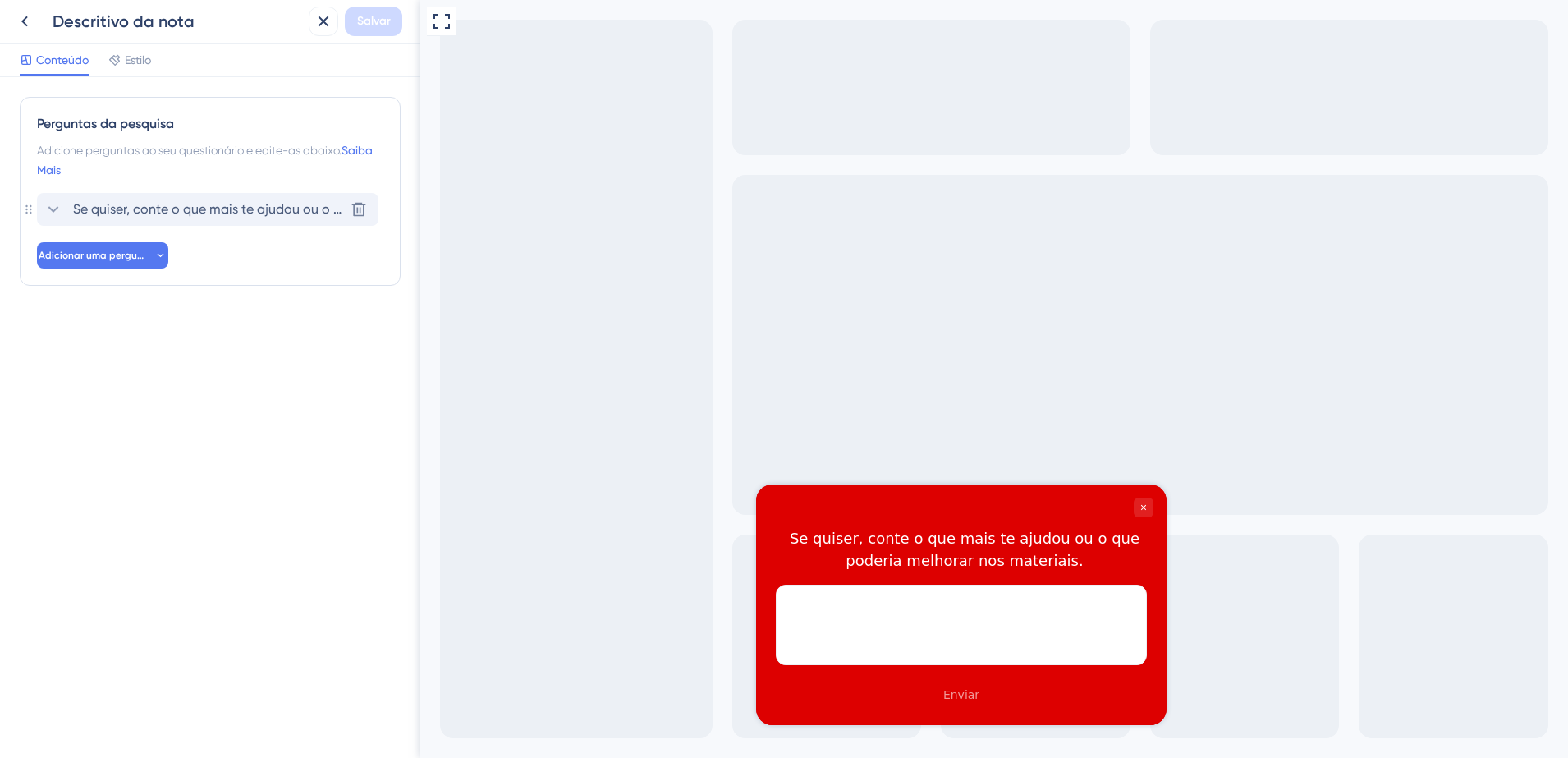
click at [121, 207] on span "Se quiser, conte o que mais te ajudou ou o que poderia melhorar nos materiais." at bounding box center [209, 210] width 271 height 20
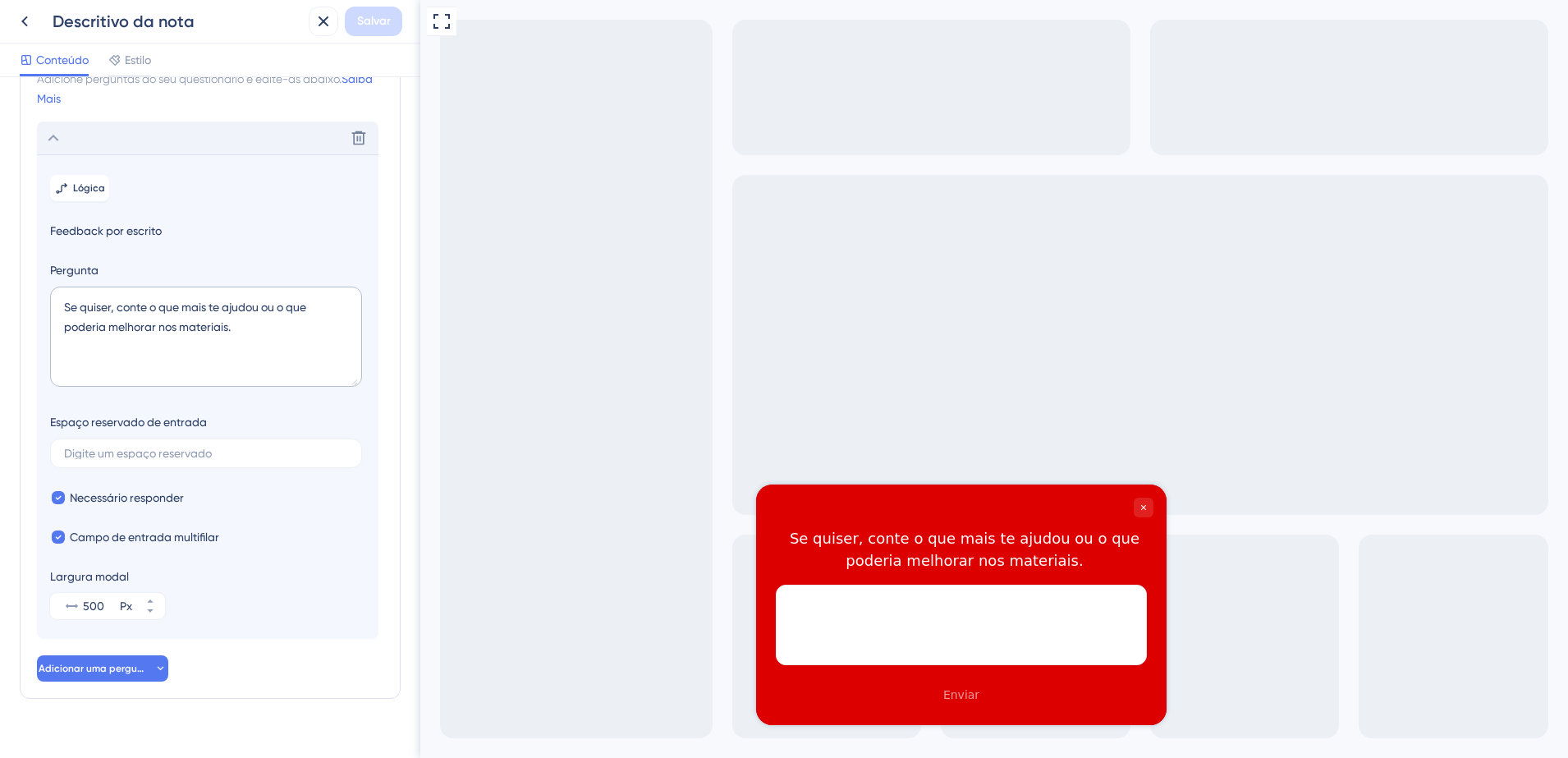
scroll to position [98, 0]
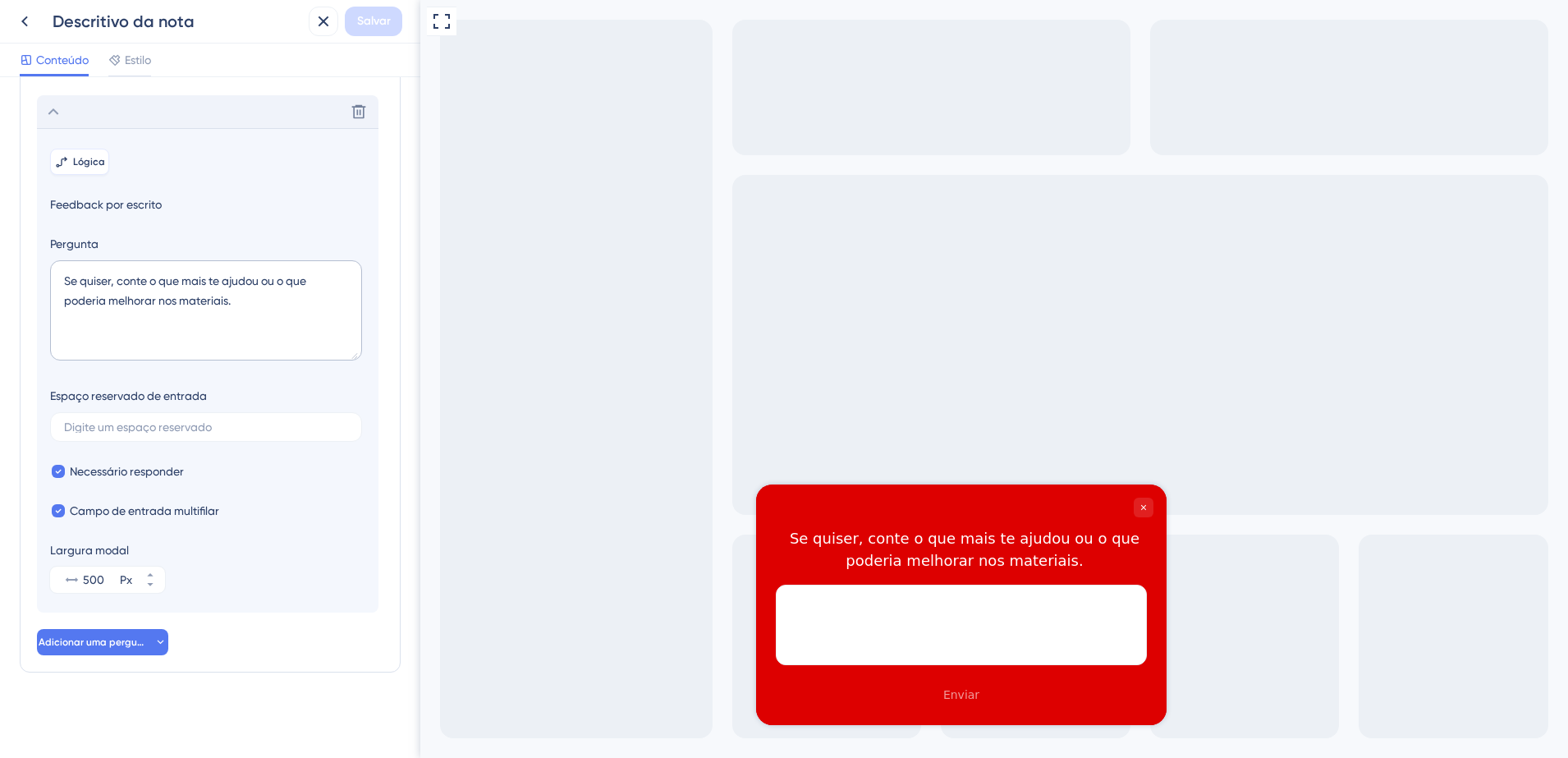
click at [77, 172] on button "Lógica" at bounding box center [79, 161] width 59 height 26
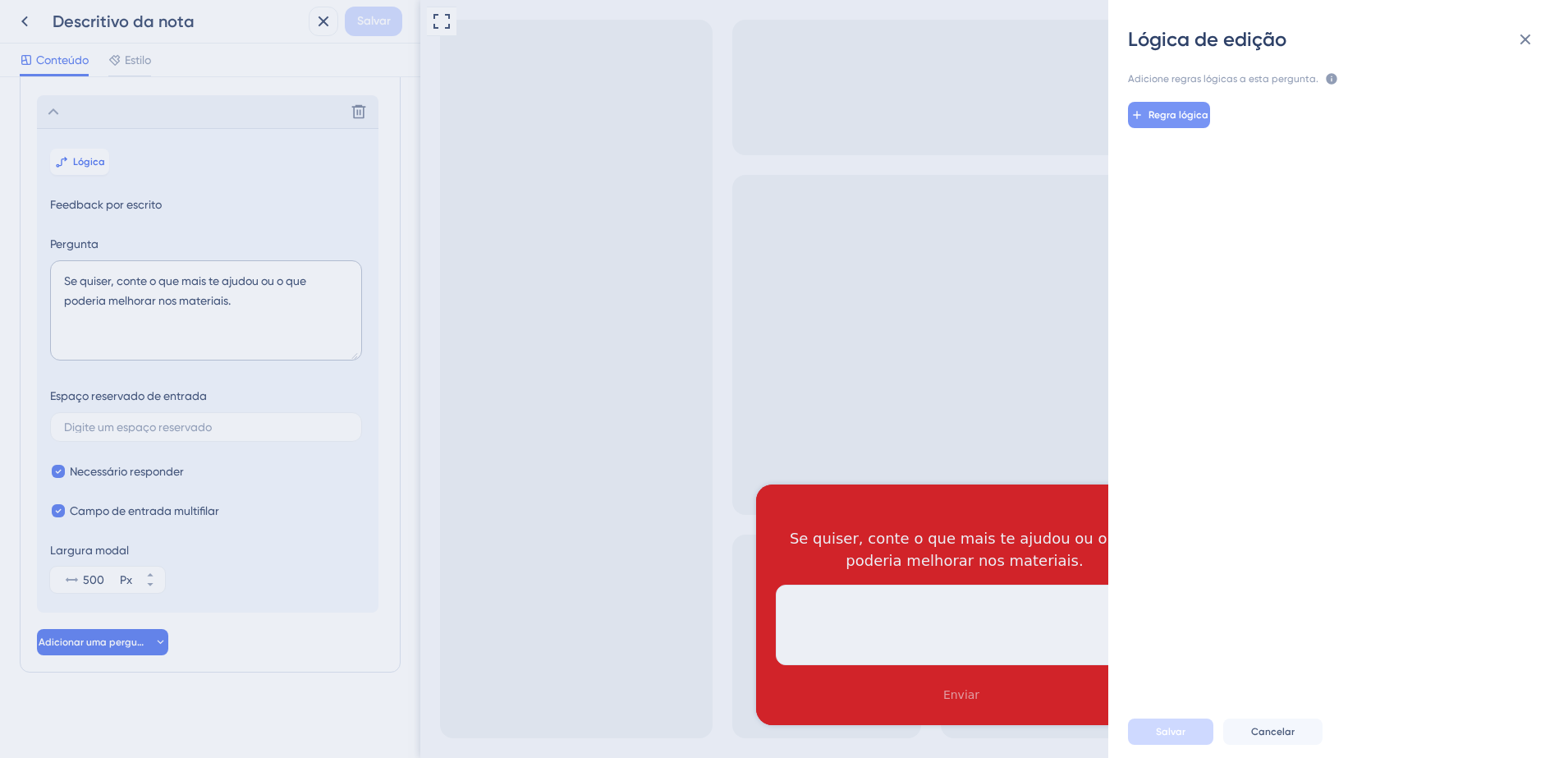
click at [1157, 118] on span "Regra lógica" at bounding box center [1179, 115] width 60 height 13
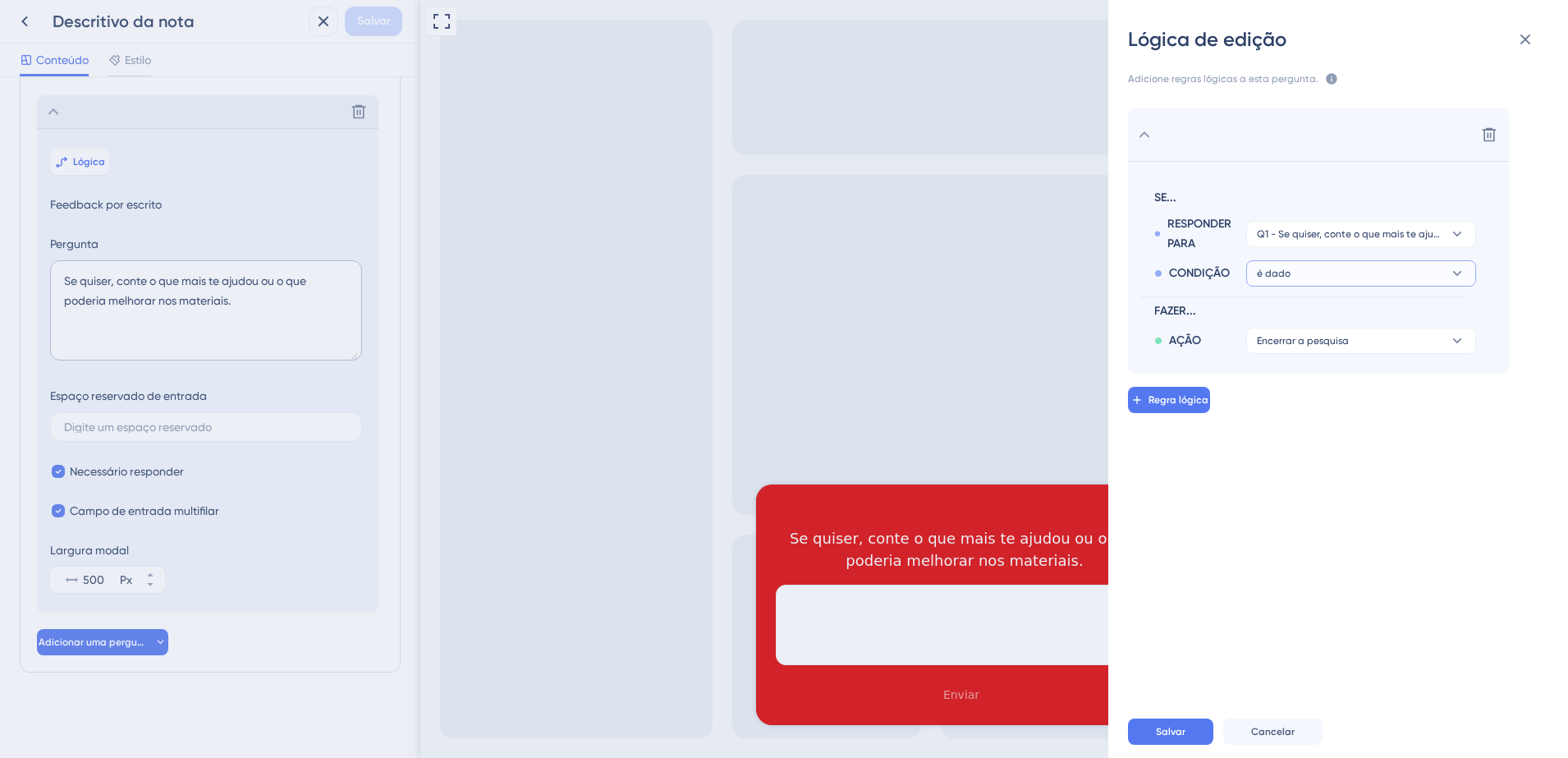
click at [1343, 247] on button "é dado" at bounding box center [1362, 234] width 230 height 26
click at [1332, 353] on div "não é dado não é dado" at bounding box center [1361, 352] width 195 height 33
click at [1331, 344] on span "Encerrar a pesquisa" at bounding box center [1303, 341] width 92 height 13
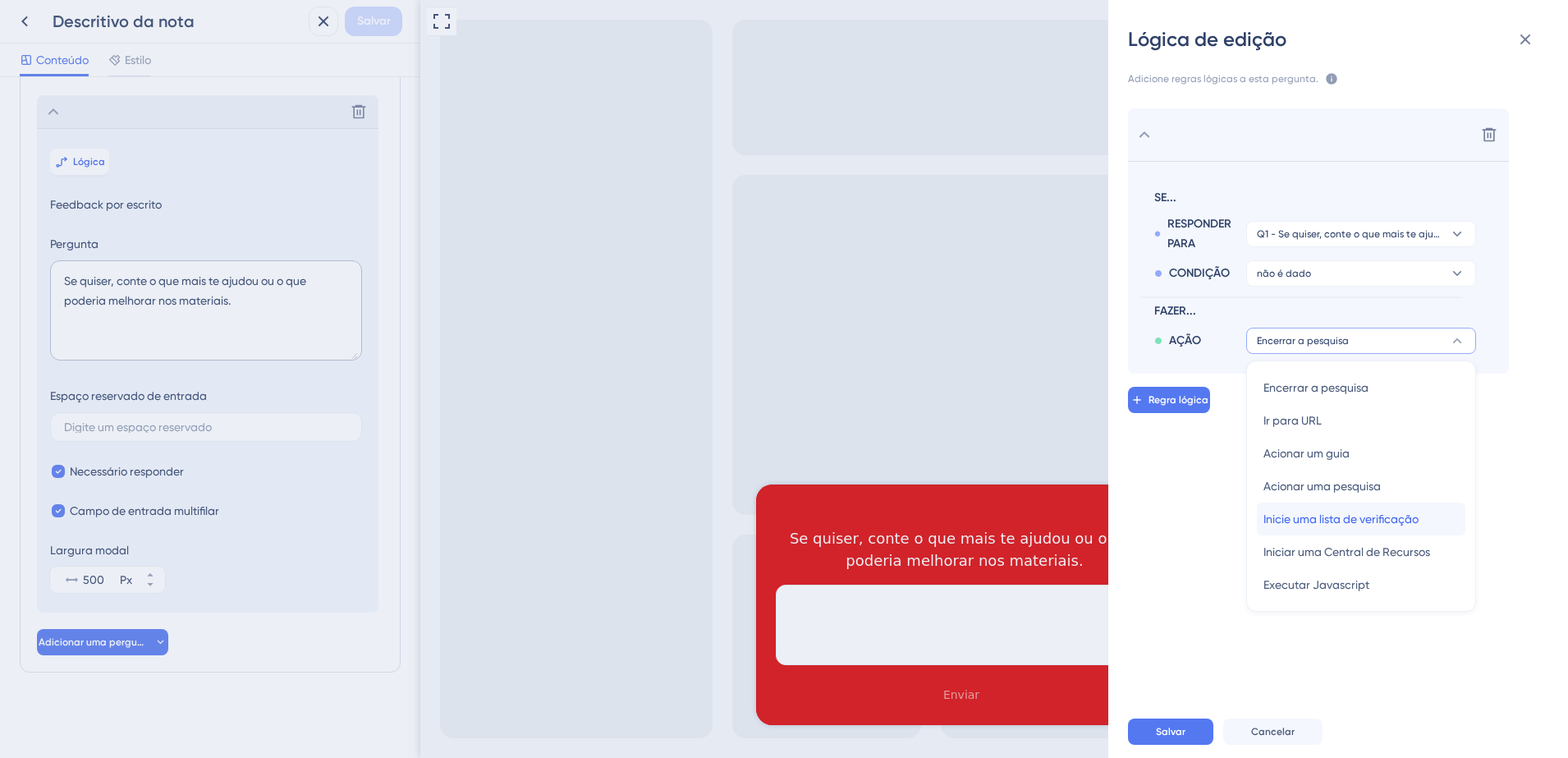
click at [1387, 523] on span "Inicie uma lista de verificação" at bounding box center [1341, 519] width 155 height 20
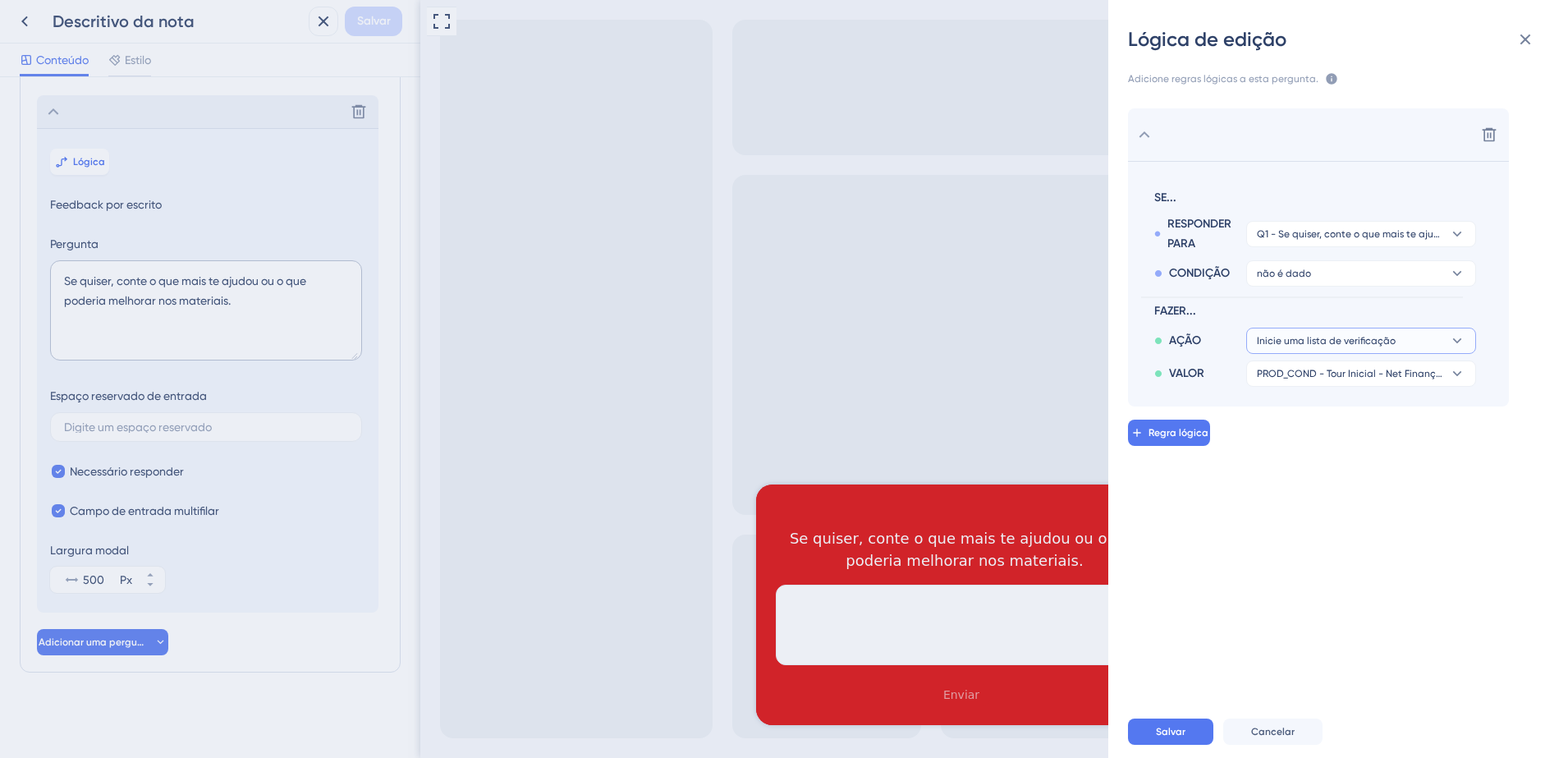
click at [1380, 346] on span "Inicie uma lista de verificação" at bounding box center [1327, 341] width 139 height 13
click at [784, 411] on div "Lógica de edição Adicione regras lógicas a esta pergunta. As regras serão aplic…" at bounding box center [784, 379] width 1568 height 758
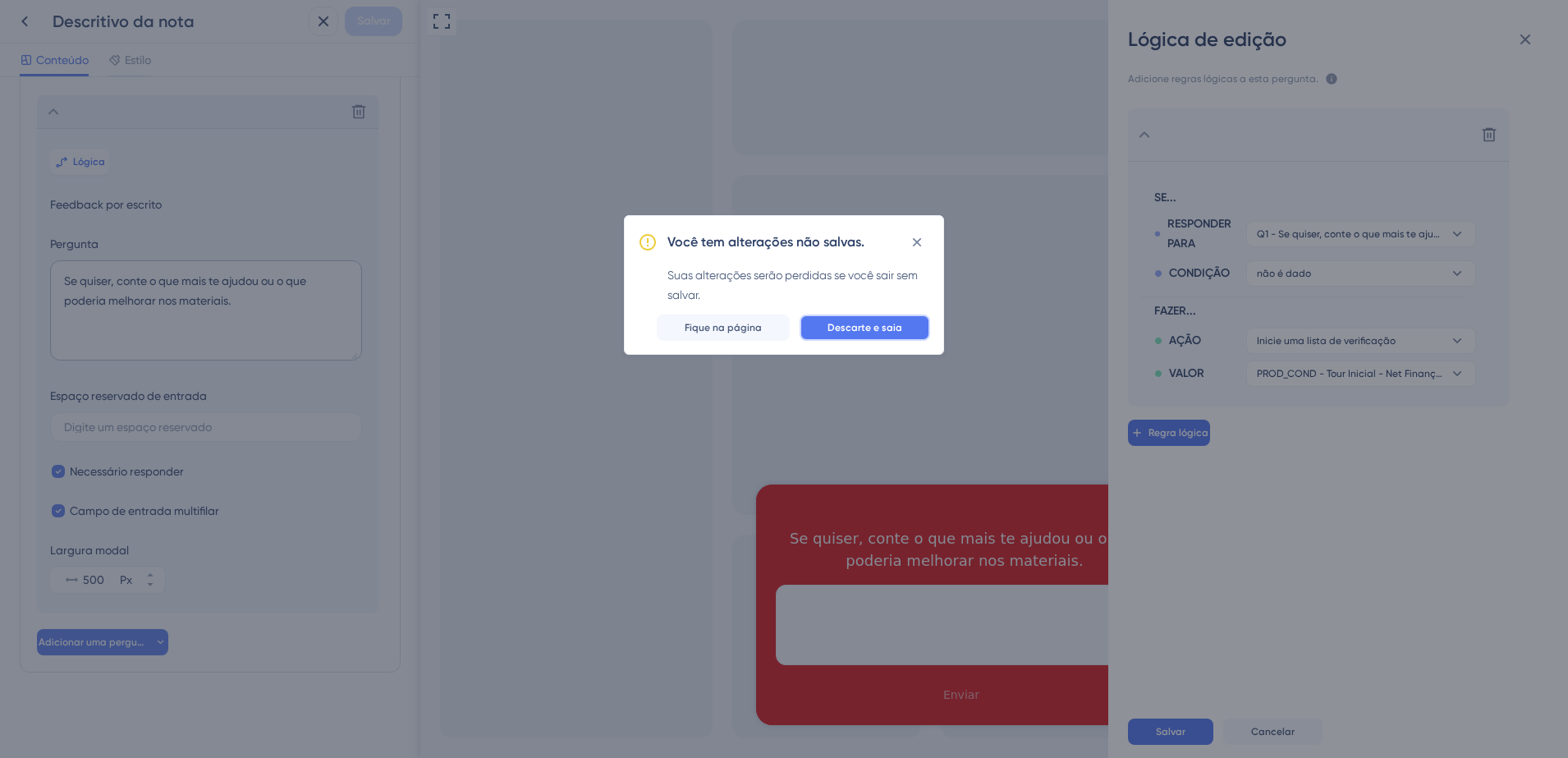
click at [871, 333] on span "Descarte e saia" at bounding box center [865, 328] width 75 height 13
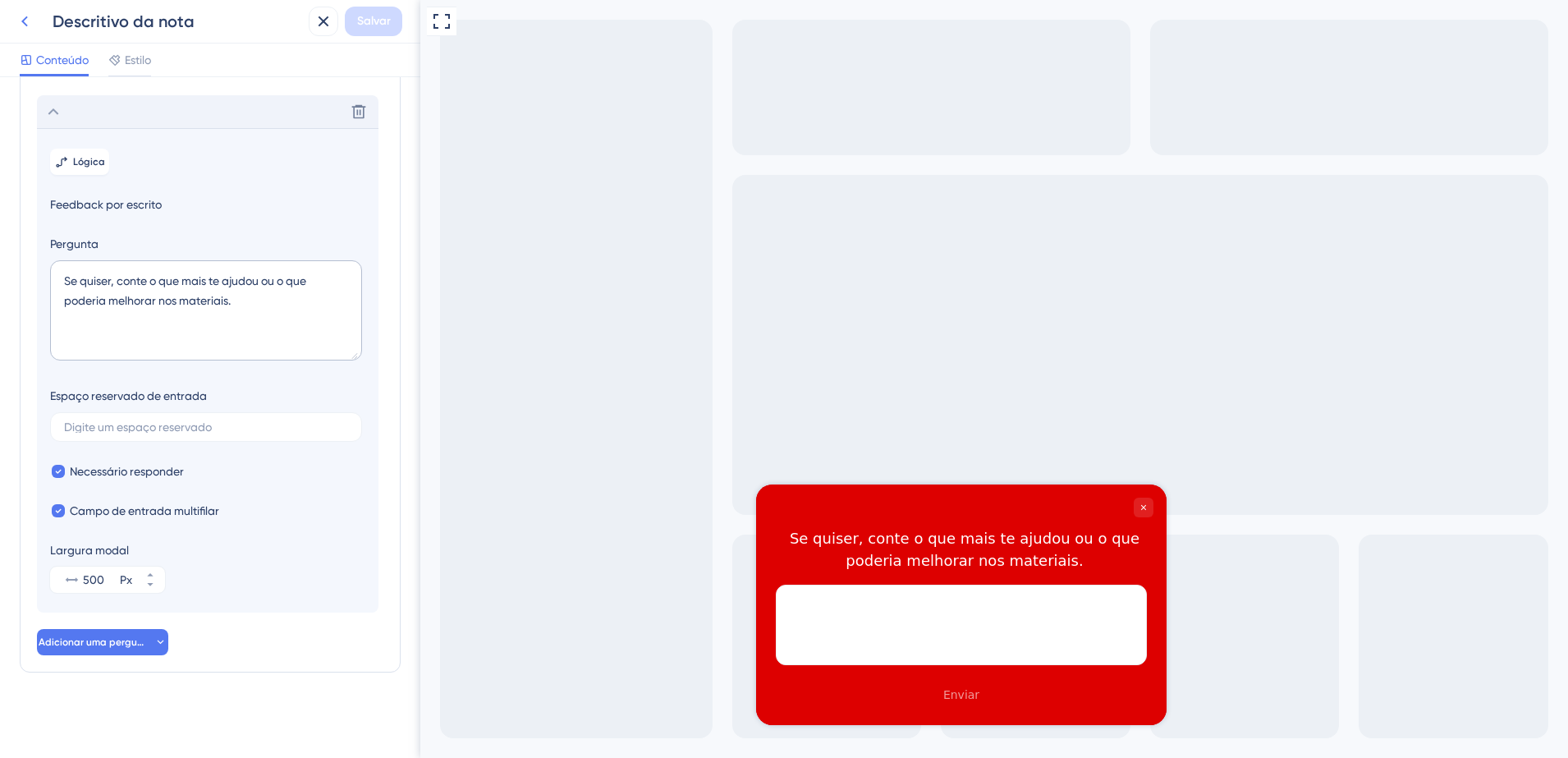
click at [25, 22] on icon at bounding box center [25, 22] width 20 height 20
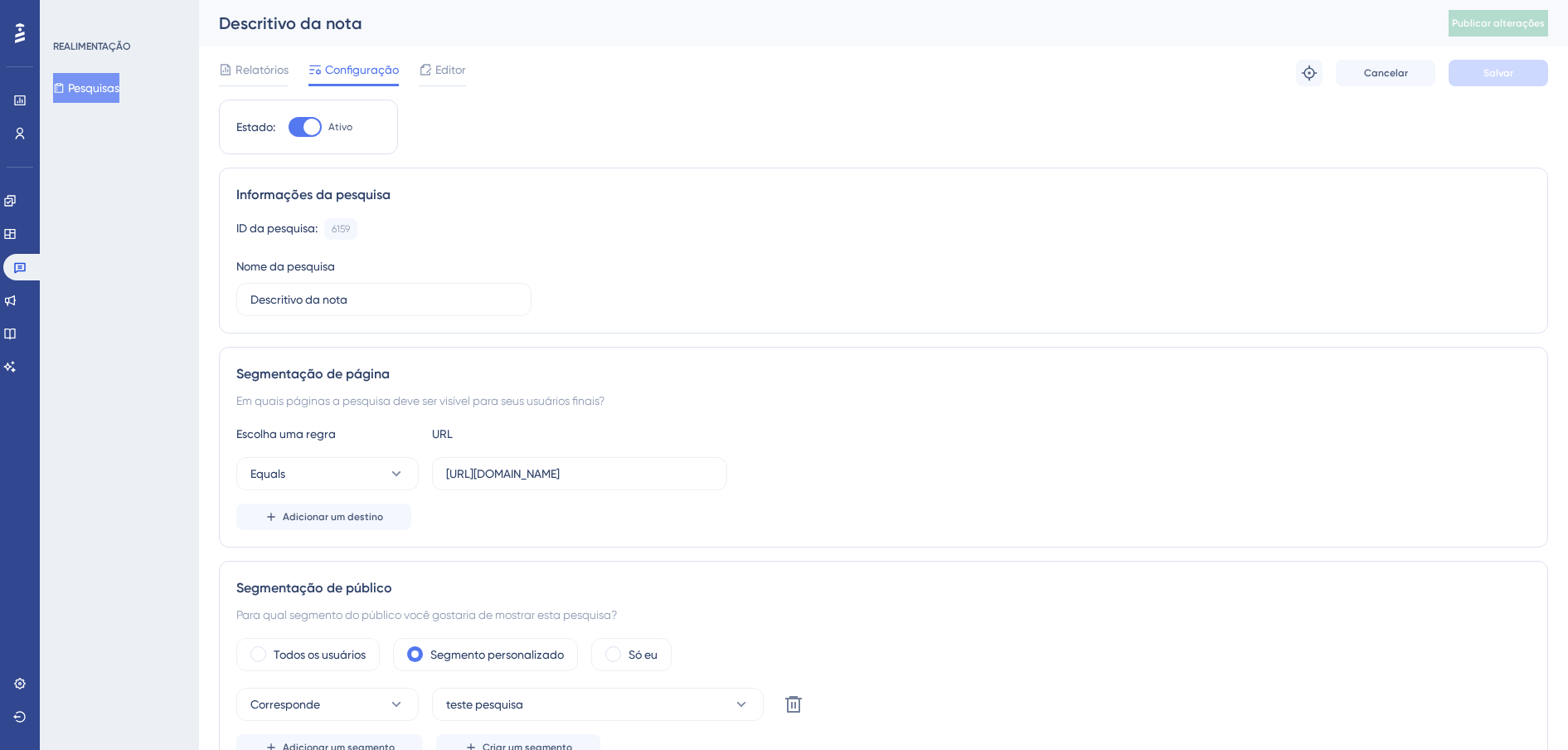
click at [308, 126] on div at bounding box center [312, 127] width 17 height 17
click at [288, 127] on input "Ativo" at bounding box center [287, 127] width 1 height 1
checkbox input "false"
click at [1515, 82] on button "Salvar" at bounding box center [1498, 72] width 99 height 26
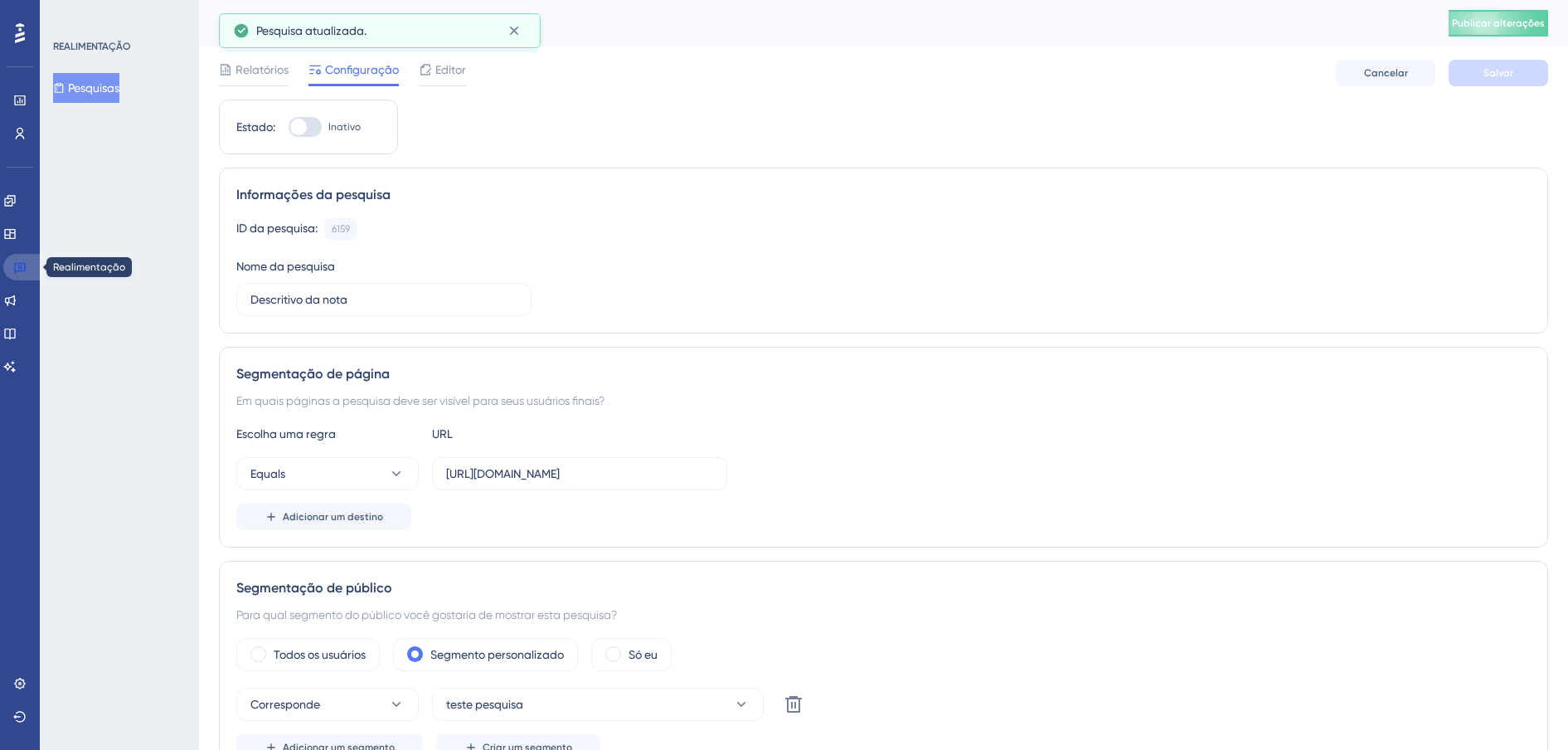
click at [15, 267] on icon at bounding box center [20, 268] width 12 height 11
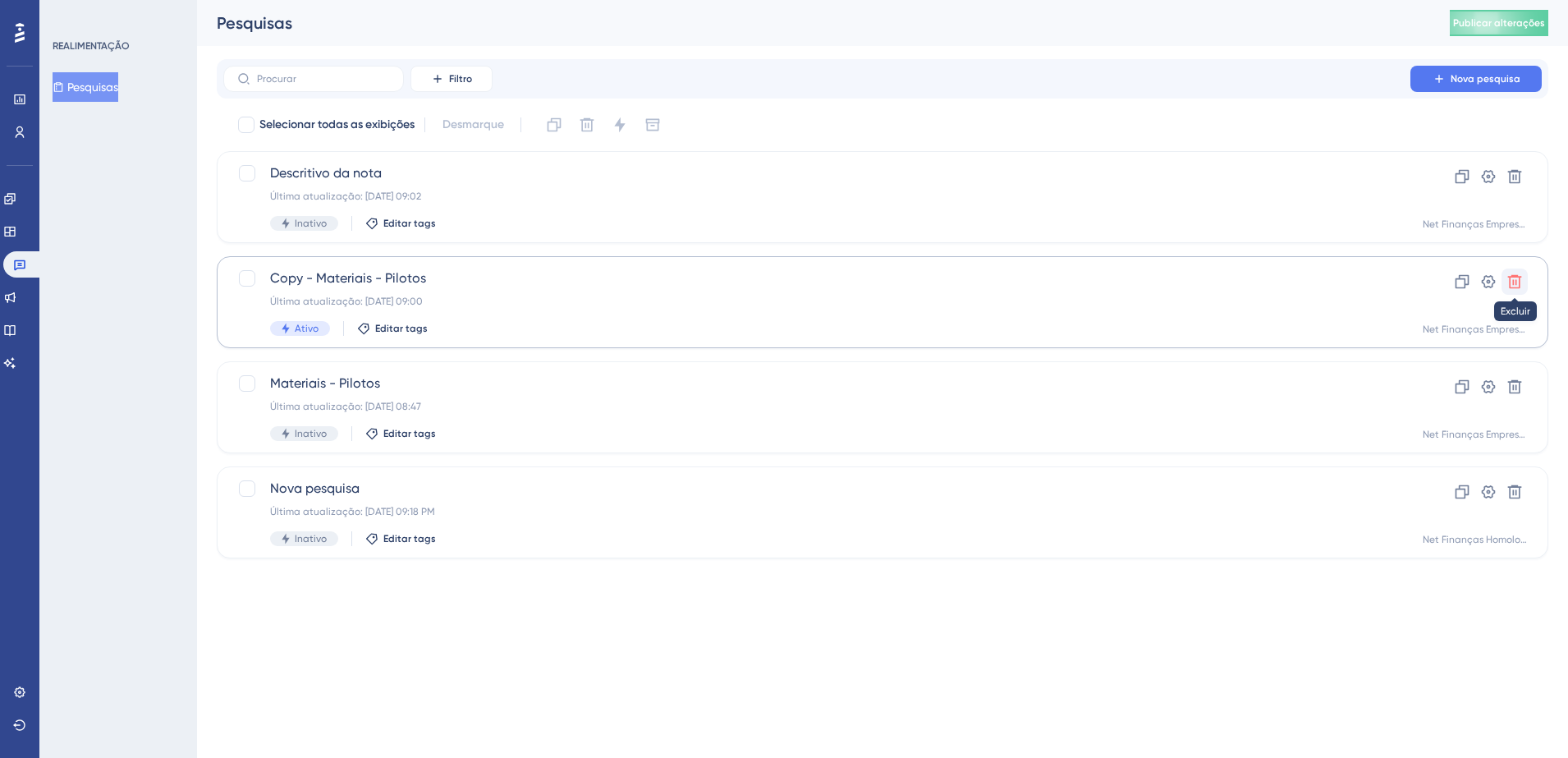
click at [1522, 283] on icon at bounding box center [1515, 282] width 17 height 17
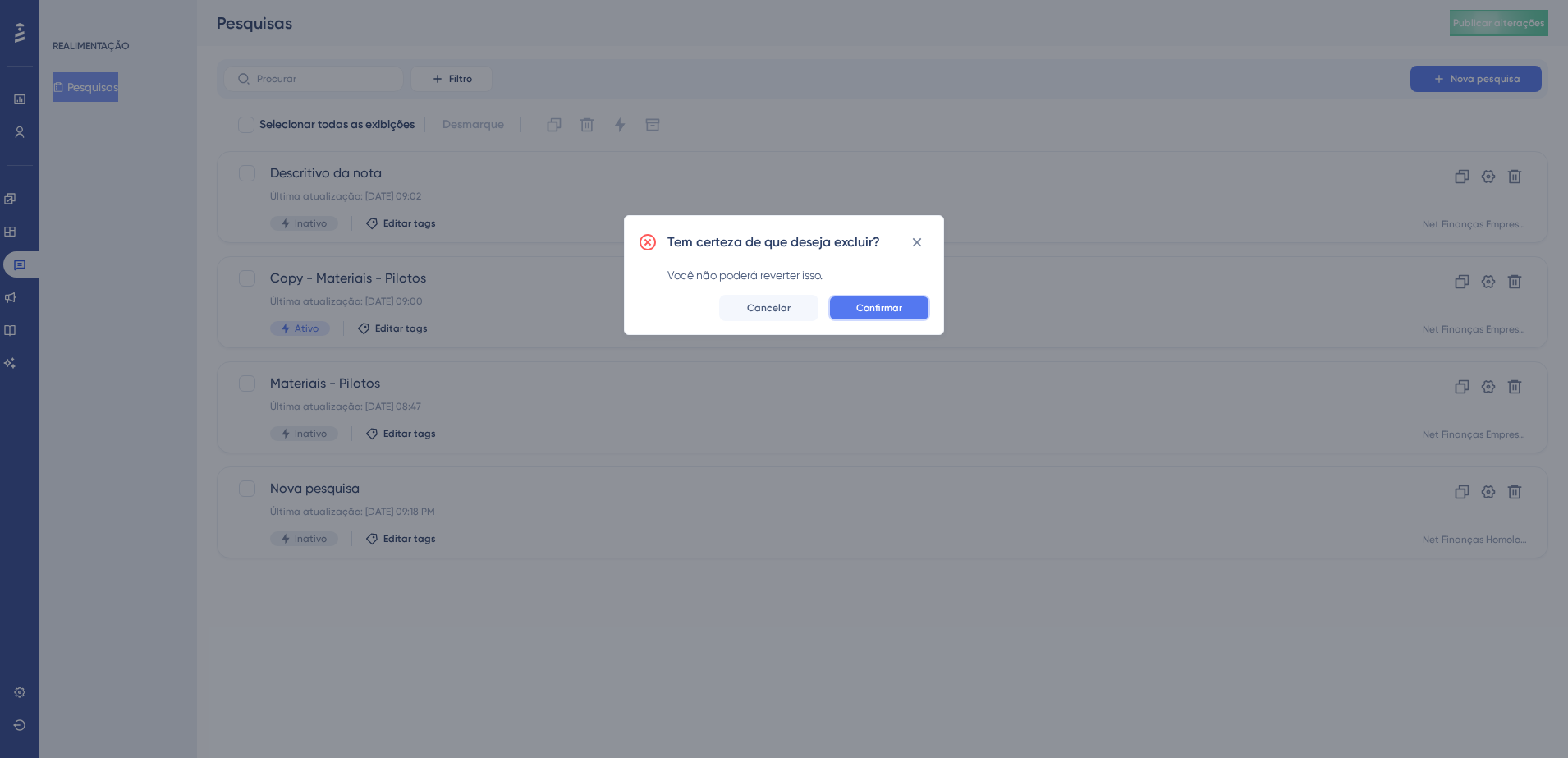
click at [850, 306] on button "Confirmar" at bounding box center [880, 307] width 102 height 26
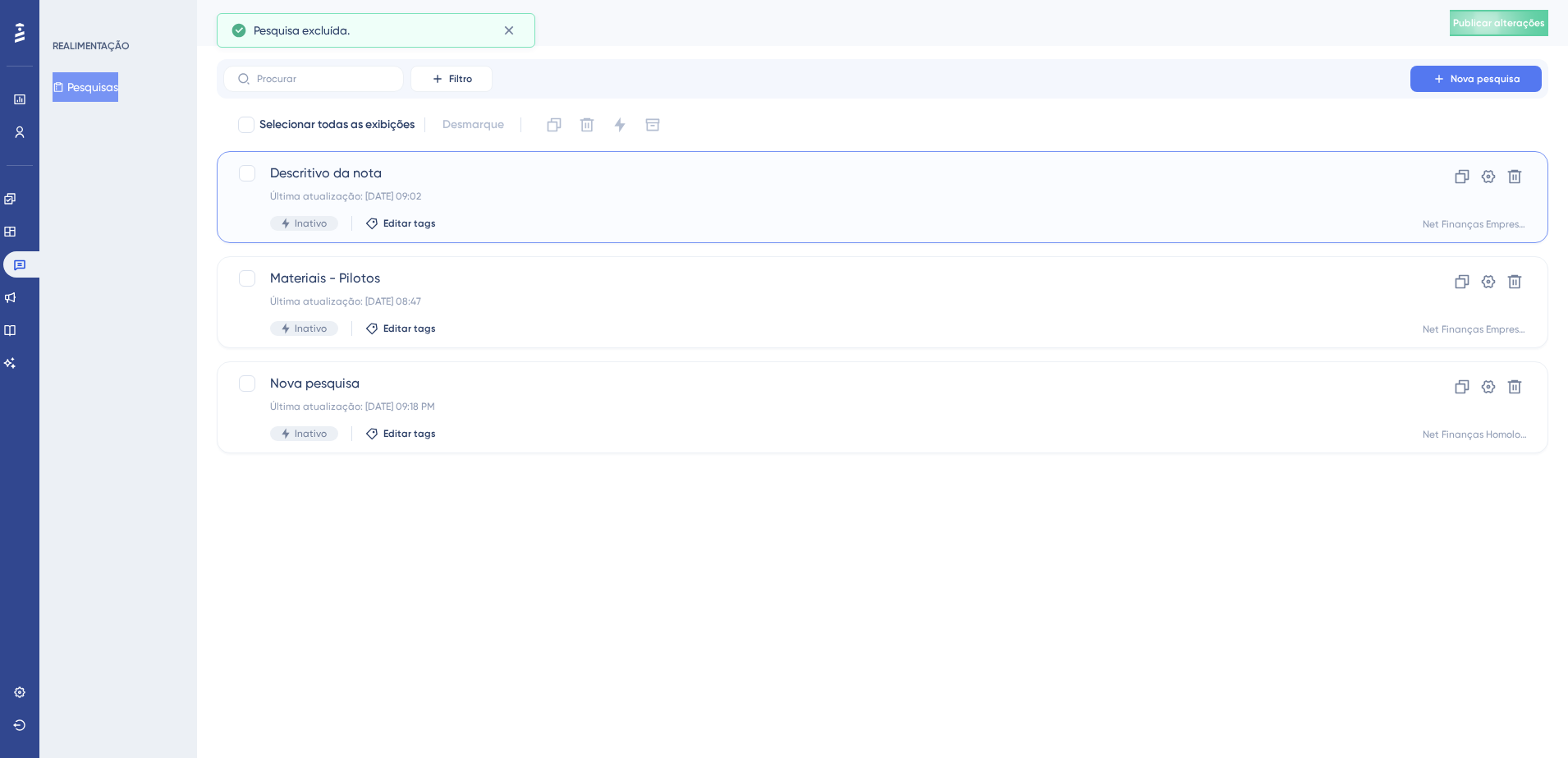
click at [567, 195] on div "Última atualização: [DATE] 09:02" at bounding box center [817, 196] width 1094 height 13
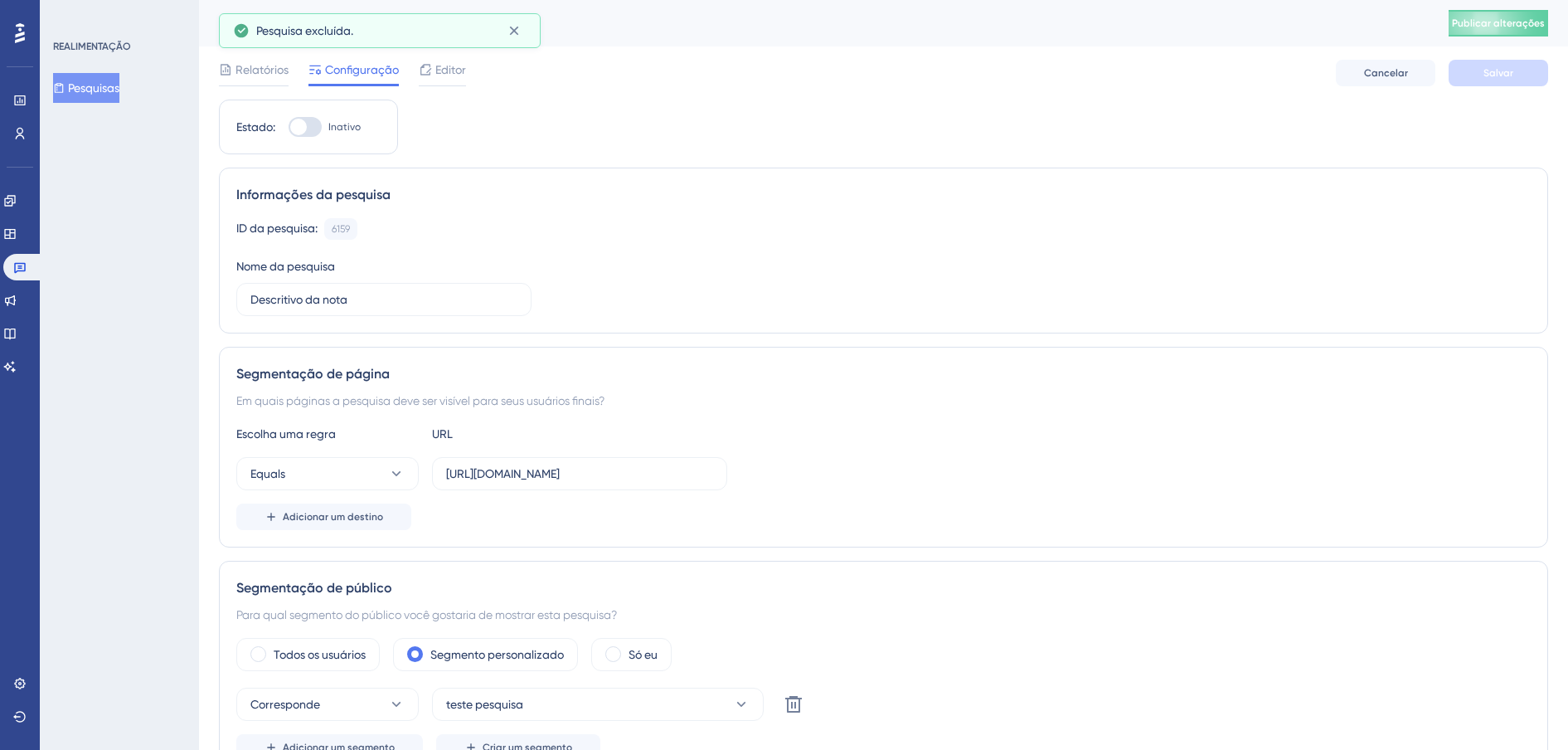
click at [86, 87] on font "Pesquisas" at bounding box center [94, 88] width 51 height 20
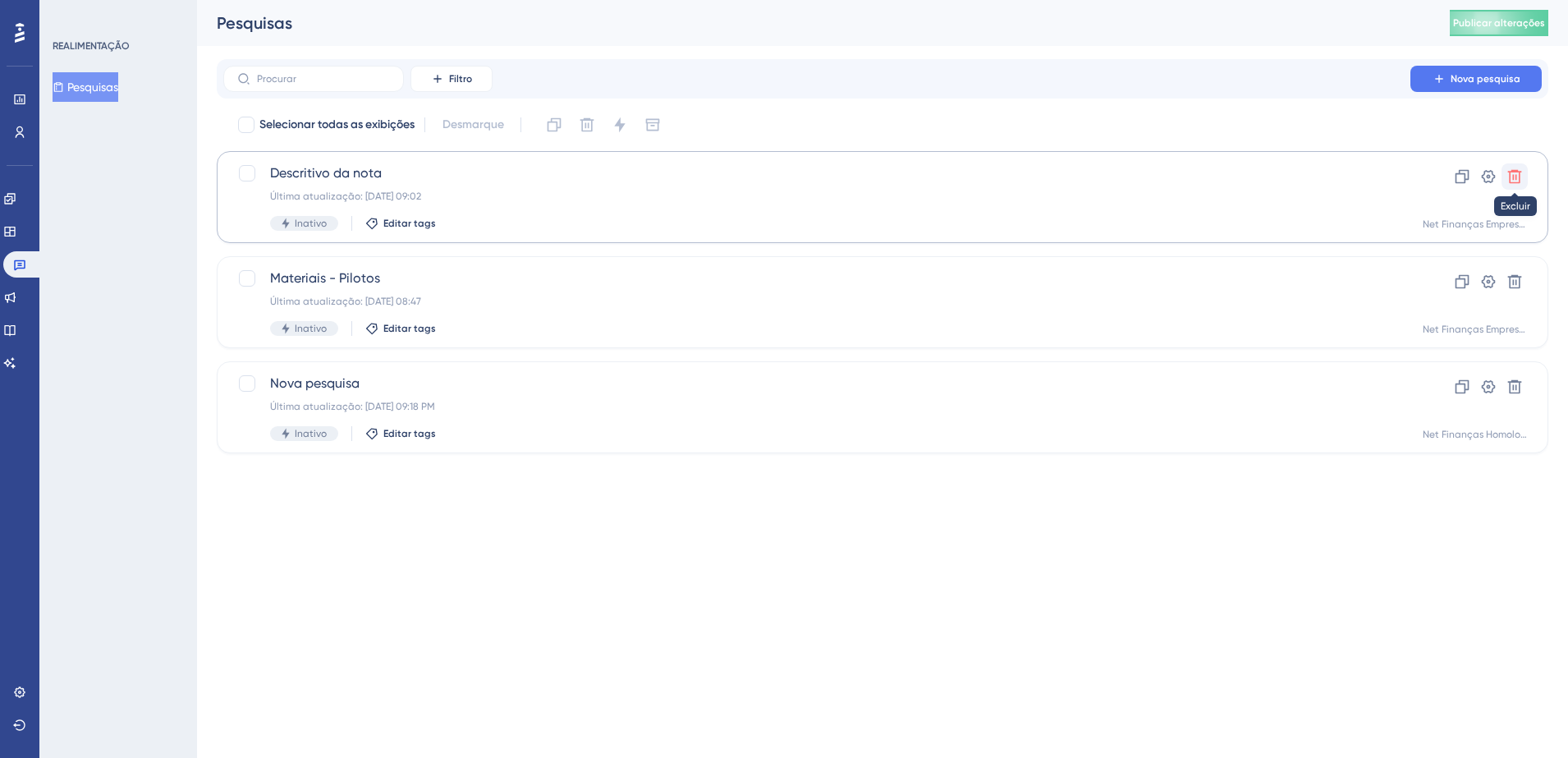
click at [1520, 177] on icon at bounding box center [1515, 177] width 14 height 14
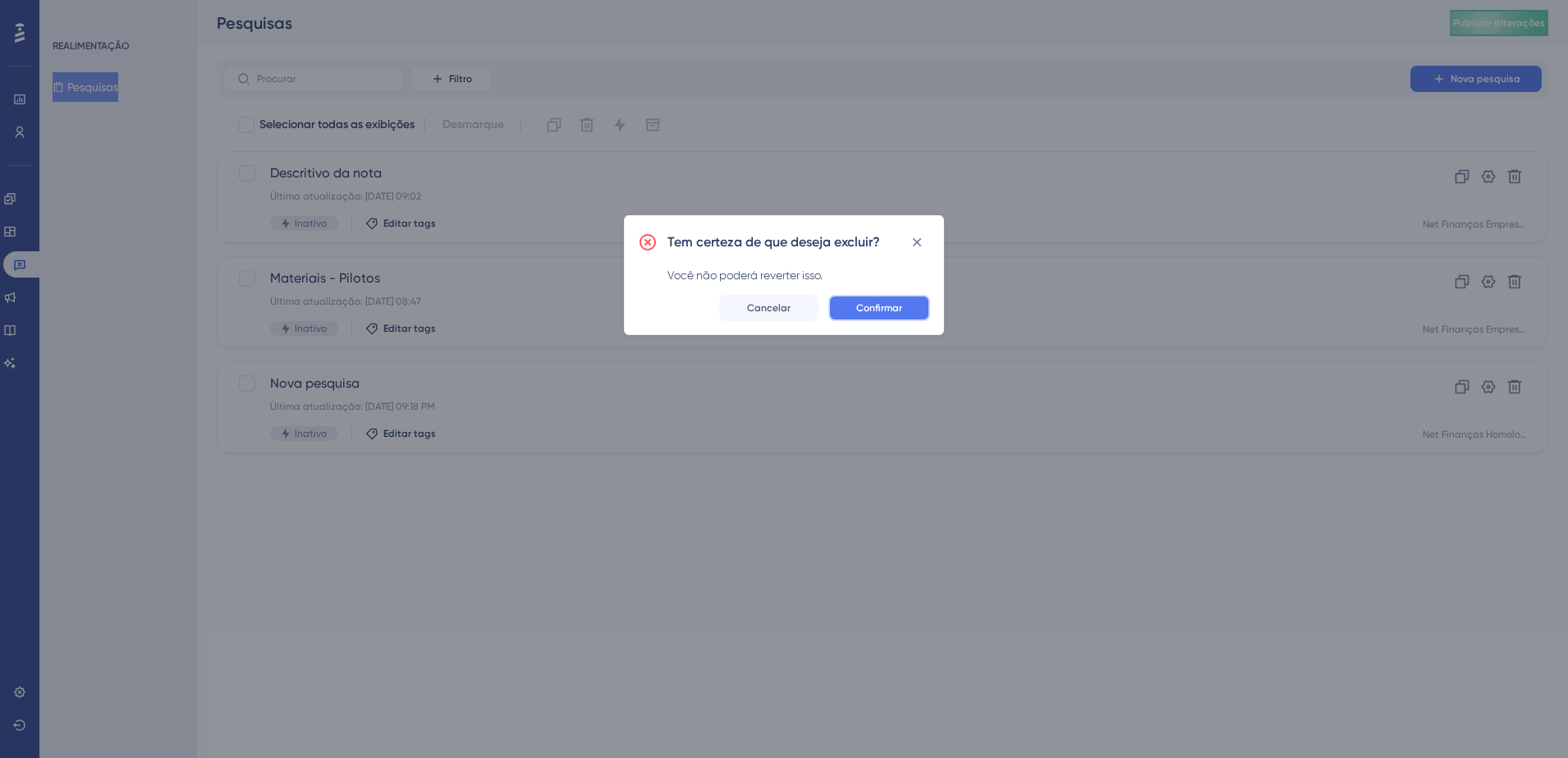
click at [880, 311] on span "Confirmar" at bounding box center [879, 308] width 46 height 13
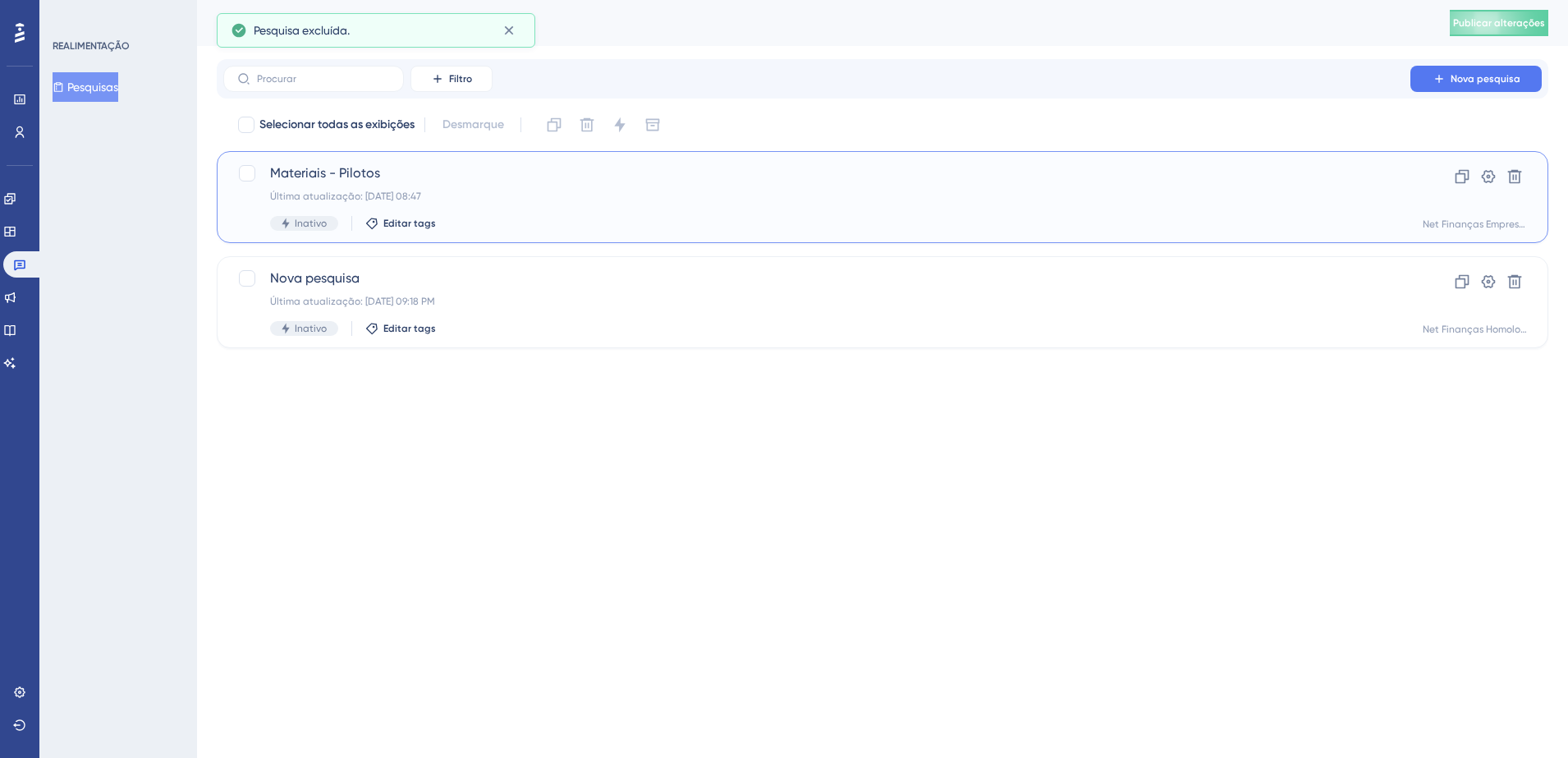
click at [490, 164] on span "Materiais - Pilotos" at bounding box center [817, 174] width 1094 height 20
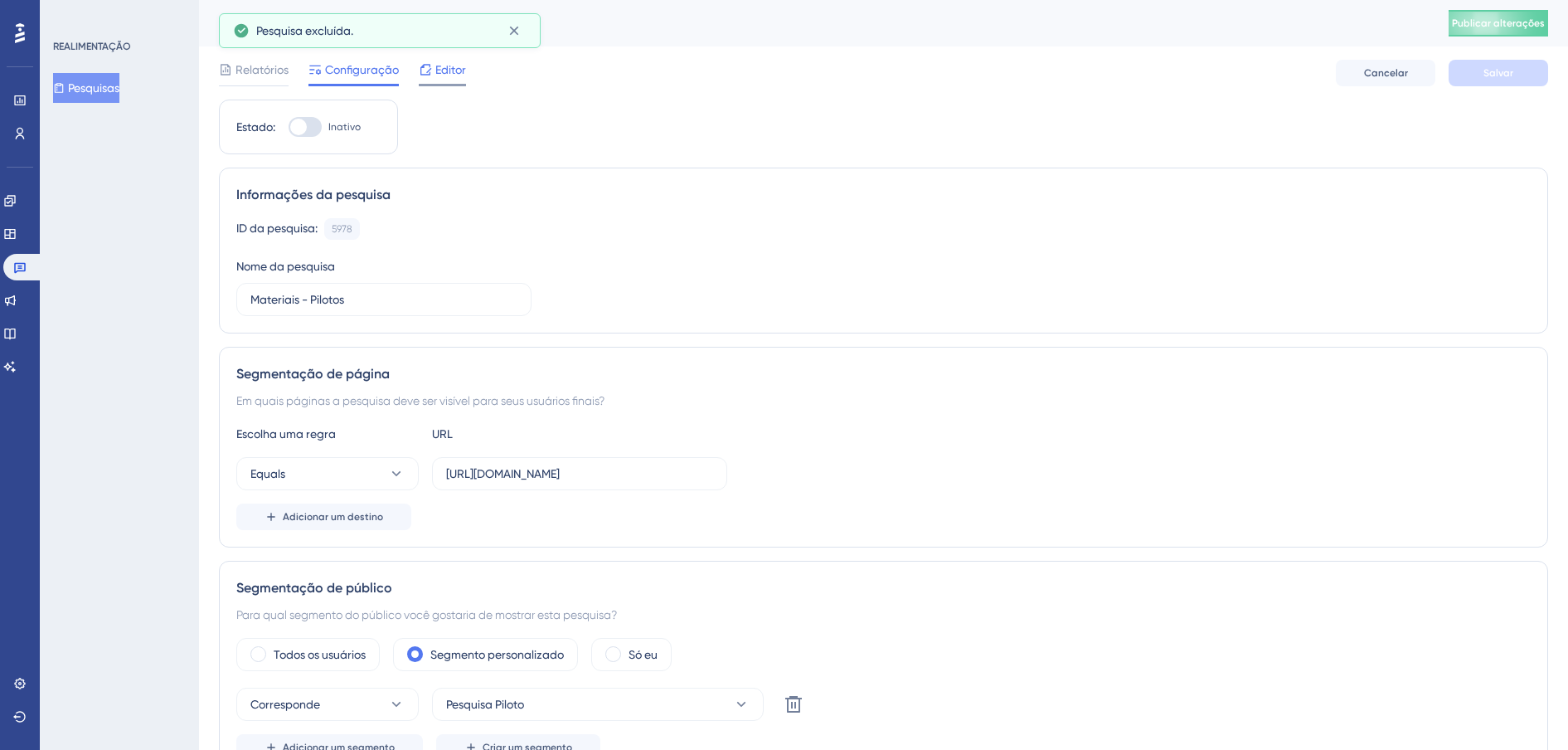
click at [436, 70] on span "Editor" at bounding box center [451, 70] width 30 height 20
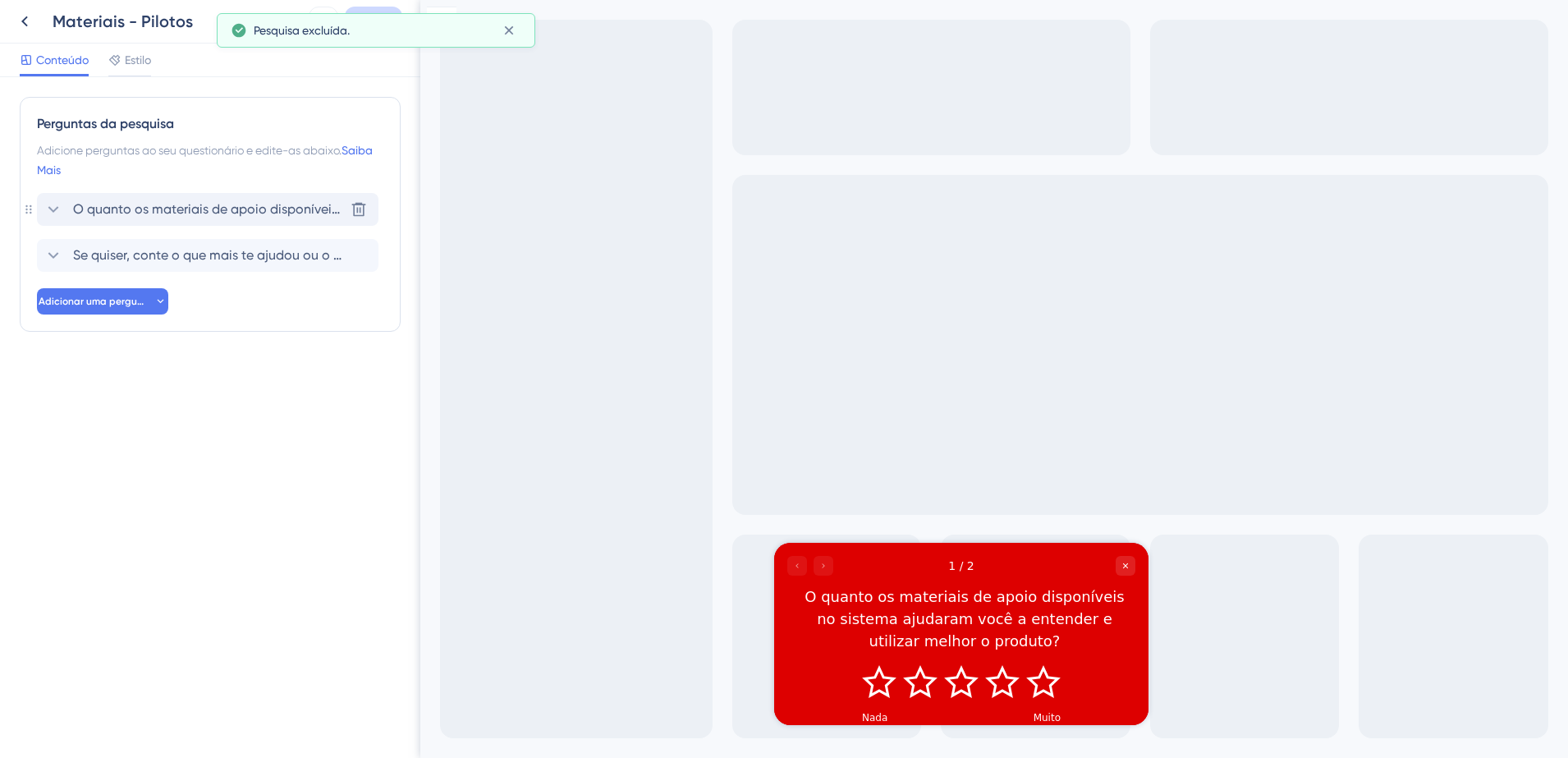
click at [204, 211] on span "O quanto os materiais de apoio disponíveis no sistema ajudaram você a entender …" at bounding box center [209, 210] width 271 height 20
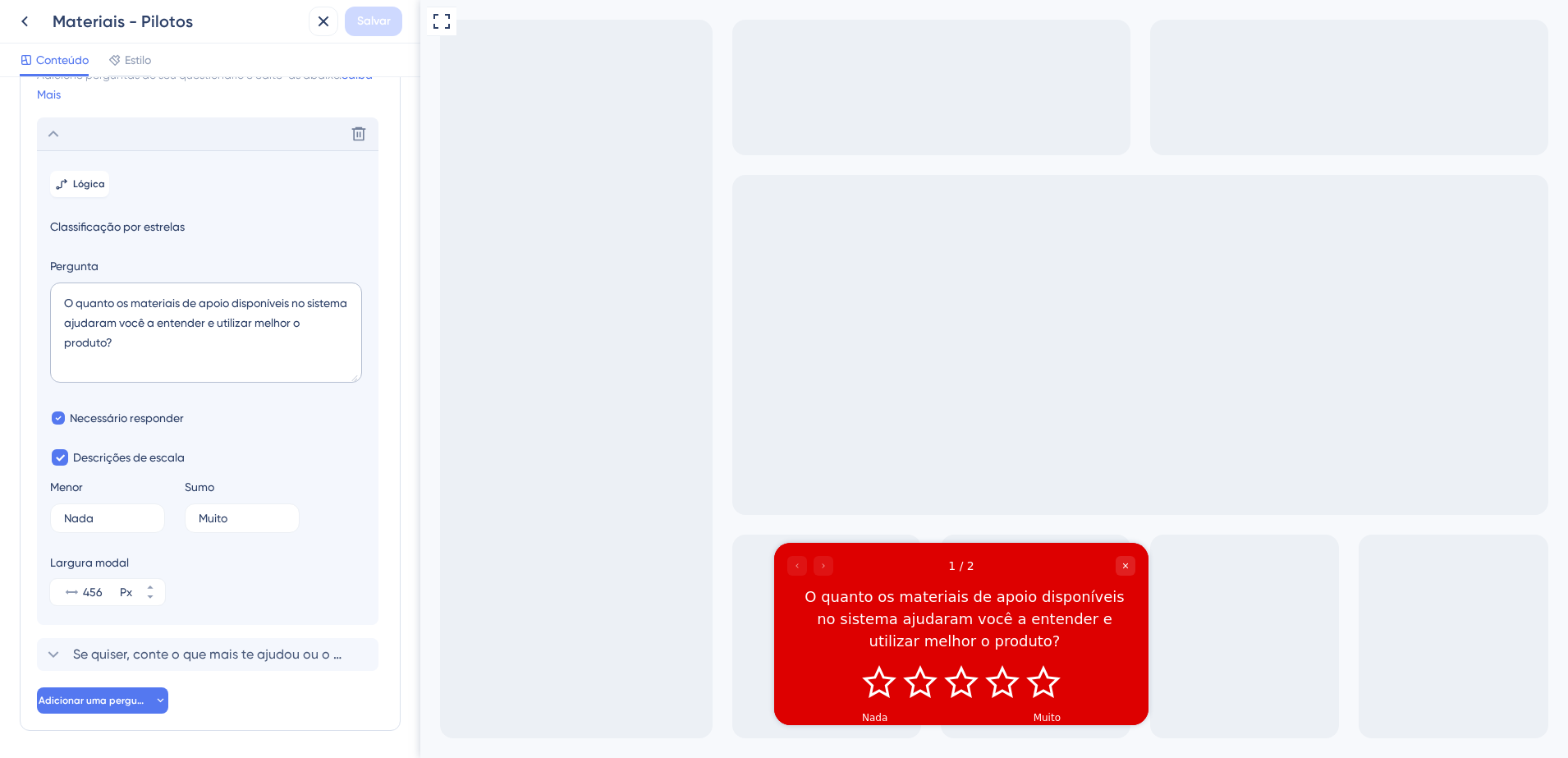
scroll to position [116, 0]
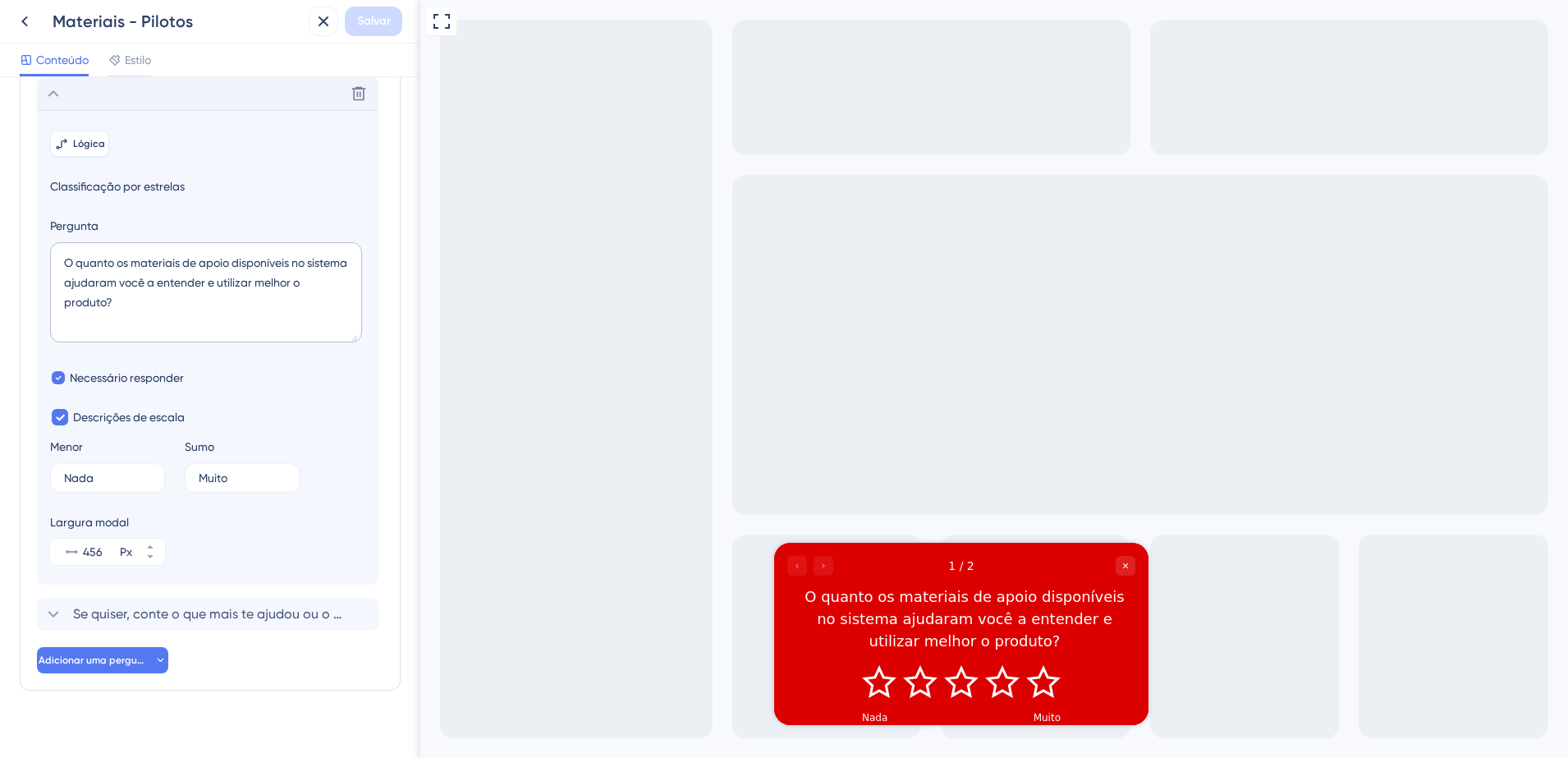
click at [74, 144] on span "Lógica" at bounding box center [89, 144] width 32 height 13
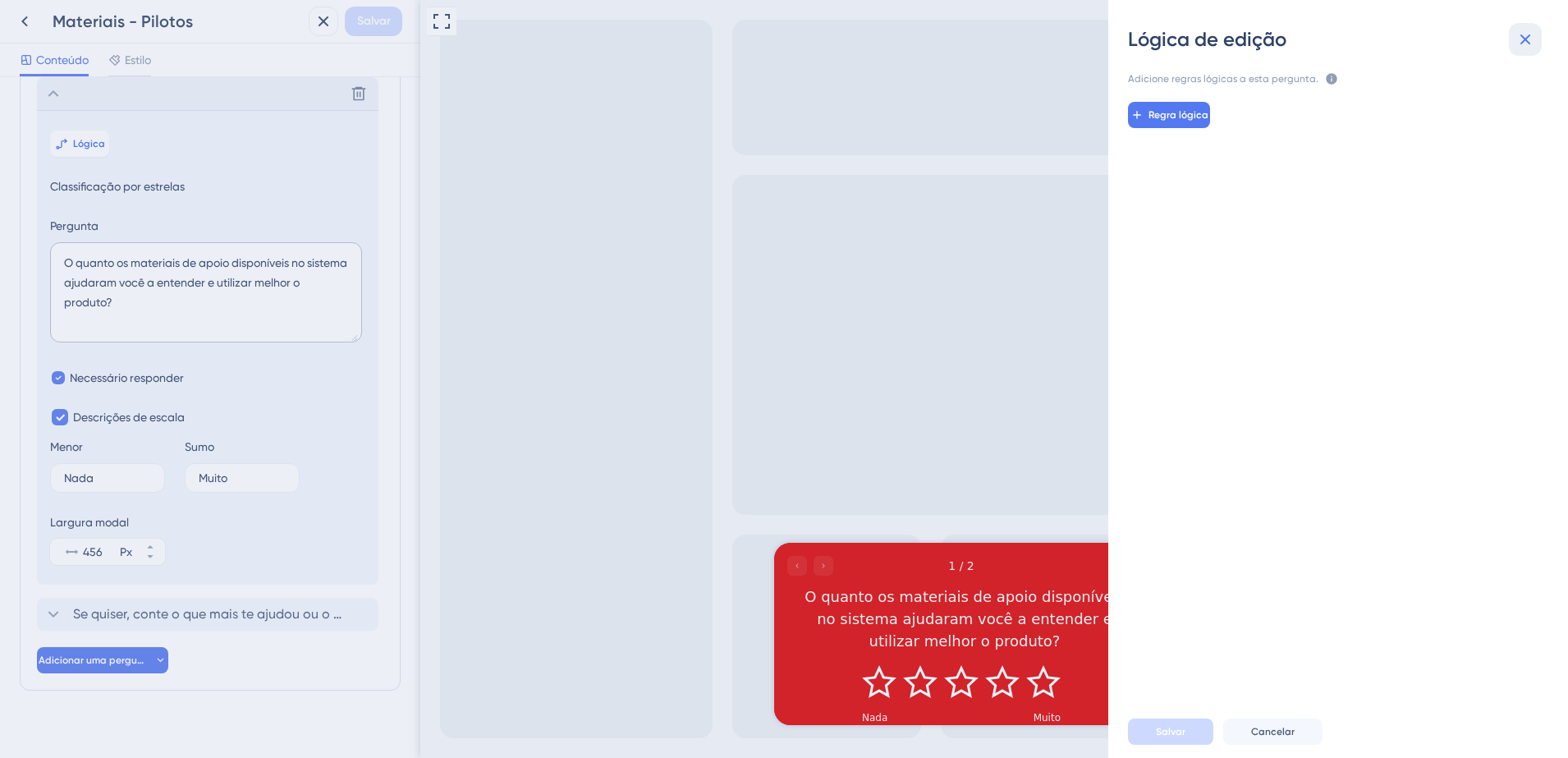
click at [1519, 42] on icon at bounding box center [1526, 39] width 20 height 20
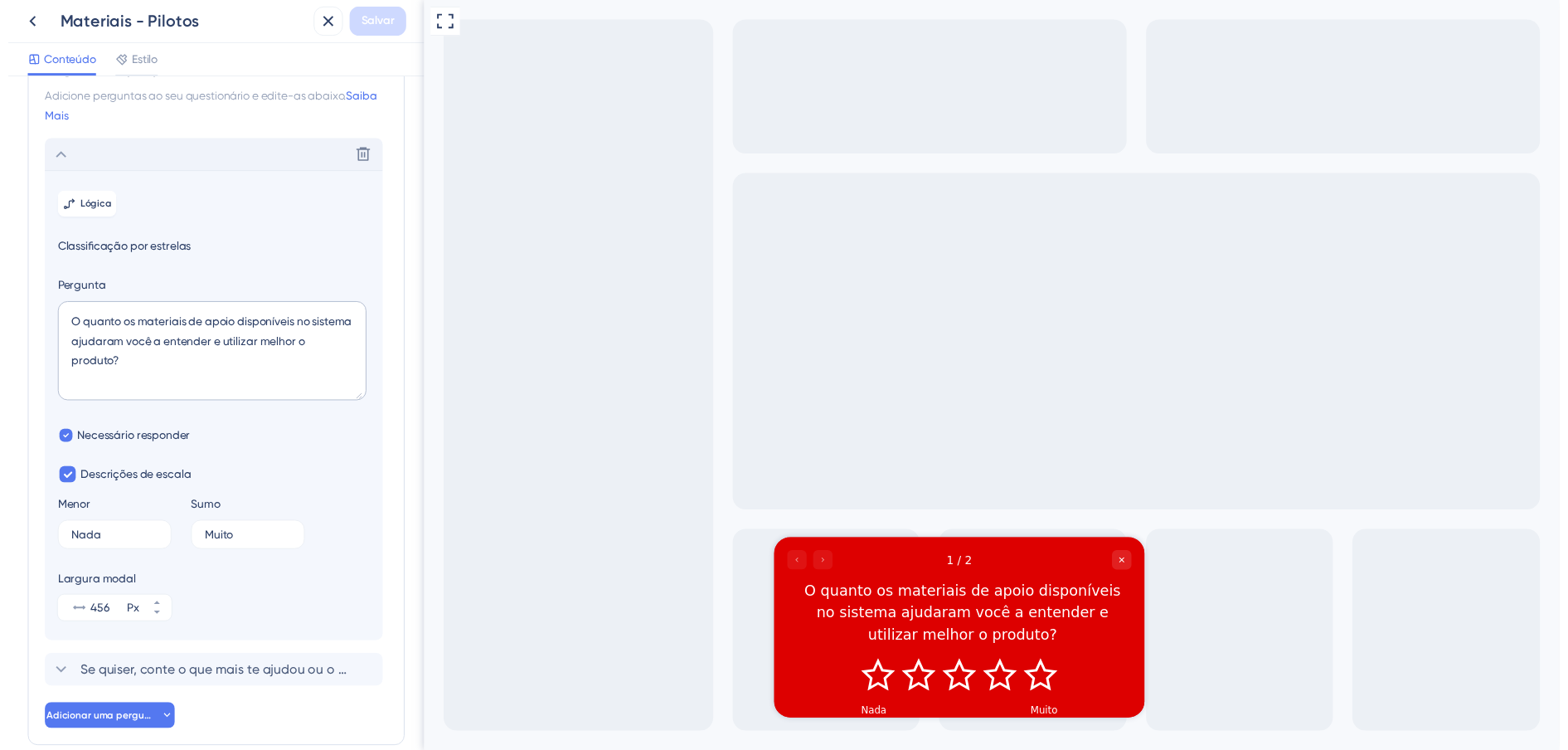
scroll to position [0, 0]
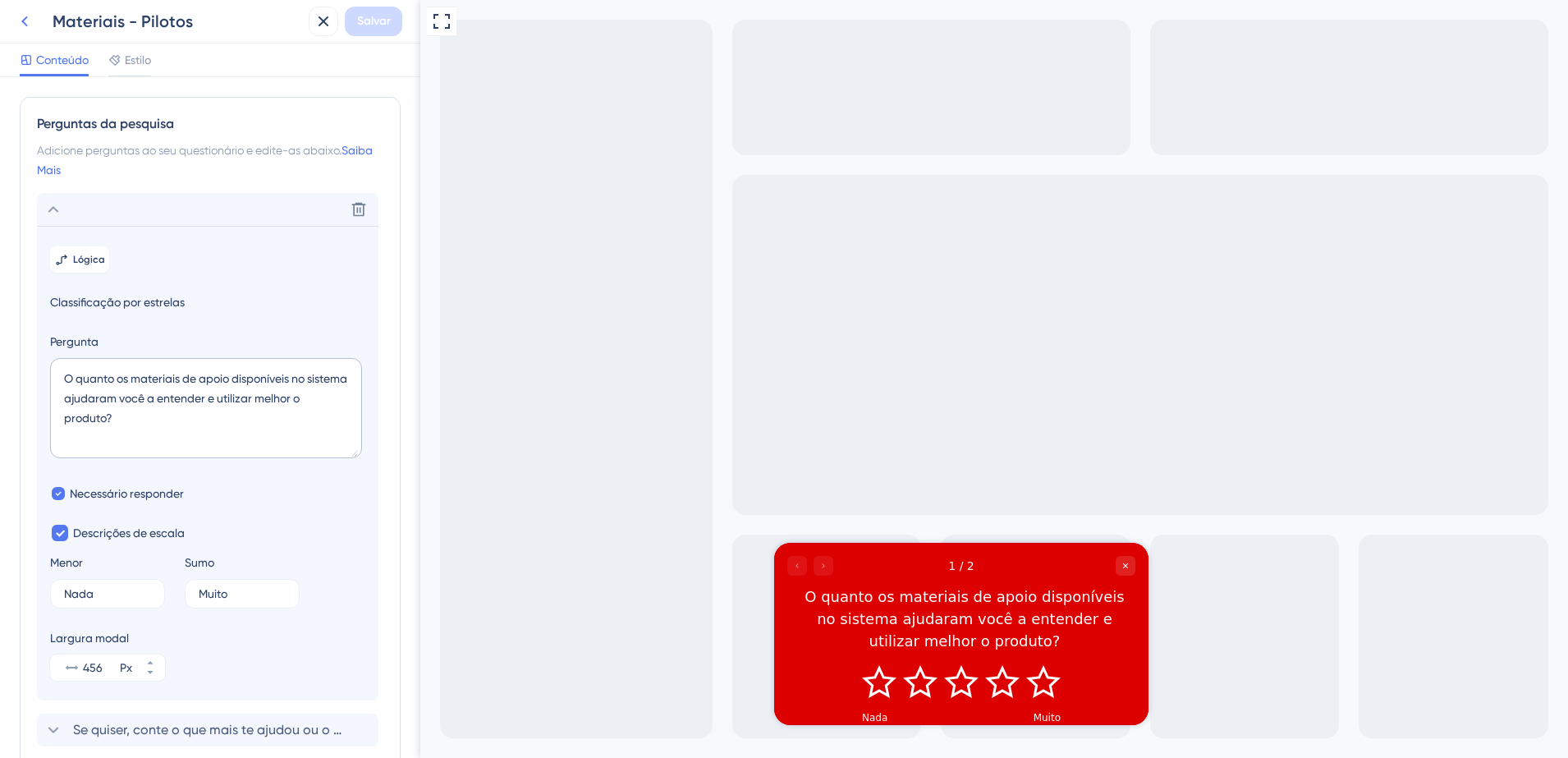
click at [31, 31] on button at bounding box center [24, 21] width 29 height 29
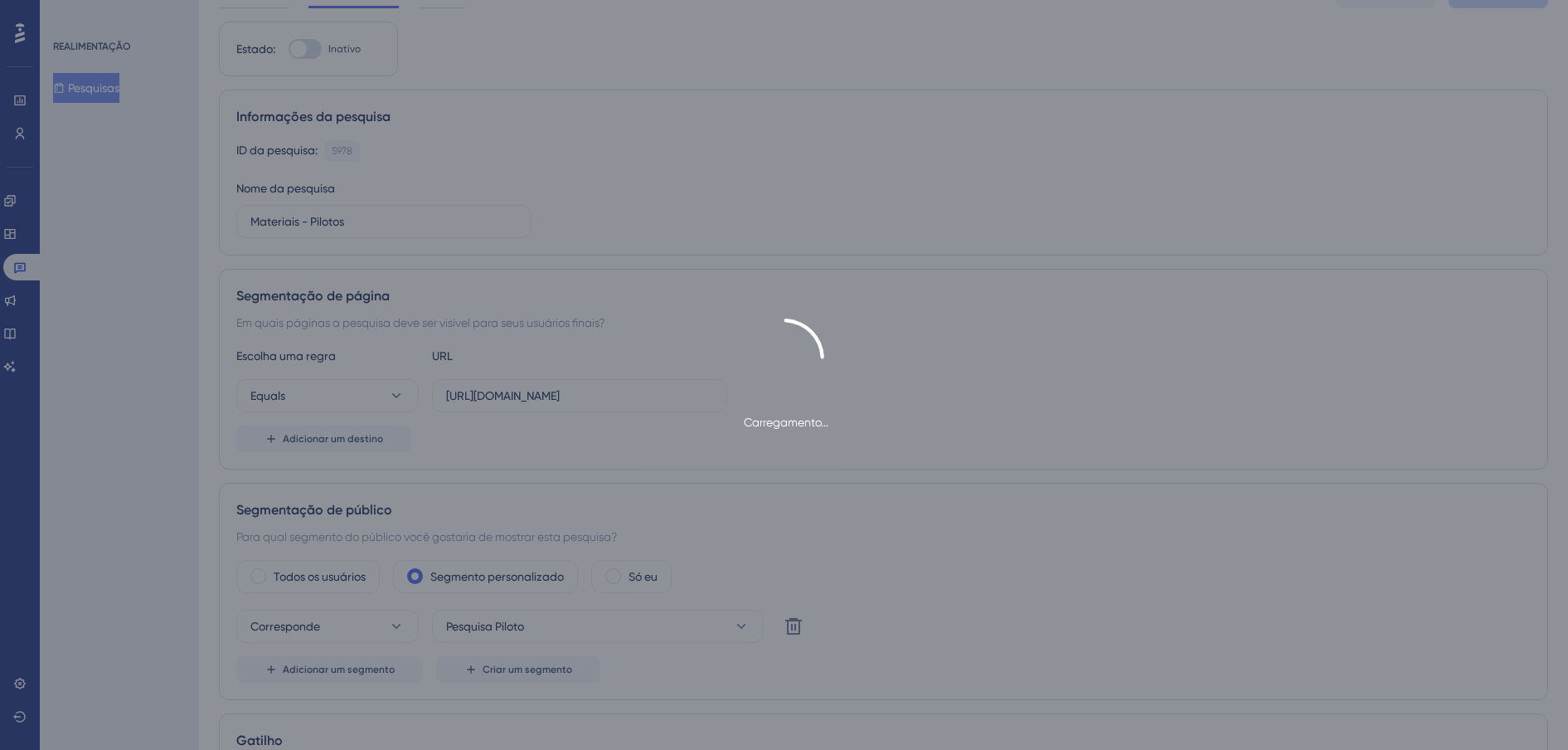
scroll to position [207, 0]
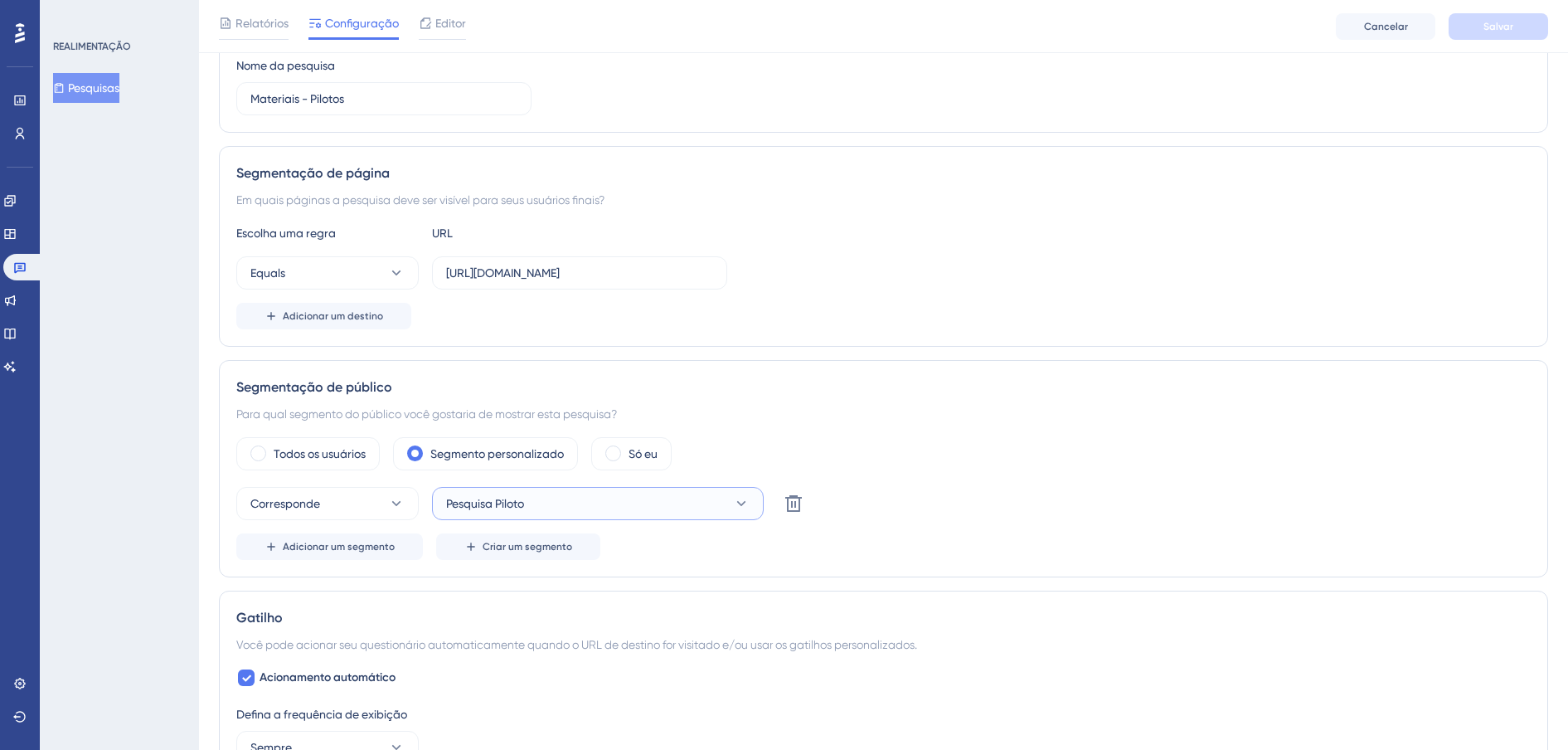
click at [556, 499] on button "Pesquisa Piloto" at bounding box center [598, 503] width 332 height 33
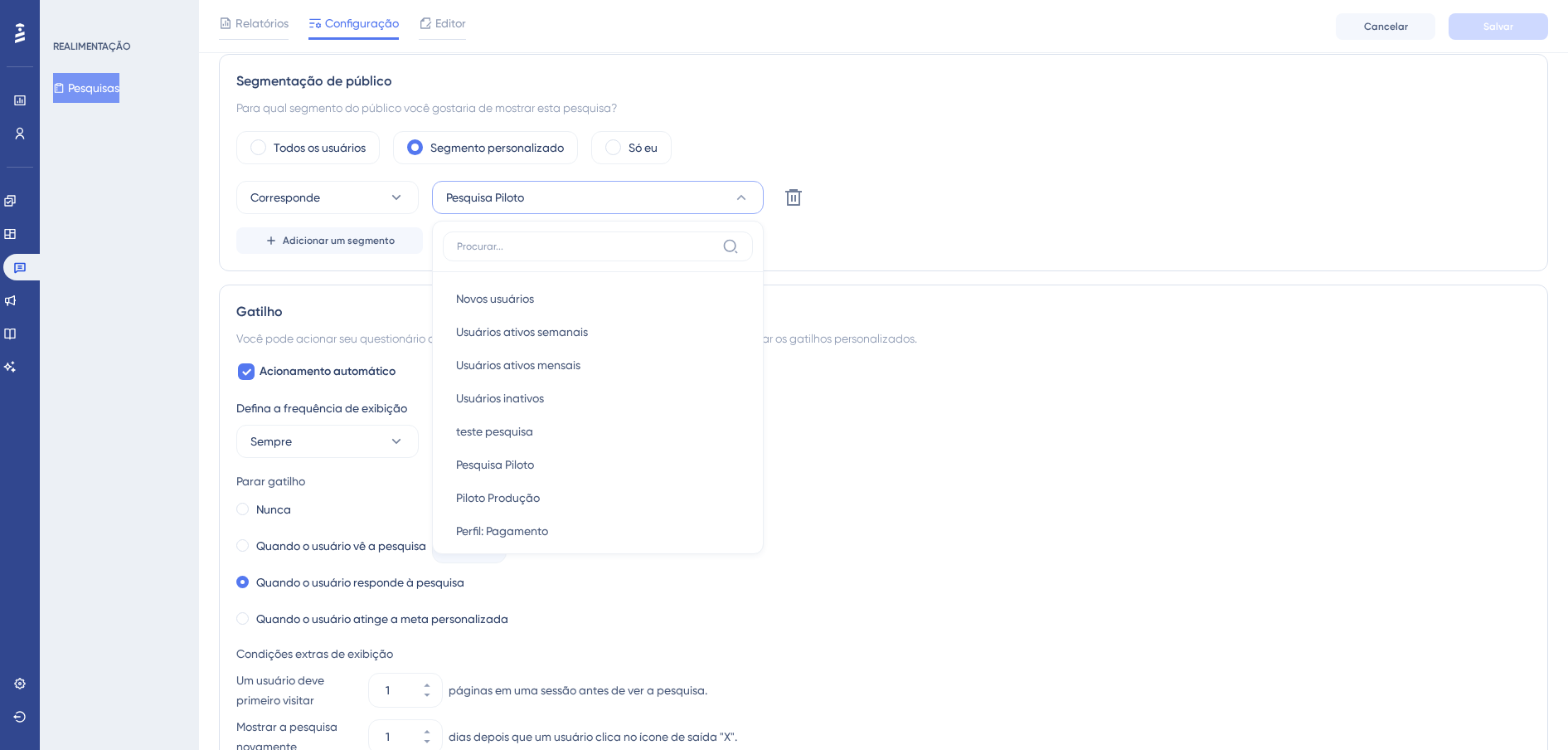
click at [197, 240] on div "REALIMENTAÇÃO Pesquisas" at bounding box center [119, 375] width 159 height 750
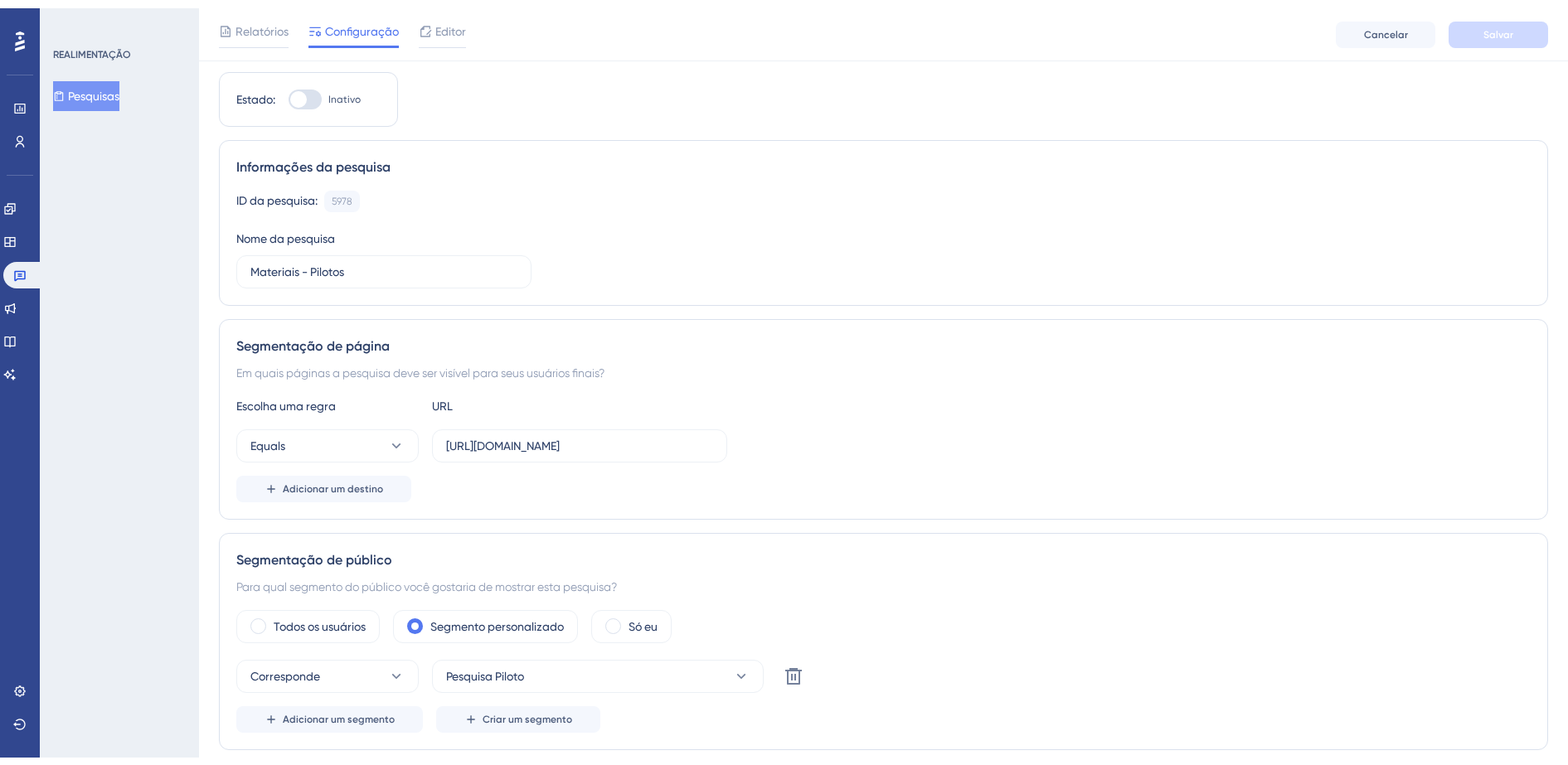
scroll to position [0, 0]
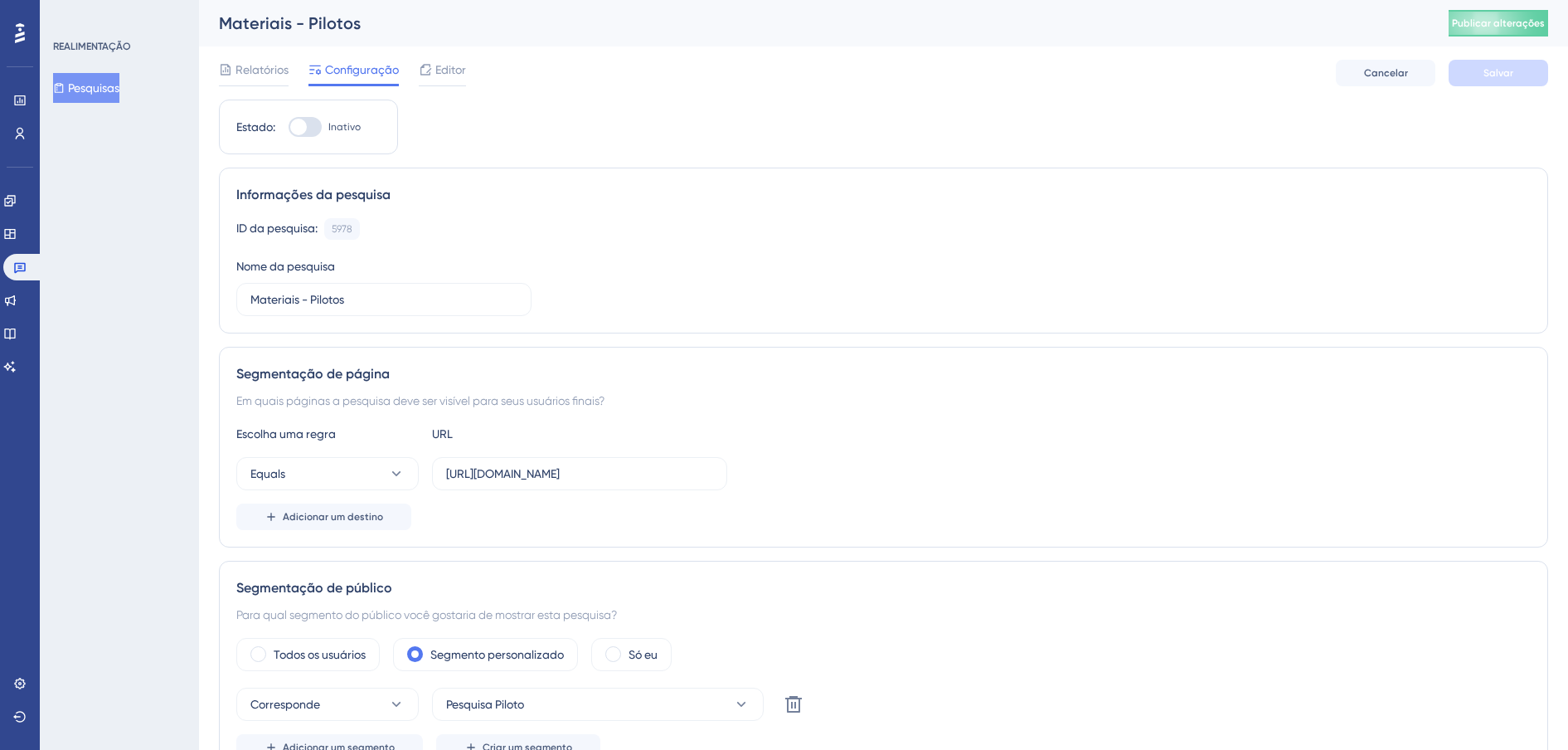
click at [302, 127] on div at bounding box center [298, 127] width 17 height 17
click at [288, 127] on input "Inativo" at bounding box center [287, 127] width 1 height 1
checkbox input "true"
click at [1501, 77] on span "Salvar" at bounding box center [1497, 73] width 29 height 13
click at [108, 82] on font "Pesquisas" at bounding box center [94, 88] width 51 height 20
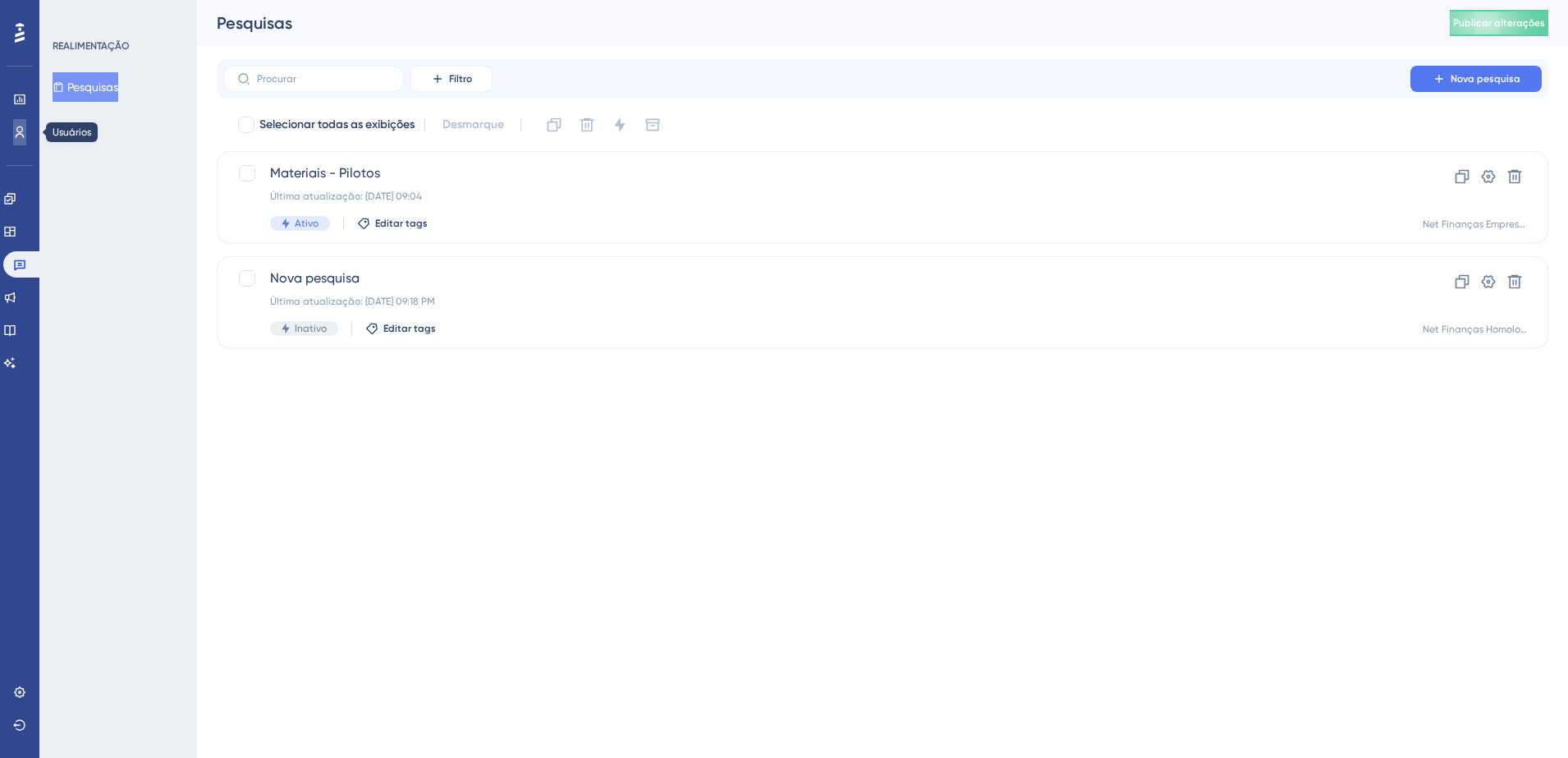
click at [26, 131] on link at bounding box center [20, 132] width 13 height 26
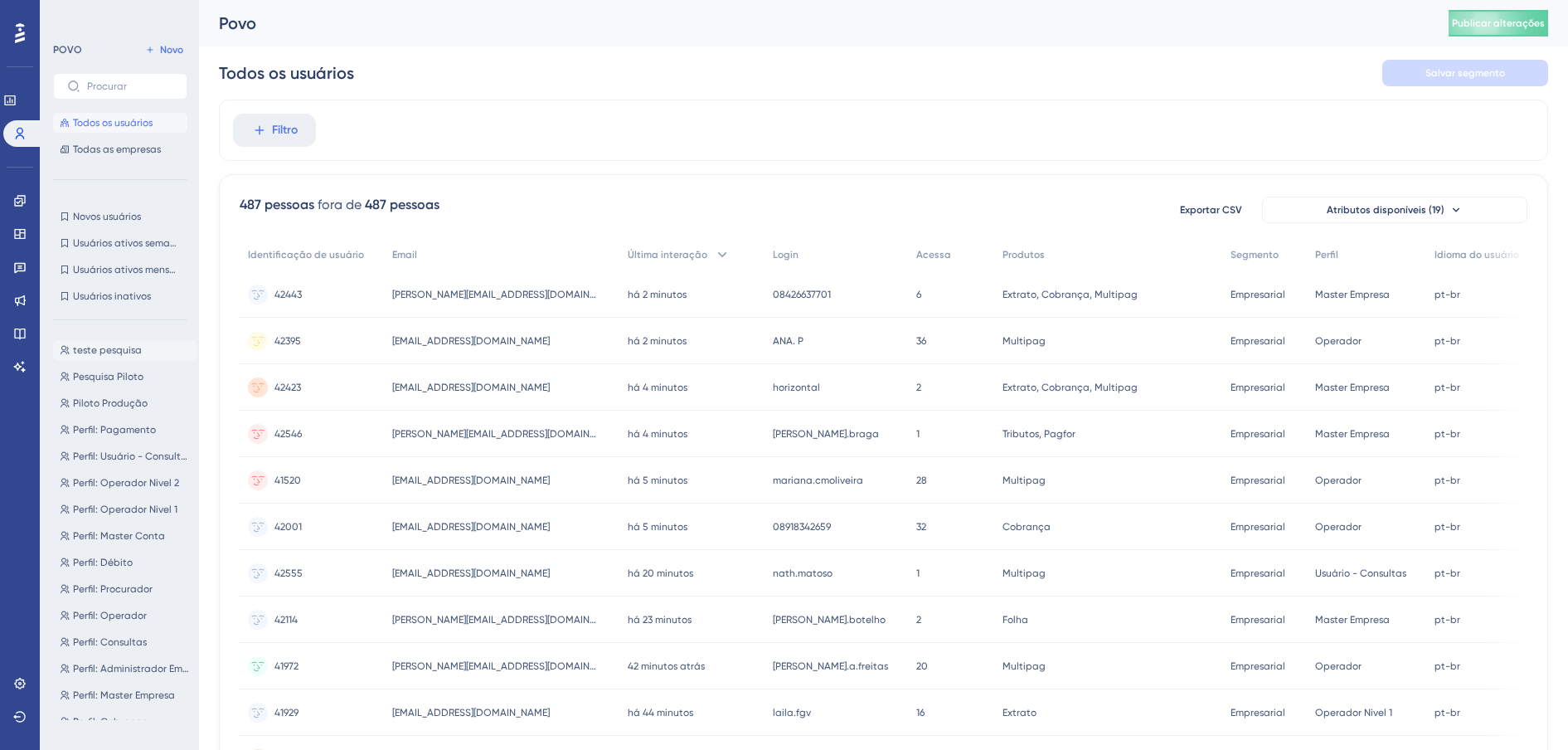
click at [119, 344] on span "teste pesquisa" at bounding box center [108, 350] width 69 height 13
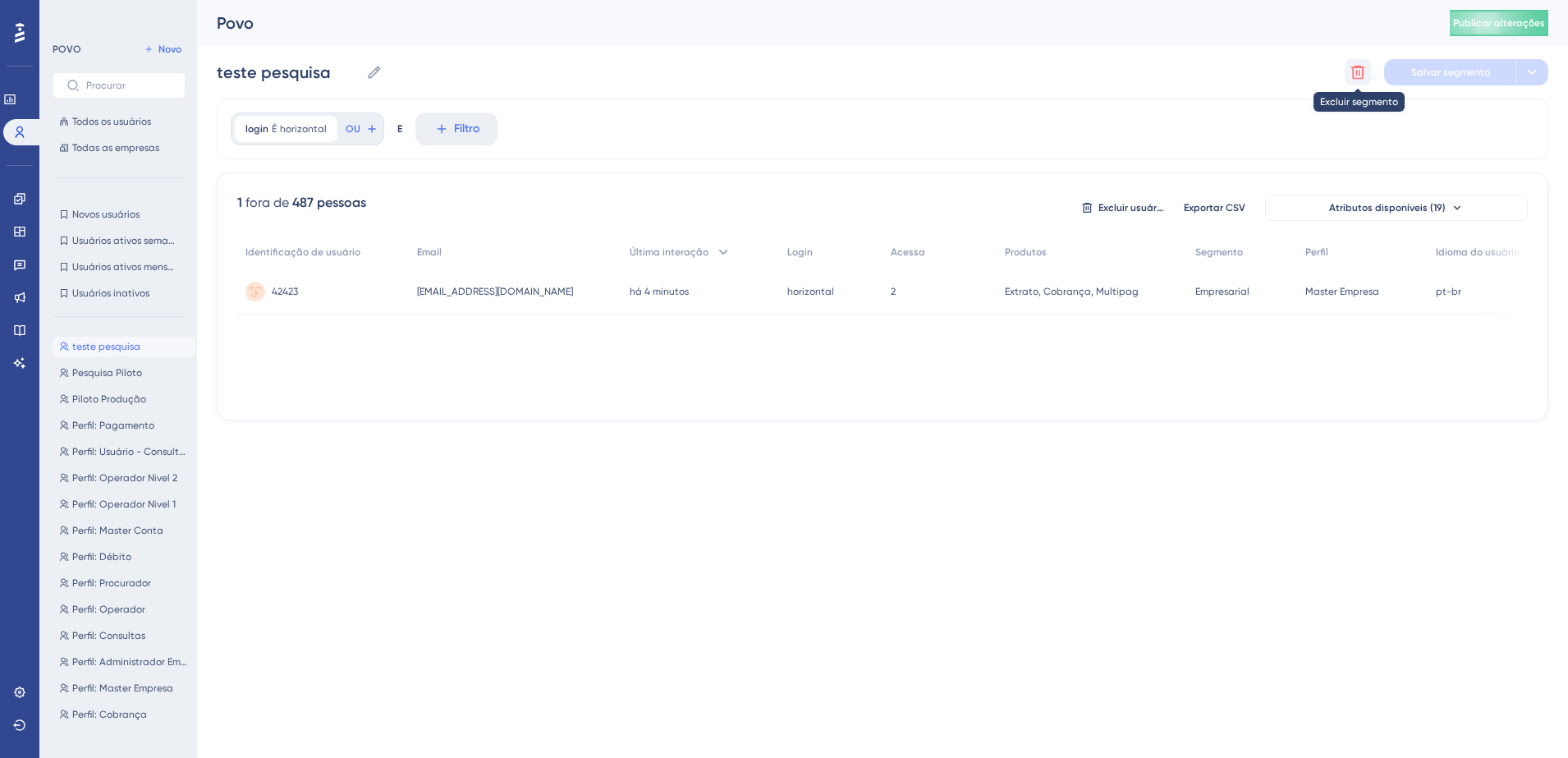
click at [1353, 70] on icon at bounding box center [1359, 73] width 17 height 17
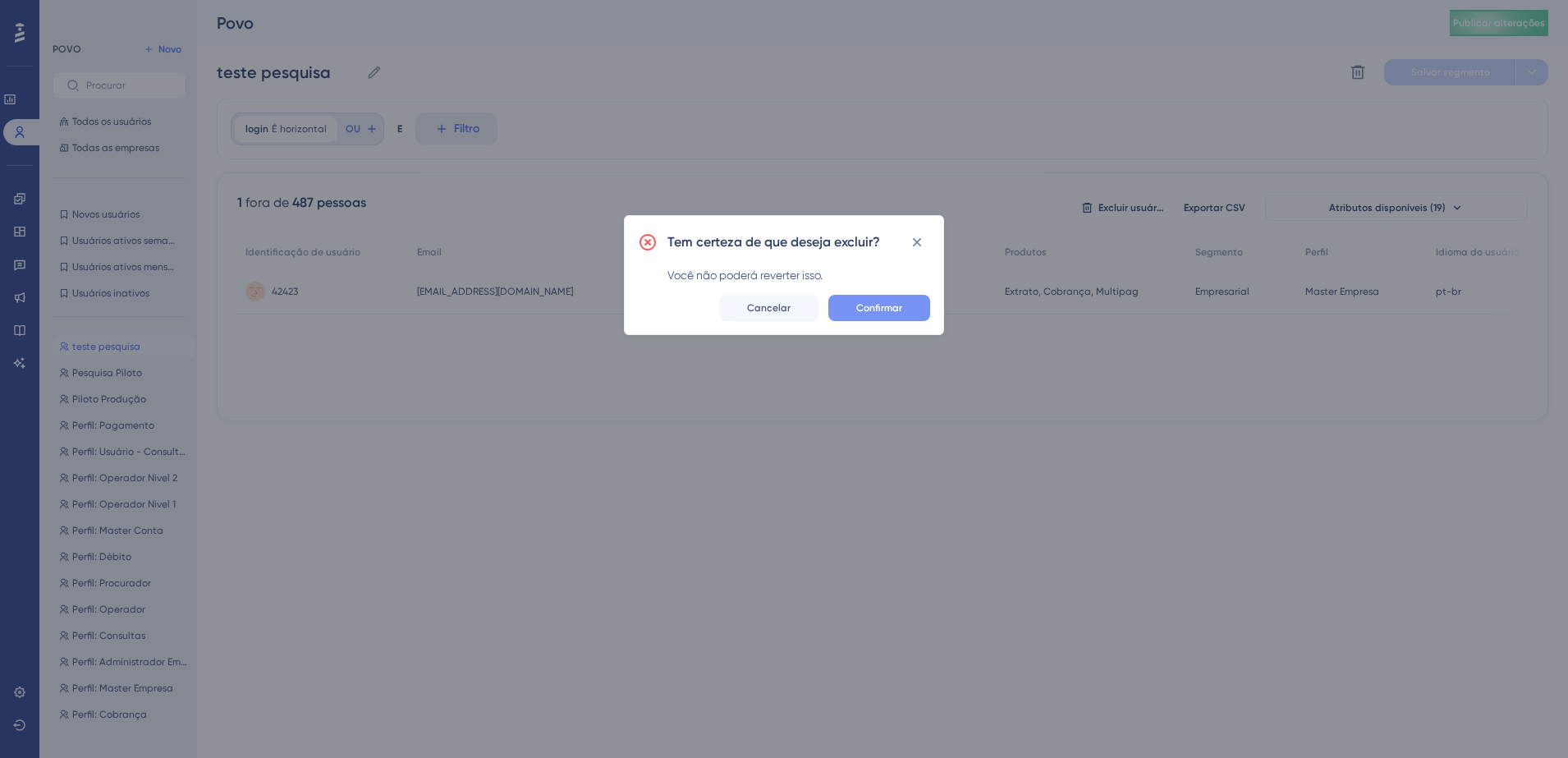
click at [883, 311] on span "Confirmar" at bounding box center [879, 308] width 46 height 13
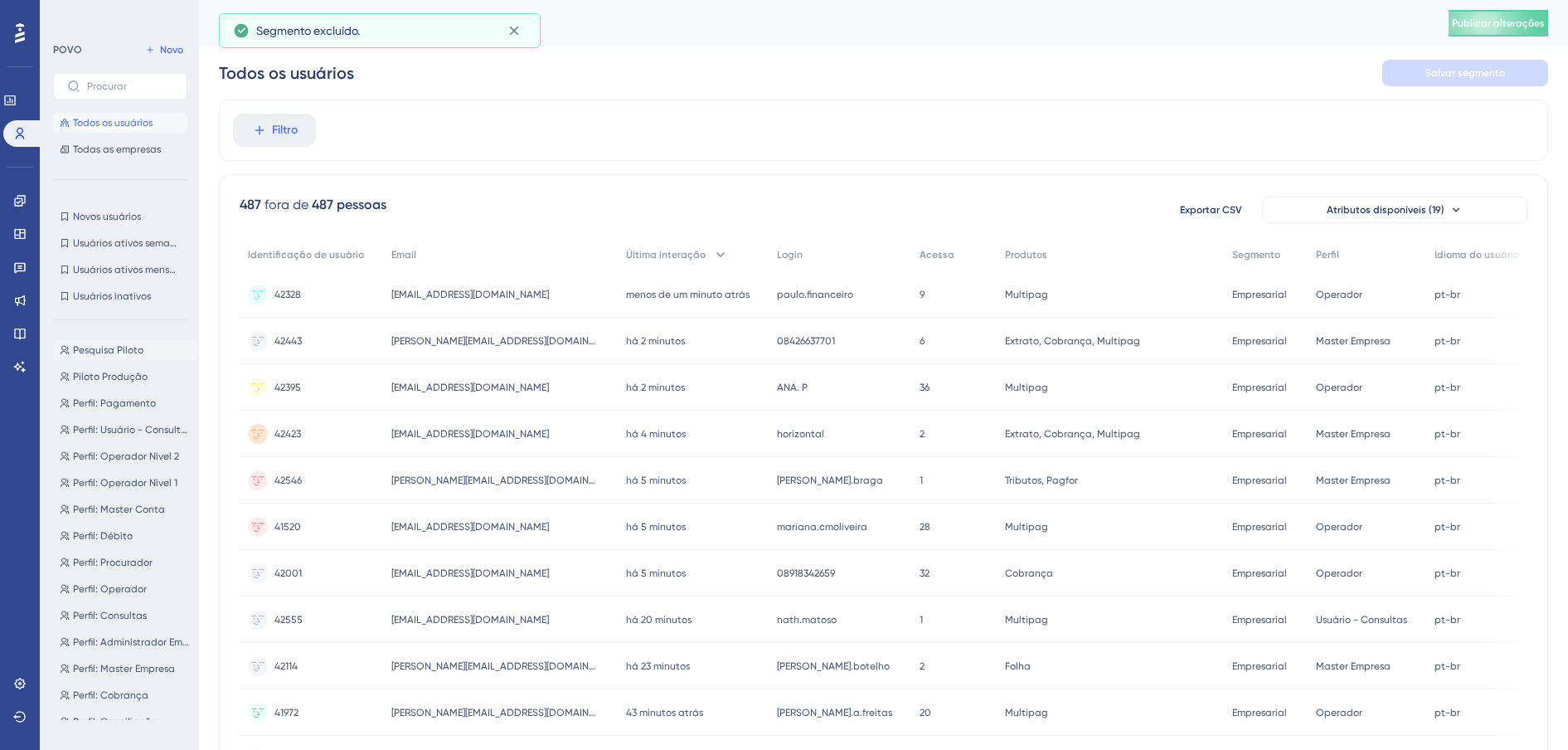
click at [92, 353] on span "Pesquisa Piloto" at bounding box center [109, 350] width 71 height 13
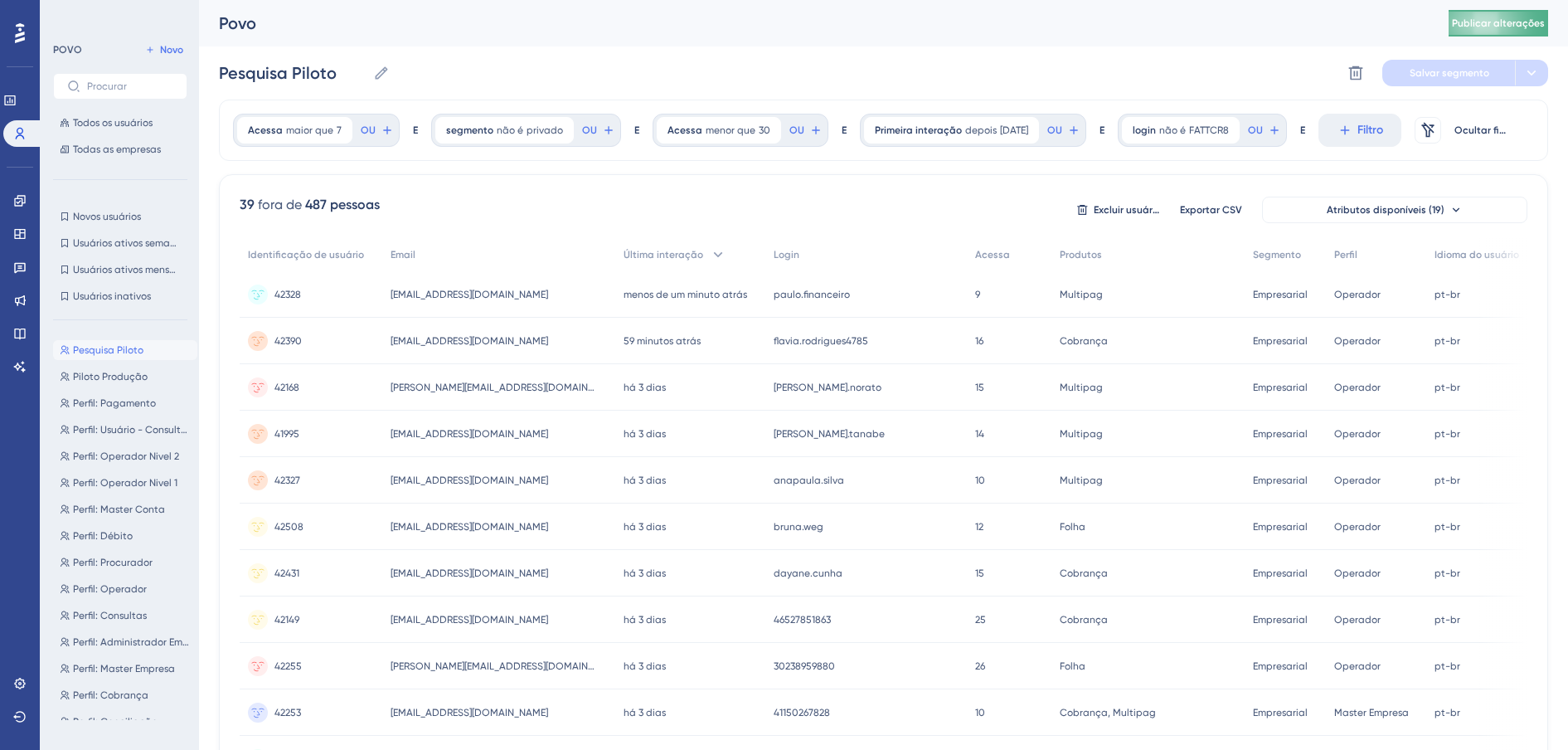
click at [1528, 21] on span "Publicar alterações" at bounding box center [1498, 24] width 93 height 13
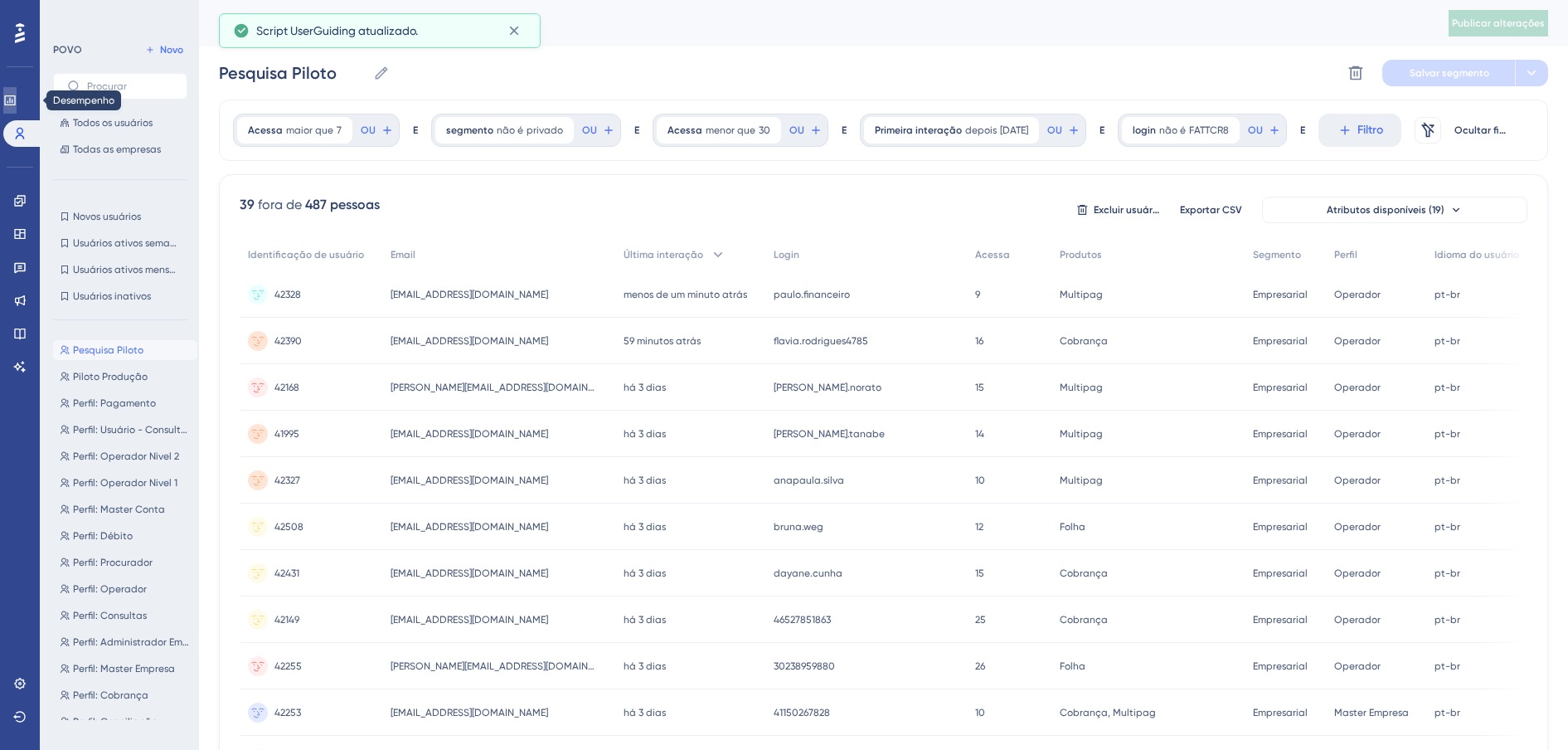
click at [17, 97] on link at bounding box center [10, 99] width 13 height 26
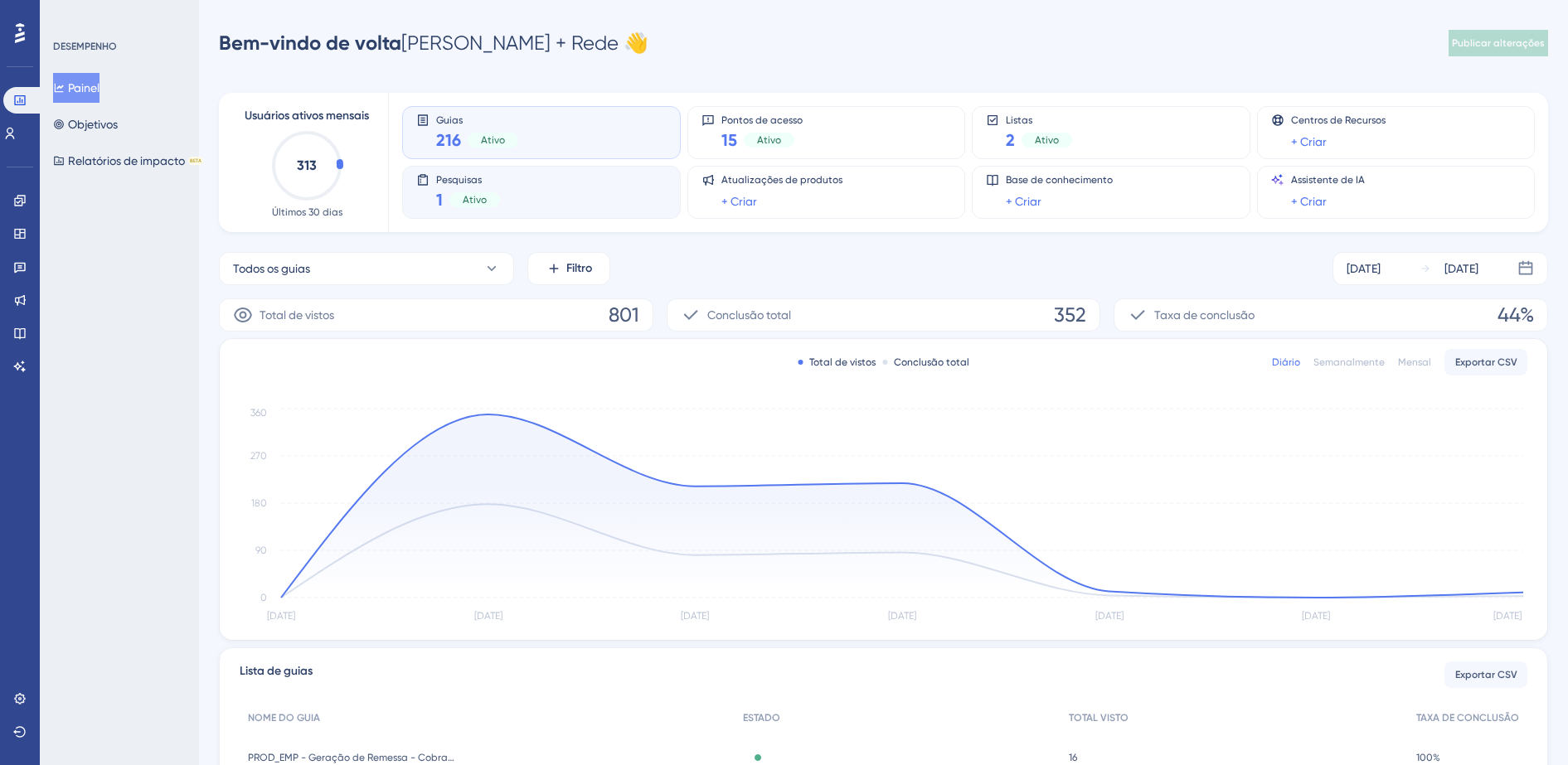
click at [563, 192] on div "Pesquisas 1 Ativo" at bounding box center [541, 192] width 250 height 38
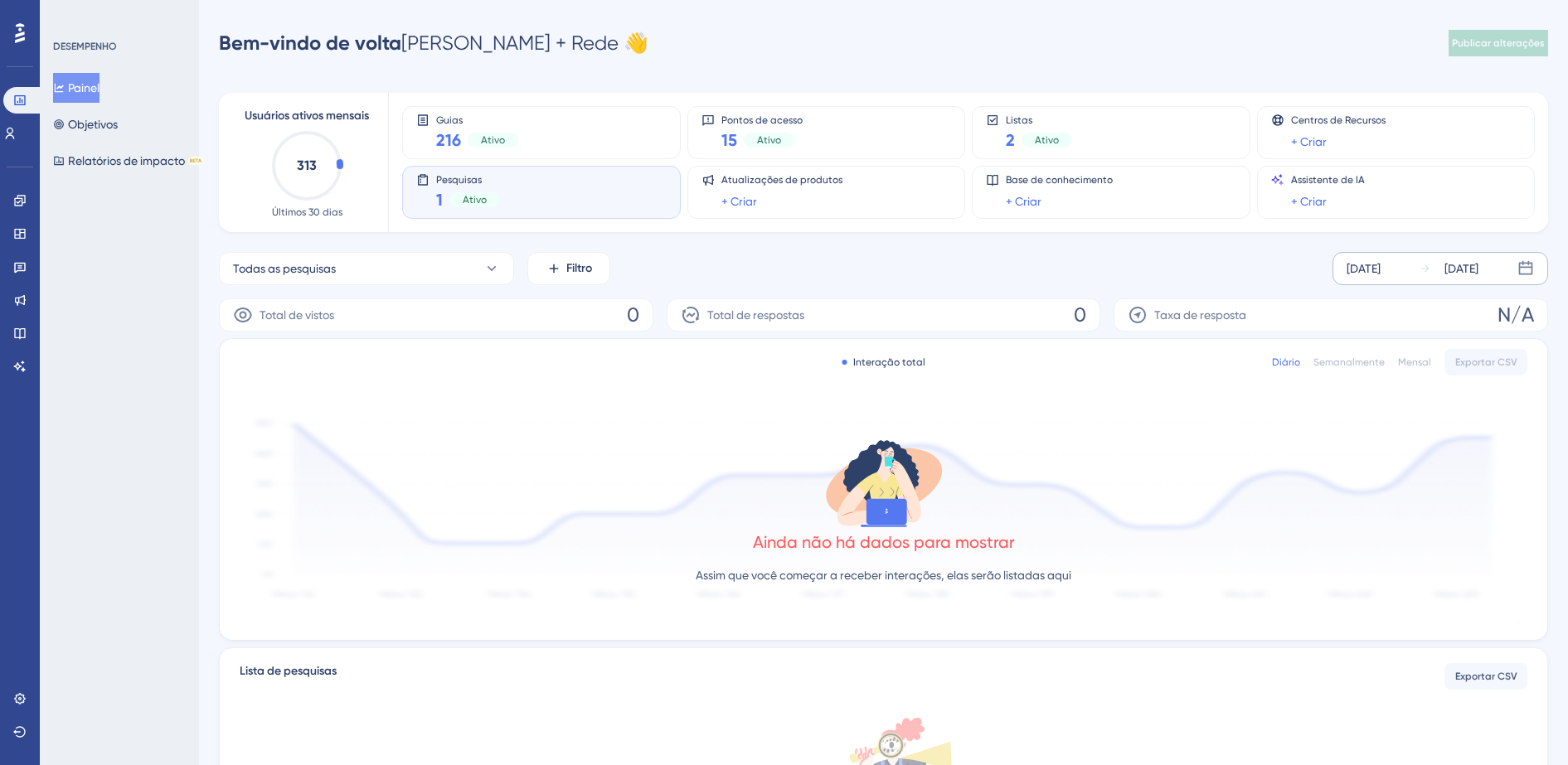
click at [1368, 265] on div "[DATE]" at bounding box center [1363, 269] width 34 height 20
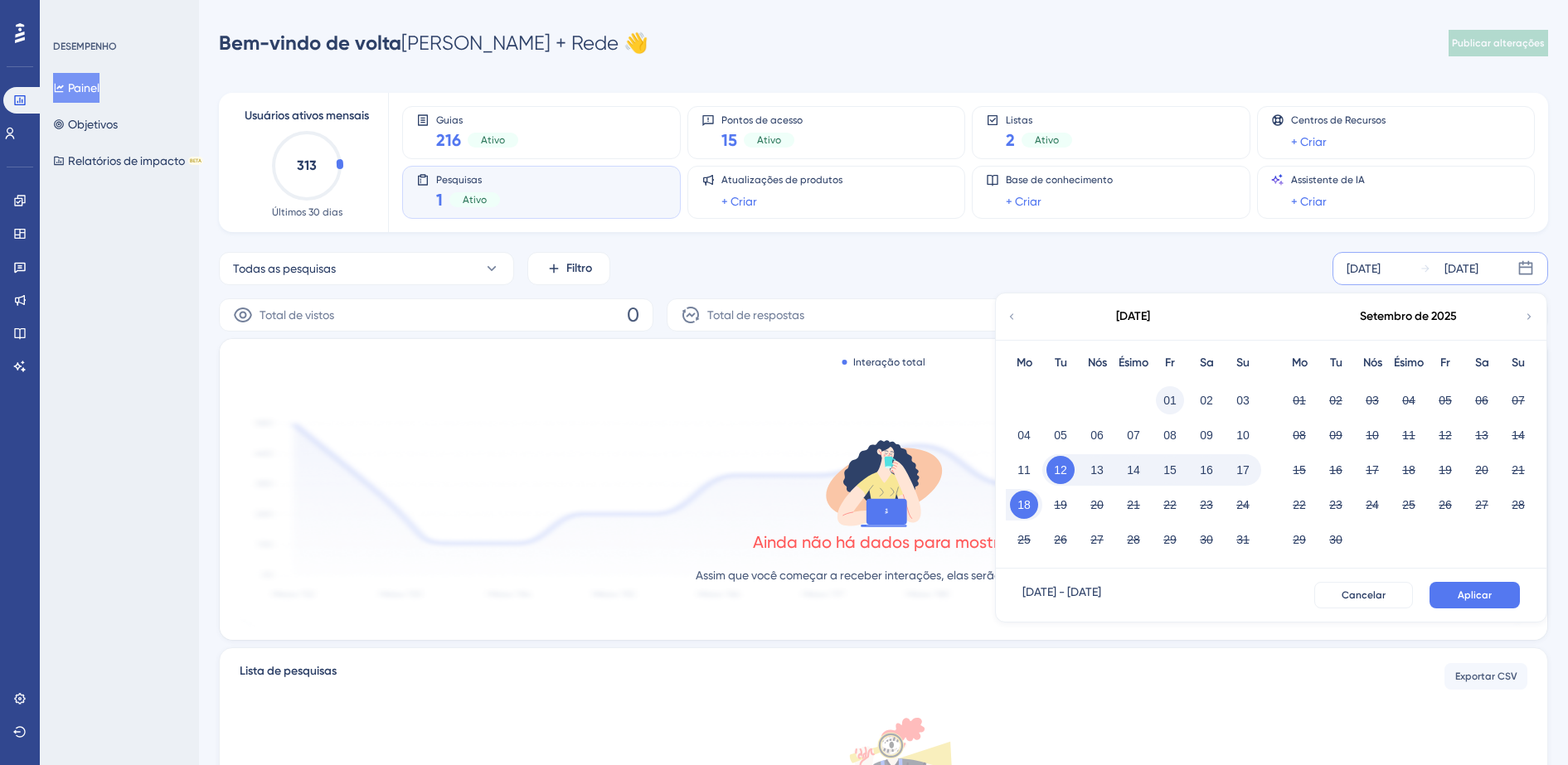
click at [1165, 397] on button "01" at bounding box center [1169, 400] width 28 height 28
click at [1469, 595] on span "Aplicar" at bounding box center [1474, 596] width 34 height 13
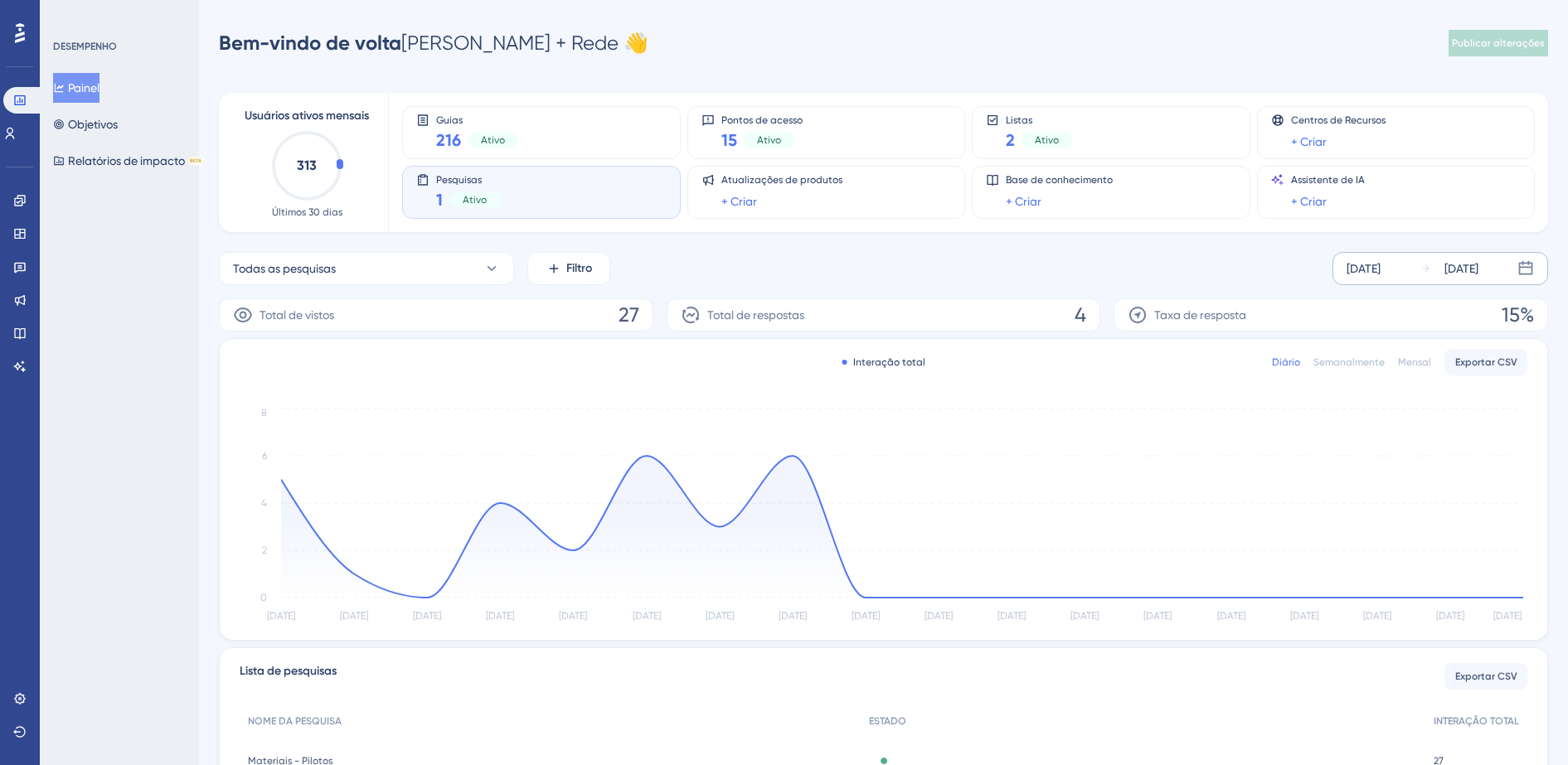
click at [1380, 268] on div "[DATE]" at bounding box center [1363, 269] width 34 height 20
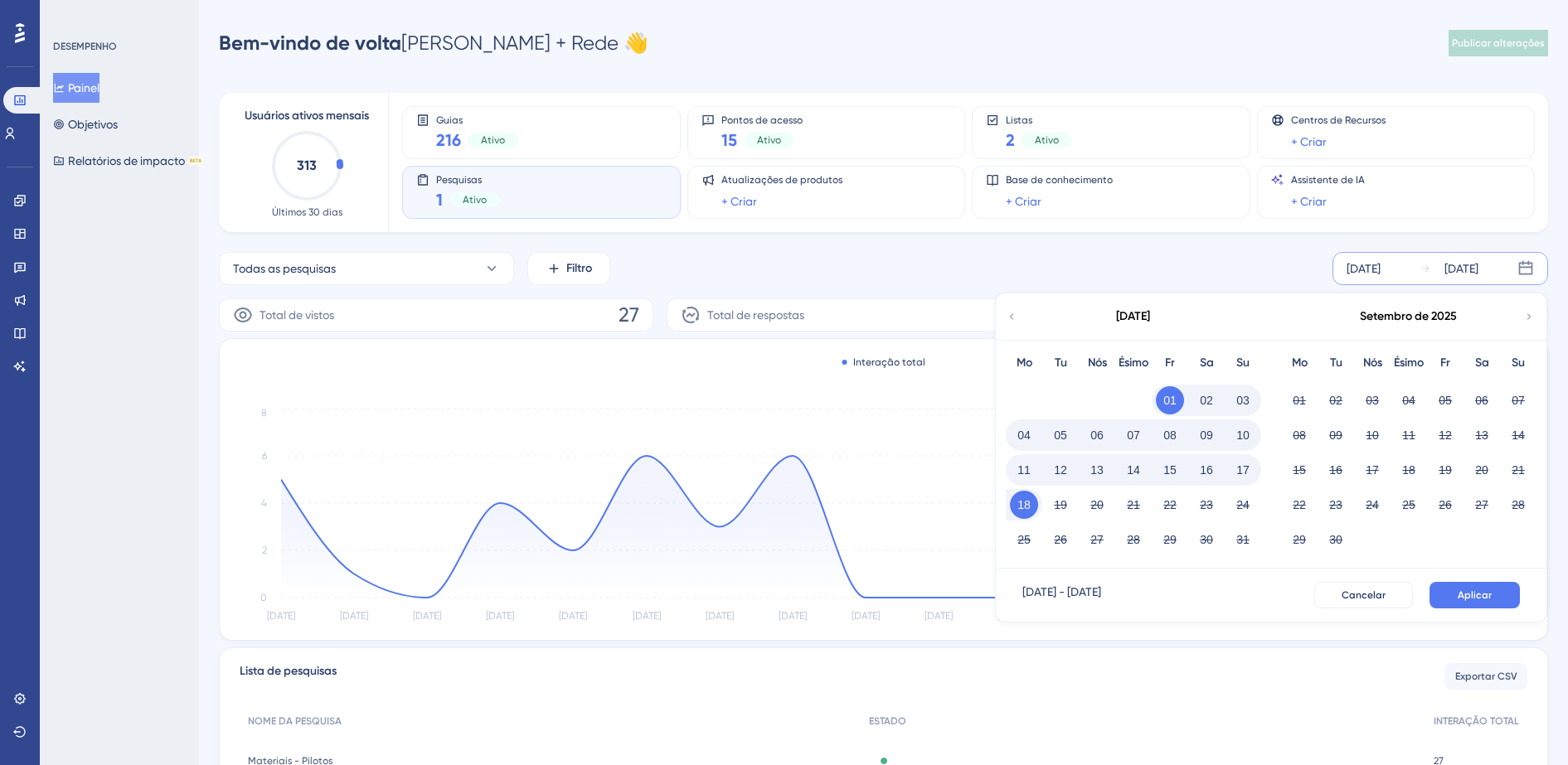
click at [1017, 321] on div "[DATE]" at bounding box center [1132, 316] width 274 height 46
click at [1014, 318] on icon at bounding box center [1012, 317] width 12 height 15
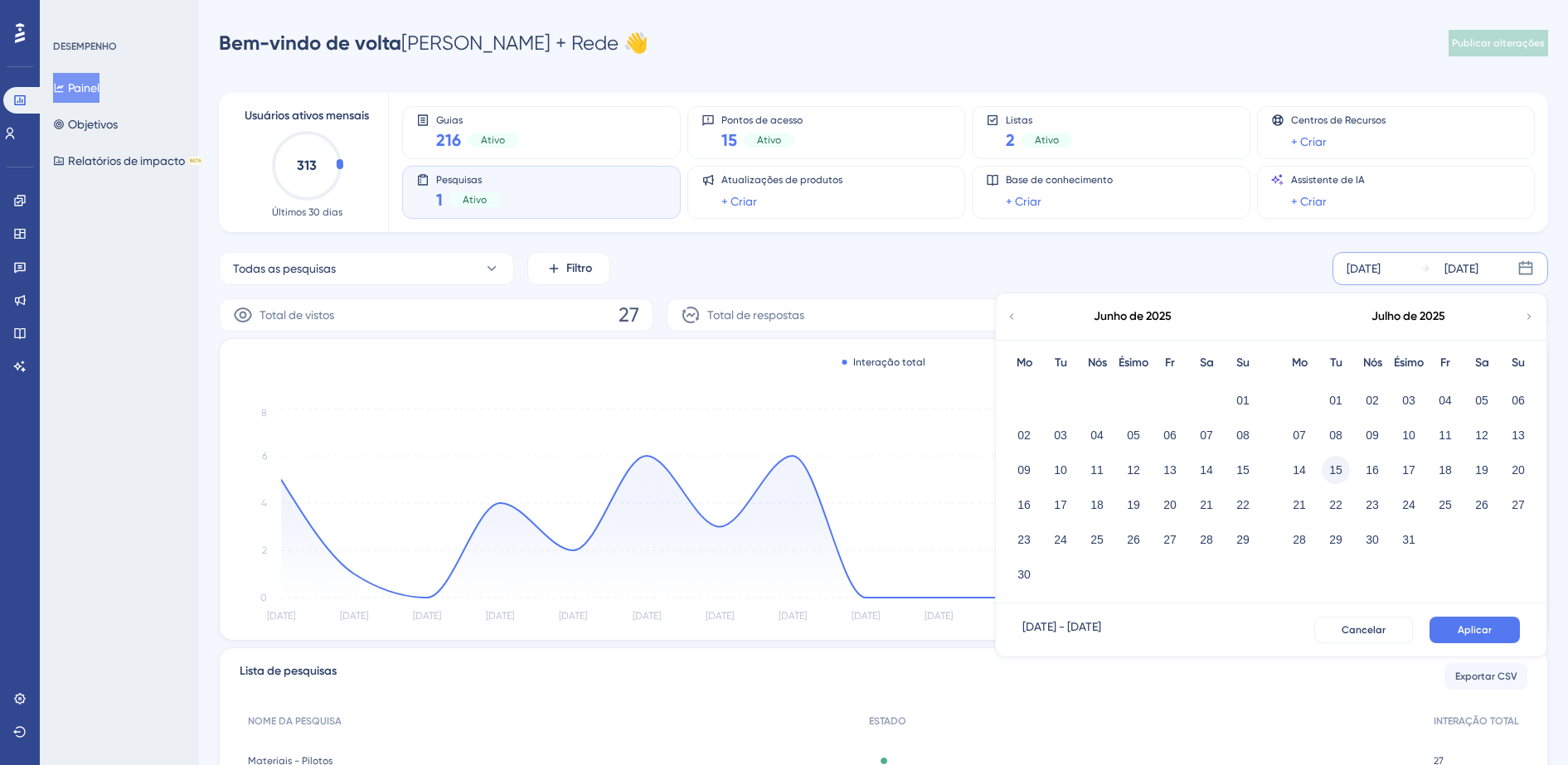
click at [1326, 464] on button "15" at bounding box center [1335, 469] width 28 height 28
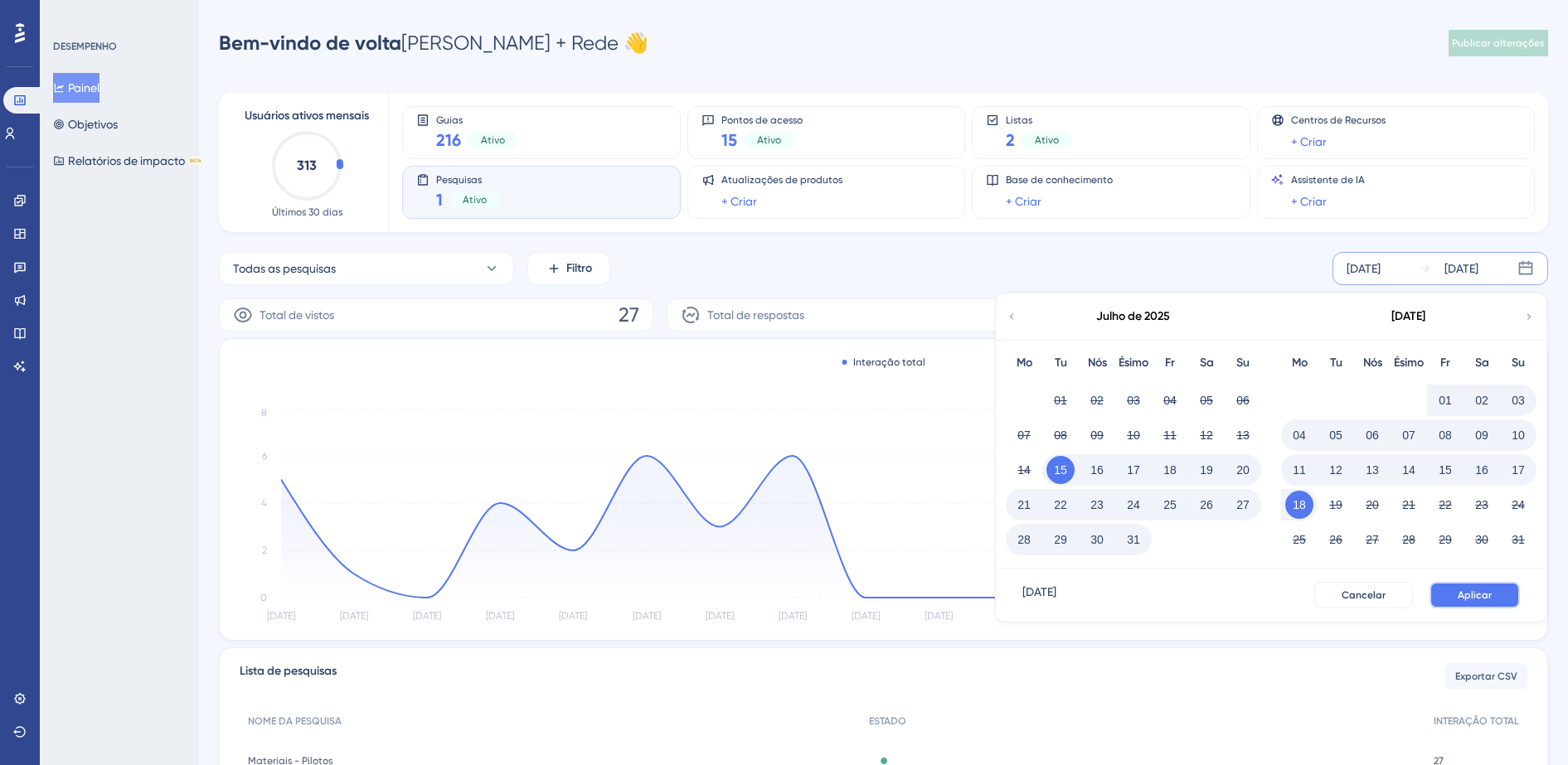
click at [1484, 592] on span "Aplicar" at bounding box center [1474, 596] width 34 height 13
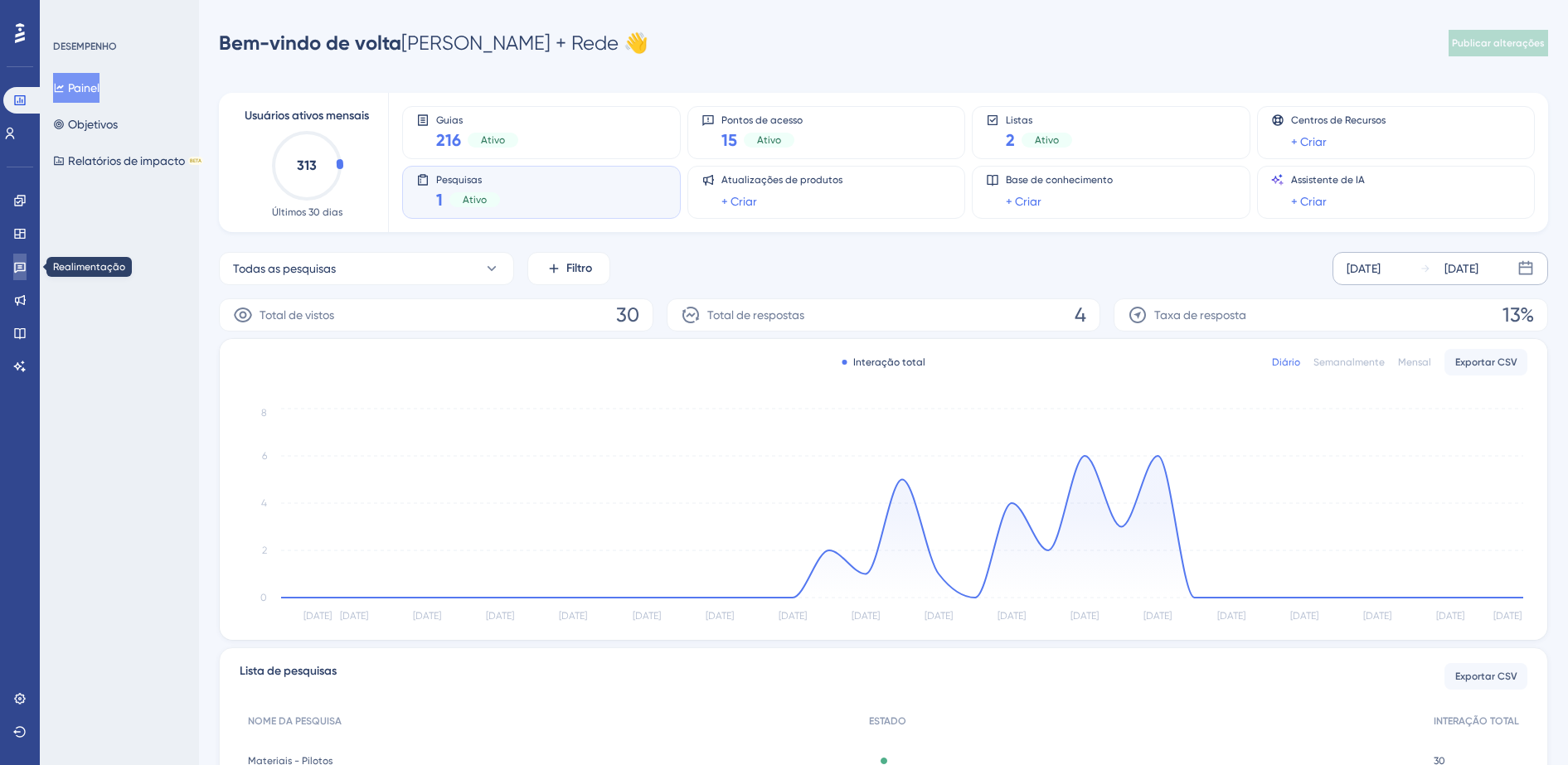
click at [22, 266] on icon at bounding box center [20, 268] width 12 height 11
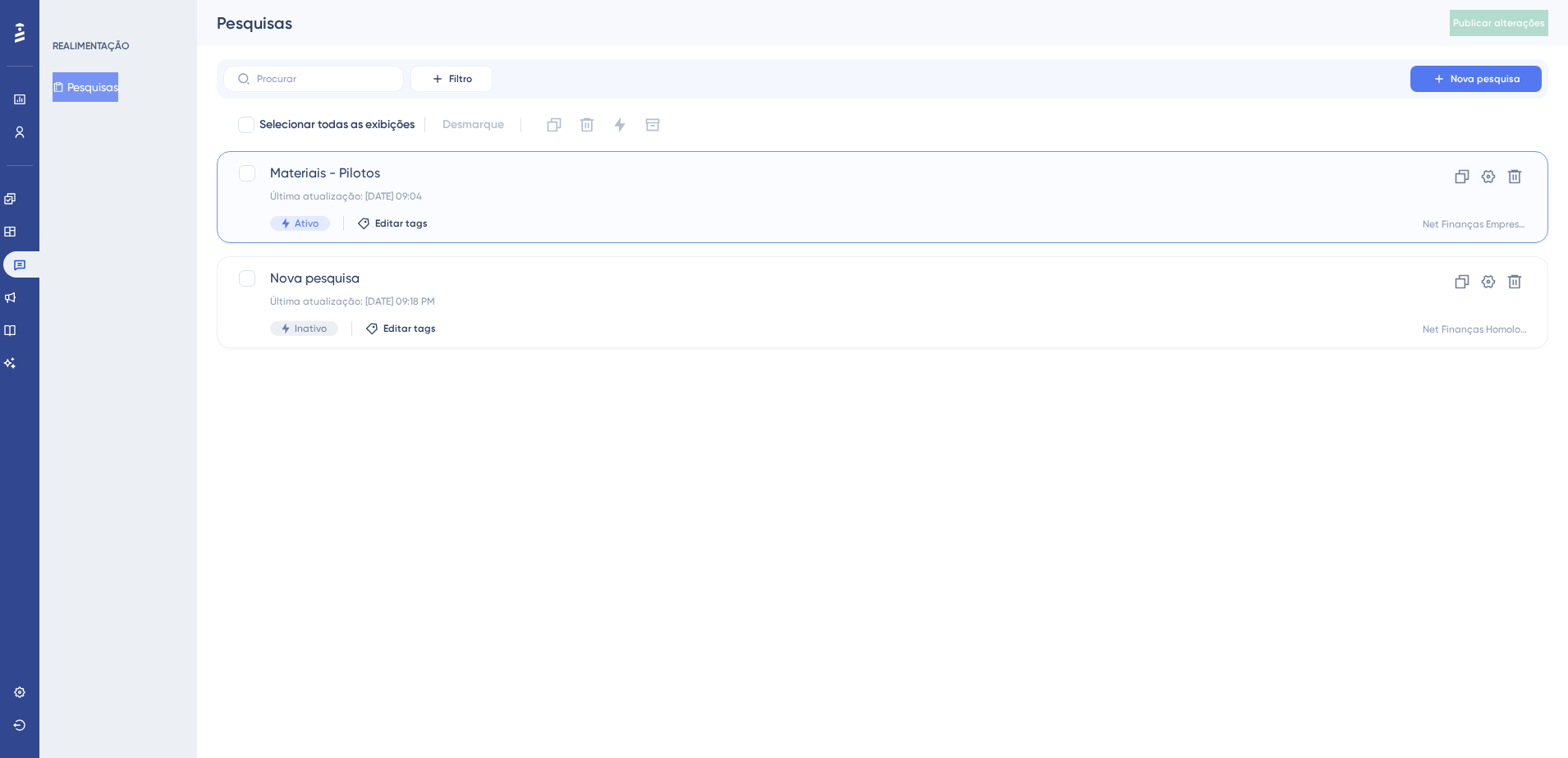
click at [471, 177] on span "Materiais - Pilotos" at bounding box center [817, 174] width 1094 height 20
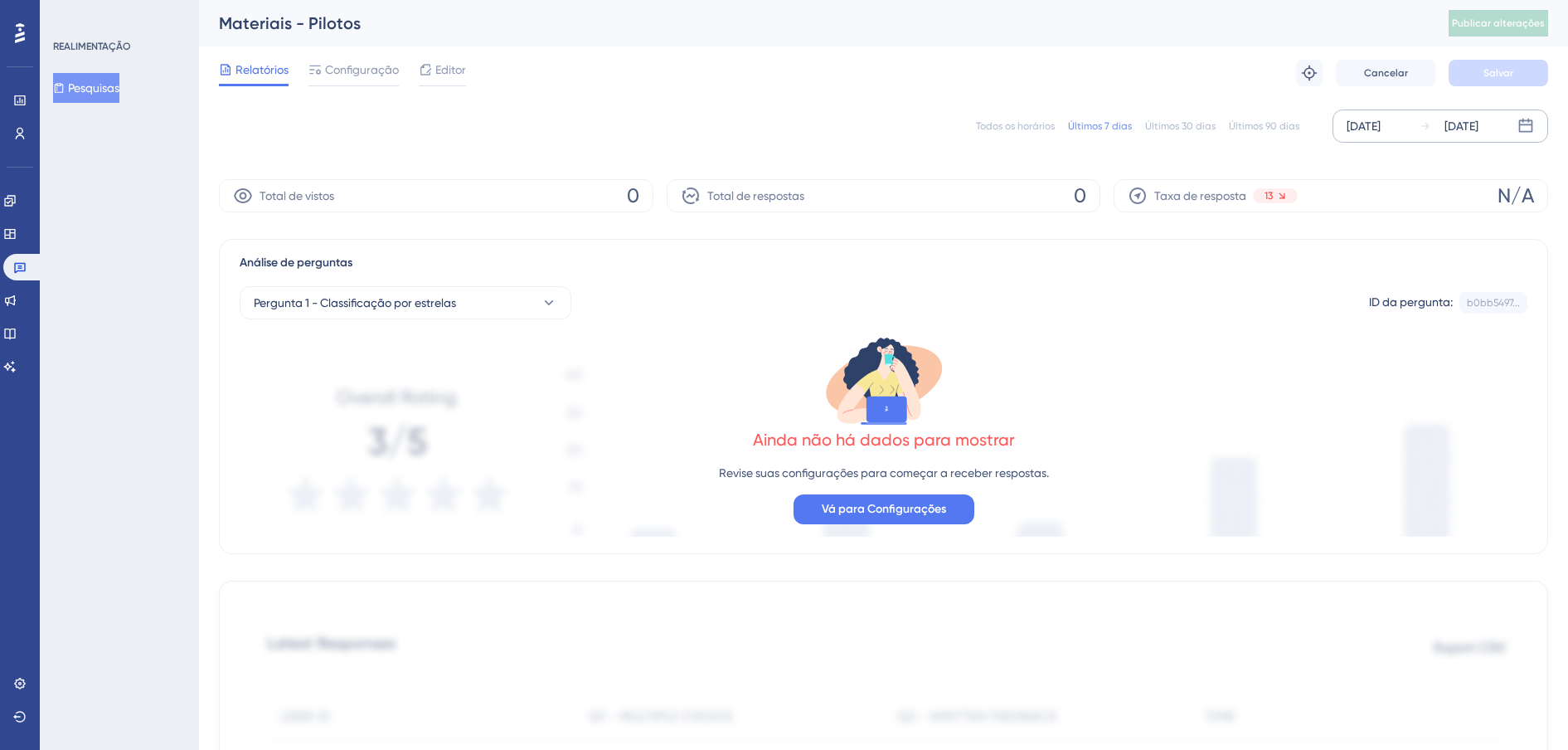
click at [1373, 128] on div "[DATE]" at bounding box center [1363, 126] width 34 height 20
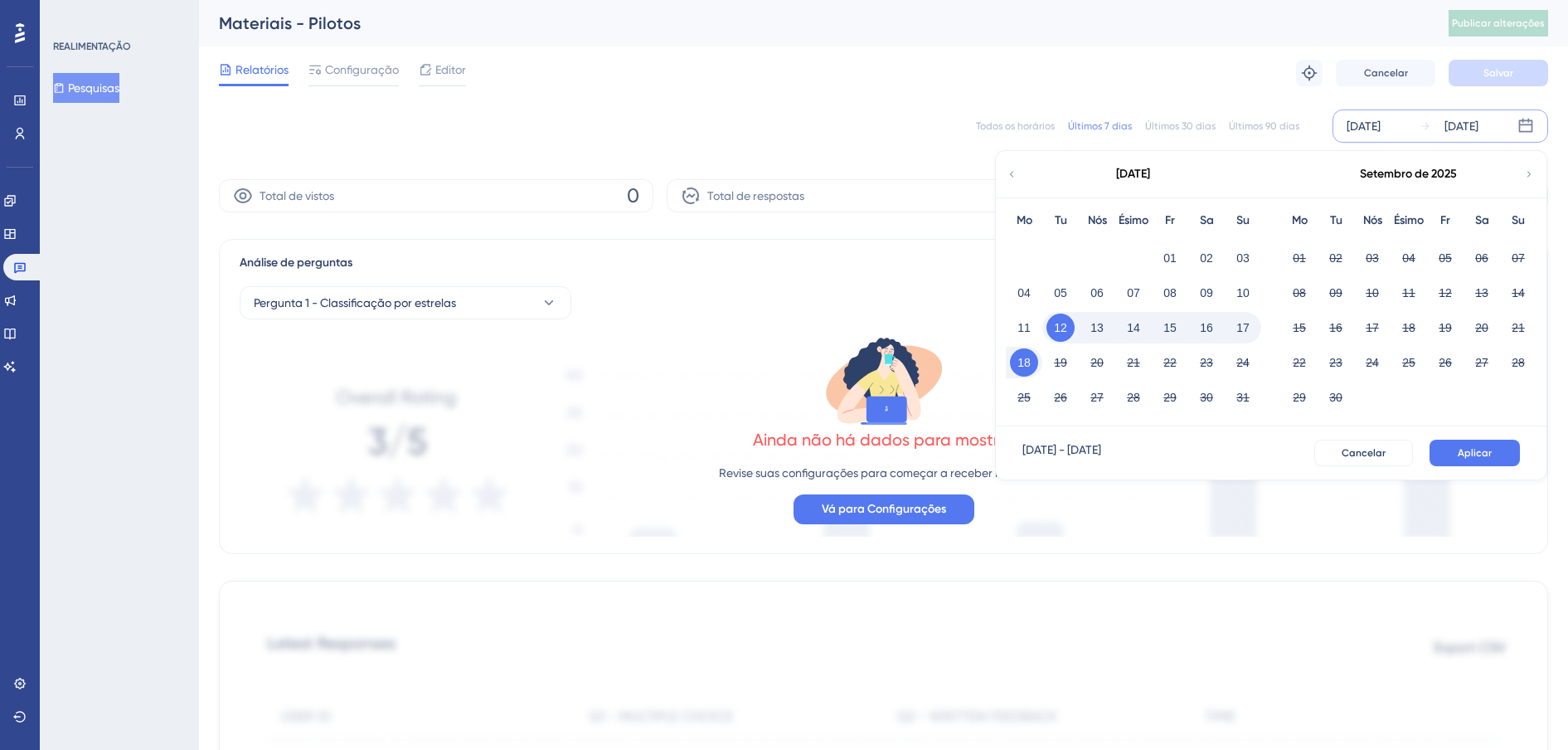
click at [999, 179] on div "[DATE]" at bounding box center [1132, 174] width 274 height 46
click at [1010, 175] on icon at bounding box center [1012, 174] width 12 height 15
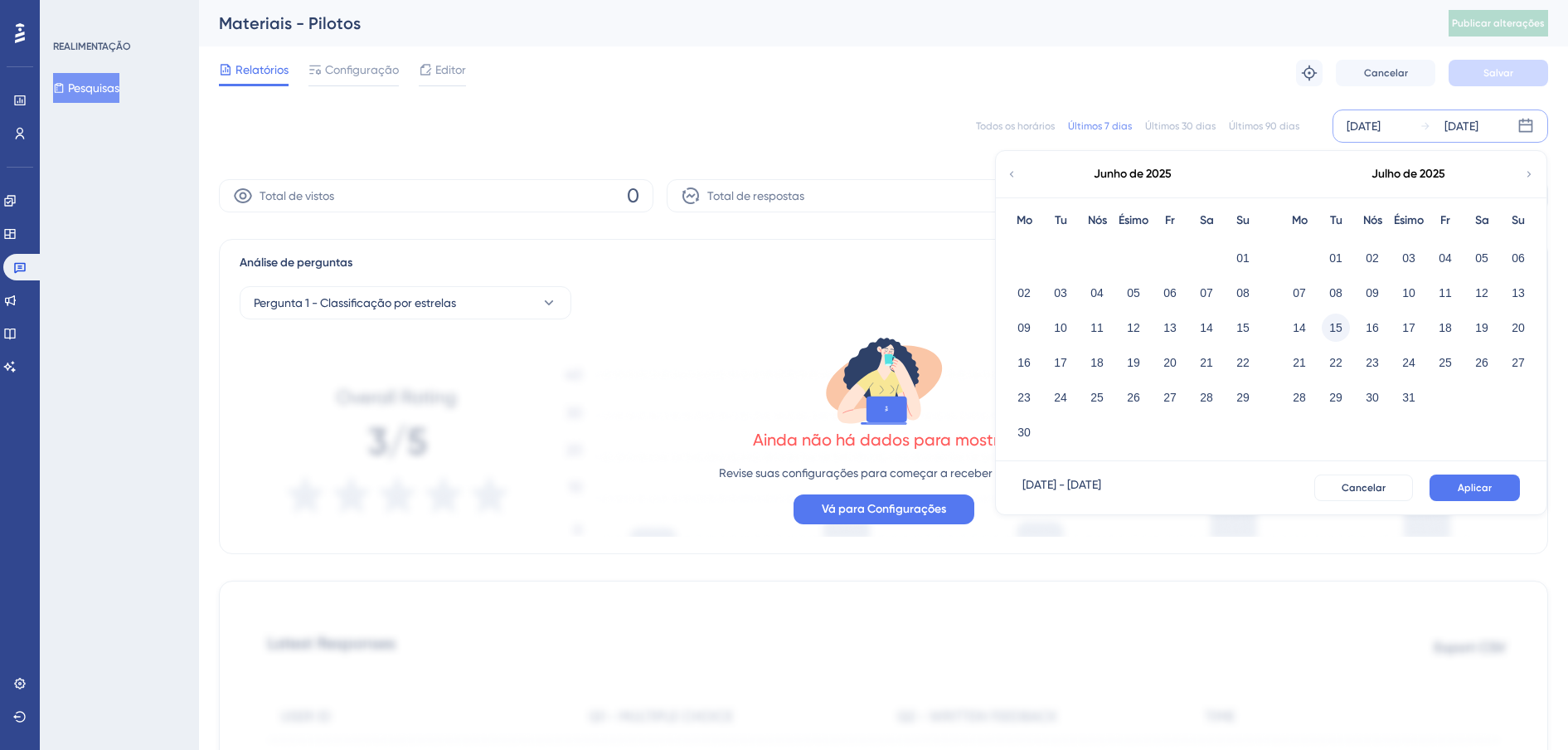
click at [1329, 327] on button "15" at bounding box center [1335, 327] width 28 height 28
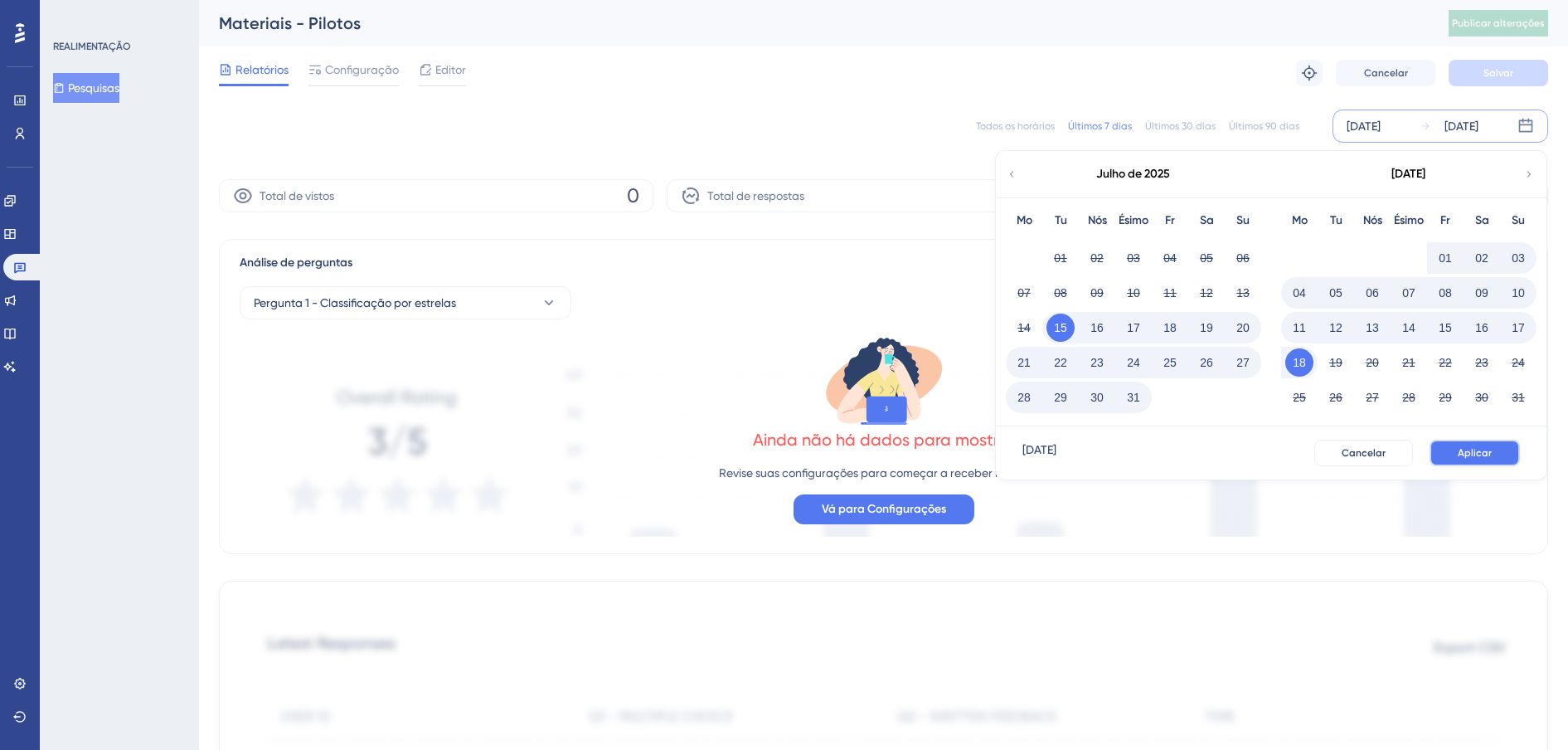
click at [1477, 458] on span "Aplicar" at bounding box center [1474, 453] width 34 height 13
